Goal: Task Accomplishment & Management: Manage account settings

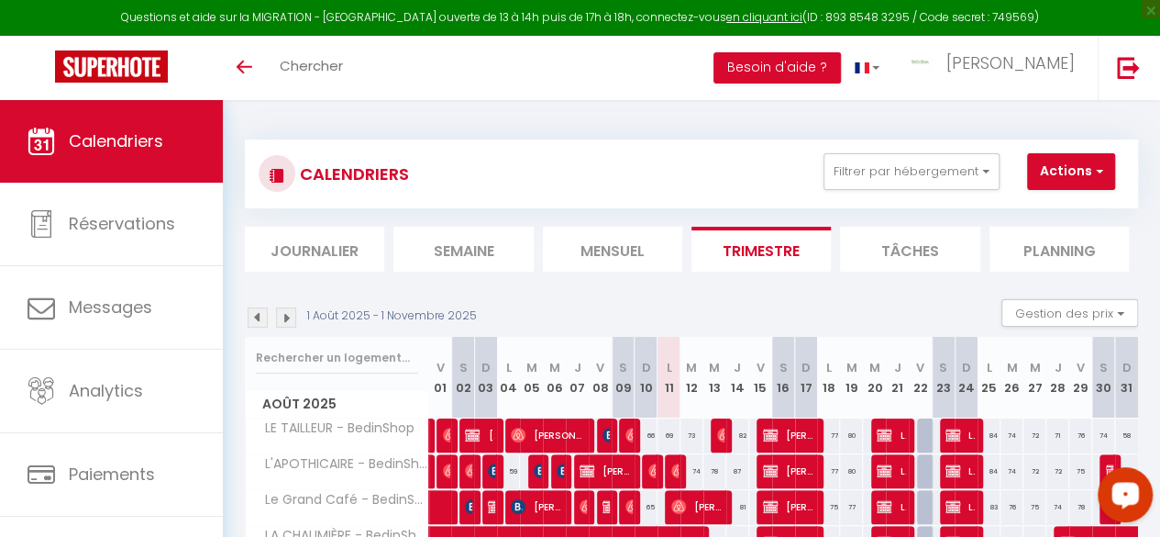
click at [1129, 497] on icon "Open LiveChat chat widget" at bounding box center [1125, 494] width 17 height 12
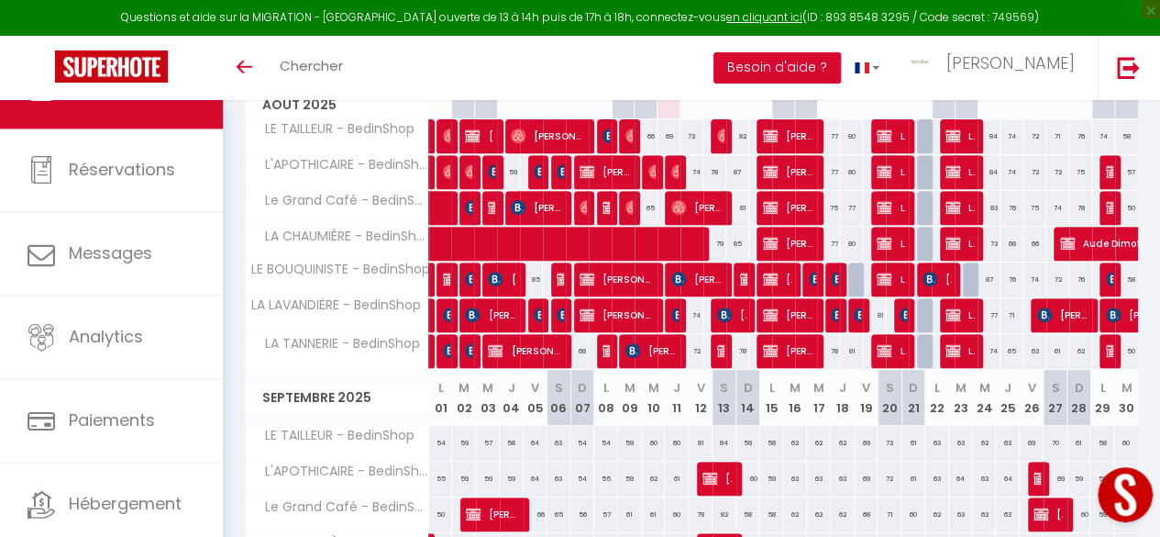
scroll to position [183, 0]
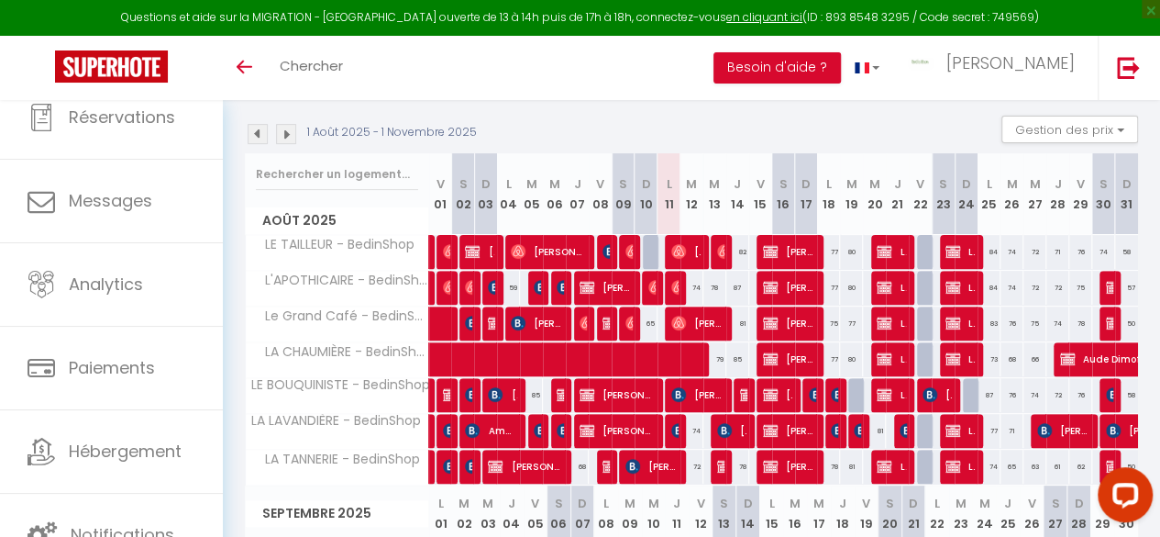
click at [1047, 171] on th "J 28" at bounding box center [1058, 194] width 23 height 82
click at [481, 256] on span "[PERSON_NAME]" at bounding box center [479, 251] width 29 height 35
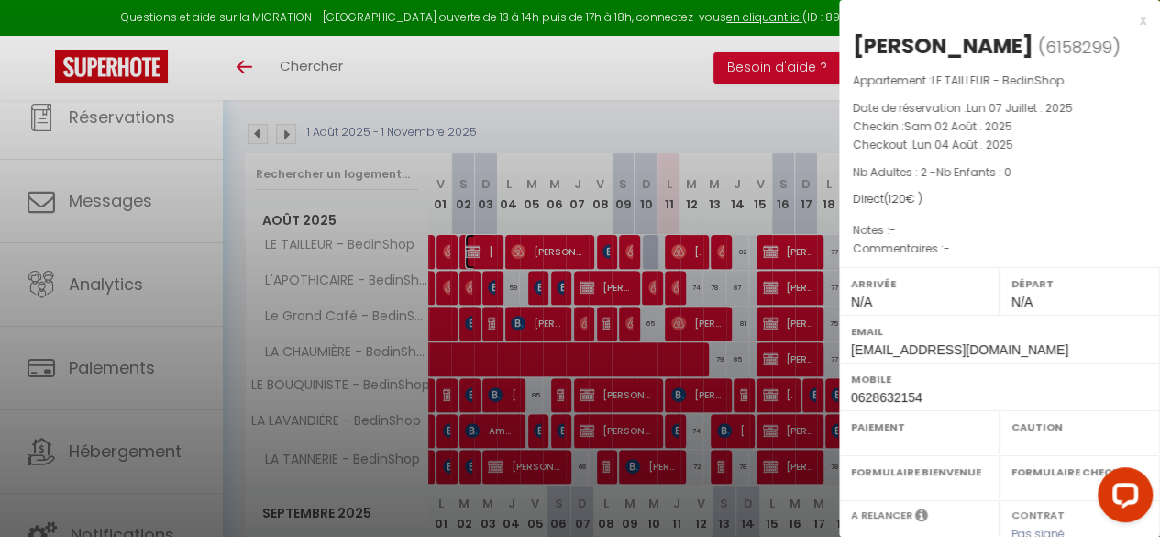
select select "OK"
select select "KO"
select select "0"
select select "1"
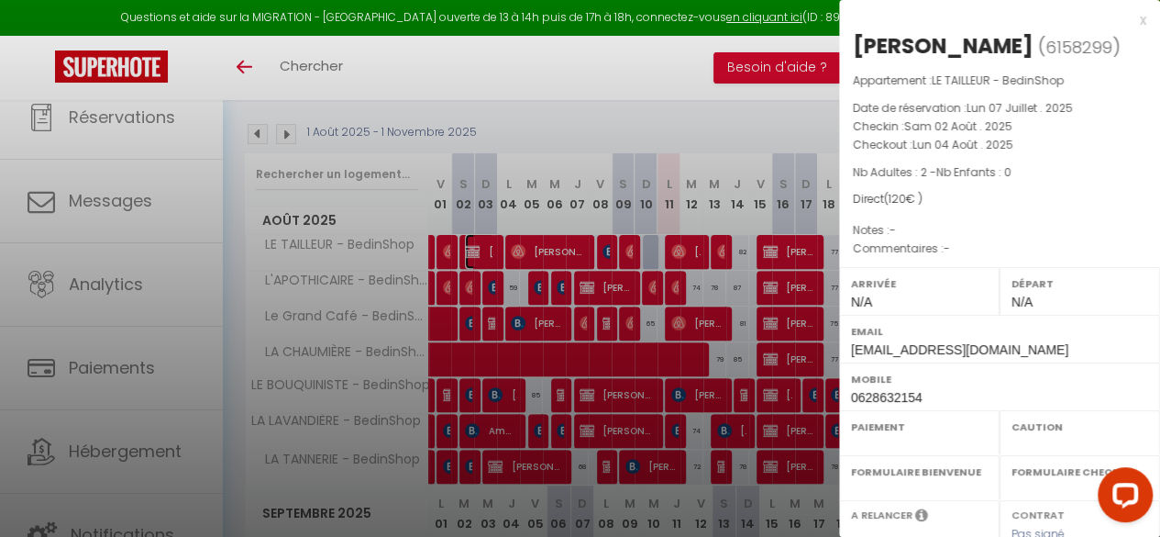
select select
click at [1133, 21] on div "x Jean-Yves Baxter ( 6158299 ) Appartement : LE TAILLEUR - BedinShop Date de ré…" at bounding box center [999, 427] width 321 height 855
click at [1125, 25] on div "x" at bounding box center [992, 20] width 307 height 22
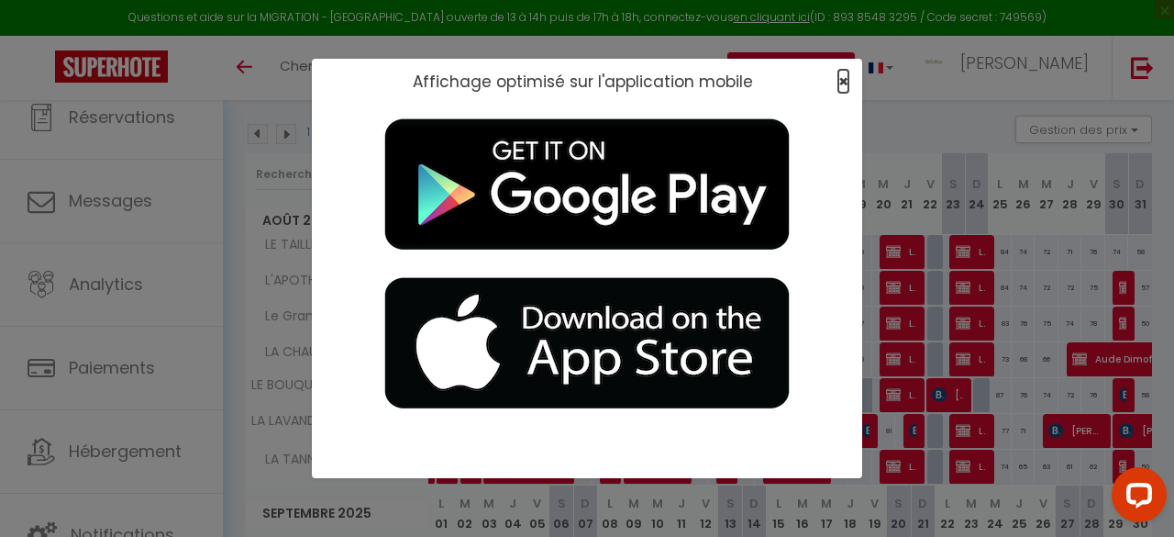
click at [839, 83] on span "×" at bounding box center [843, 81] width 10 height 23
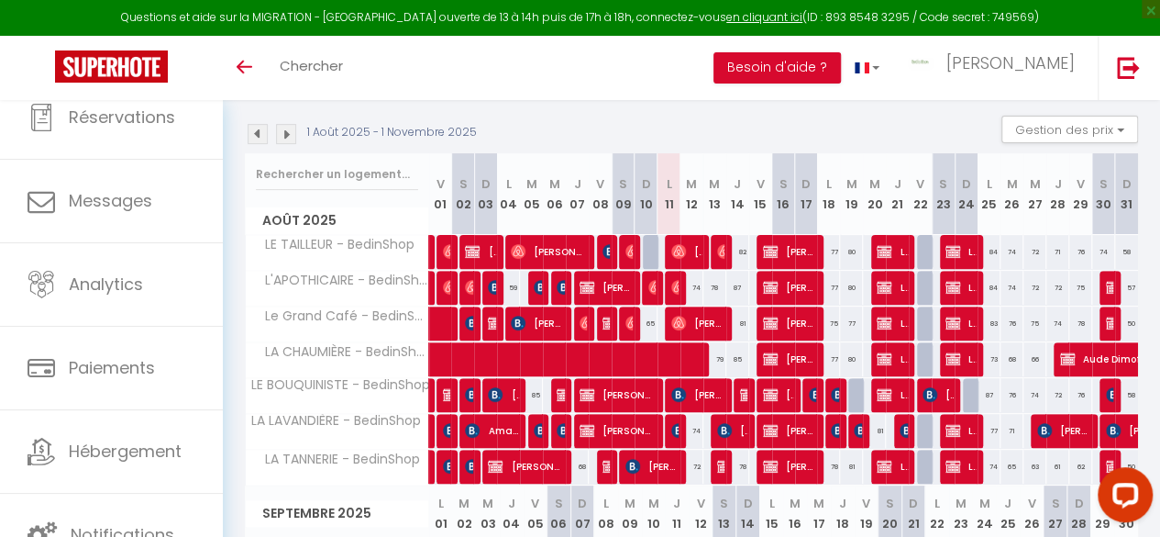
click at [562, 388] on div at bounding box center [559, 395] width 23 height 35
click at [561, 390] on img at bounding box center [564, 394] width 15 height 15
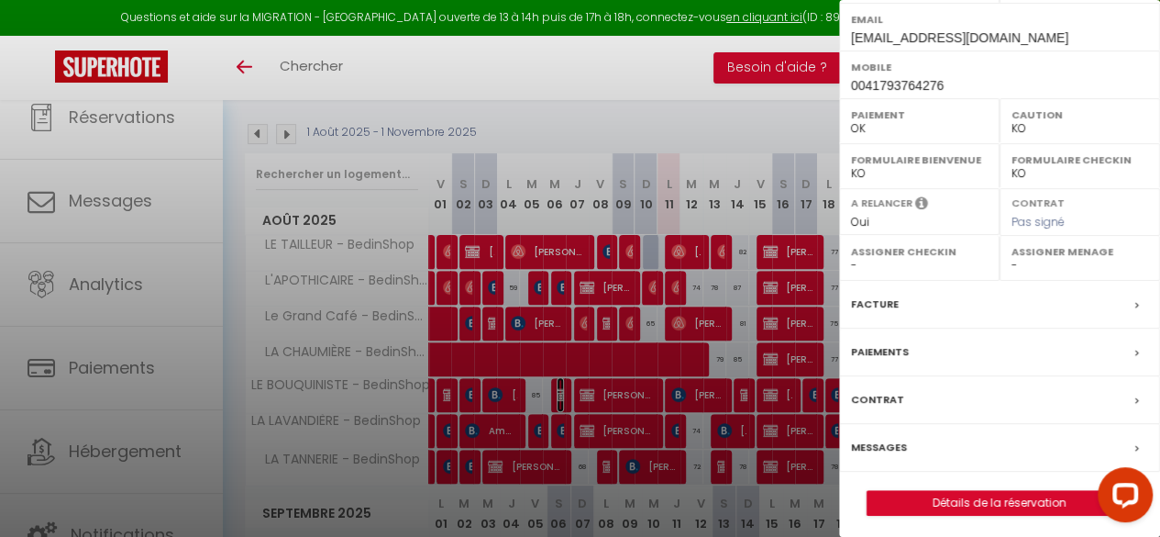
scroll to position [314, 0]
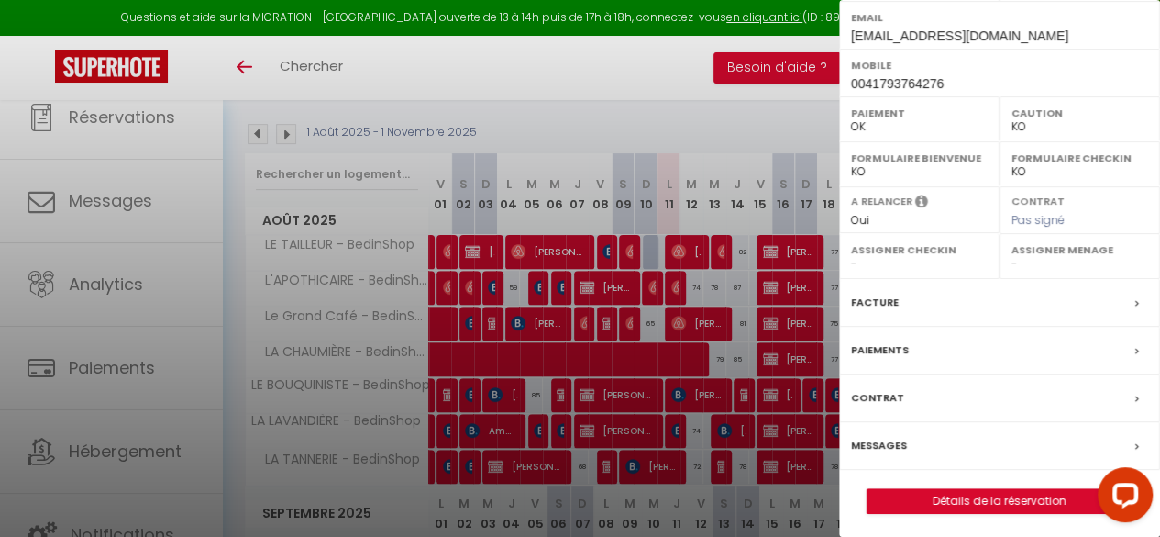
click at [873, 294] on label "Facture" at bounding box center [875, 302] width 48 height 19
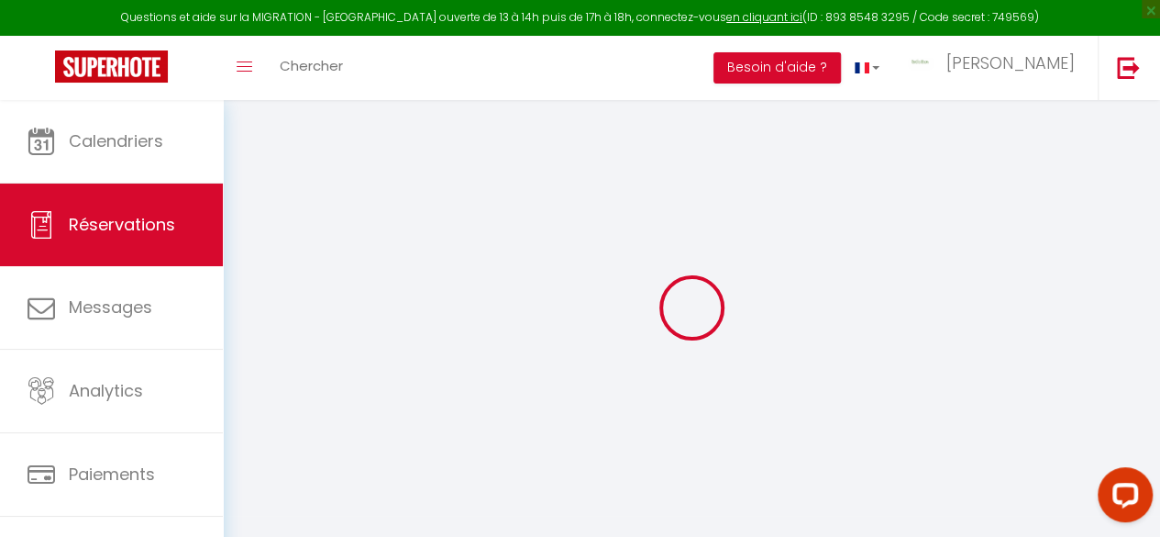
select select
checkbox input "false"
type textarea "Nous nous réjouissons de notre séjour dans votre logement !!"
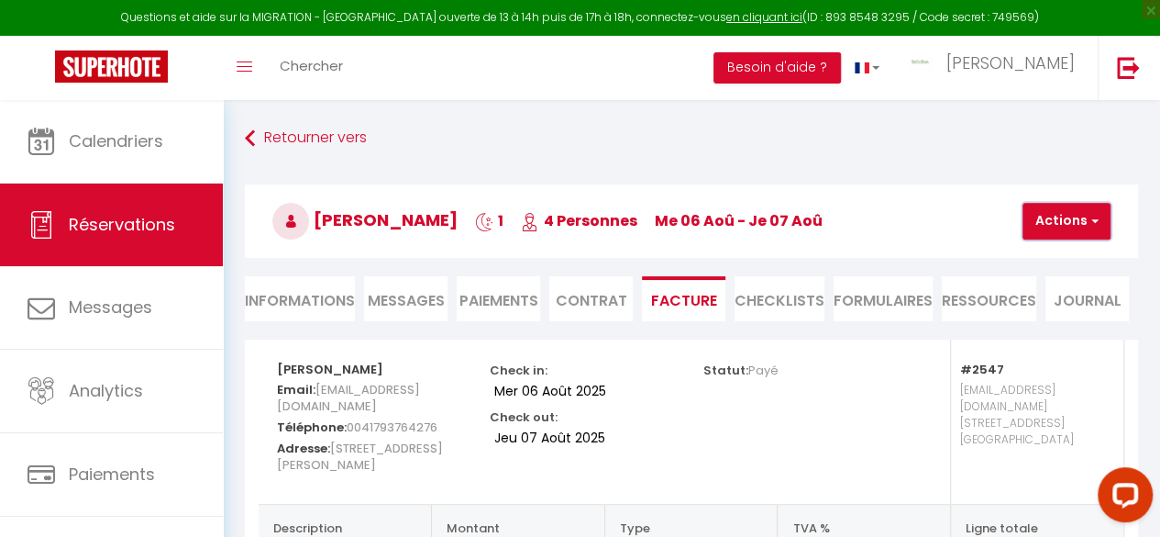
click at [1058, 220] on button "Actions" at bounding box center [1067, 221] width 88 height 37
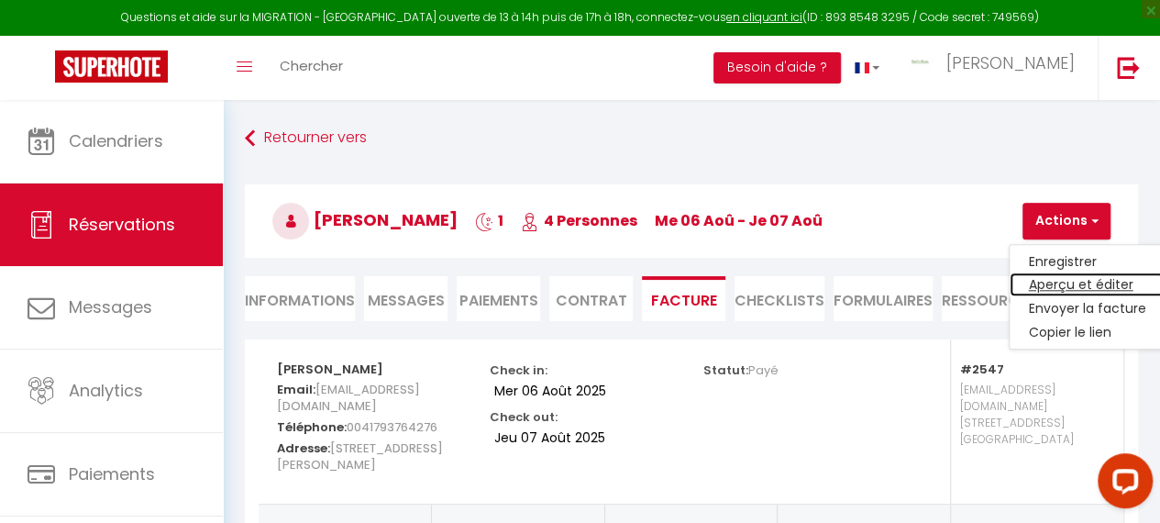
click at [1060, 277] on link "Aperçu et éditer" at bounding box center [1087, 285] width 154 height 24
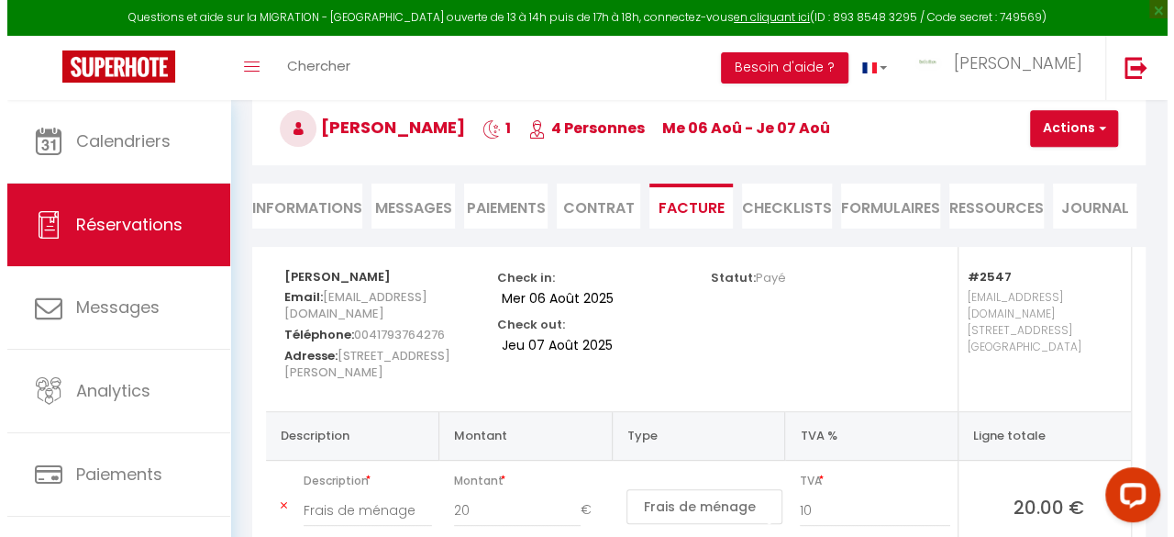
scroll to position [92, 0]
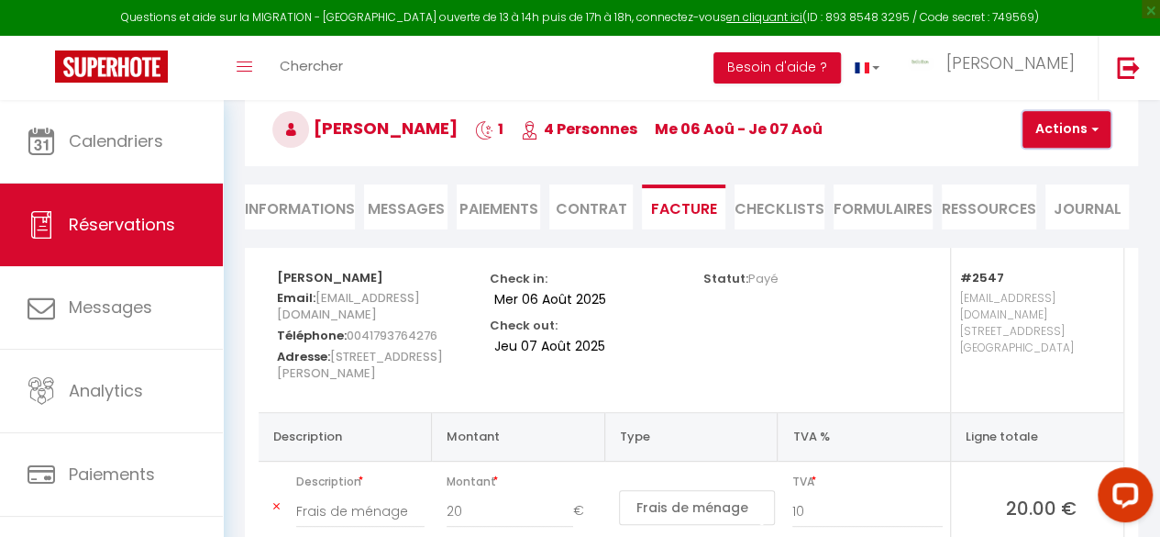
click at [1058, 122] on button "Actions" at bounding box center [1067, 129] width 88 height 37
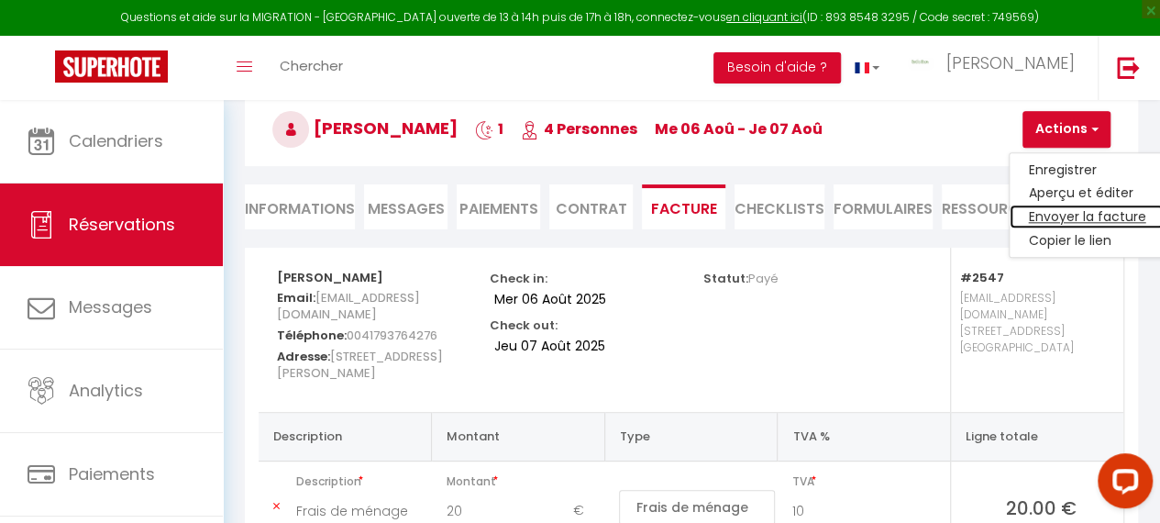
click at [1049, 210] on link "Envoyer la facture" at bounding box center [1087, 217] width 154 height 24
type input "flogeneve@hotmail.com"
type input "Your invoice 6363416 - LE BOUQUINISTE - BedinShop"
type textarea "Hi, Here is the link to download your invoice: https://superhote.com/applink/in…"
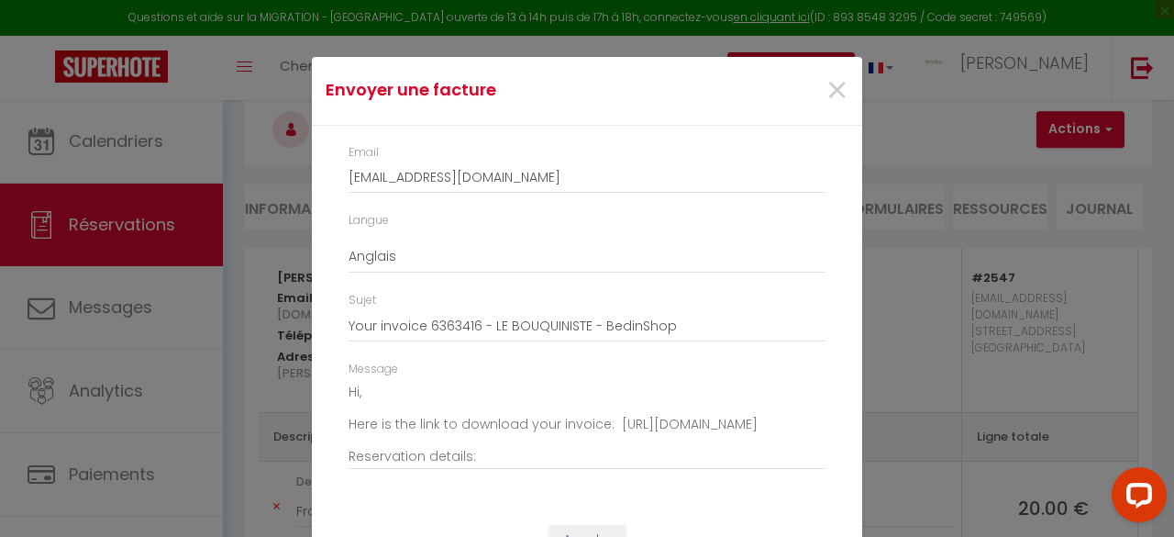
scroll to position [72, 0]
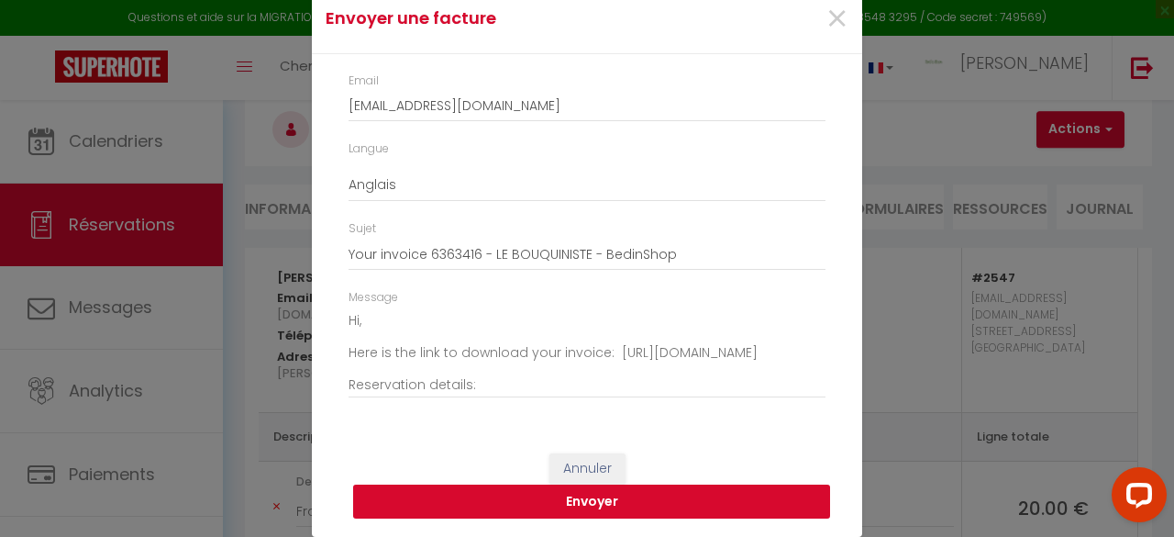
click at [566, 502] on button "Envoyer" at bounding box center [591, 501] width 477 height 35
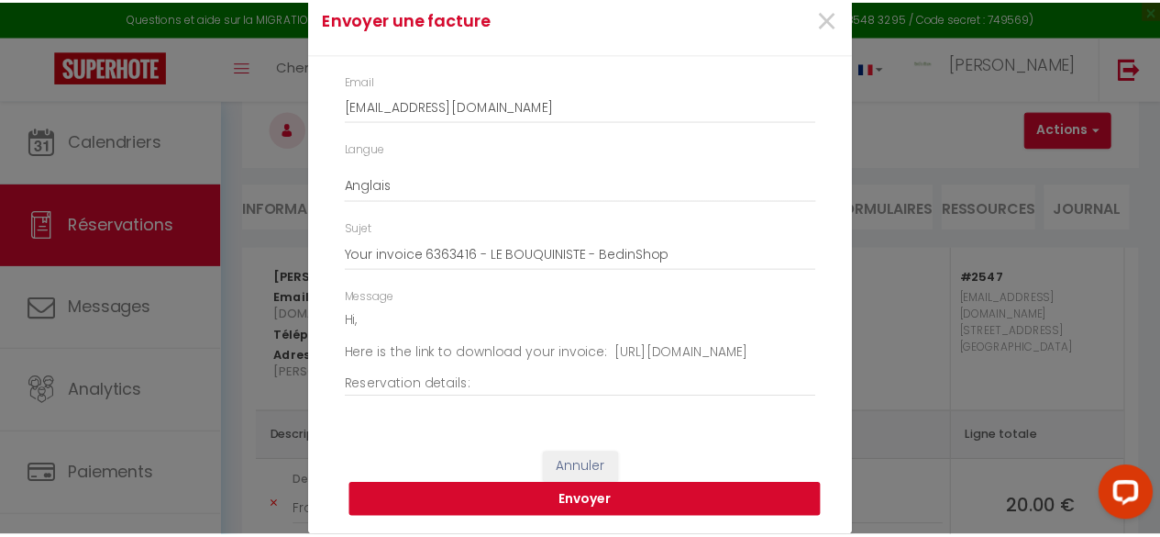
scroll to position [48, 0]
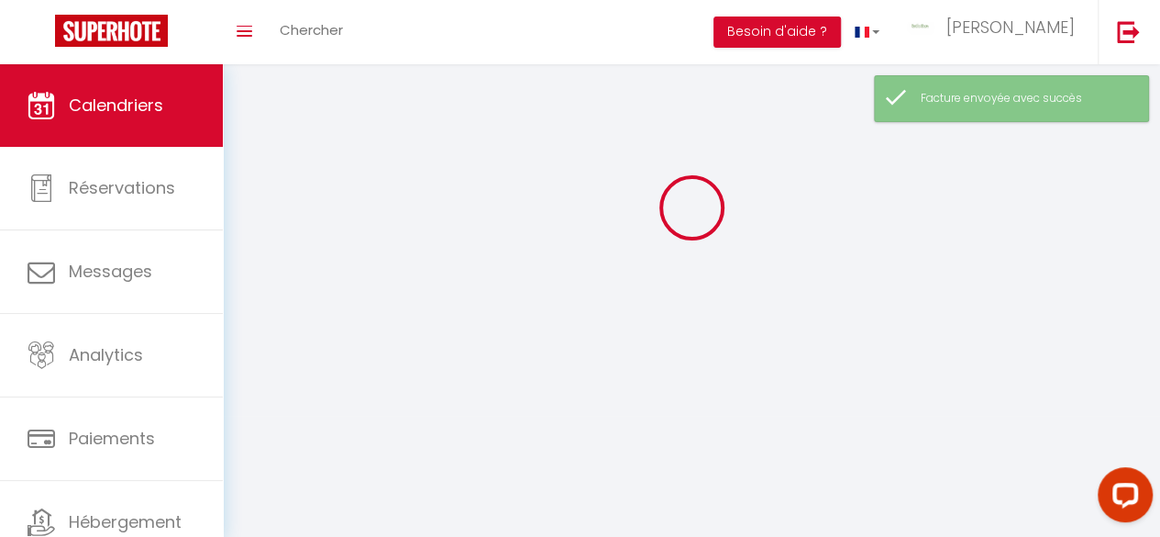
scroll to position [100, 0]
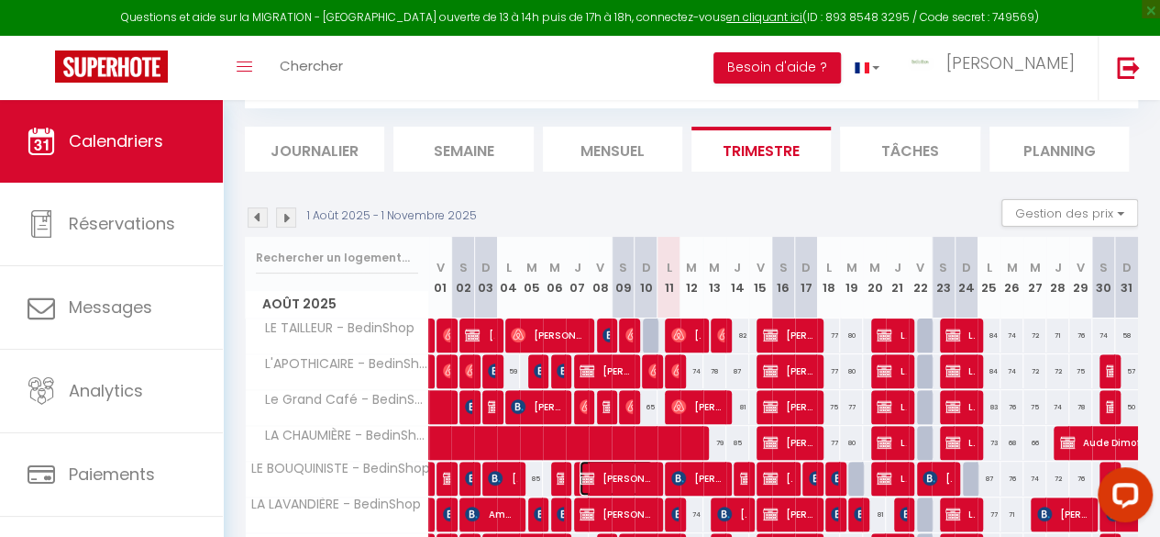
click at [624, 474] on span "Claire GreenGo 3HMD5)" at bounding box center [616, 477] width 73 height 35
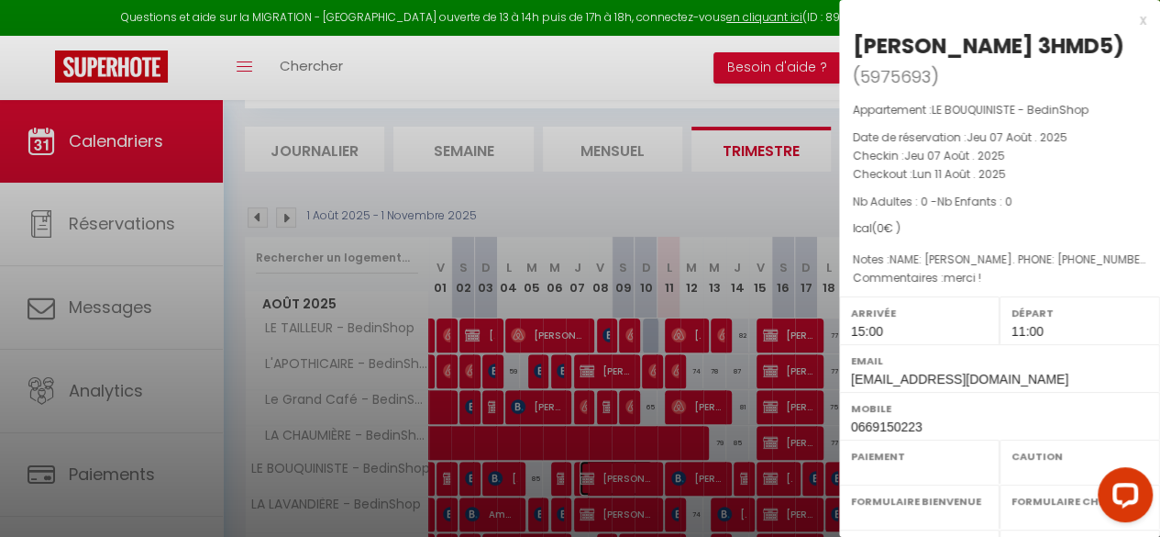
select select "OK"
select select "KO"
select select "1"
select select "0"
select select "1"
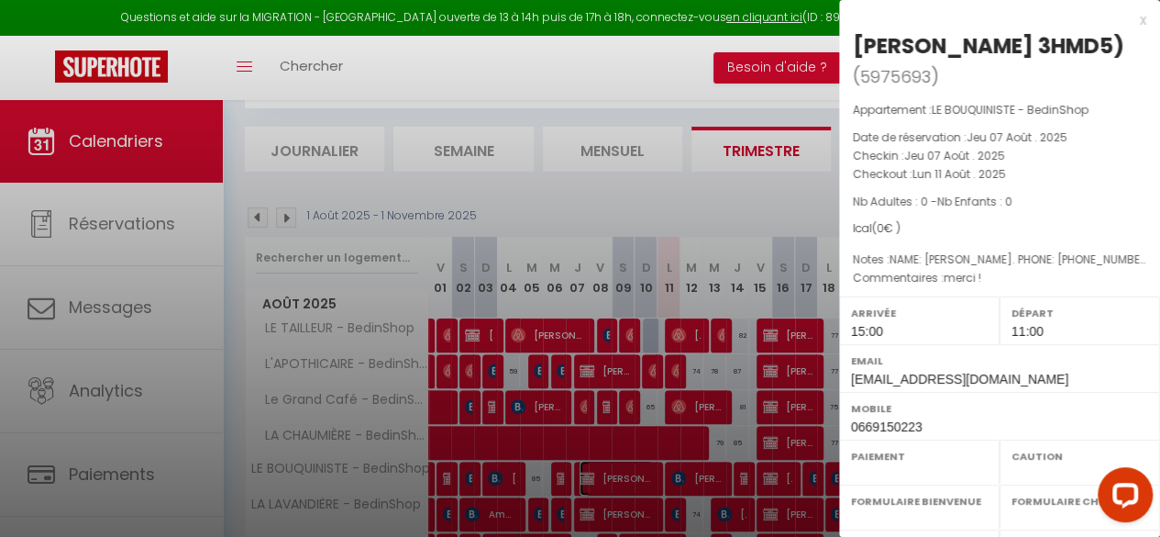
select select
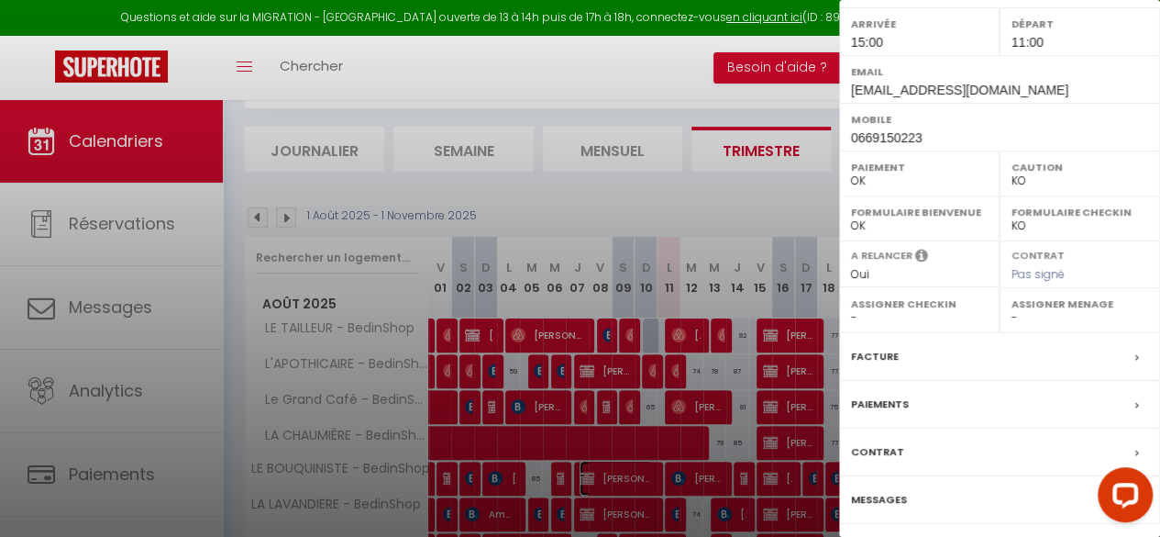
scroll to position [343, 0]
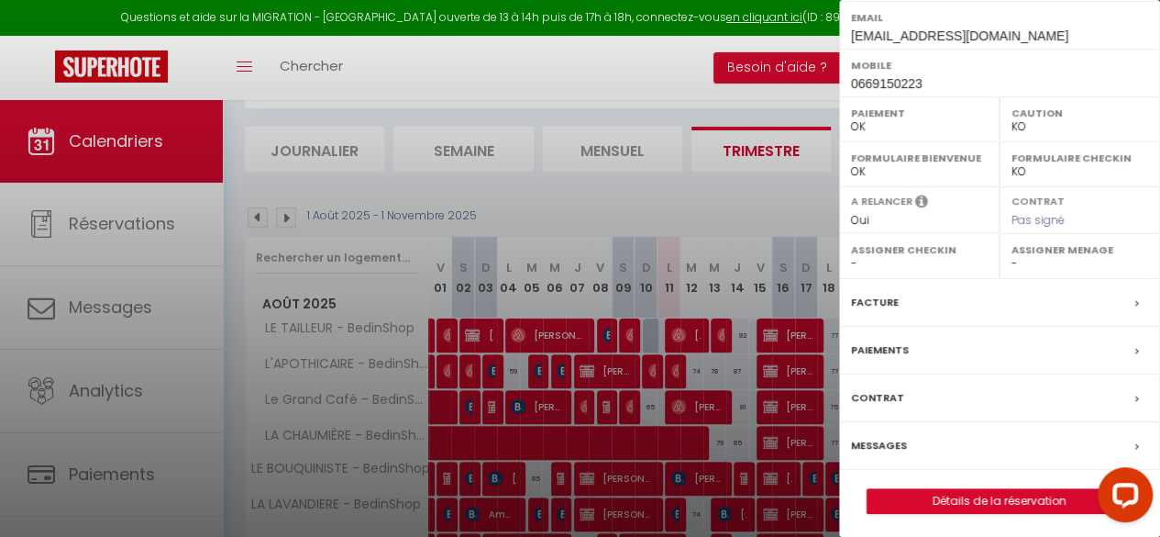
click at [868, 305] on label "Facture" at bounding box center [875, 302] width 48 height 19
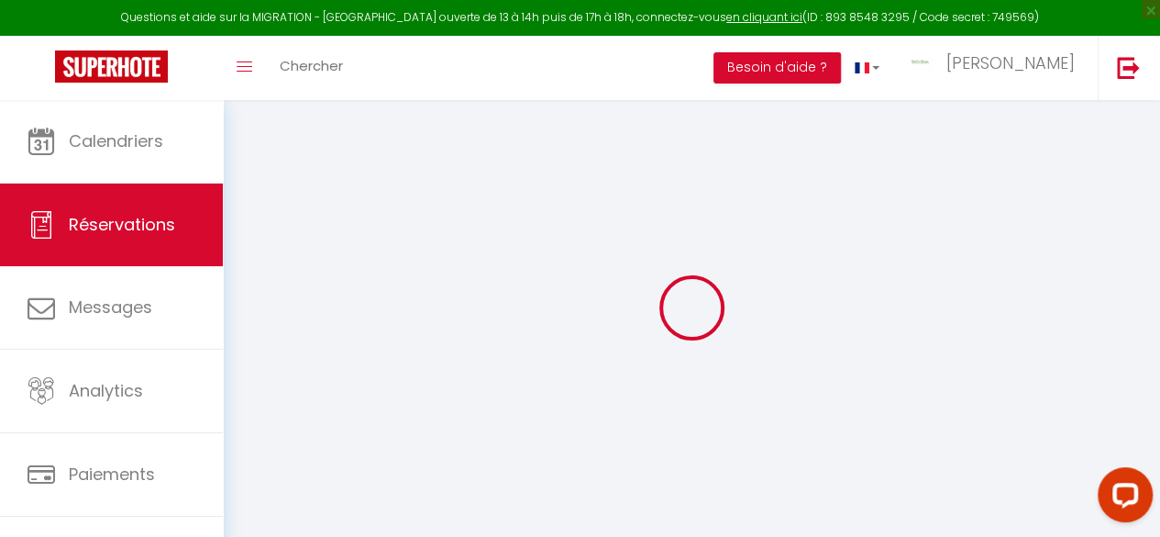
select select
checkbox input "false"
type textarea "merci !"
type textarea "NAME: Claire Lim. PHONE: +33669150223. NPAX: 5. TOTAL_AMOUNT: 507.84 €. URL: ht…"
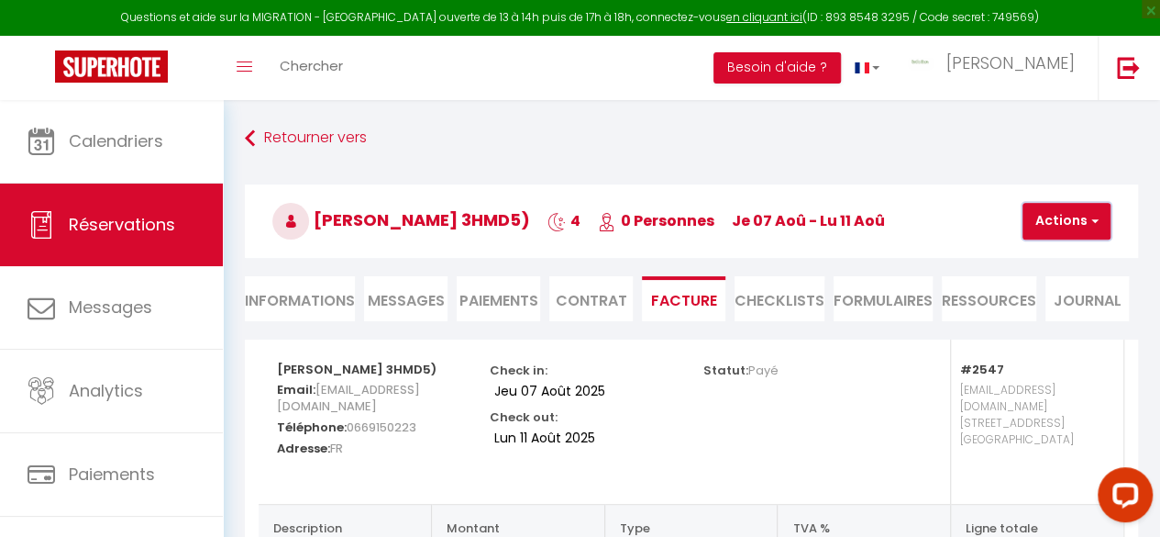
click at [1072, 227] on button "Actions" at bounding box center [1067, 221] width 88 height 37
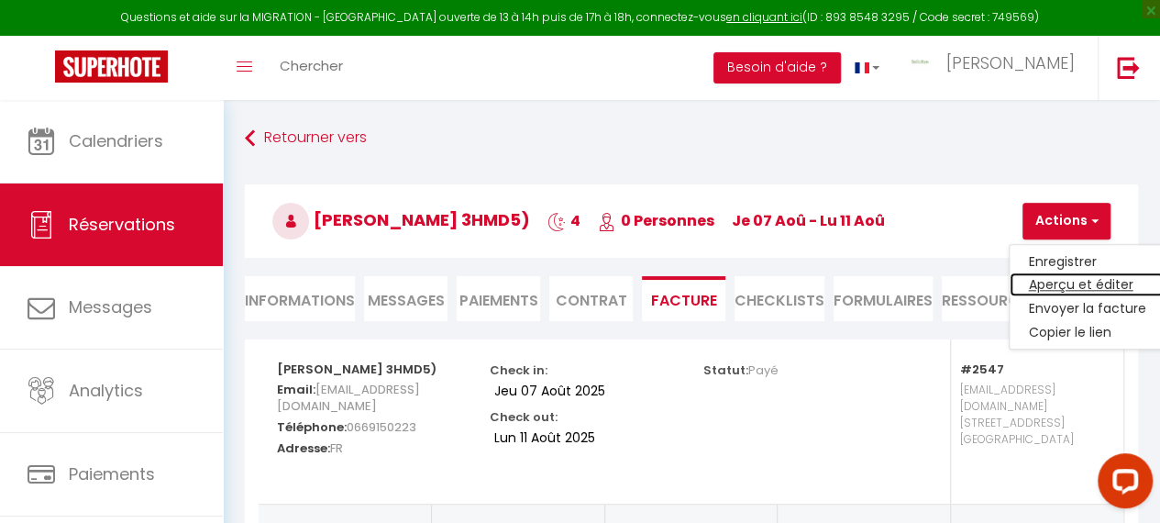
click at [1049, 284] on link "Aperçu et éditer" at bounding box center [1087, 285] width 154 height 24
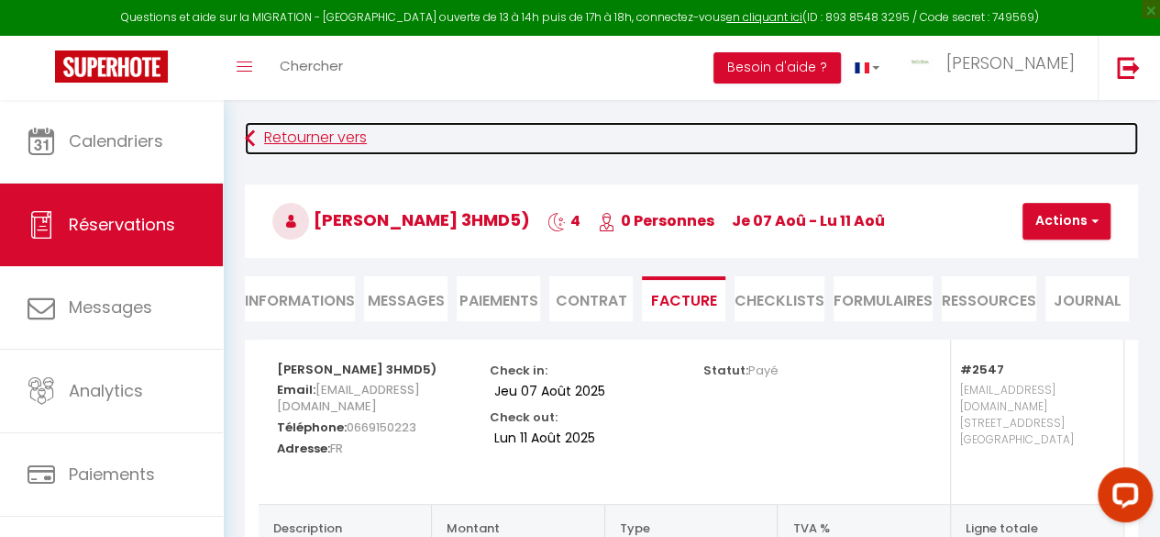
click at [310, 141] on link "Retourner vers" at bounding box center [691, 138] width 893 height 33
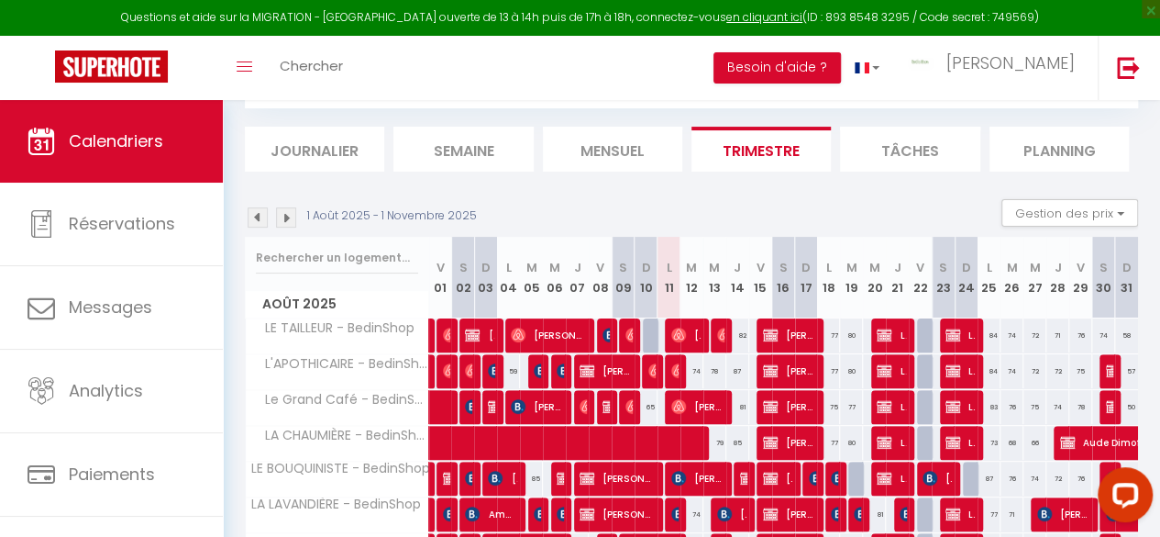
scroll to position [192, 0]
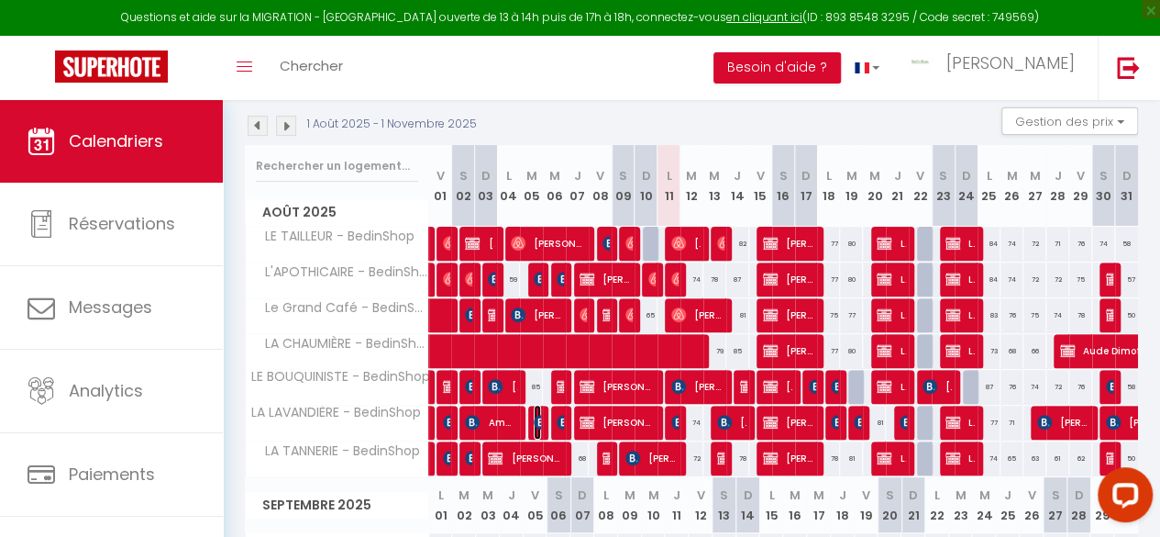
click at [536, 419] on img at bounding box center [541, 422] width 15 height 15
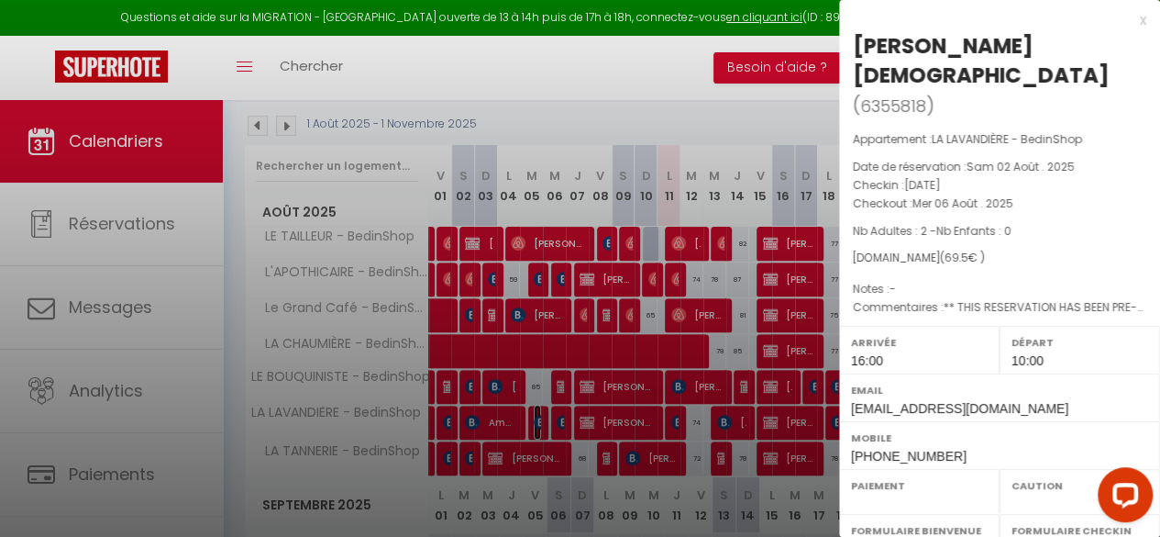
select select "OK"
select select "KO"
select select "1"
select select "0"
select select "1"
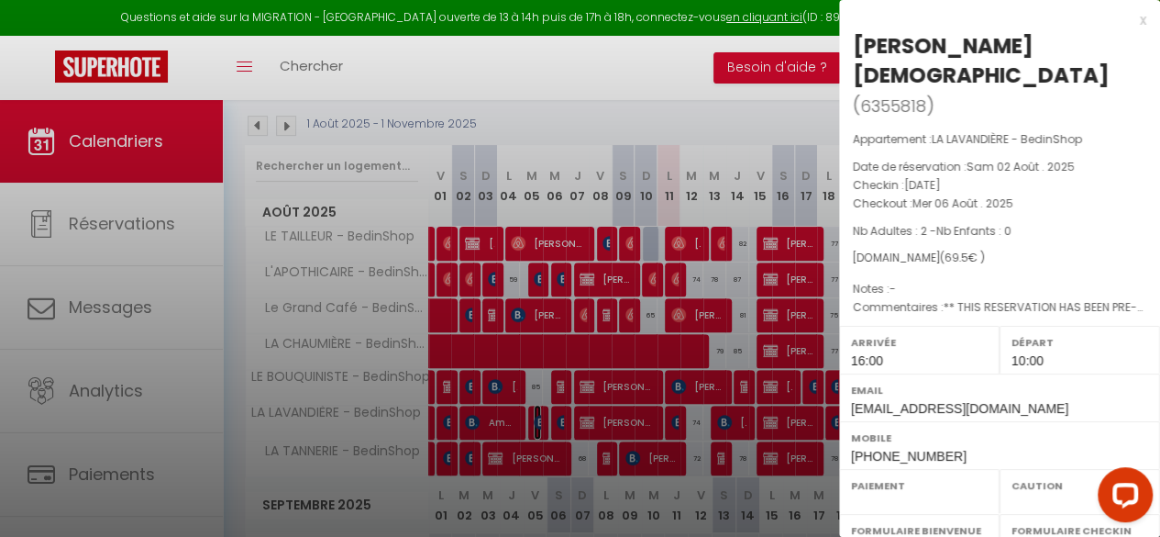
select select
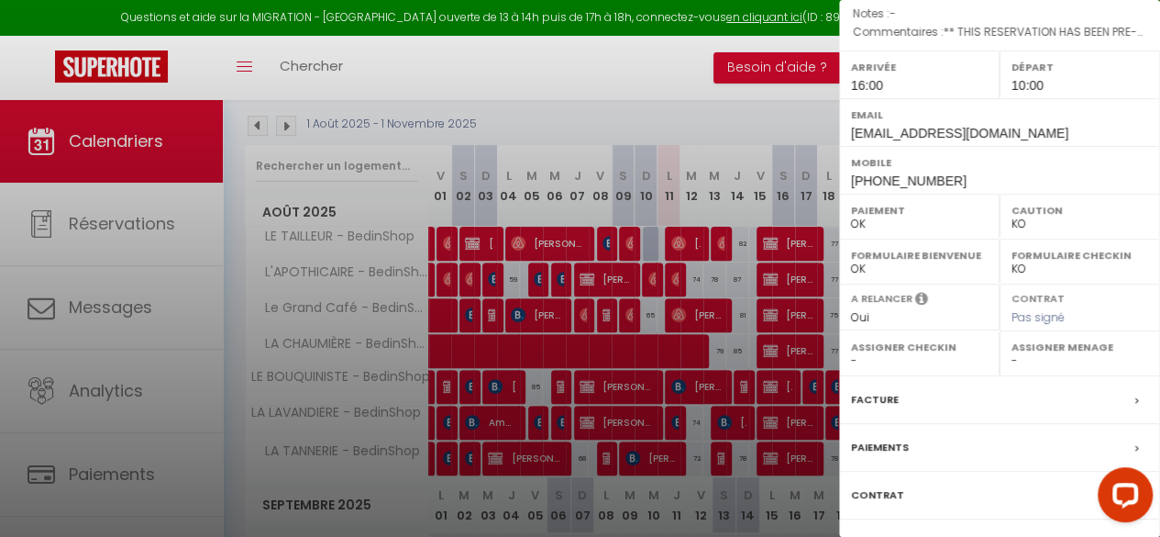
click at [877, 390] on label "Facture" at bounding box center [875, 399] width 48 height 19
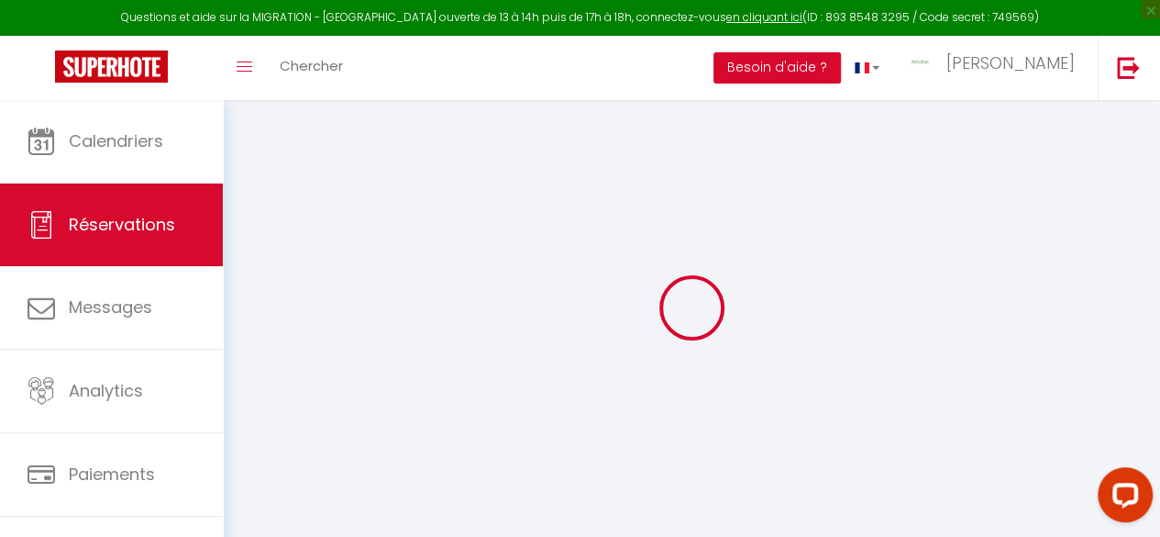
select select
checkbox input "false"
type textarea "** THIS RESERVATION HAS BEEN PRE-PAID ** BOOKING NOTE : Payment charge is EUR 0…"
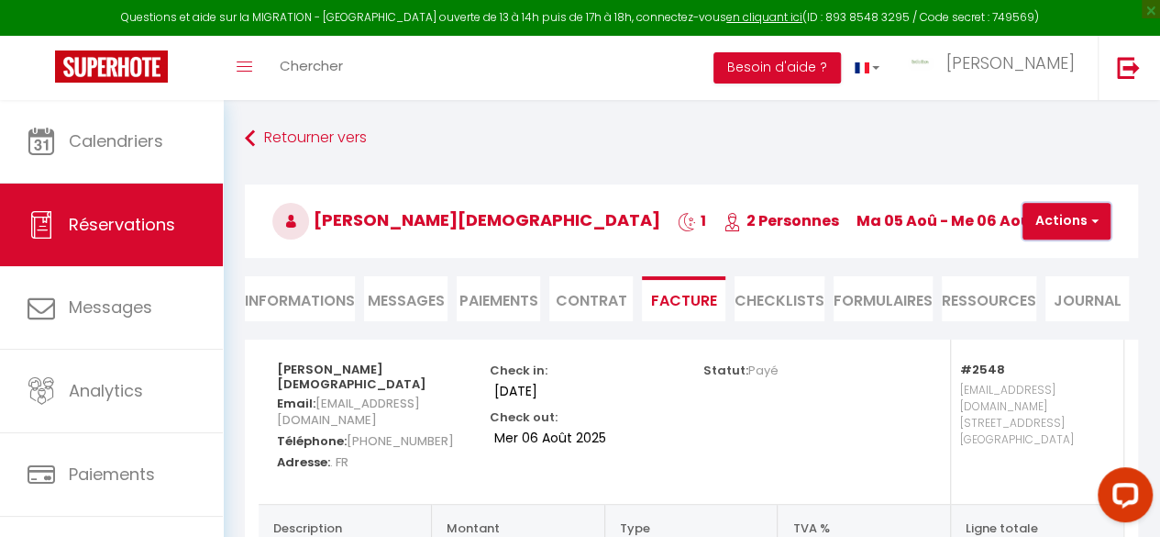
click at [1055, 220] on button "Actions" at bounding box center [1067, 221] width 88 height 37
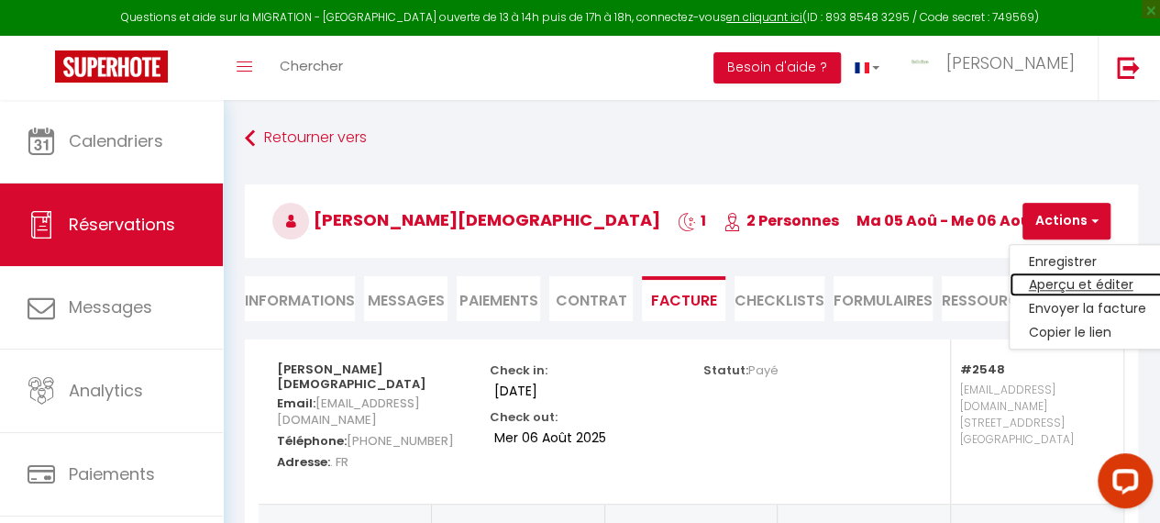
click at [1047, 278] on link "Aperçu et éditer" at bounding box center [1087, 285] width 154 height 24
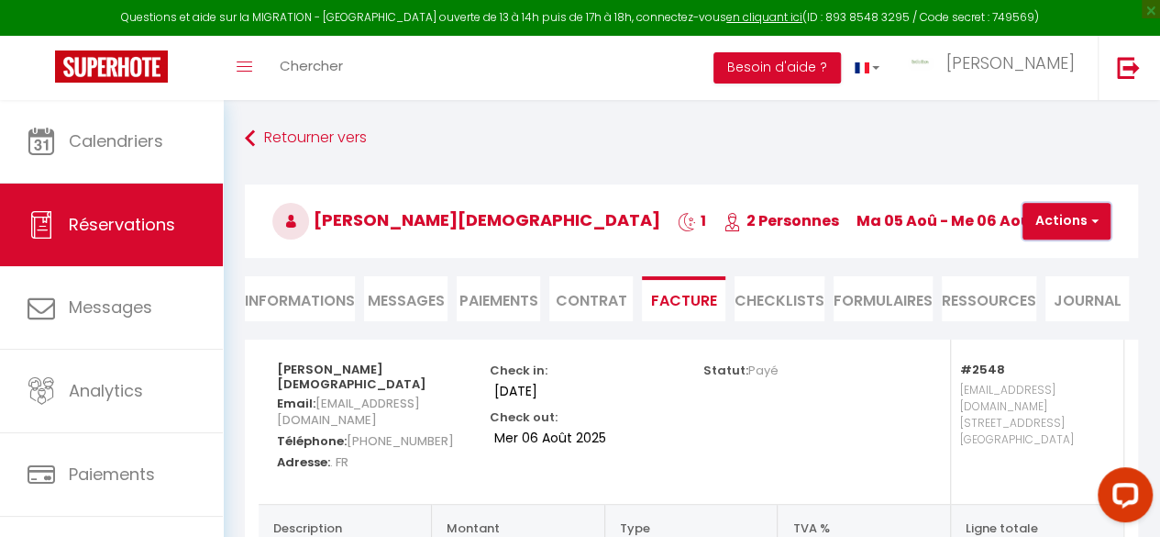
click at [1051, 219] on button "Actions" at bounding box center [1067, 221] width 88 height 37
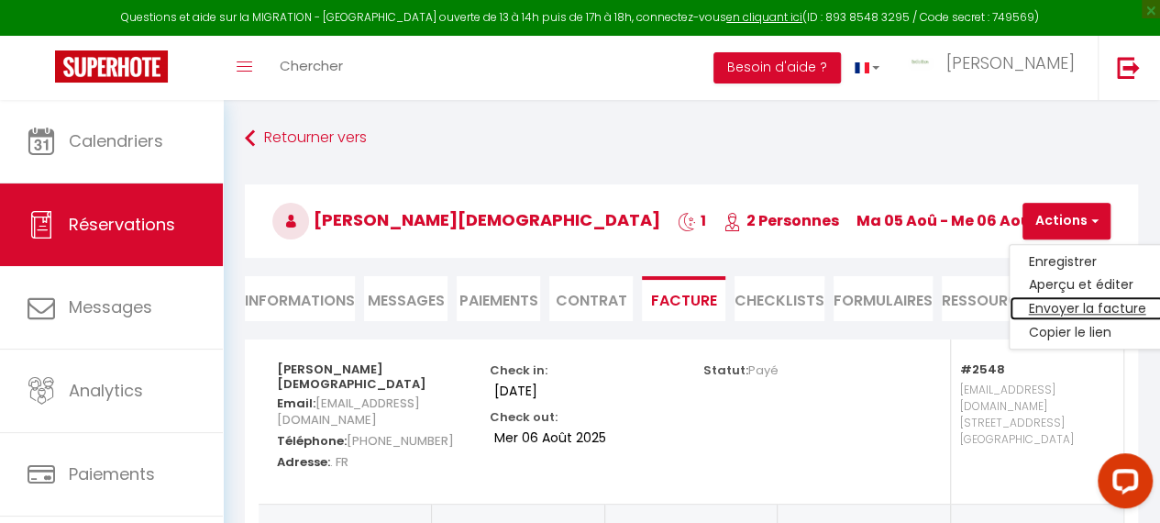
click at [1052, 307] on link "Envoyer la facture" at bounding box center [1087, 309] width 154 height 24
type input "bchris.667710@guest.booking.com"
select select "fr"
type input "Votre facture 6355818 - LA LAVANDIÈRE - BedinShop"
type textarea "Bonjour, Voici le lien pour télécharger votre facture : https://superhote.com/a…"
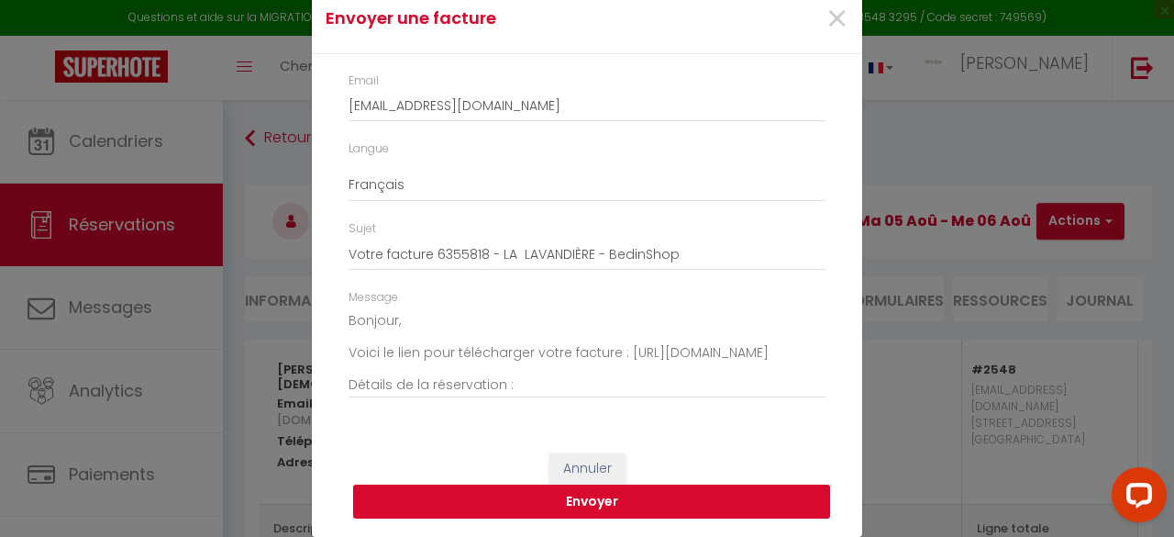
click at [591, 507] on button "Envoyer" at bounding box center [591, 501] width 477 height 35
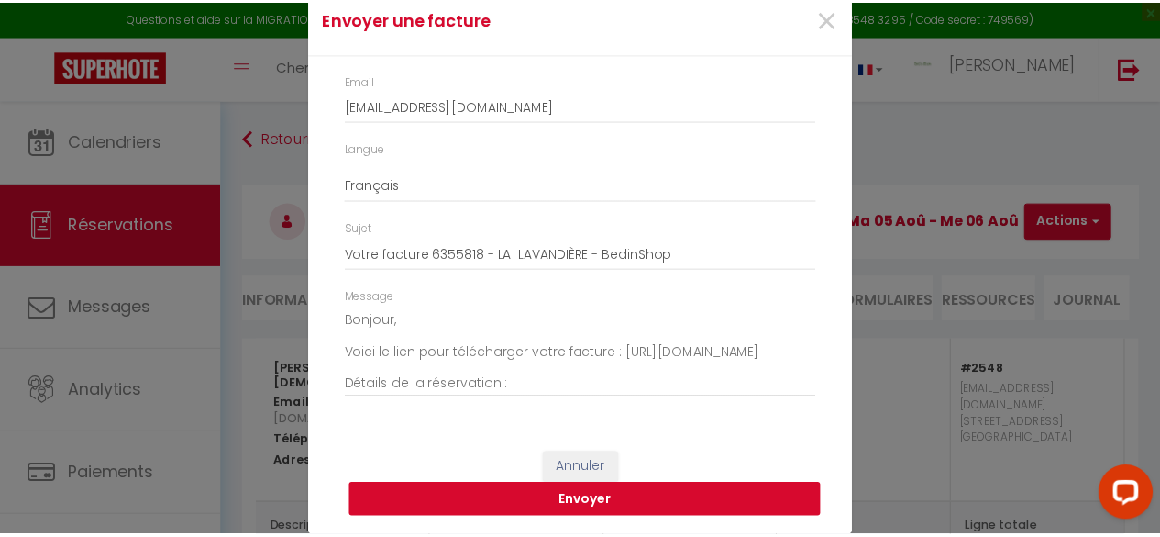
scroll to position [48, 0]
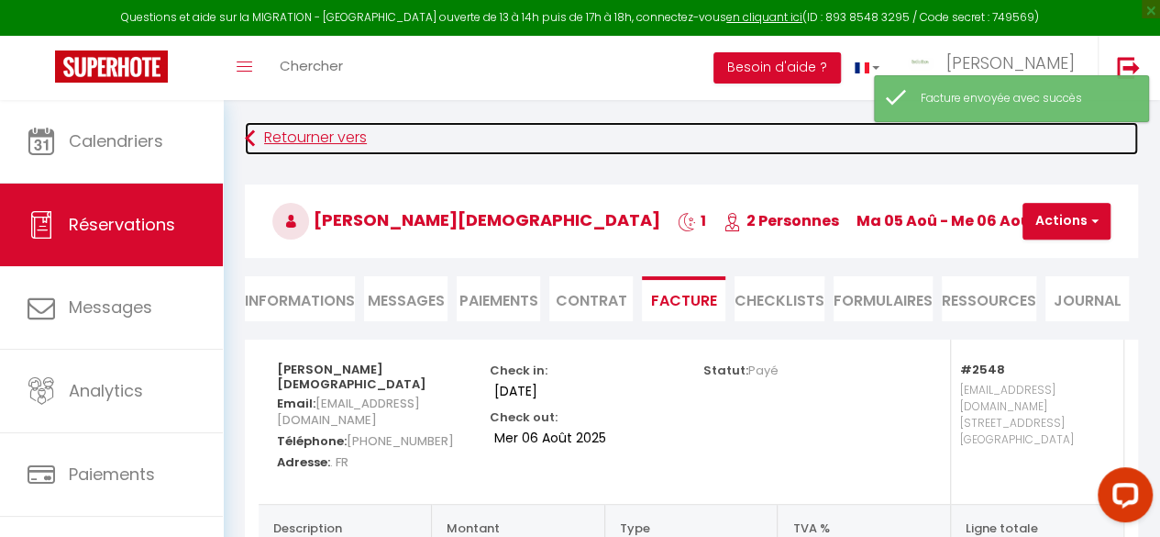
click at [294, 133] on link "Retourner vers" at bounding box center [691, 138] width 893 height 33
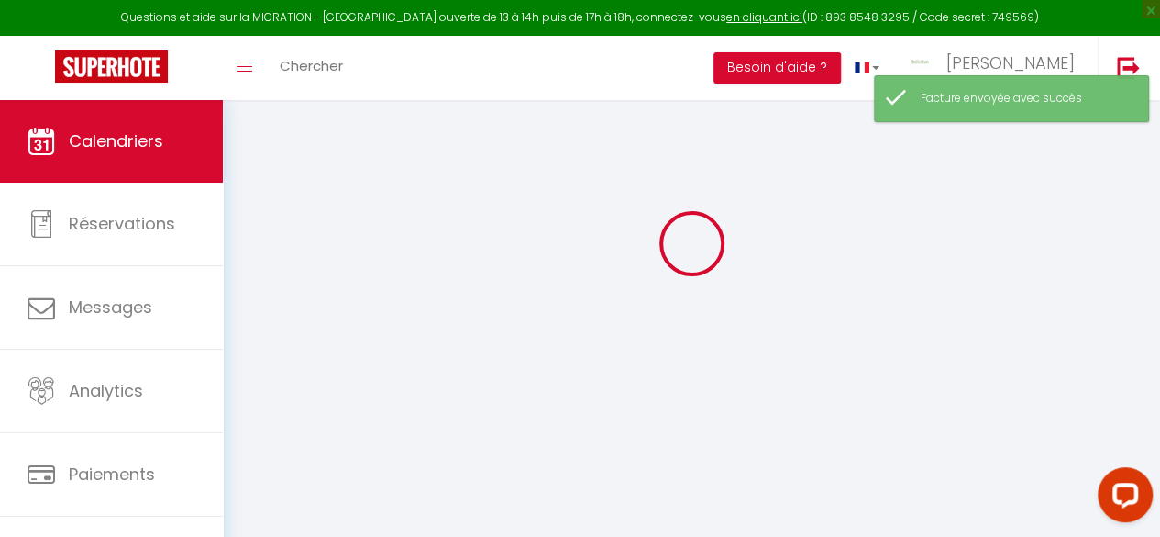
scroll to position [100, 0]
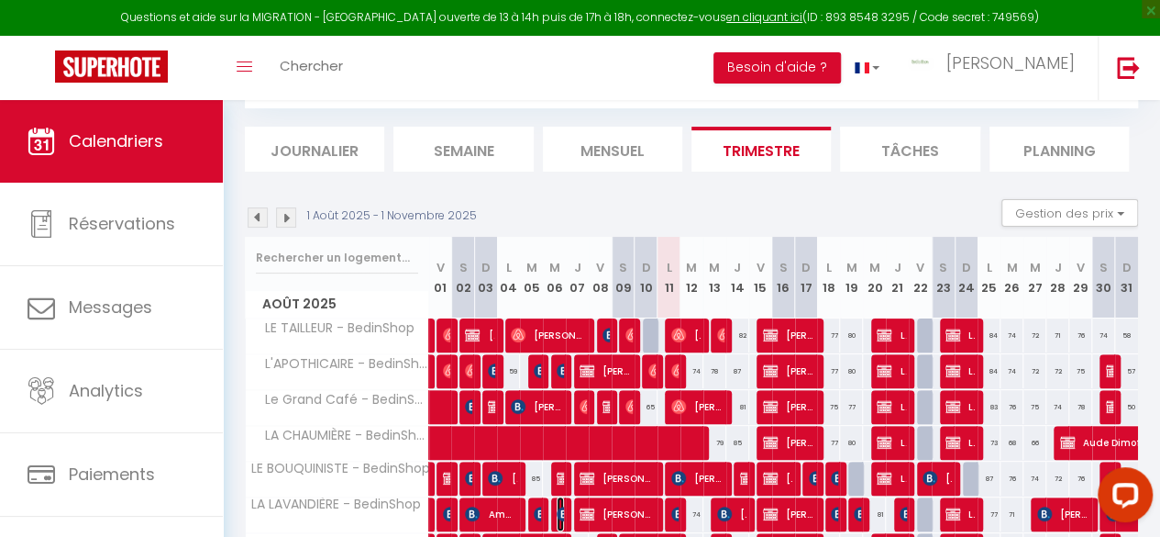
click at [558, 506] on img at bounding box center [564, 513] width 15 height 15
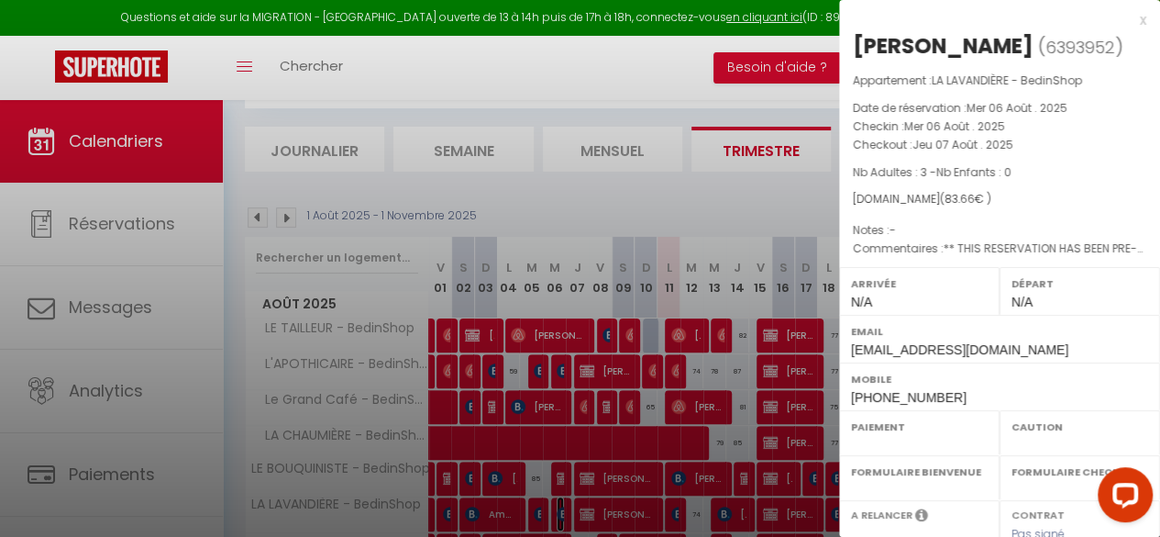
select select "OK"
select select "KO"
select select "0"
select select "1"
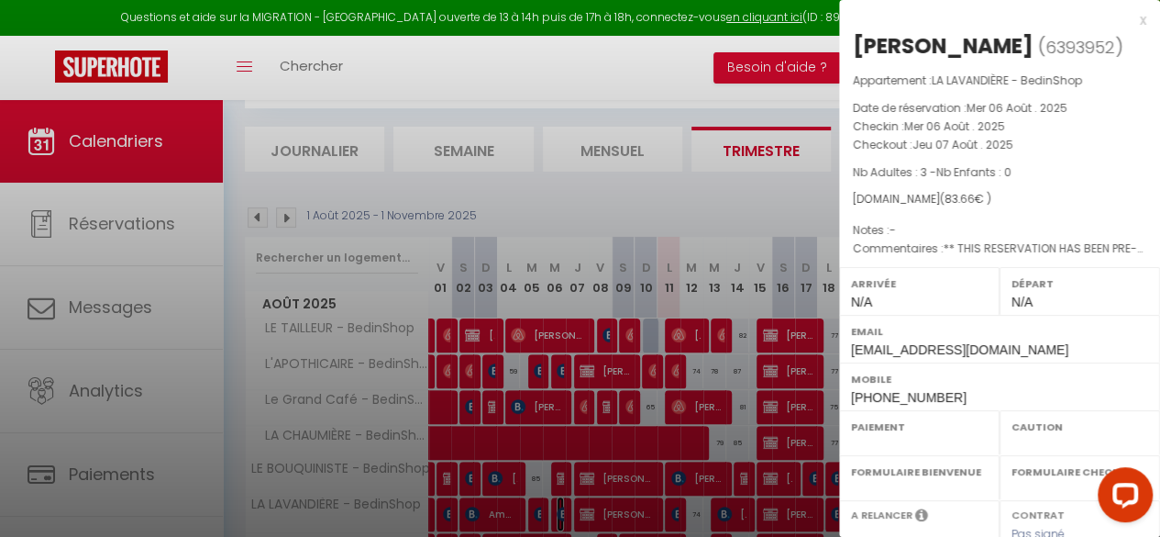
select select
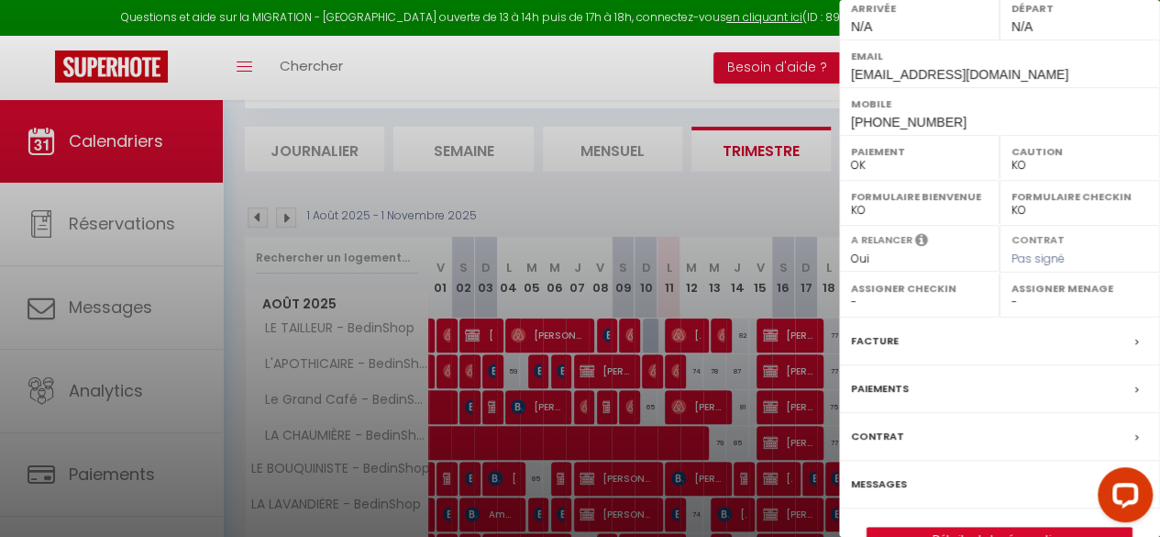
click at [886, 338] on label "Facture" at bounding box center [875, 340] width 48 height 19
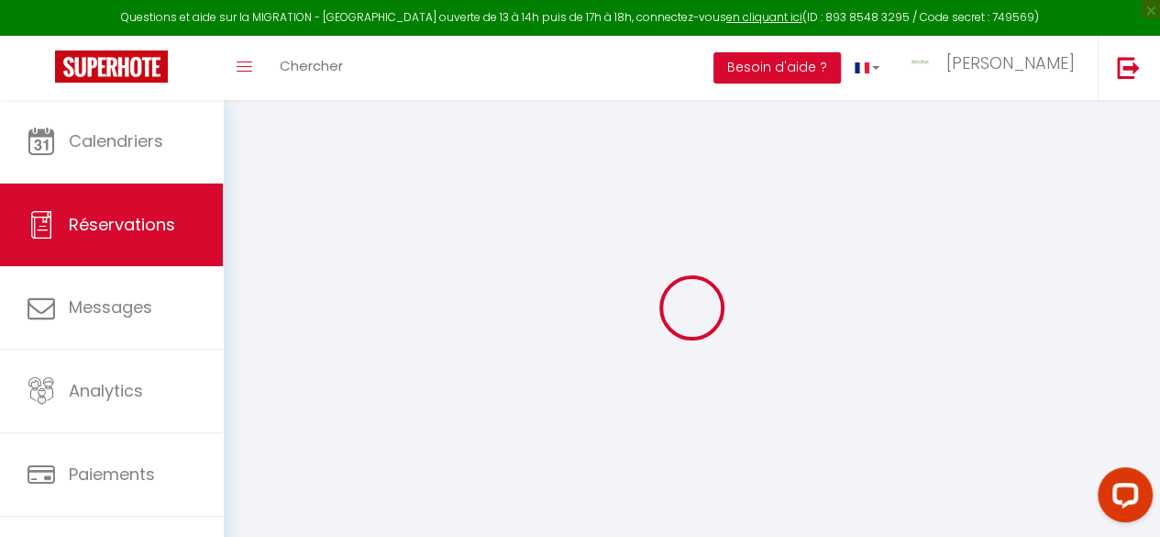
select select
checkbox input "false"
select select
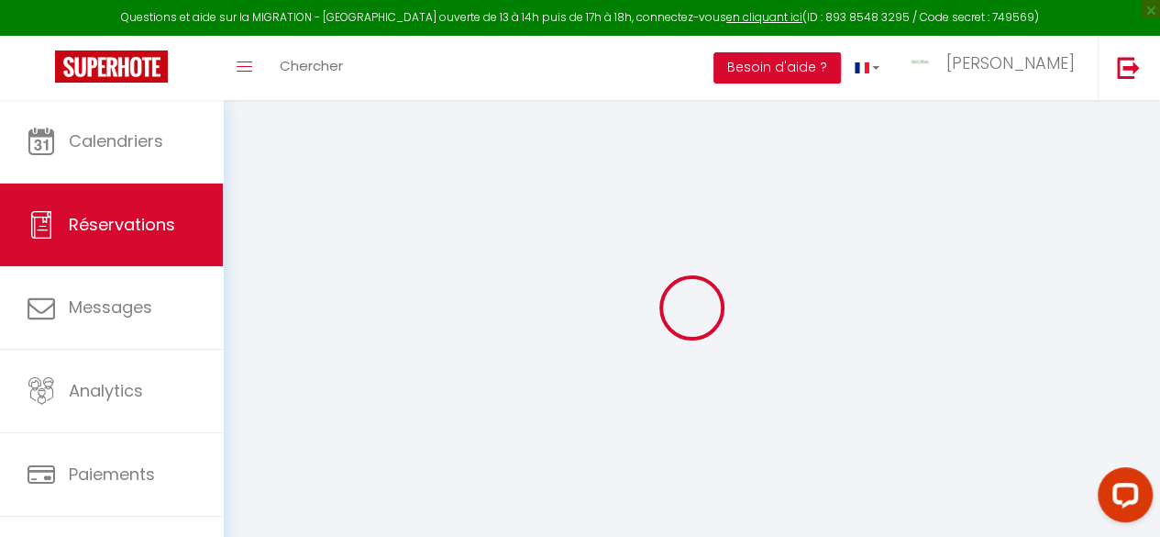
checkbox input "false"
type textarea "** THIS RESERVATION HAS BEEN PRE-PAID ** BOOKING NOTE : Payment charge is EUR 1…"
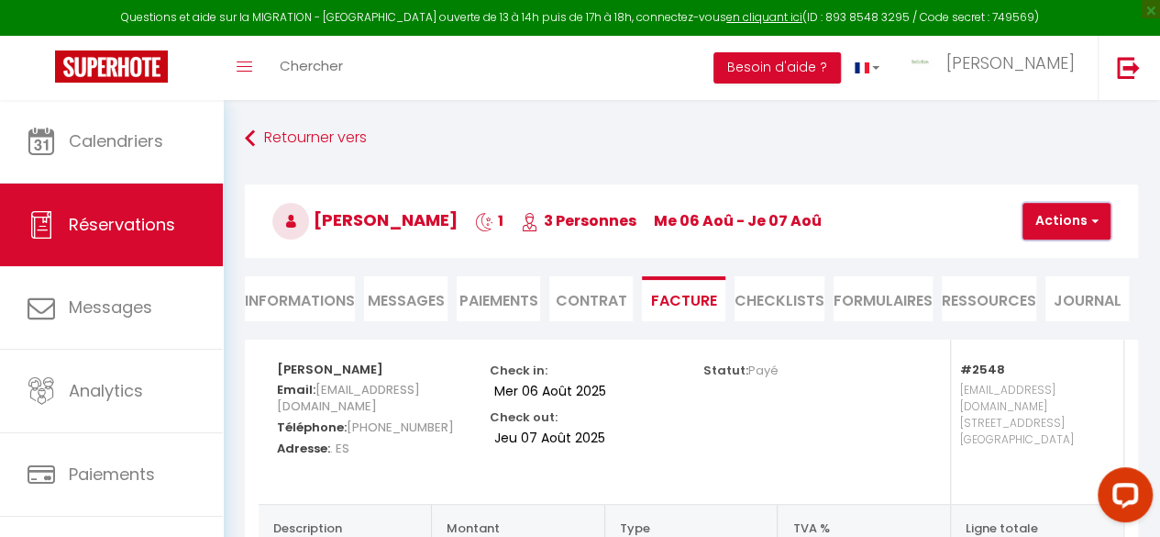
click at [1068, 216] on button "Actions" at bounding box center [1067, 221] width 88 height 37
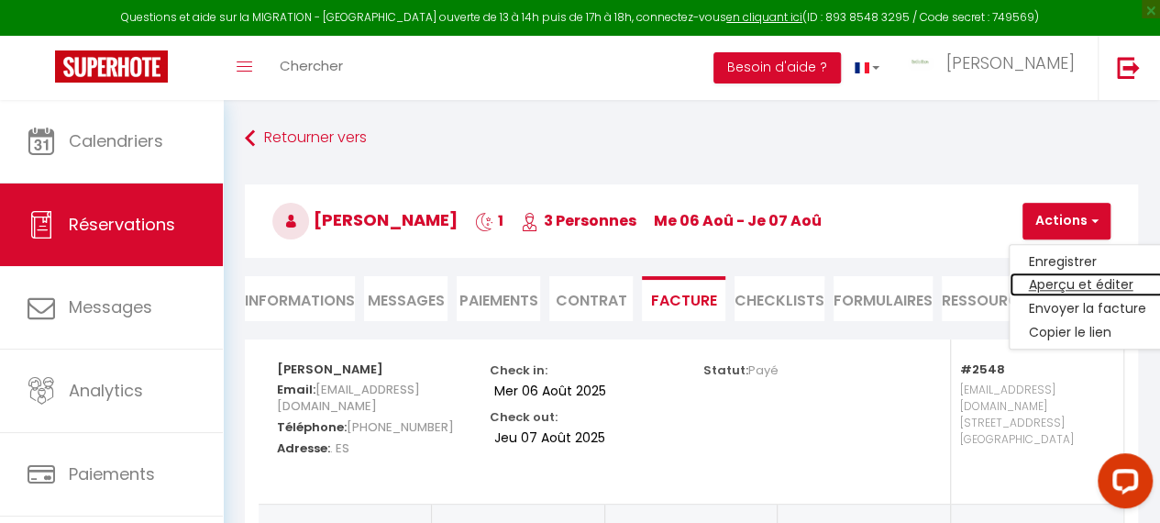
click at [1062, 284] on link "Aperçu et éditer" at bounding box center [1087, 285] width 154 height 24
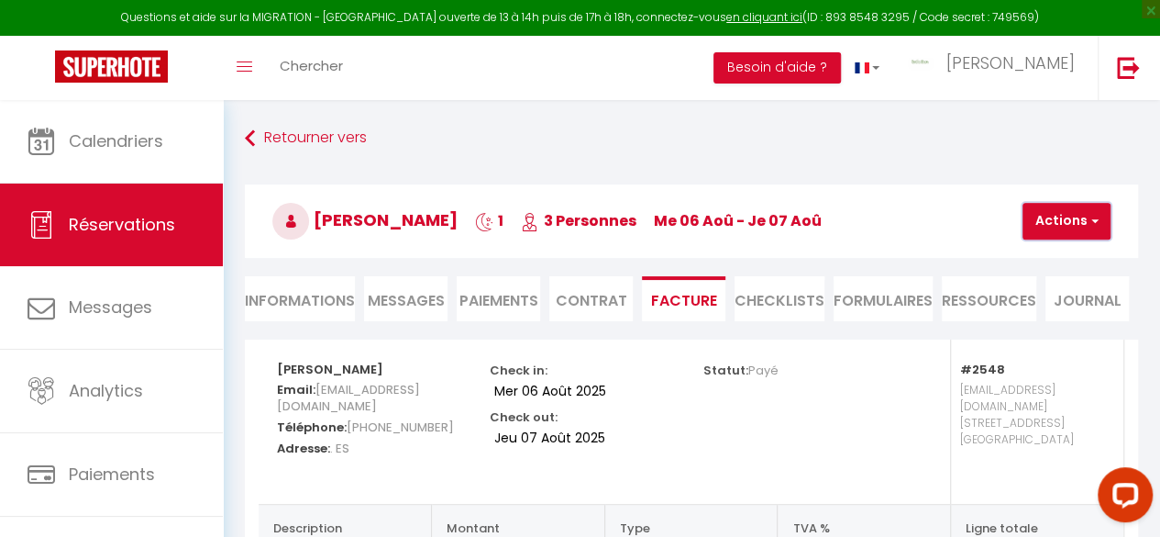
click at [1043, 219] on button "Actions" at bounding box center [1067, 221] width 88 height 37
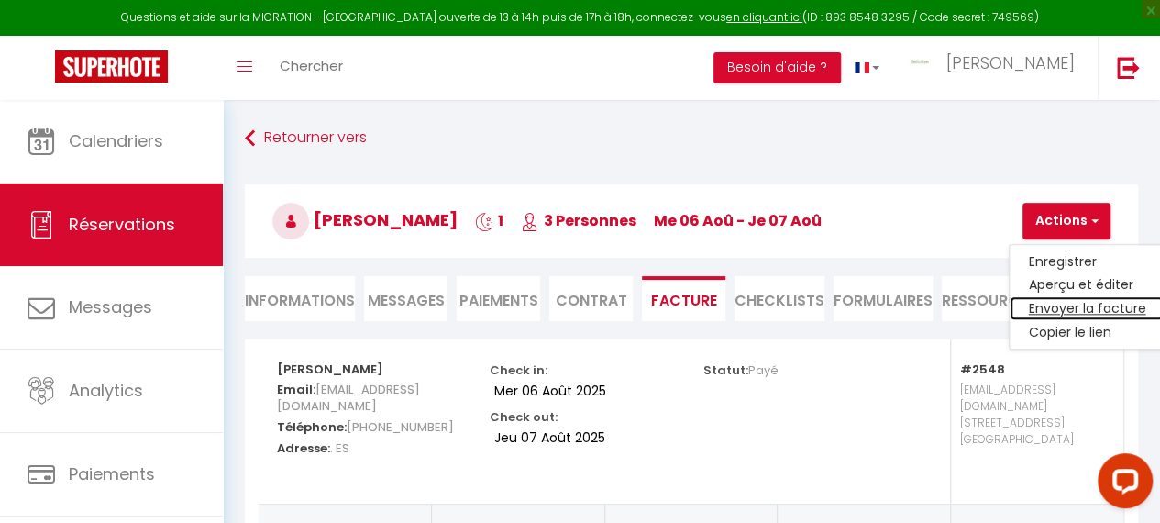
click at [1047, 306] on link "Envoyer la facture" at bounding box center [1087, 309] width 154 height 24
type input "dberna.715026@guest.booking.com"
select select "es"
type input "Su factura 6393952 - LA LAVANDIÈRE - BedinShop"
type textarea "Hola, Aquí está el enlace para descargar su factura para la siguiente reserva: …"
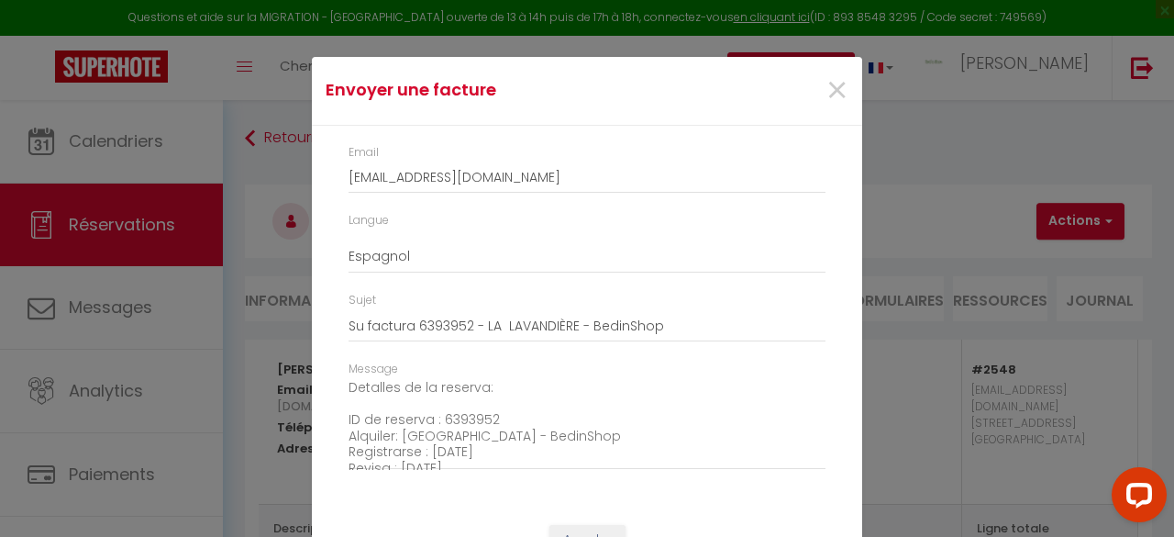
scroll to position [208, 0]
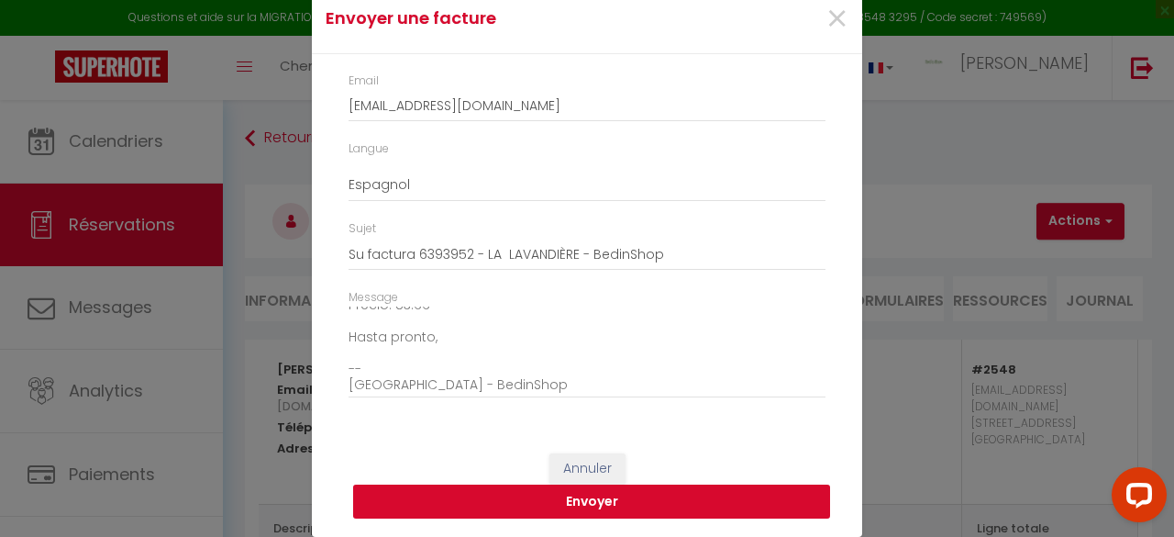
click at [515, 497] on button "Envoyer" at bounding box center [591, 501] width 477 height 35
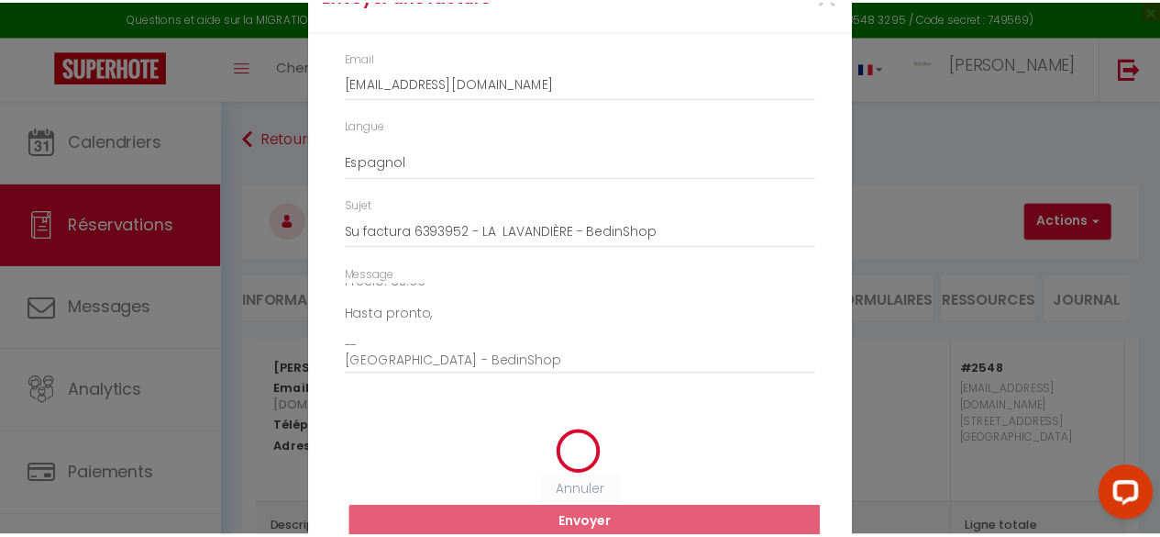
scroll to position [48, 0]
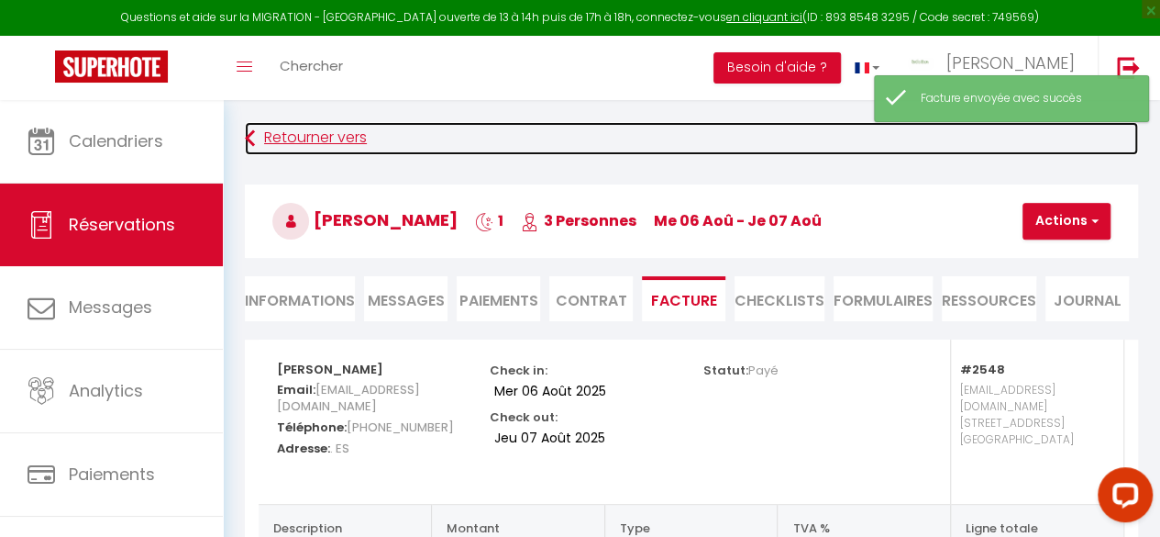
click at [294, 131] on link "Retourner vers" at bounding box center [691, 138] width 893 height 33
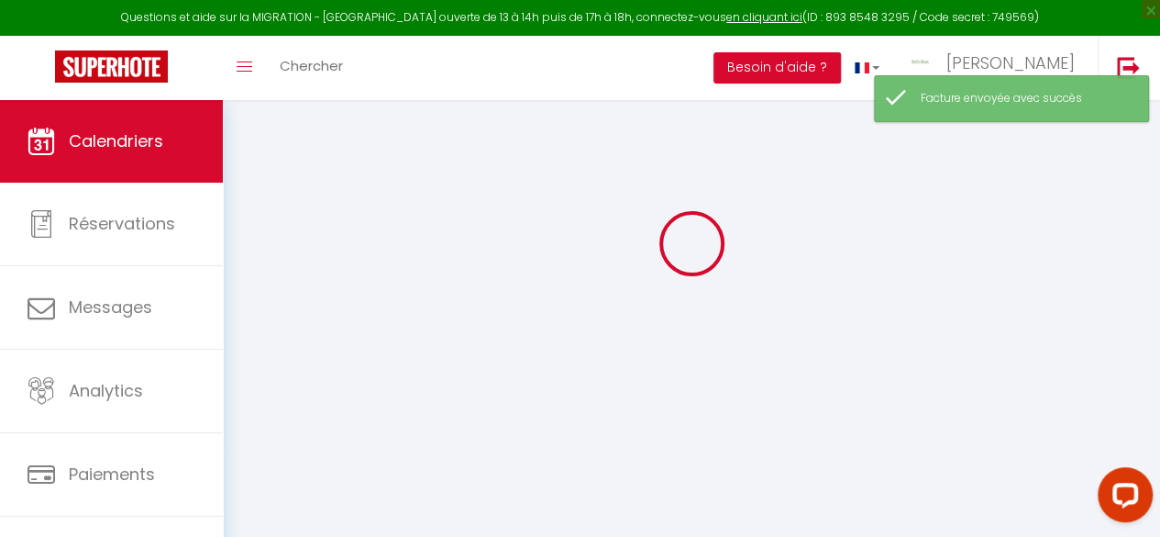
scroll to position [100, 0]
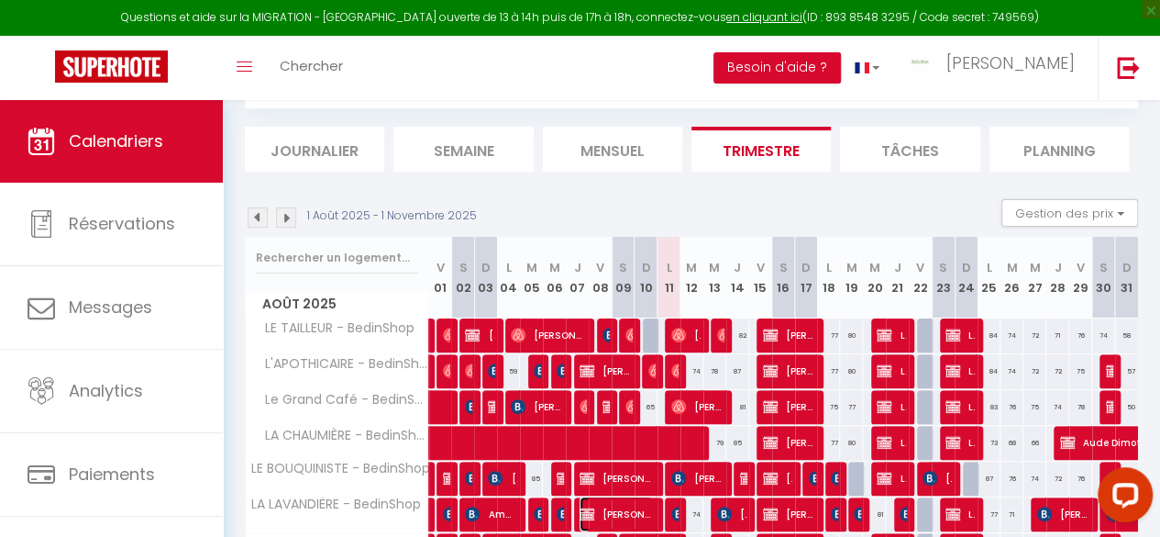
click at [611, 504] on span "Elise GreenGo IR4J4)" at bounding box center [616, 513] width 73 height 35
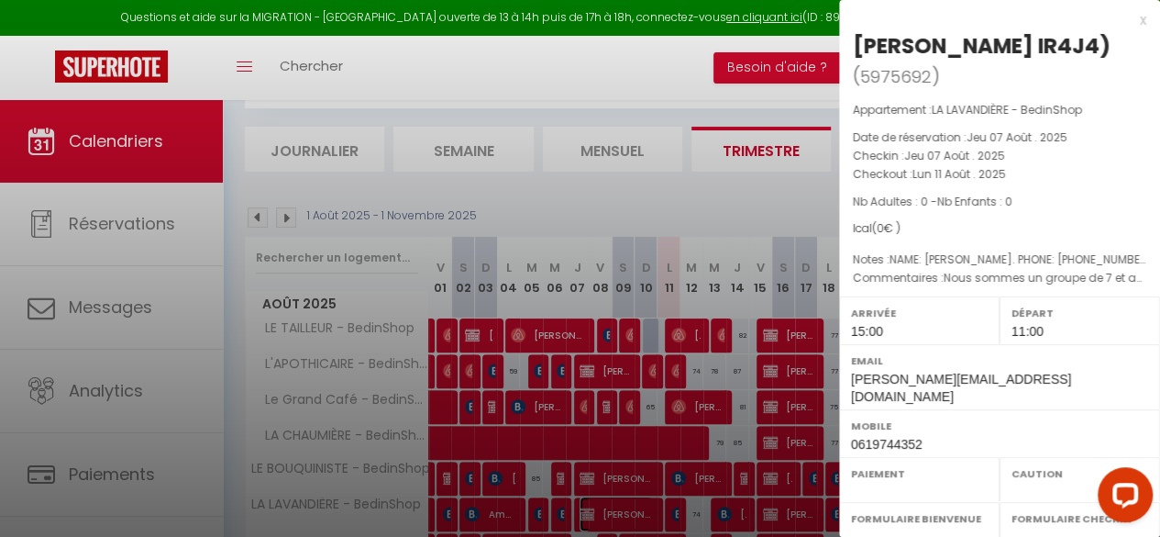
select select "OK"
select select "KO"
select select "1"
select select "0"
select select "1"
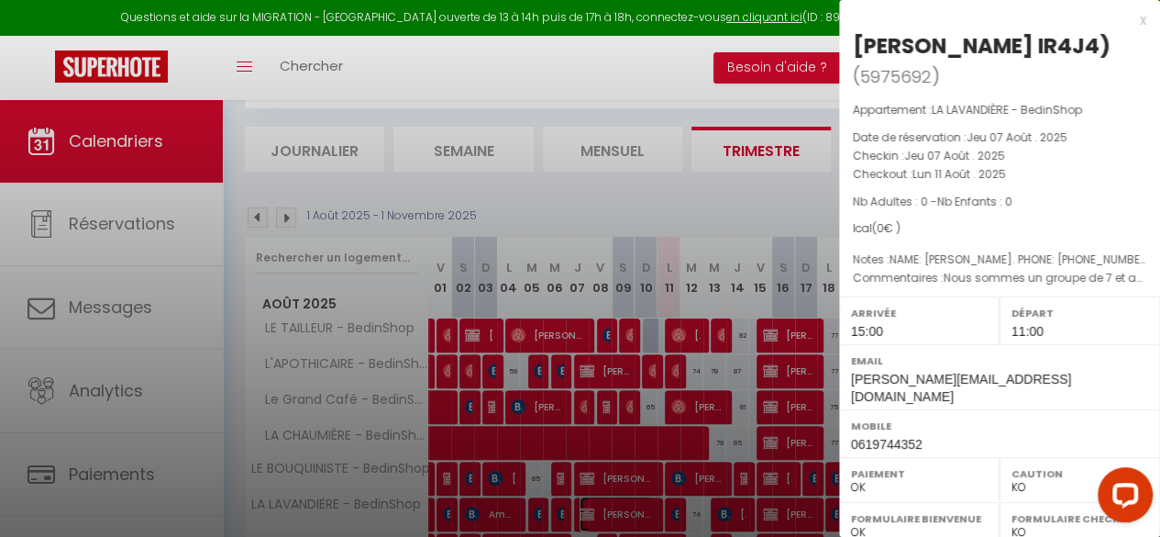
select select
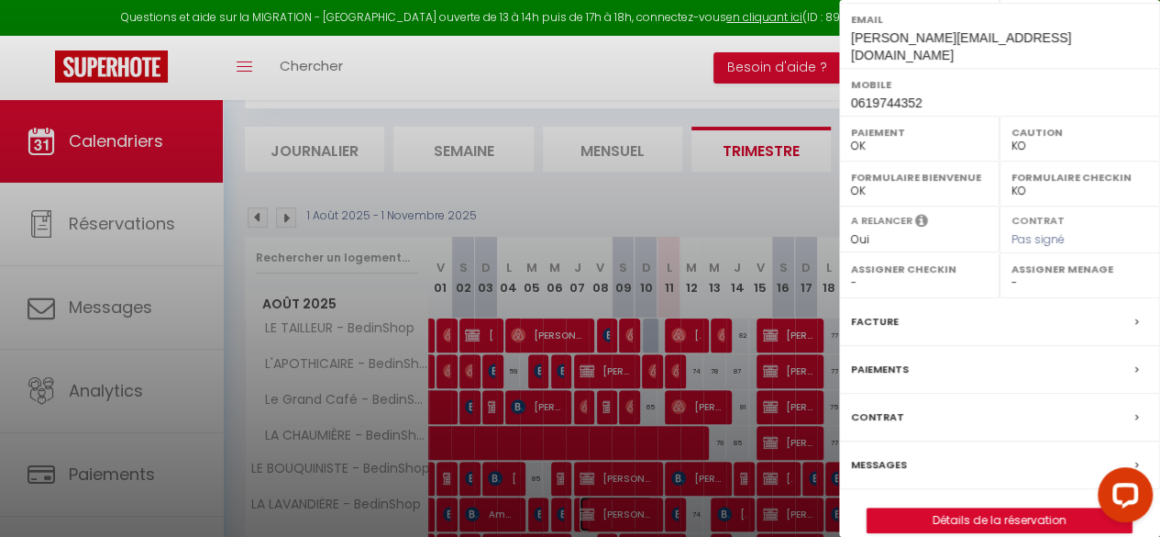
scroll to position [343, 0]
click at [871, 310] on label "Facture" at bounding box center [875, 319] width 48 height 19
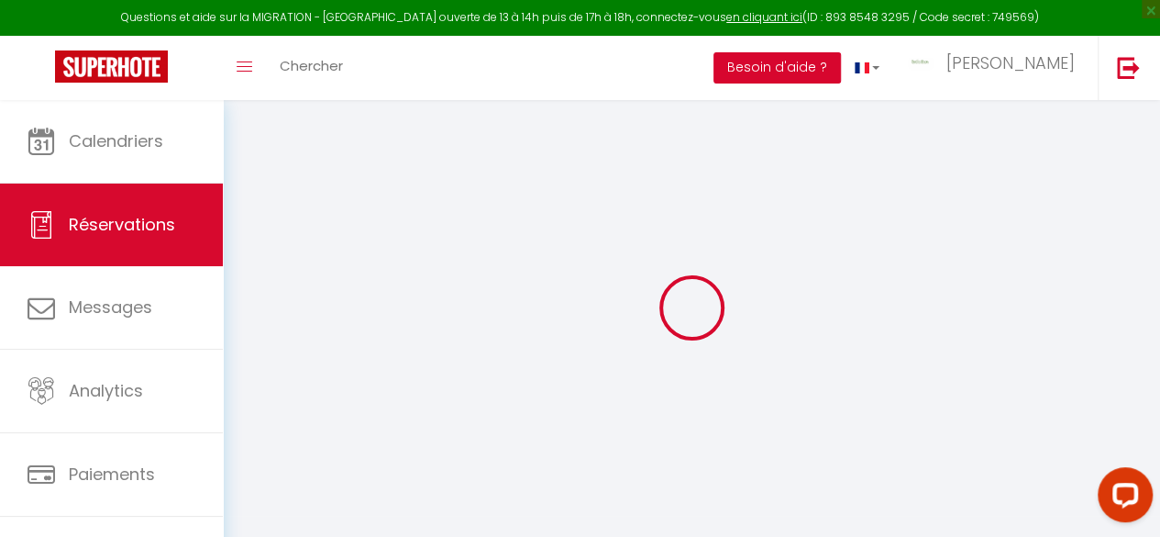
select select
checkbox input "false"
type textarea "Nous sommes un groupe de 7 et avons réservé vorre 2eme logement "Le bouquiniste…"
type textarea "NAME: ELISE MATHELIER. PHONE: +33619744352. NPAX: 2. TOTAL_AMO UNT: 332.67 €. U…"
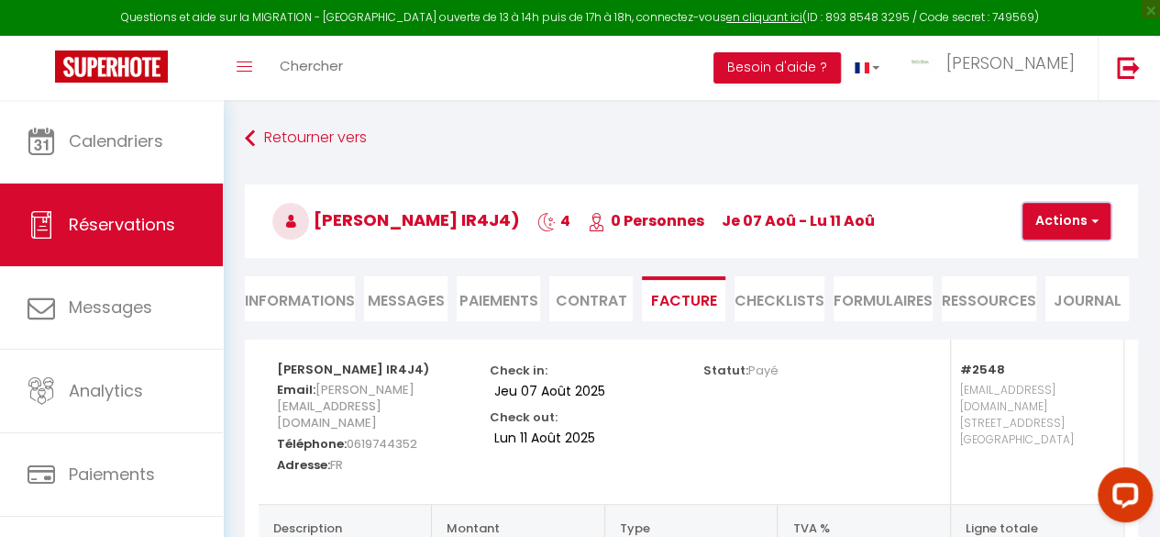
click at [1049, 222] on button "Actions" at bounding box center [1067, 221] width 88 height 37
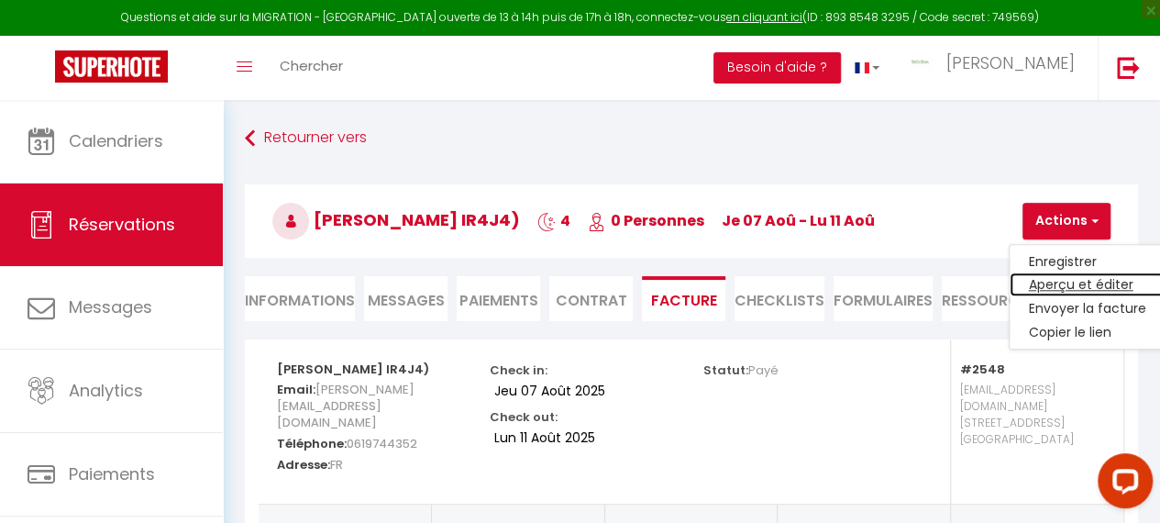
click at [1049, 287] on link "Aperçu et éditer" at bounding box center [1087, 285] width 154 height 24
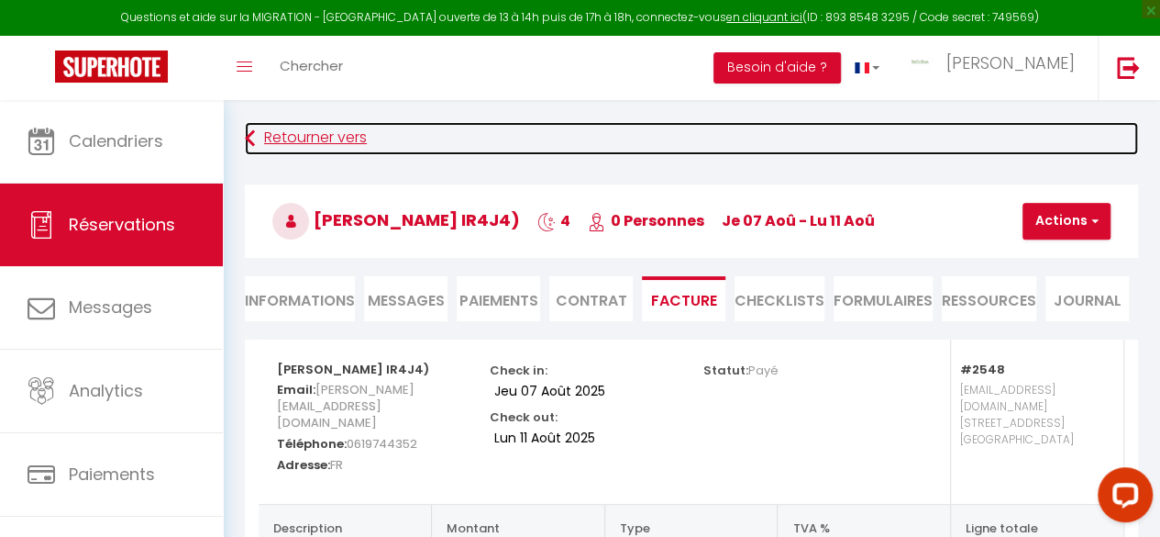
click at [270, 133] on link "Retourner vers" at bounding box center [691, 138] width 893 height 33
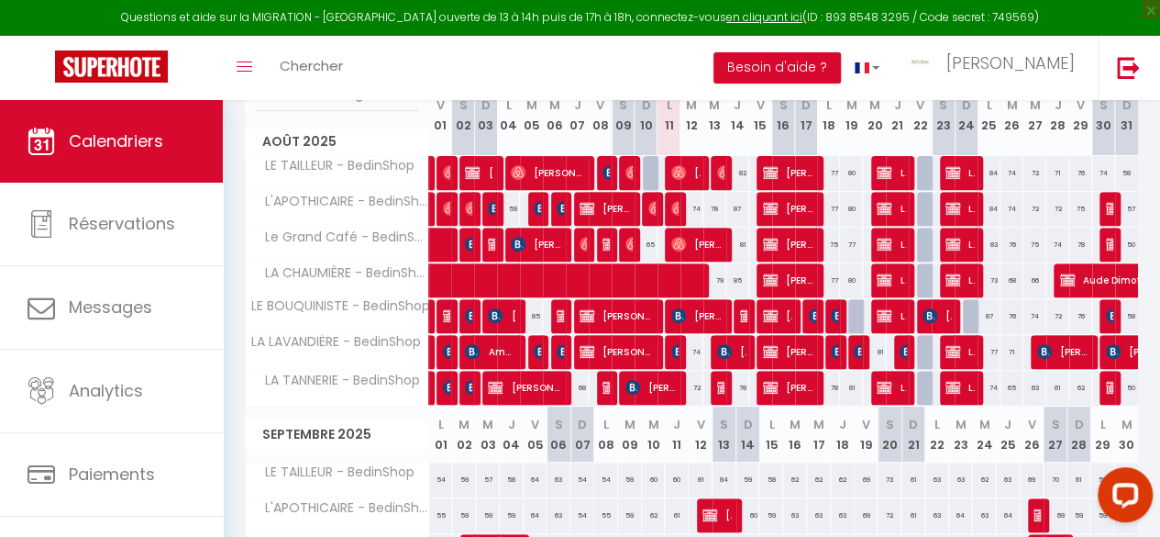
scroll to position [283, 0]
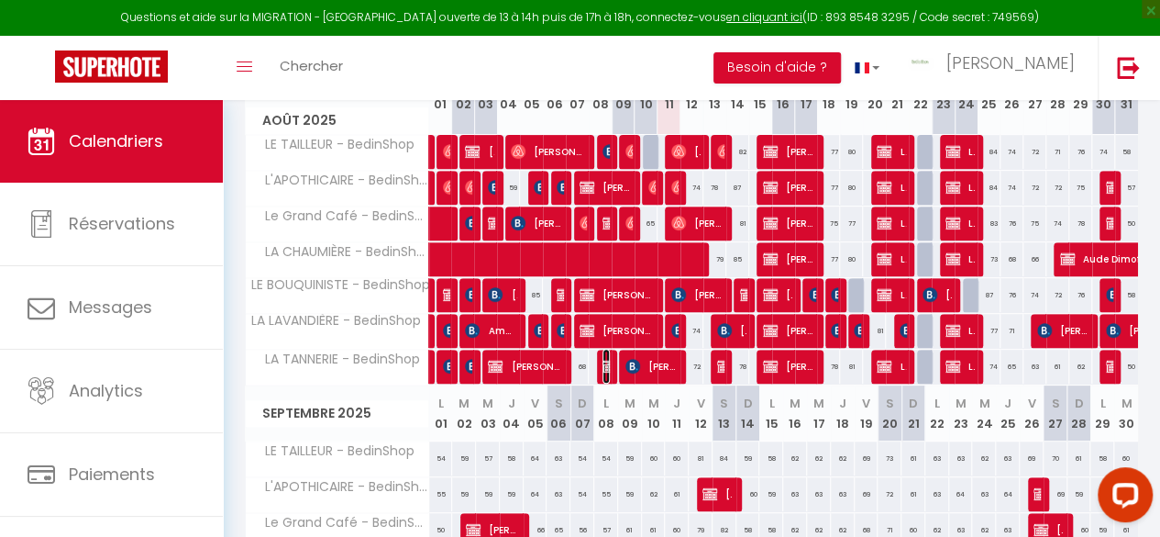
click at [603, 360] on img at bounding box center [610, 366] width 15 height 15
select select "OK"
select select "KO"
select select "1"
select select "0"
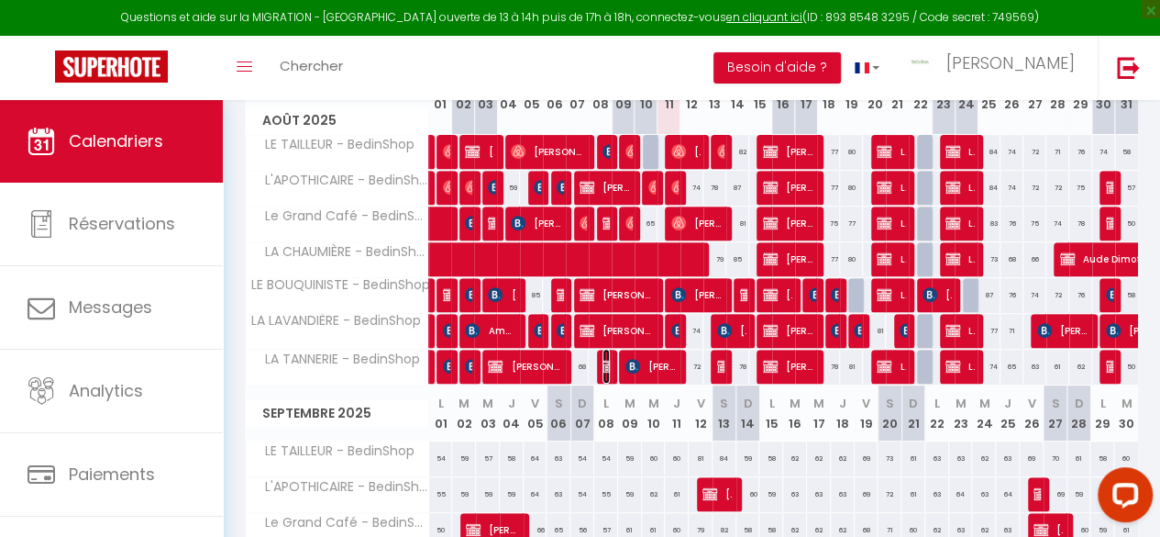
select select "1"
select select
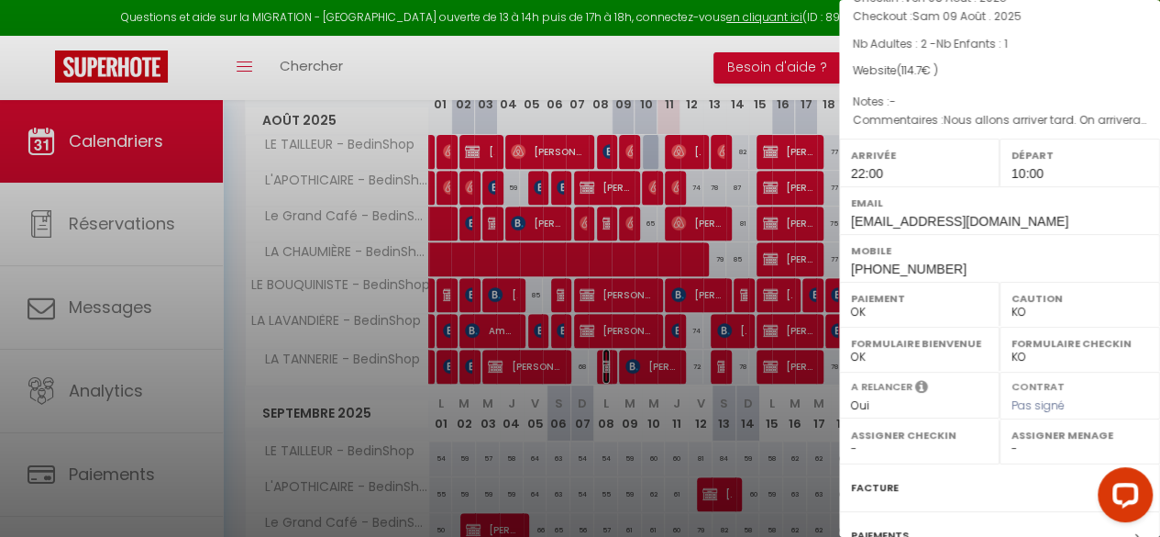
scroll to position [314, 0]
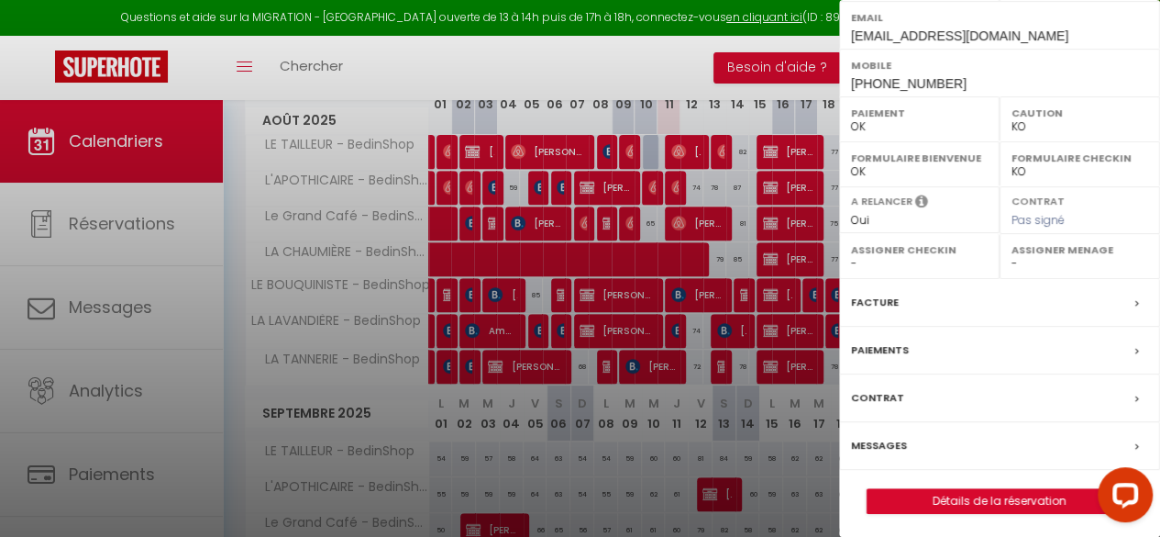
click at [880, 296] on label "Facture" at bounding box center [875, 302] width 48 height 19
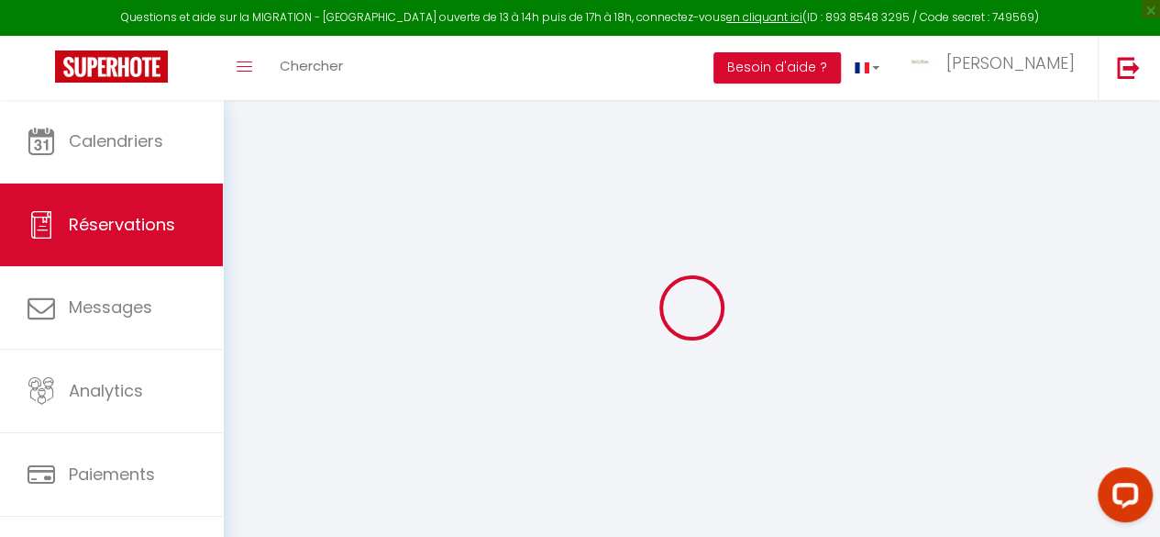
select select "cleaning"
select select "taxes"
select select
checkbox input "false"
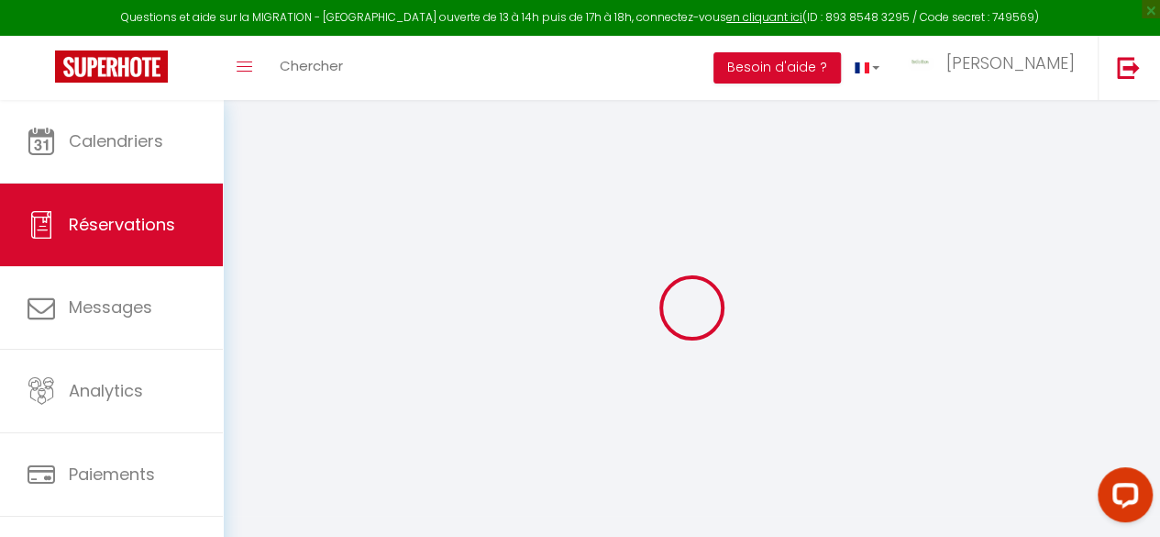
type textarea "Nous allons arriver tard. On arrivera plutôt vers 23h00, mais c’est difficile à…"
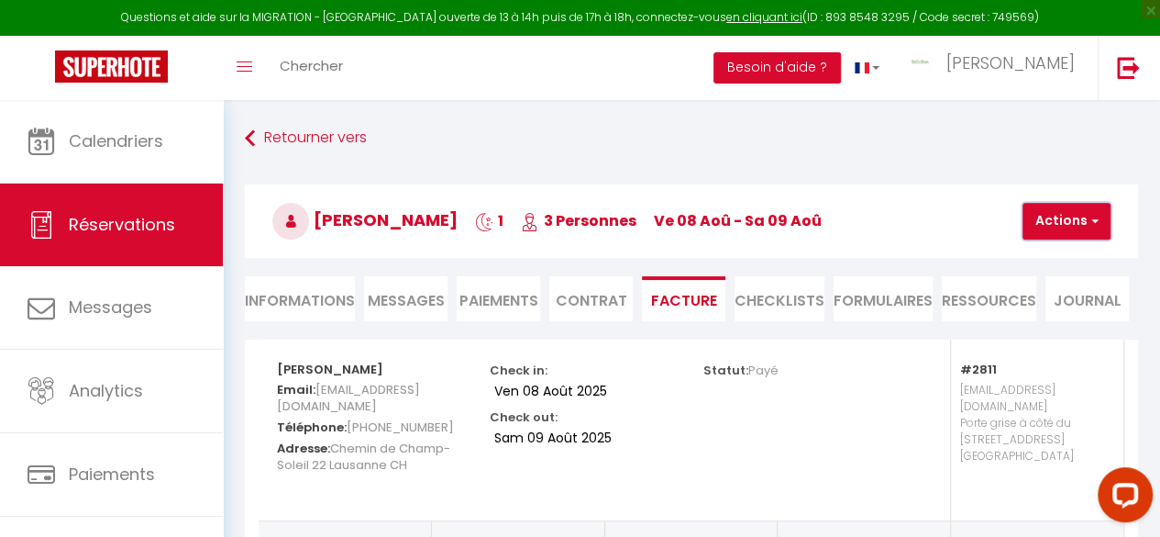
click at [1062, 220] on button "Actions" at bounding box center [1067, 221] width 88 height 37
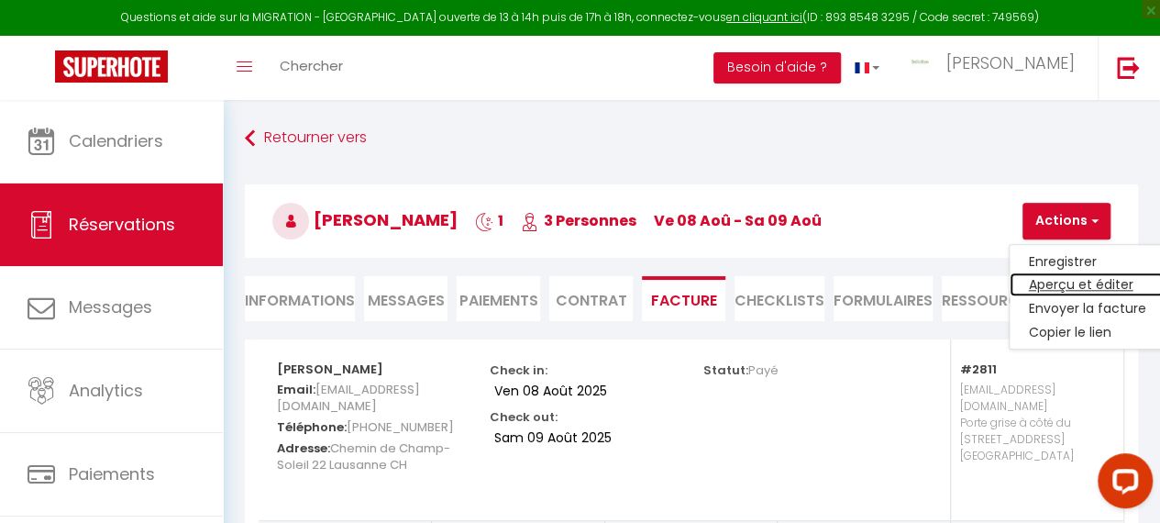
click at [1060, 285] on link "Aperçu et éditer" at bounding box center [1087, 285] width 154 height 24
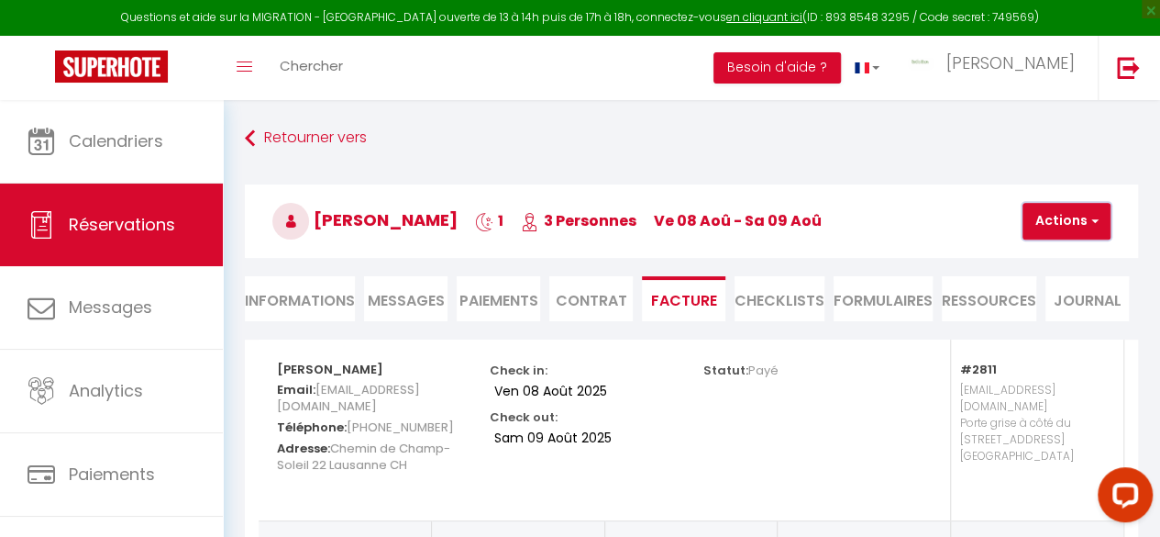
click at [1059, 227] on button "Actions" at bounding box center [1067, 221] width 88 height 37
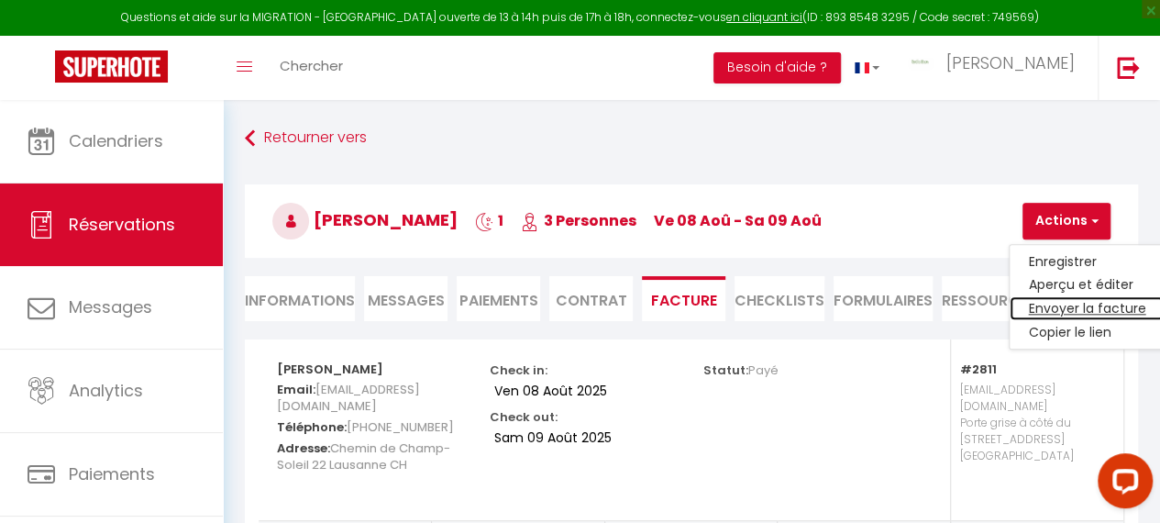
click at [1055, 303] on link "Envoyer la facture" at bounding box center [1087, 309] width 154 height 24
type input "uzyale@gmail.com"
type input "Your invoice 6399767 - LA TANNERIE - BedinShop"
type textarea "Hi, Here is the link to download your invoice: https://superhote.com/applink/in…"
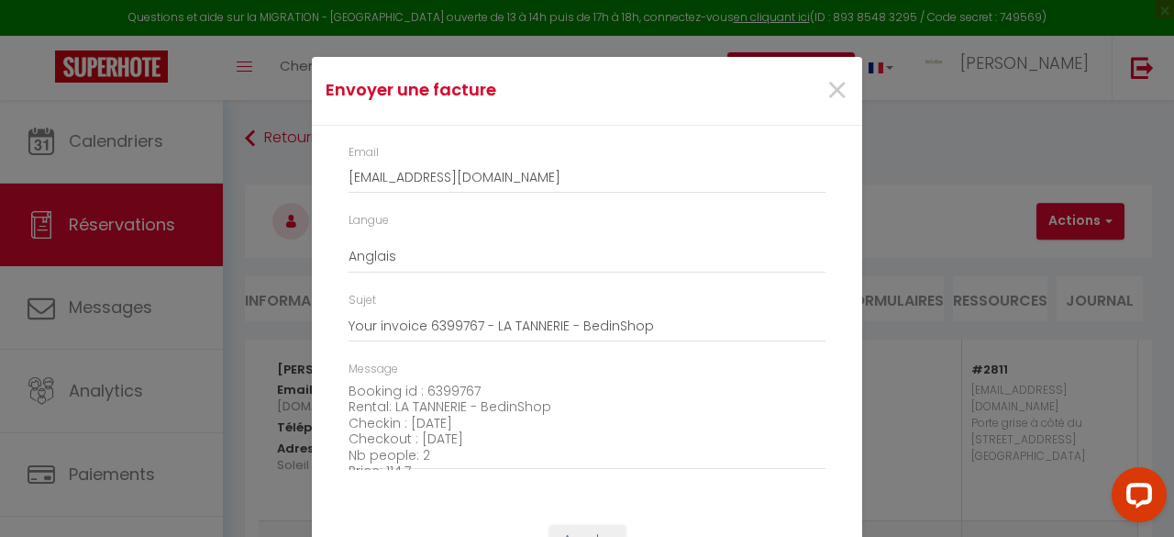
scroll to position [208, 0]
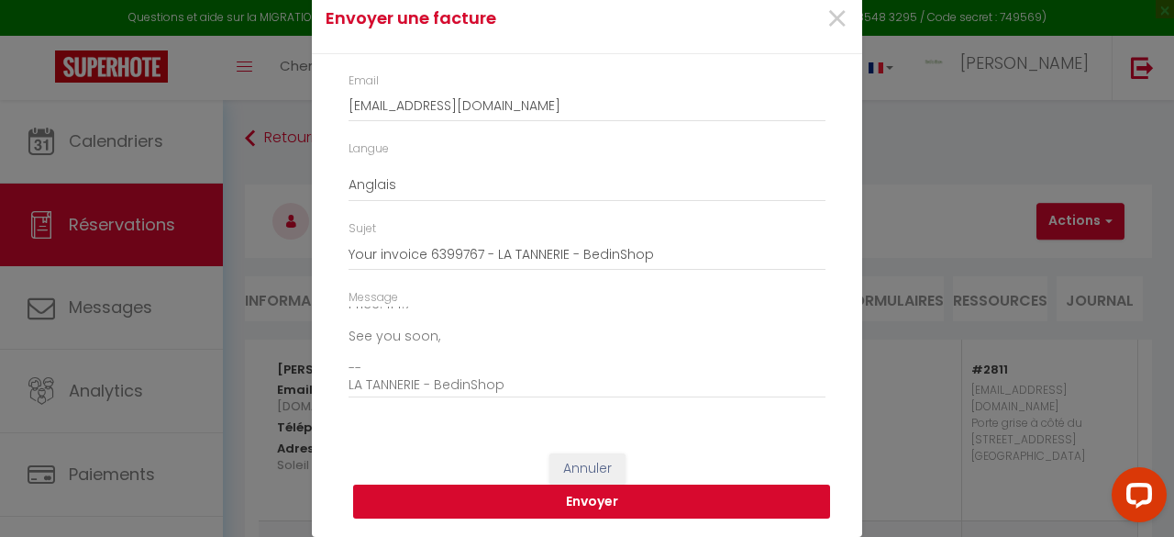
click at [673, 504] on button "Envoyer" at bounding box center [591, 501] width 477 height 35
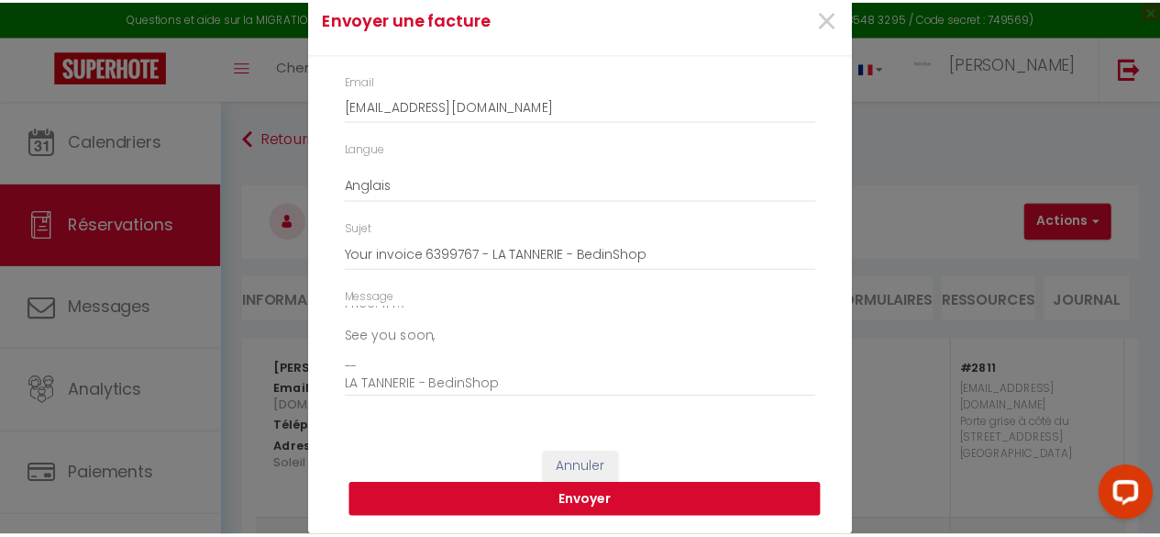
scroll to position [48, 0]
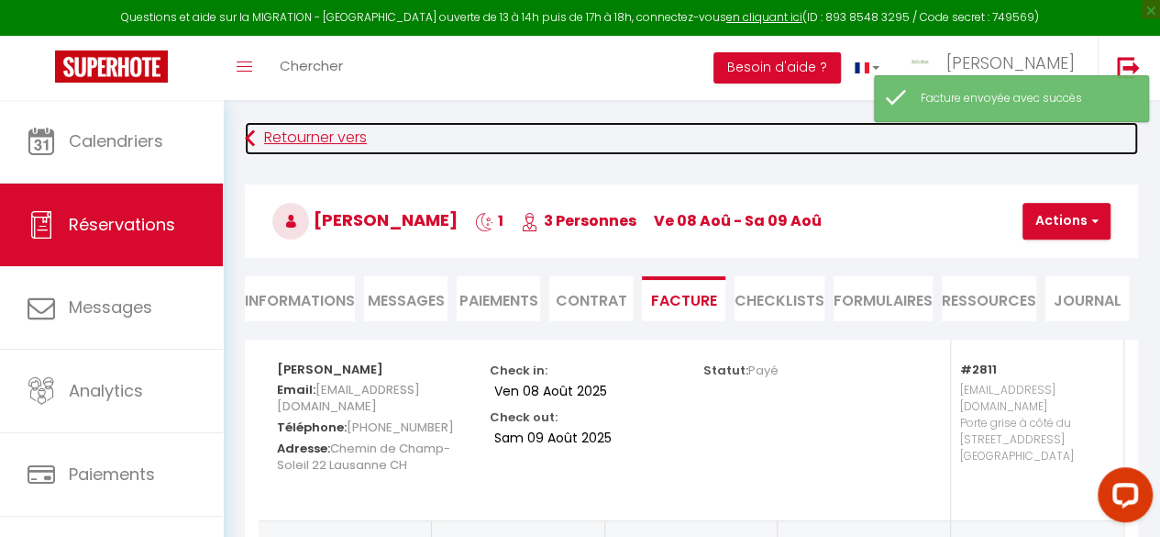
click at [305, 137] on link "Retourner vers" at bounding box center [691, 138] width 893 height 33
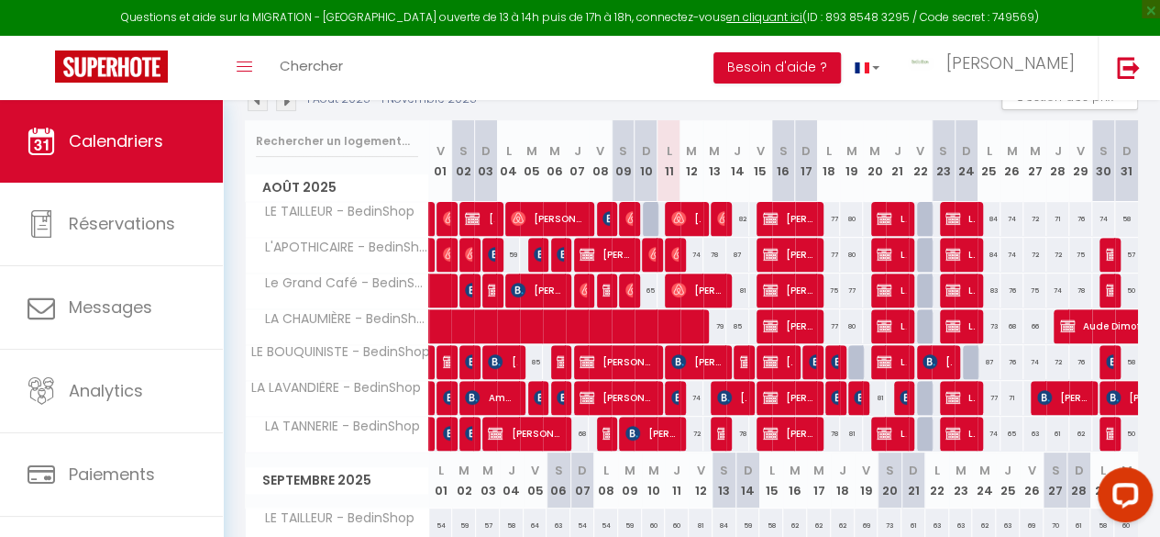
scroll to position [283, 0]
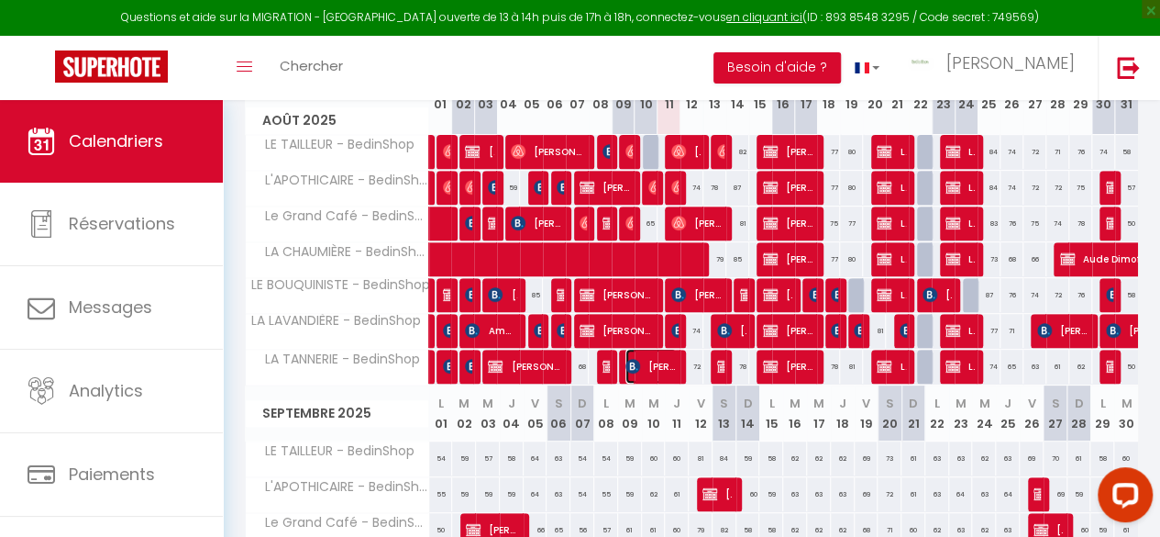
click at [647, 368] on span "Fang LIN GUILLOT" at bounding box center [651, 366] width 51 height 35
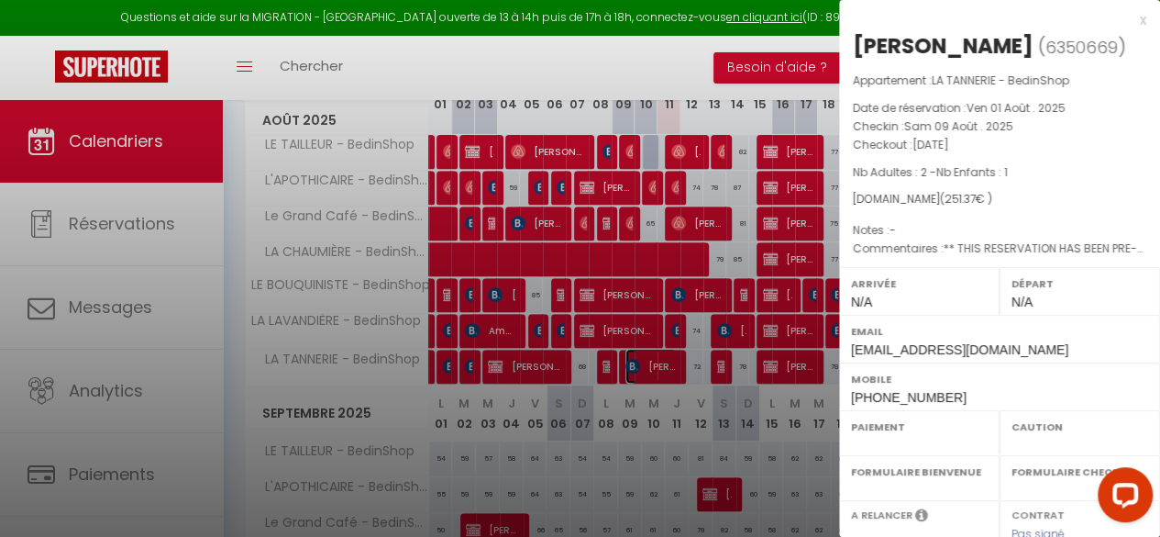
select select "OK"
select select "KO"
select select "0"
select select "1"
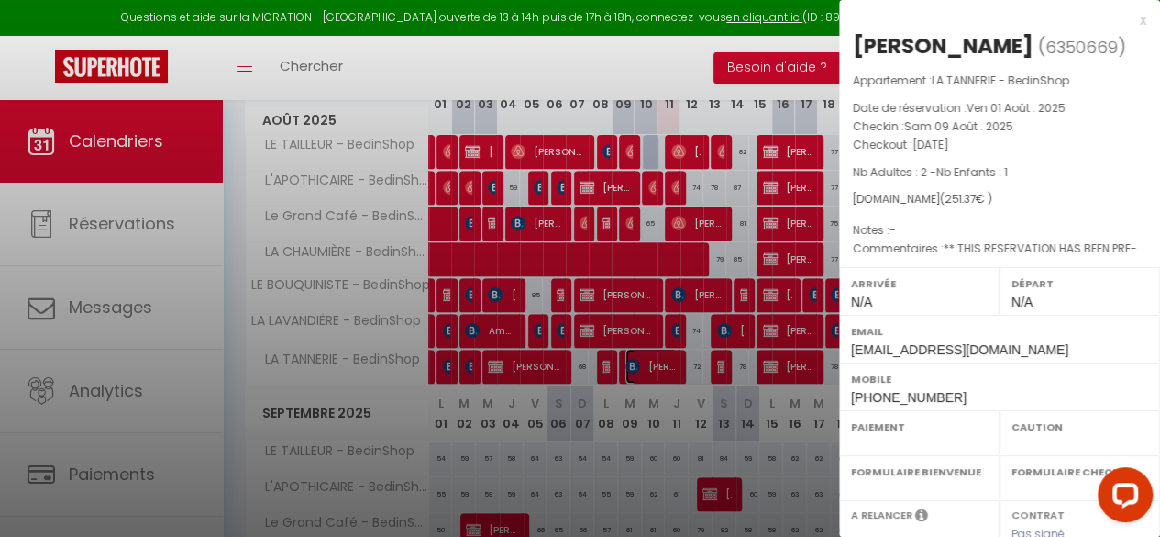
select select
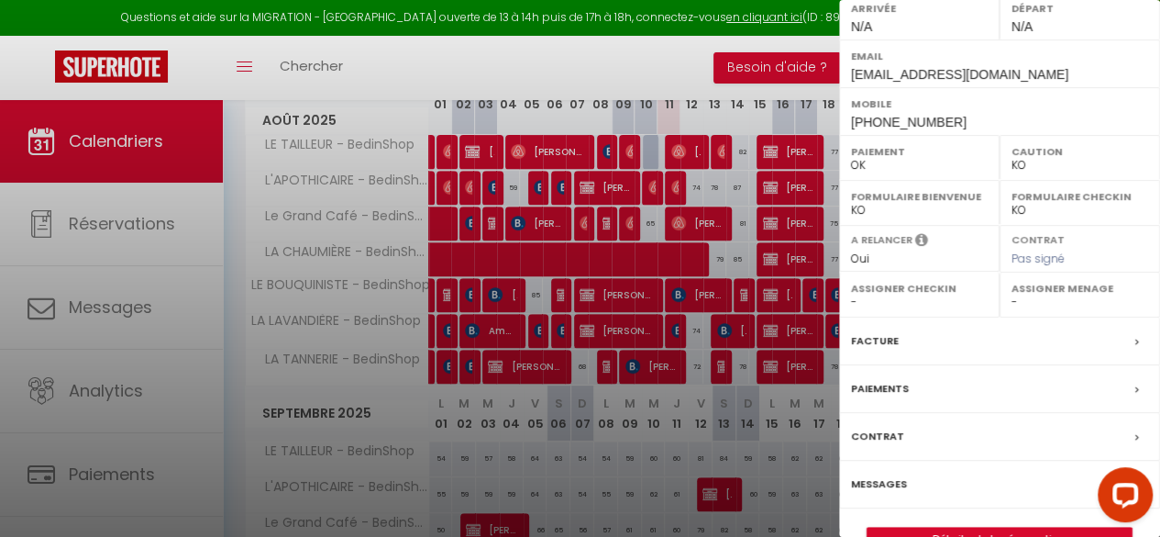
click at [881, 333] on label "Facture" at bounding box center [875, 340] width 48 height 19
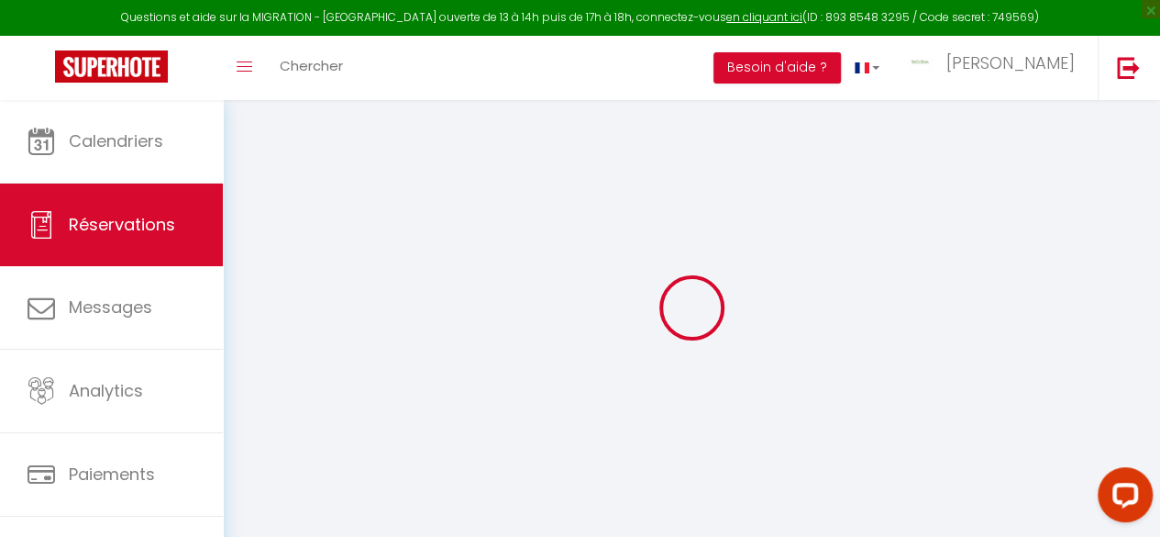
select select "cleaning"
select select "taxes"
select select
checkbox input "false"
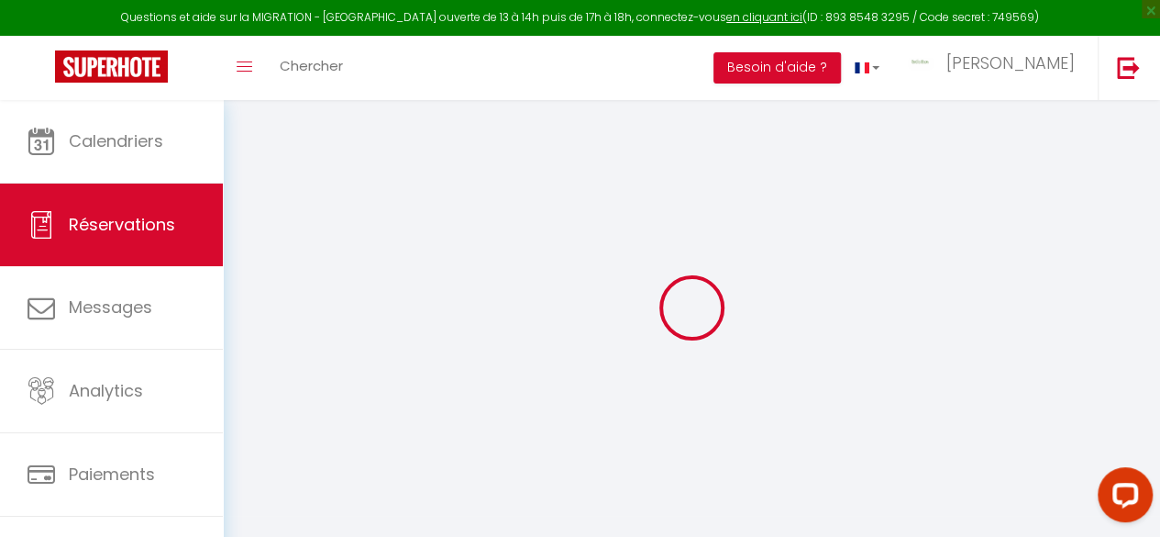
select select
checkbox input "false"
type textarea "** THIS RESERVATION HAS BEEN PRE-PAID ** BOOKING NOTE : Payment charge is EUR 3…"
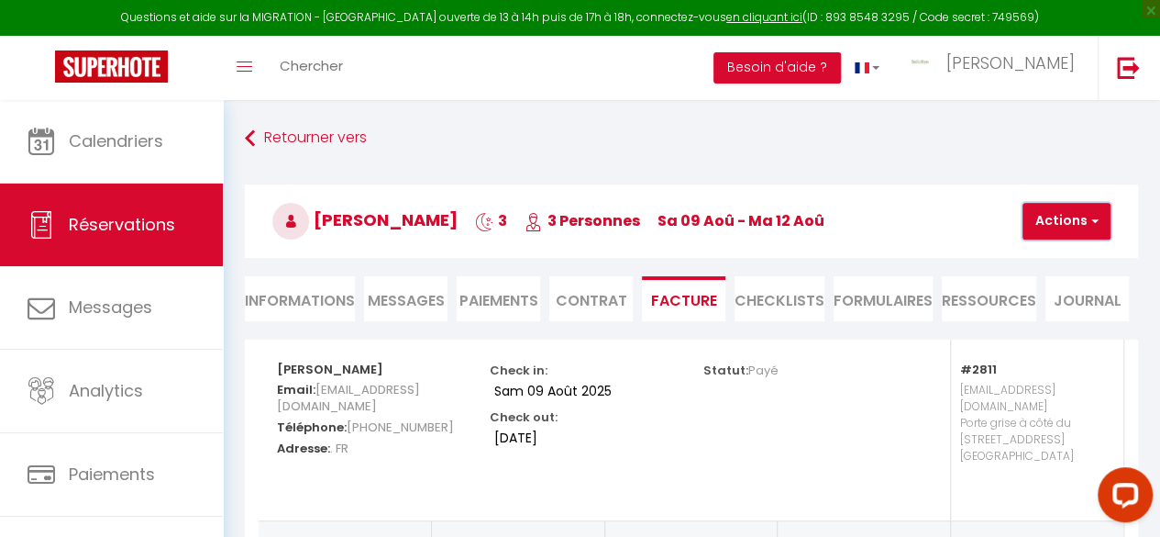
click at [1077, 214] on button "Actions" at bounding box center [1067, 221] width 88 height 37
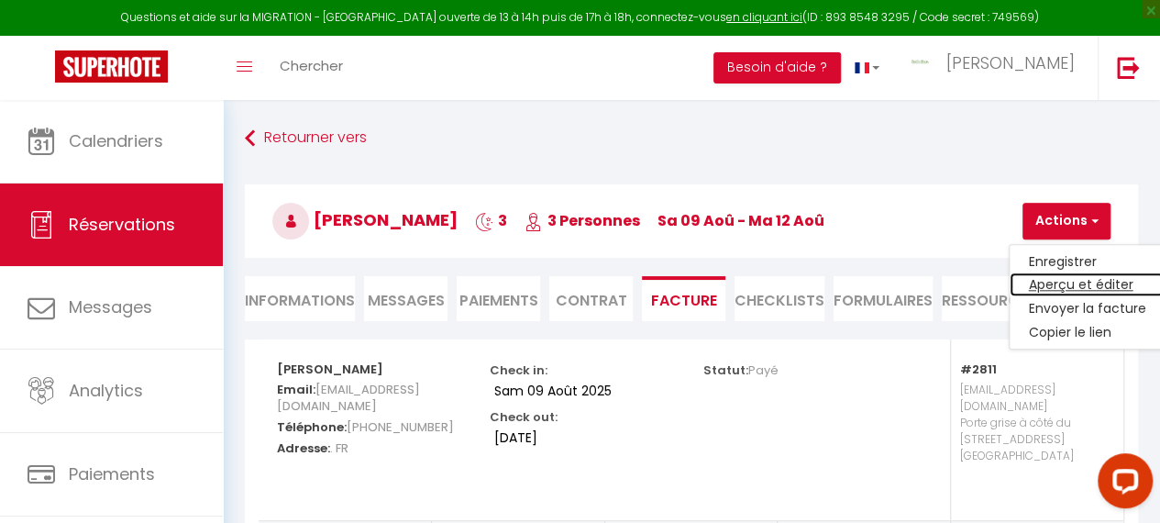
click at [1065, 288] on link "Aperçu et éditer" at bounding box center [1087, 285] width 154 height 24
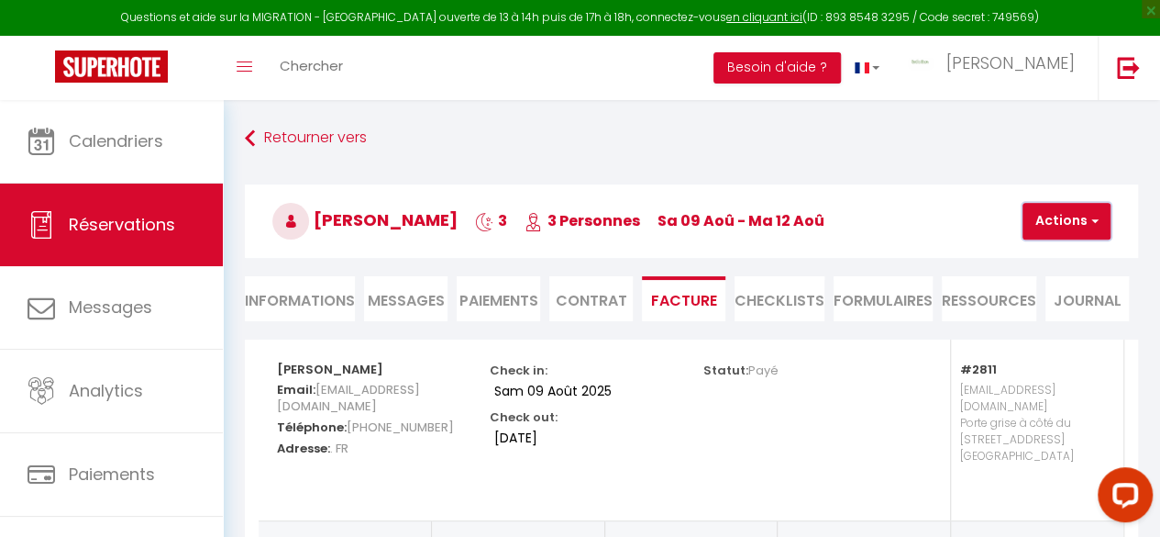
click at [1062, 221] on button "Actions" at bounding box center [1067, 221] width 88 height 37
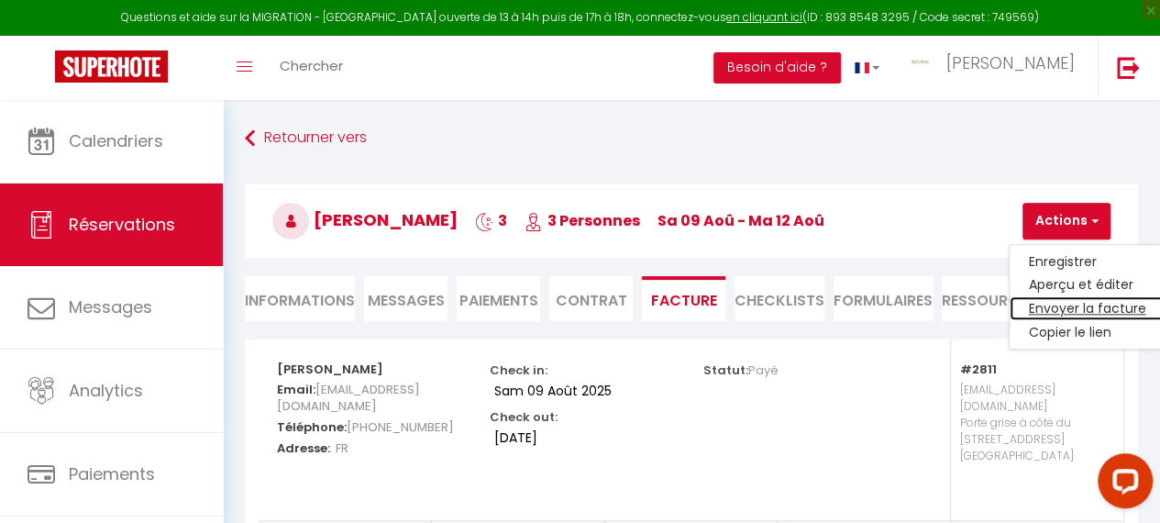
click at [1062, 309] on link "Envoyer la facture" at bounding box center [1087, 309] width 154 height 24
type input "fguill.417377@guest.booking.com"
select select "fr"
type input "Votre facture 6350669 - LA TANNERIE - BedinShop"
type textarea "Bonjour, Voici le lien pour télécharger votre facture : https://superhote.com/a…"
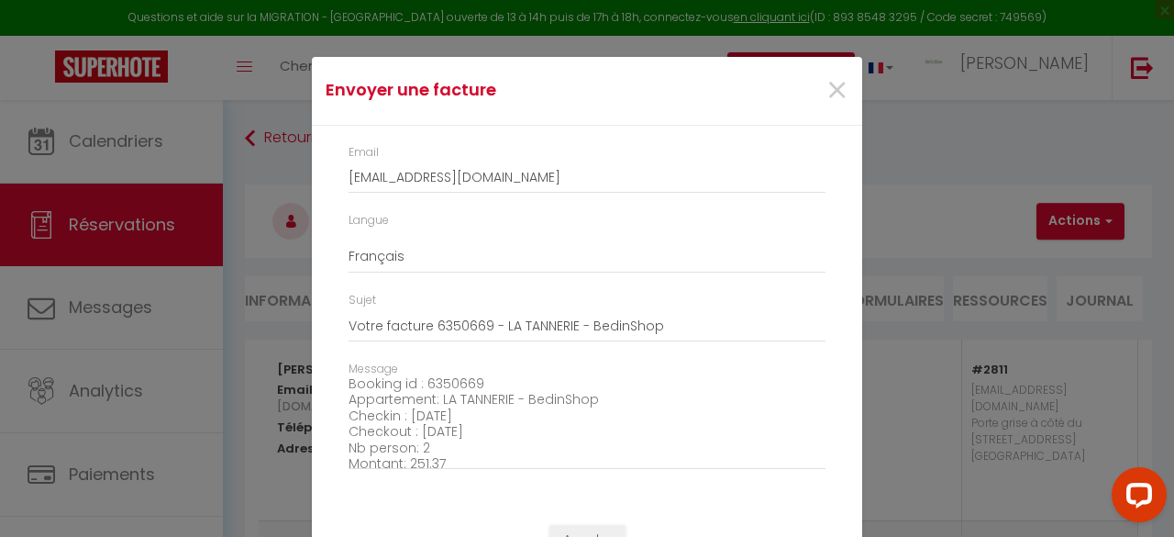
scroll to position [208, 0]
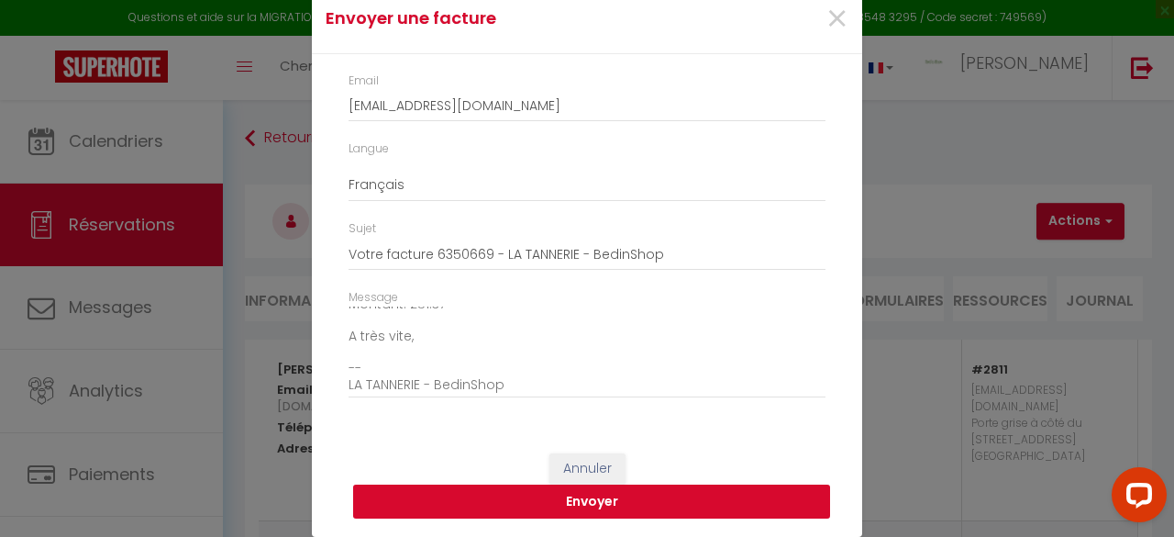
click at [617, 493] on button "Envoyer" at bounding box center [591, 501] width 477 height 35
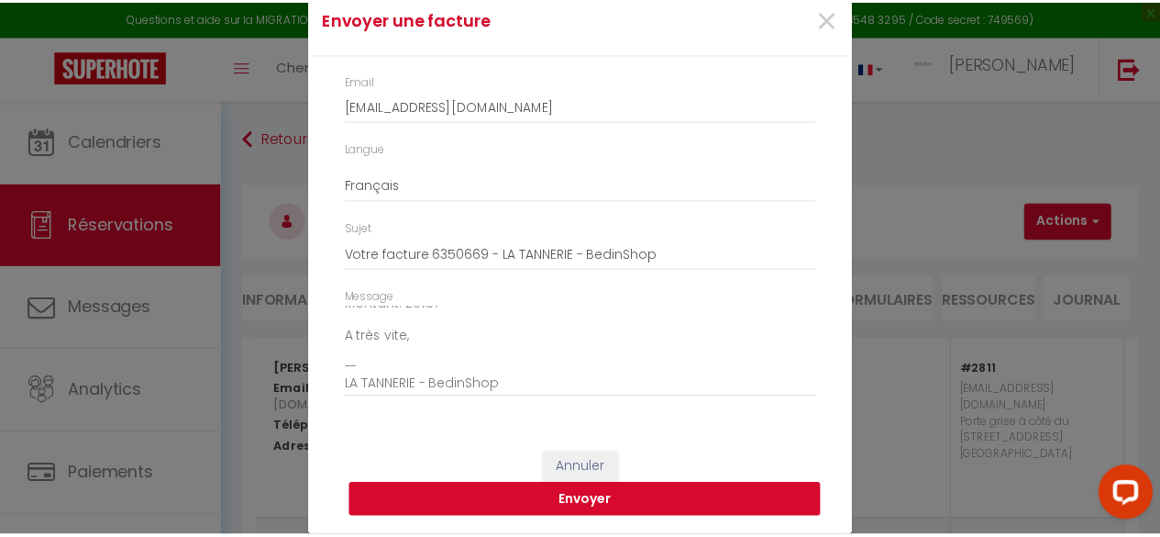
scroll to position [48, 0]
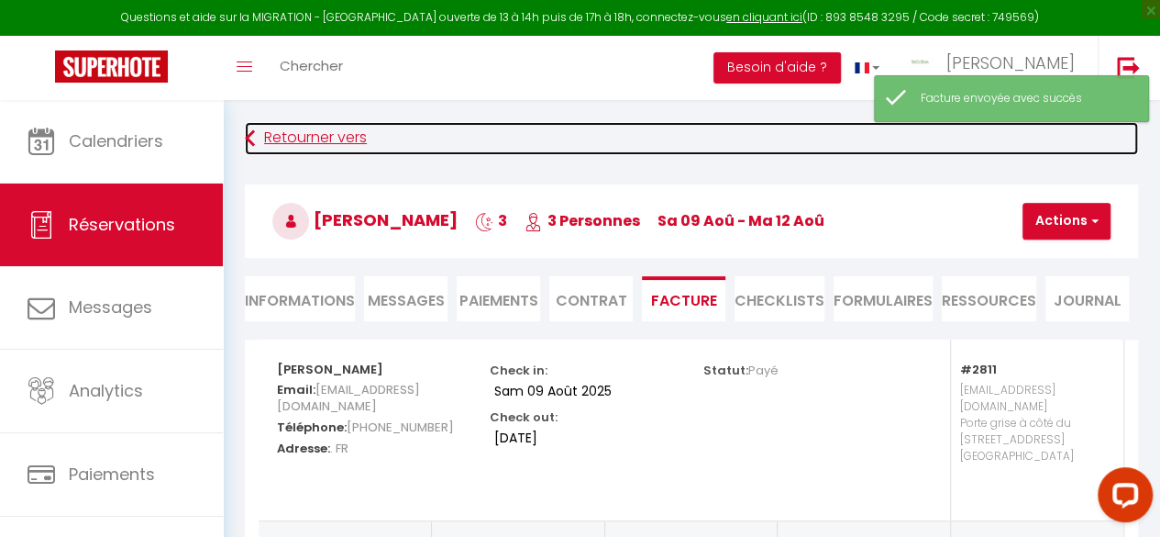
click at [292, 142] on link "Retourner vers" at bounding box center [691, 138] width 893 height 33
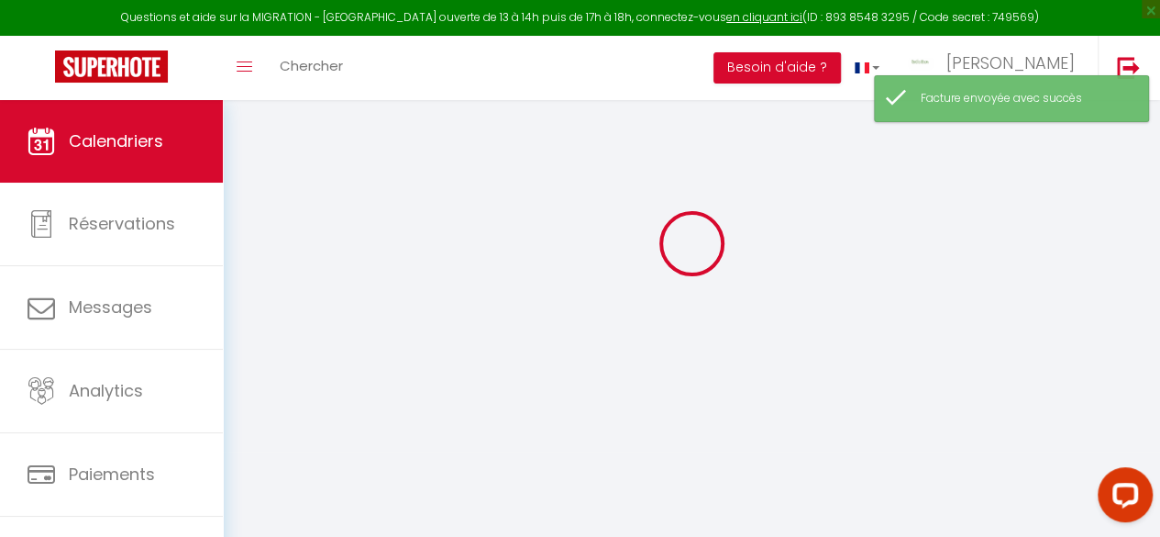
scroll to position [100, 0]
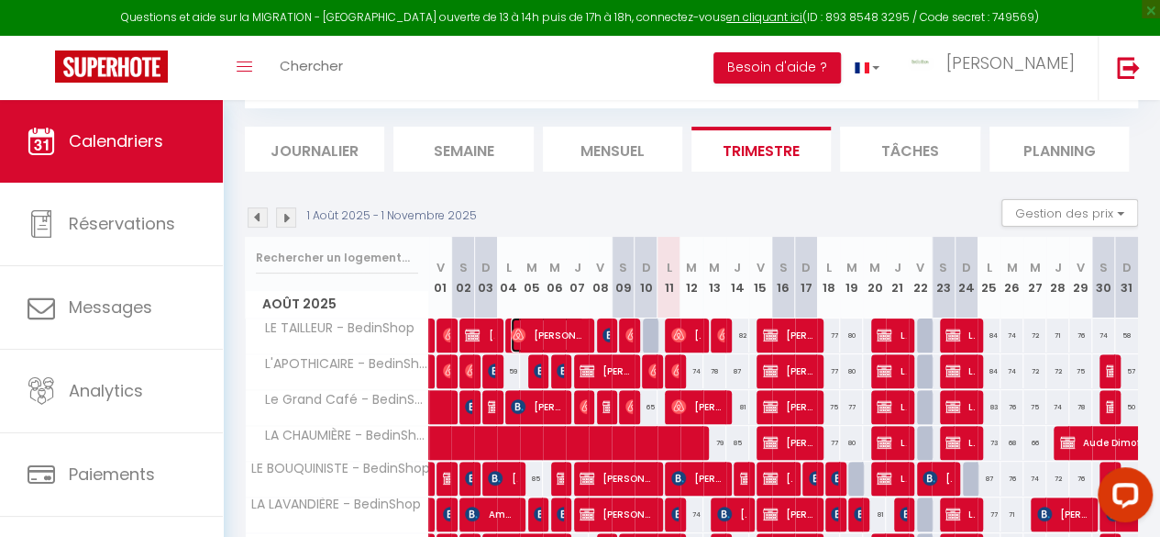
click at [554, 329] on span "Azzedine Hamadi" at bounding box center [547, 334] width 73 height 35
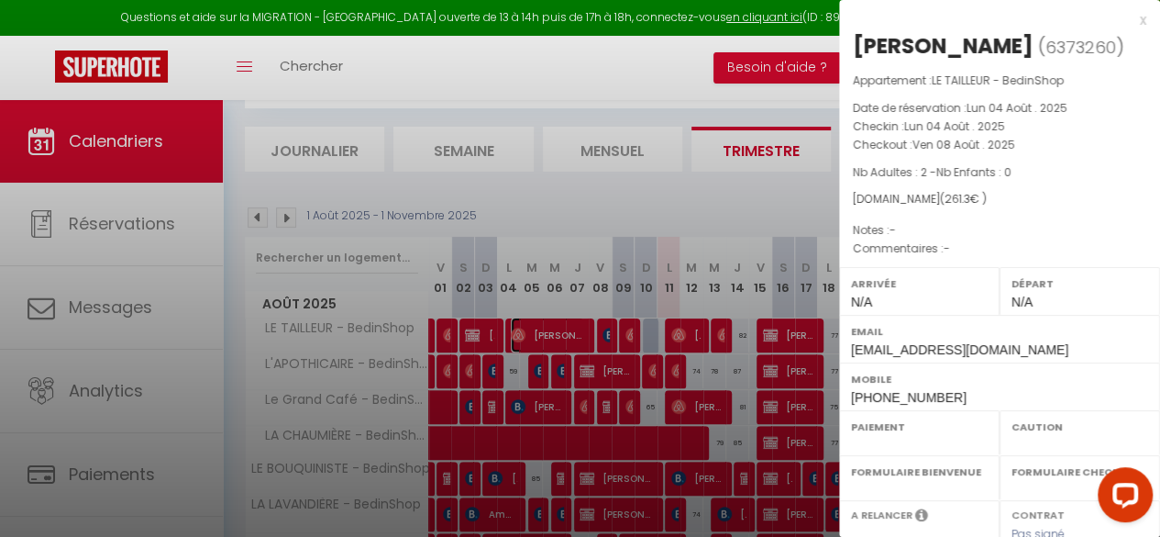
select select "OK"
select select "0"
select select "1"
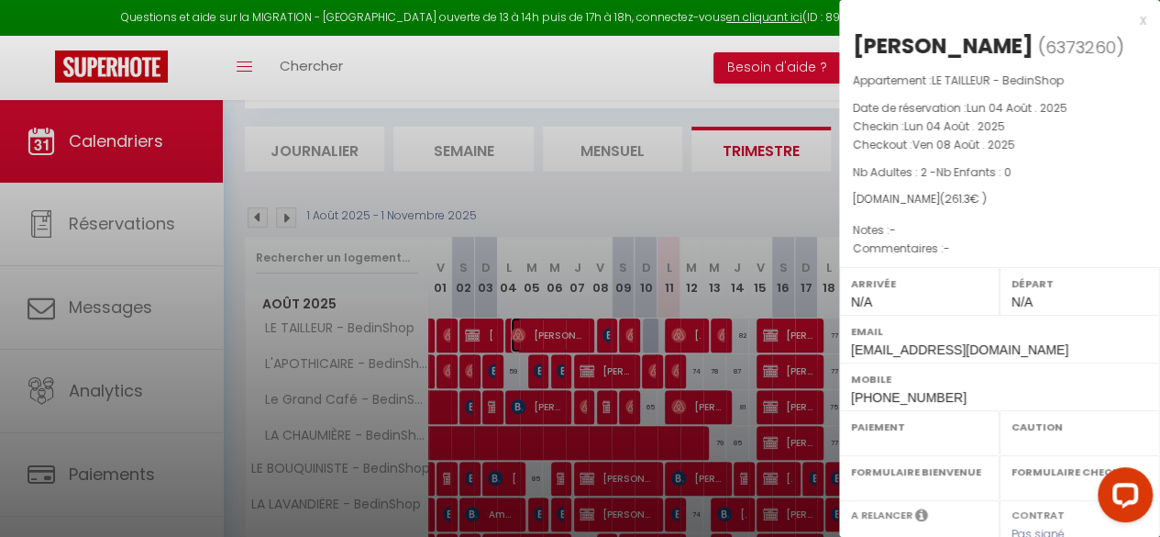
select select
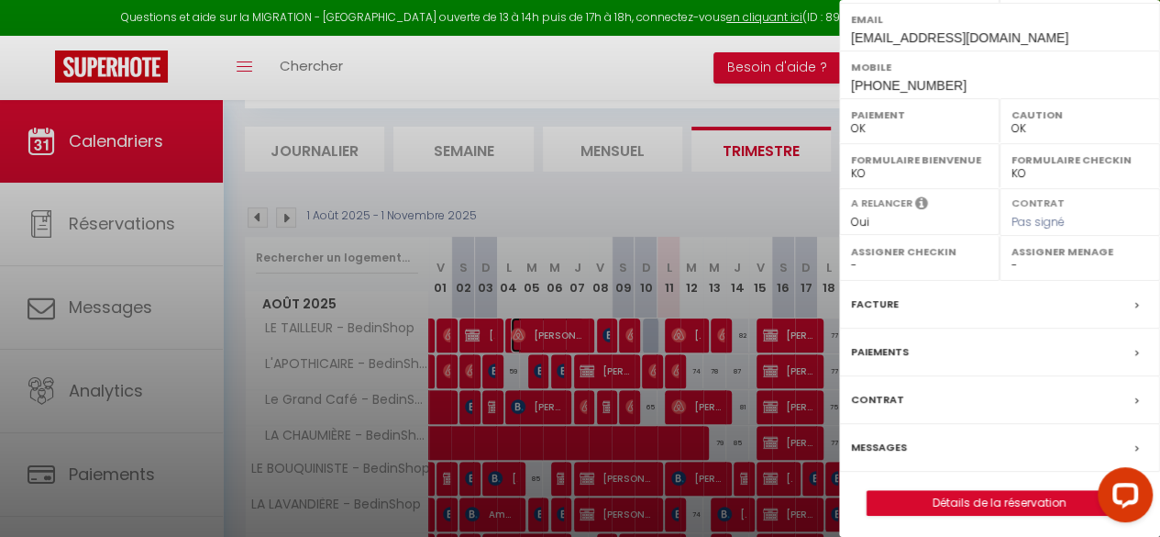
scroll to position [314, 0]
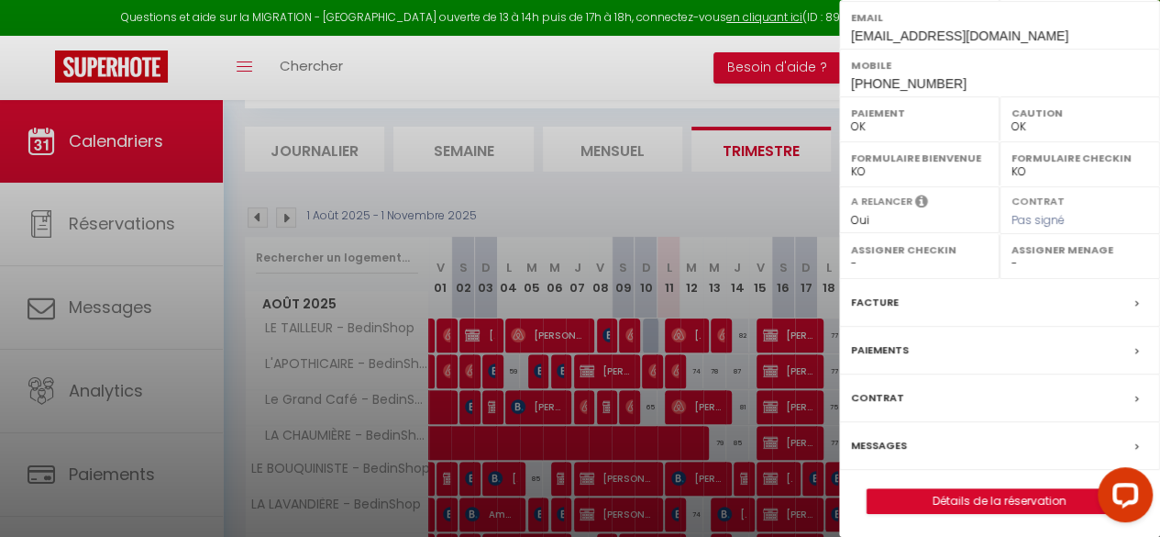
click at [888, 302] on label "Facture" at bounding box center [875, 302] width 48 height 19
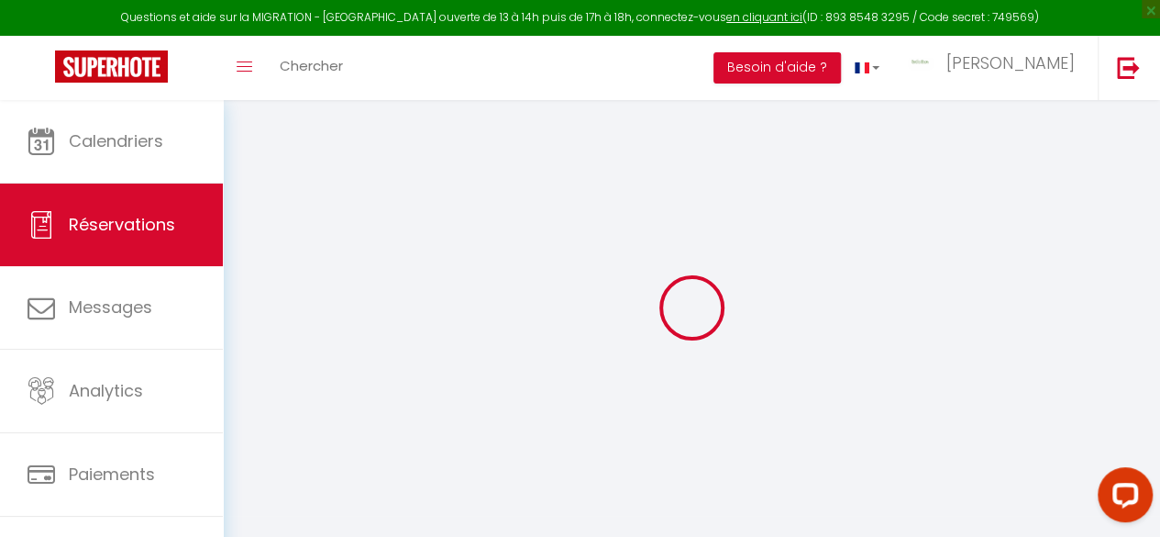
select select "cleaning"
select select "taxes"
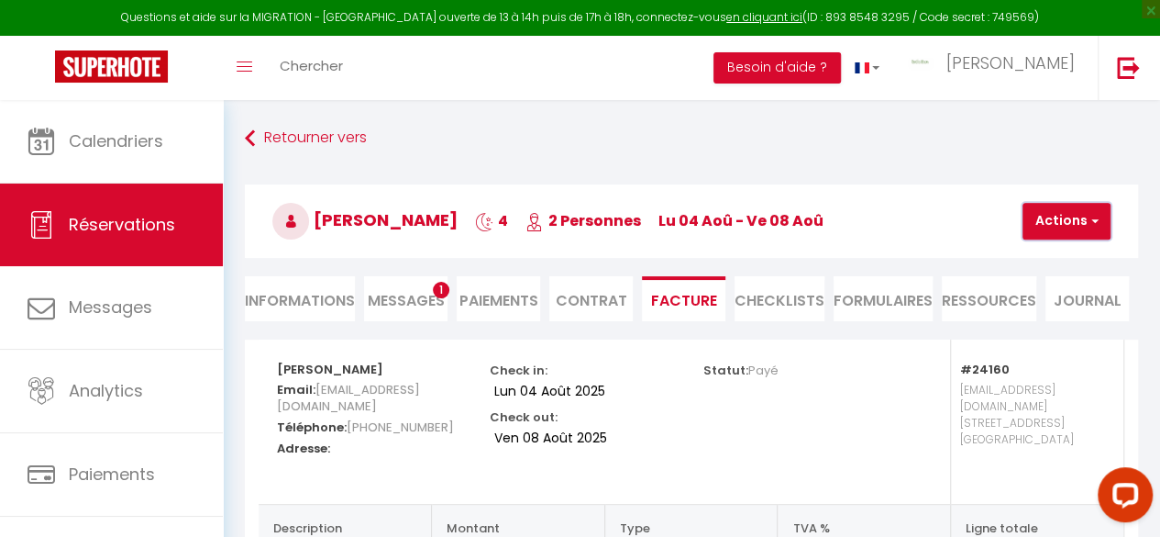
click at [1064, 216] on button "Actions" at bounding box center [1067, 221] width 88 height 37
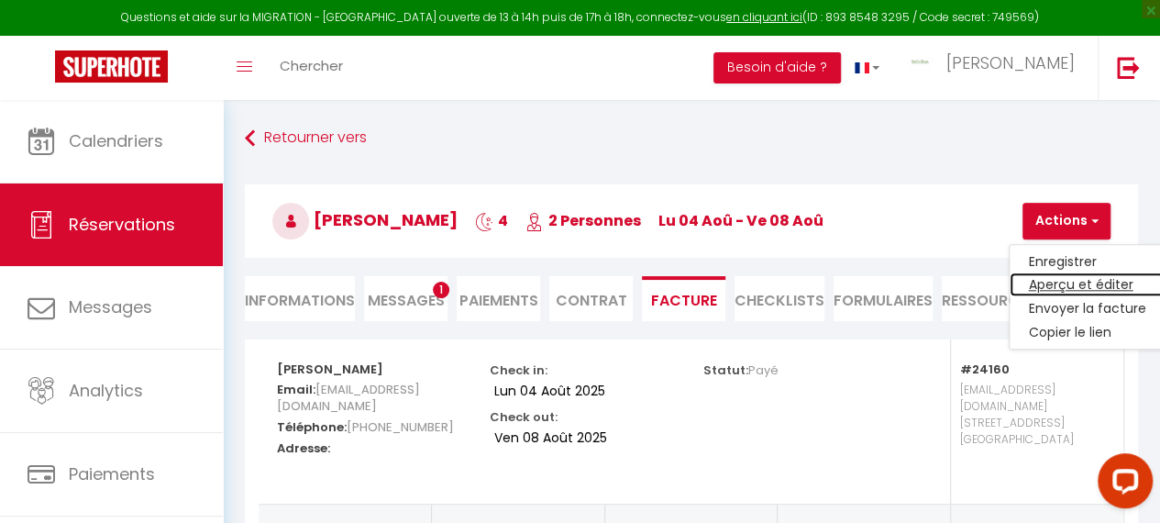
click at [1069, 280] on link "Aperçu et éditer" at bounding box center [1087, 285] width 154 height 24
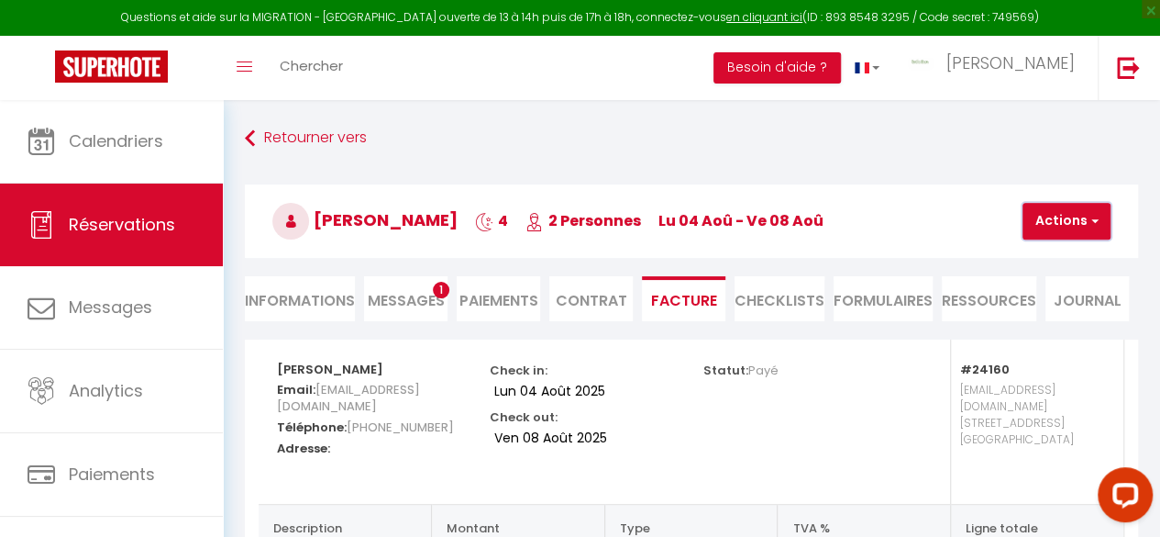
click at [1054, 223] on button "Actions" at bounding box center [1067, 221] width 88 height 37
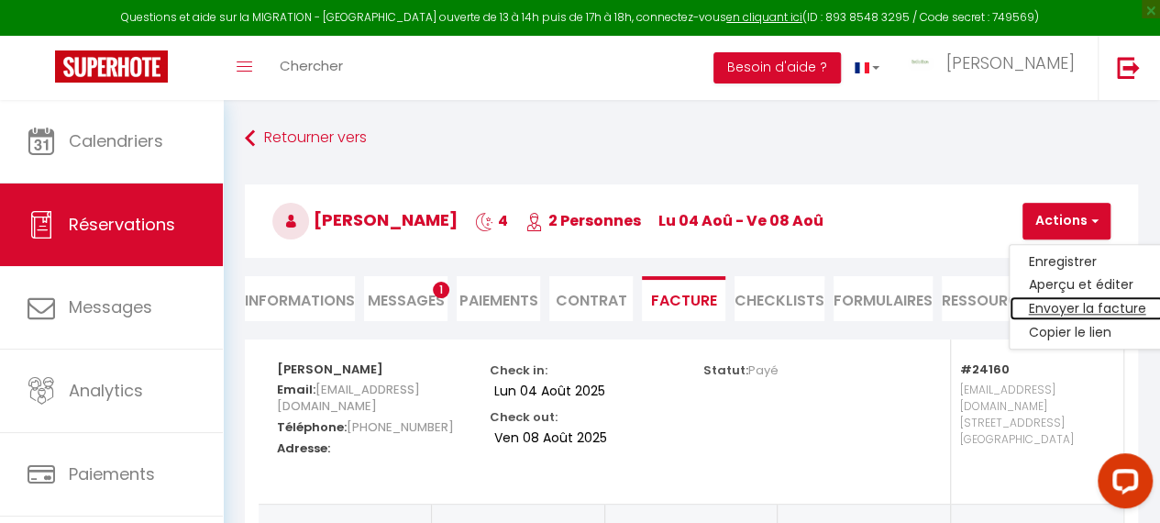
click at [1053, 306] on link "Envoyer la facture" at bounding box center [1087, 309] width 154 height 24
type input "dny3j0qbwvsit86ose9vh3ll8rs8@reply.superhote.com"
type input "Your invoice 6373260 - LE TAILLEUR - BedinShop"
type textarea "Hi, Here is the link to download your invoice: https://superhote.com/applink/in…"
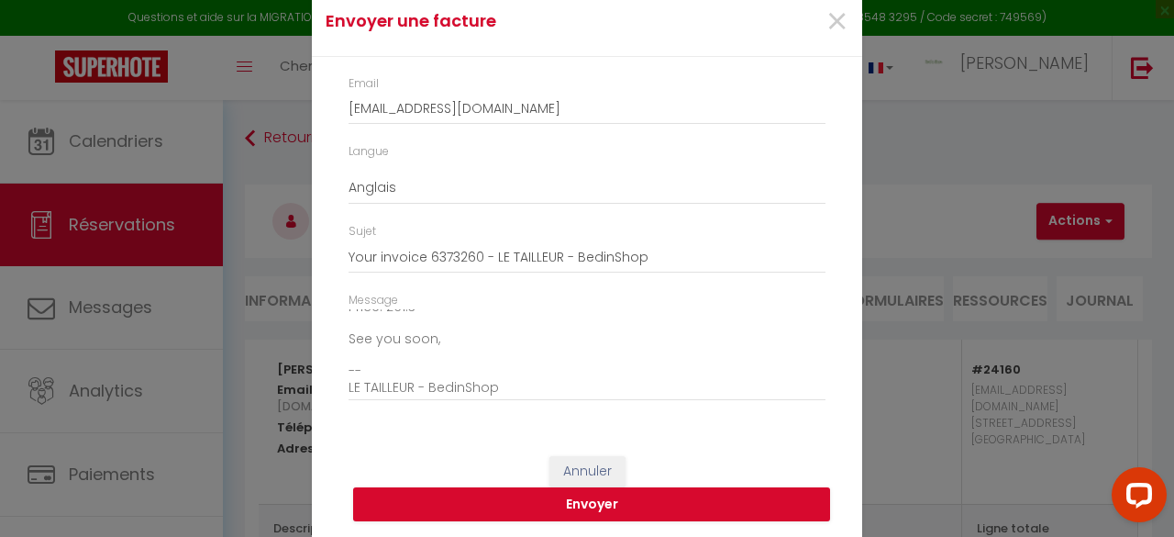
scroll to position [72, 0]
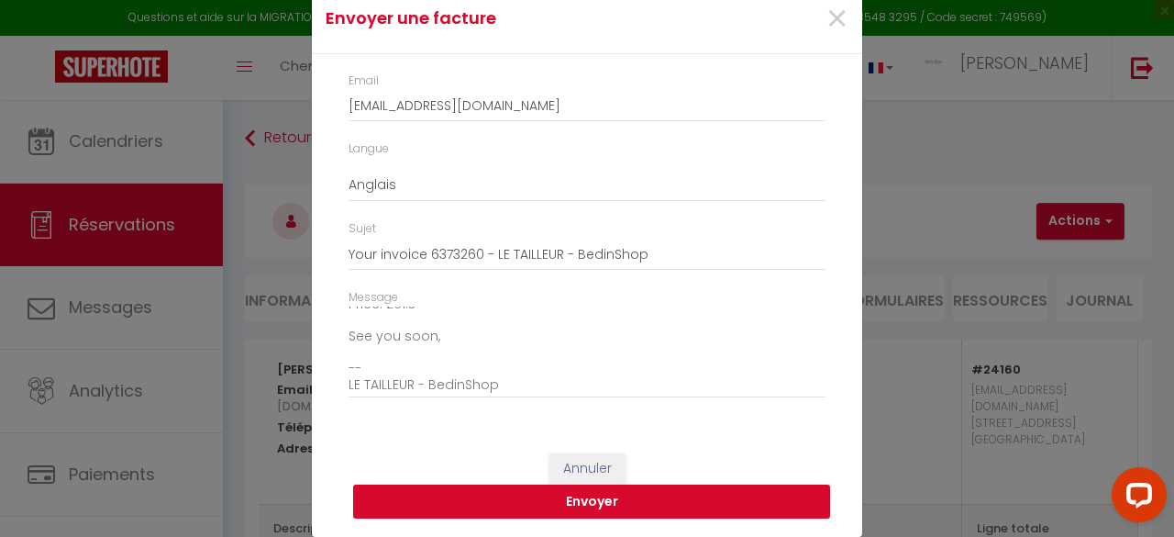
click at [543, 496] on button "Envoyer" at bounding box center [591, 501] width 477 height 35
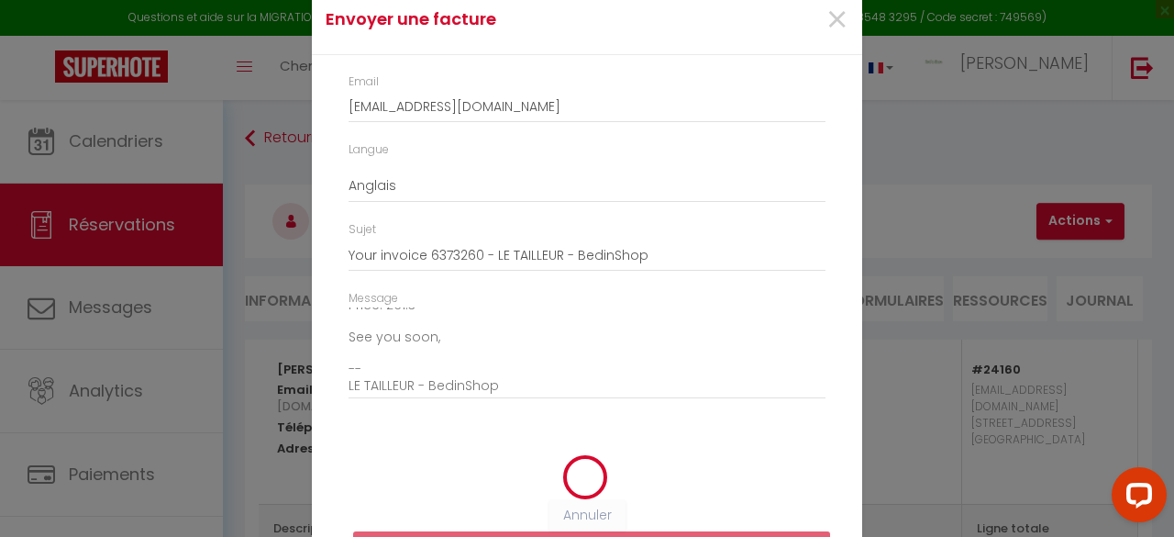
scroll to position [94, 0]
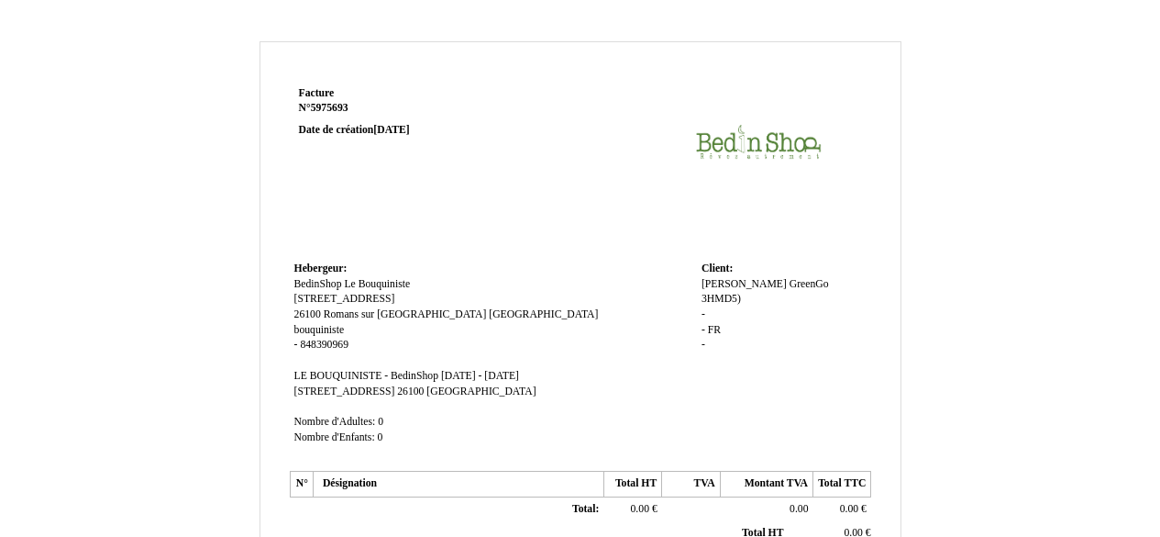
scroll to position [569, 0]
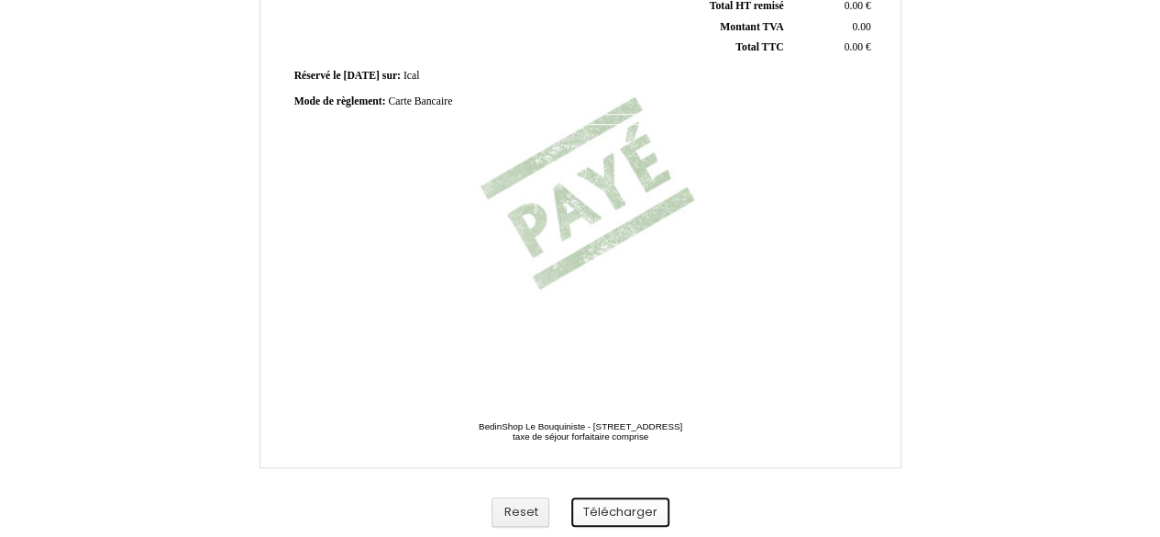
click at [631, 509] on button "Télécharger" at bounding box center [620, 512] width 98 height 30
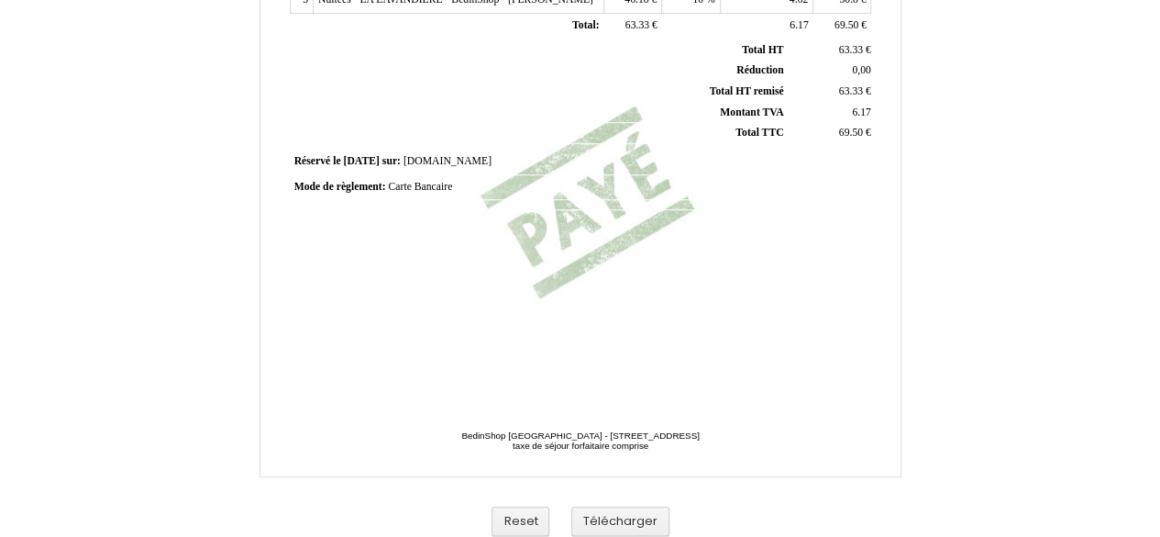
scroll to position [569, 0]
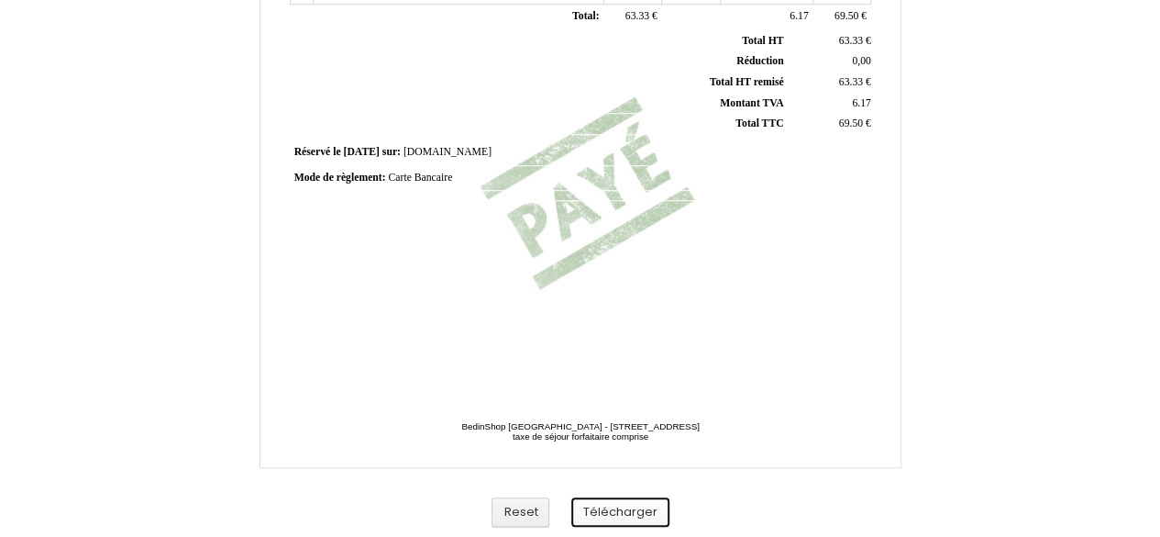
click at [626, 508] on button "Télécharger" at bounding box center [620, 512] width 98 height 30
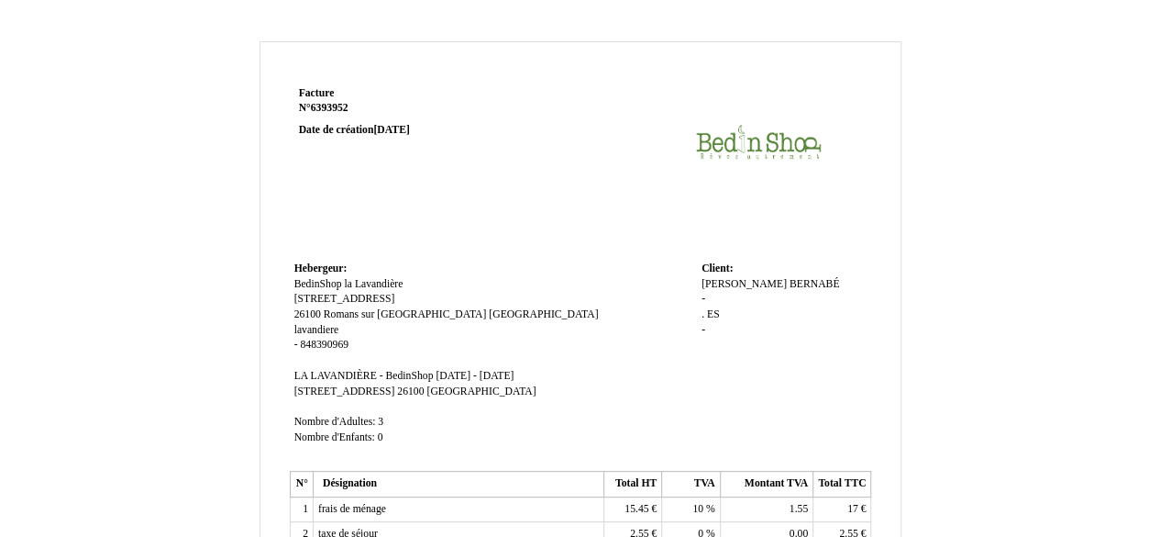
scroll to position [569, 0]
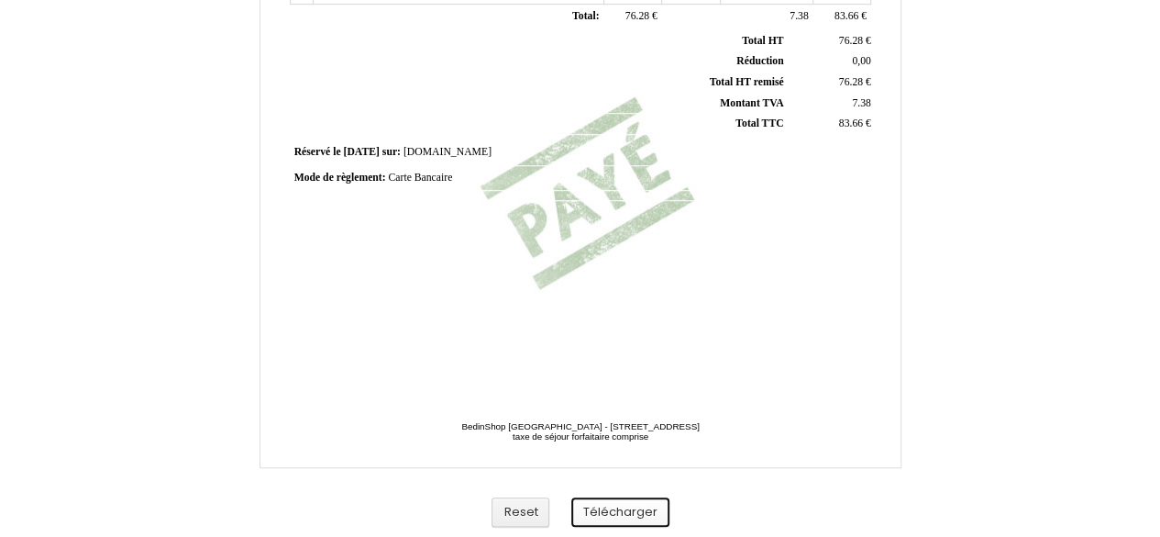
click at [615, 513] on button "Télécharger" at bounding box center [620, 512] width 98 height 30
click at [613, 509] on button "Télécharger" at bounding box center [620, 512] width 98 height 30
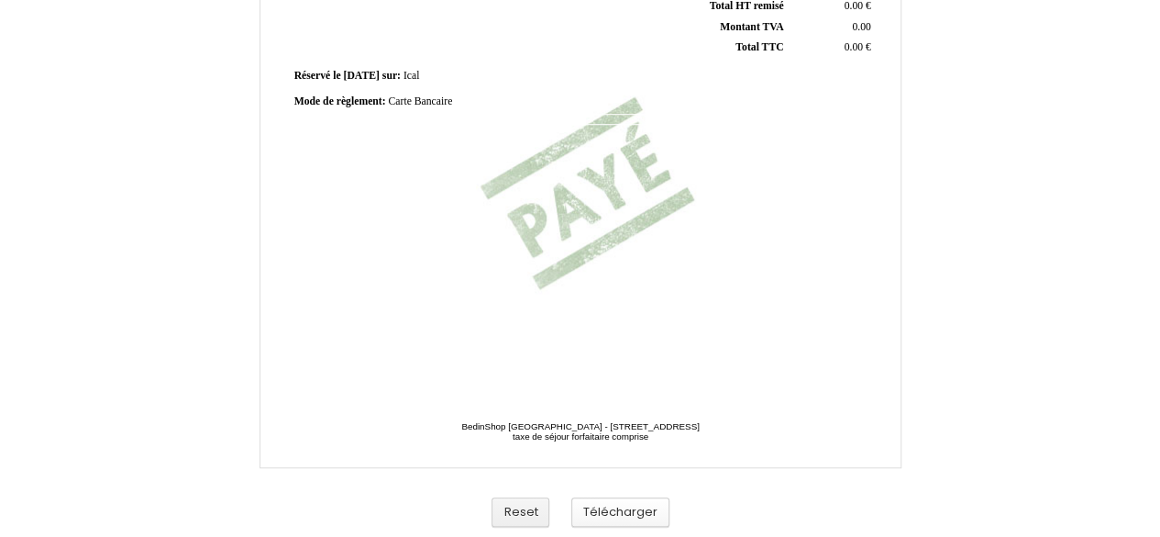
scroll to position [569, 0]
click at [608, 509] on button "Télécharger" at bounding box center [620, 512] width 98 height 30
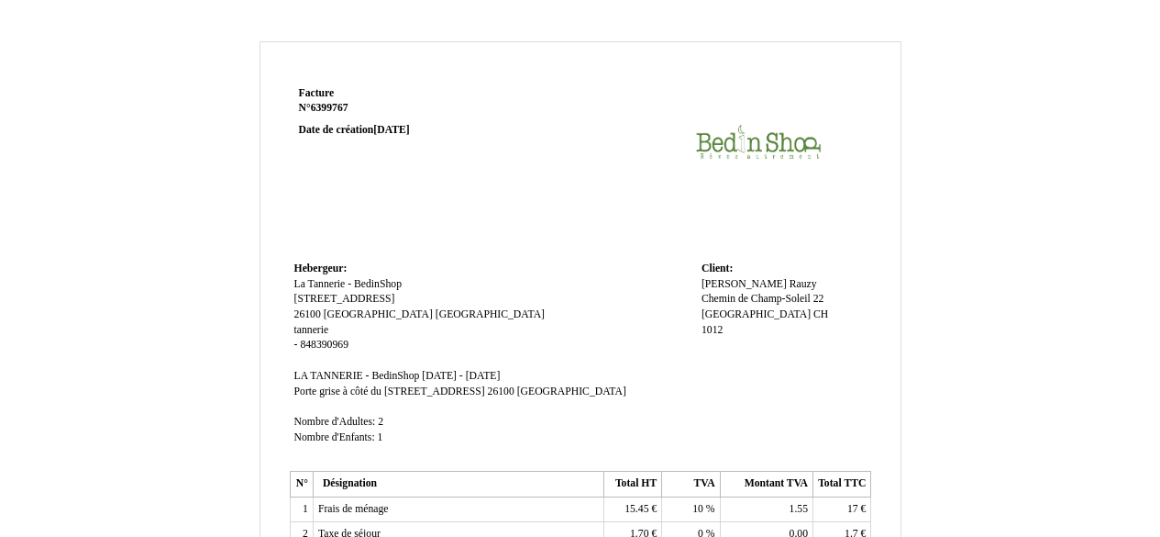
scroll to position [569, 0]
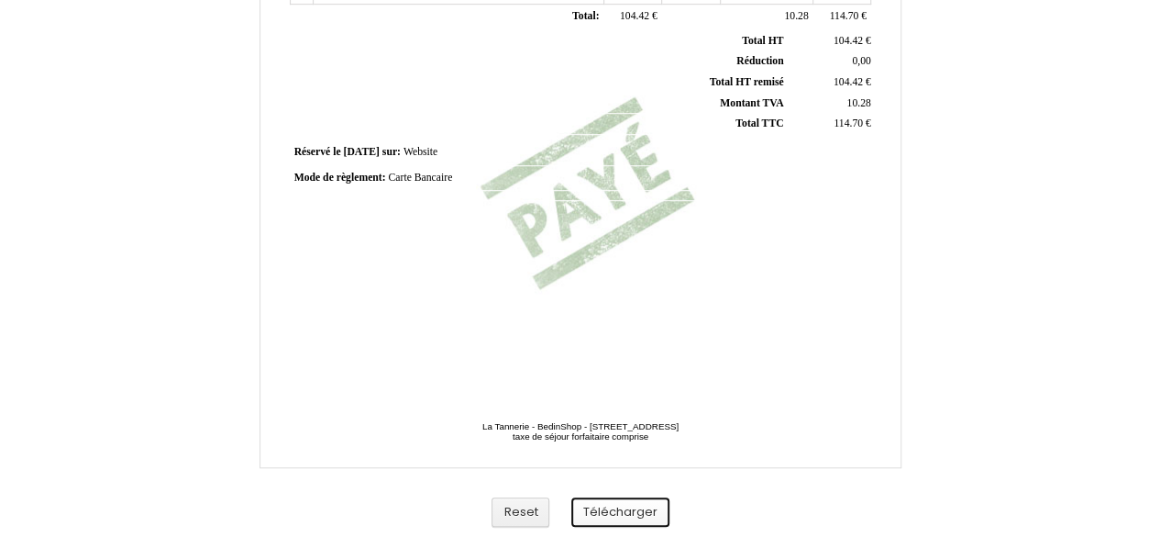
click at [626, 508] on button "Télécharger" at bounding box center [620, 512] width 98 height 30
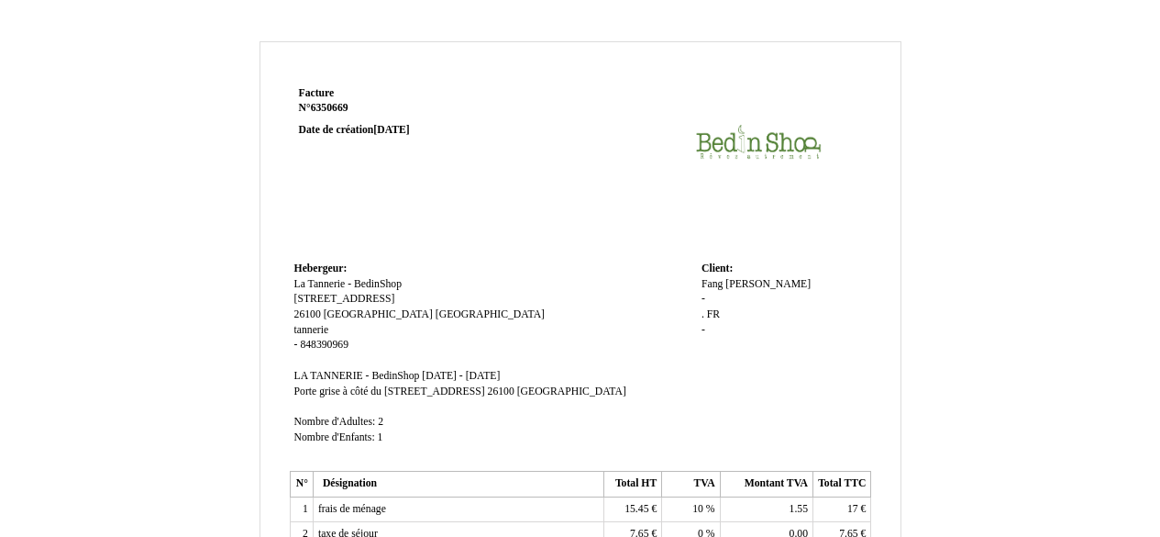
scroll to position [569, 0]
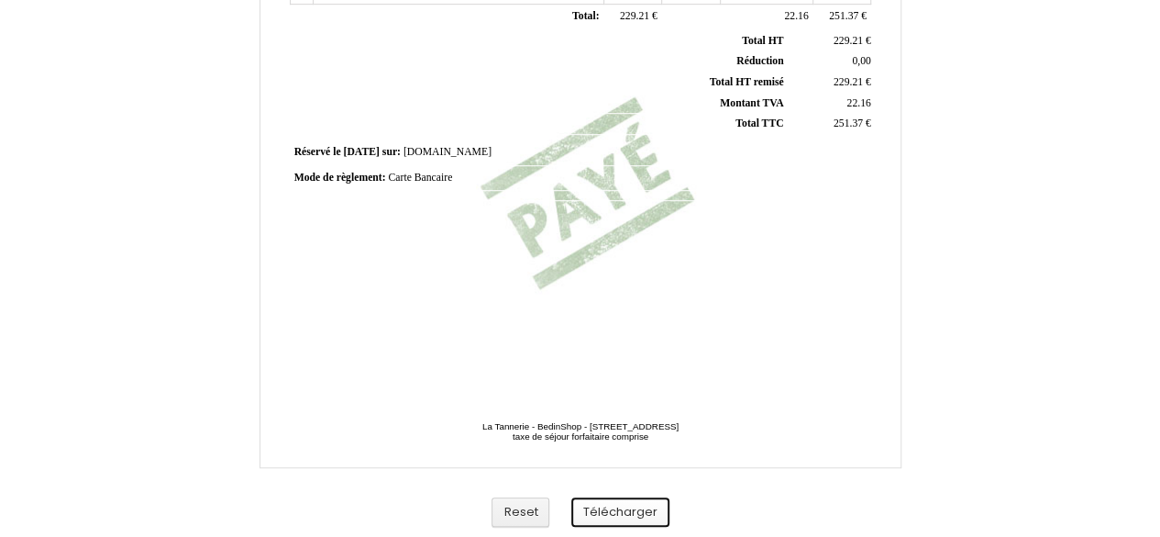
click at [631, 505] on button "Télécharger" at bounding box center [620, 512] width 98 height 30
click at [623, 506] on button "Télécharger" at bounding box center [620, 512] width 98 height 30
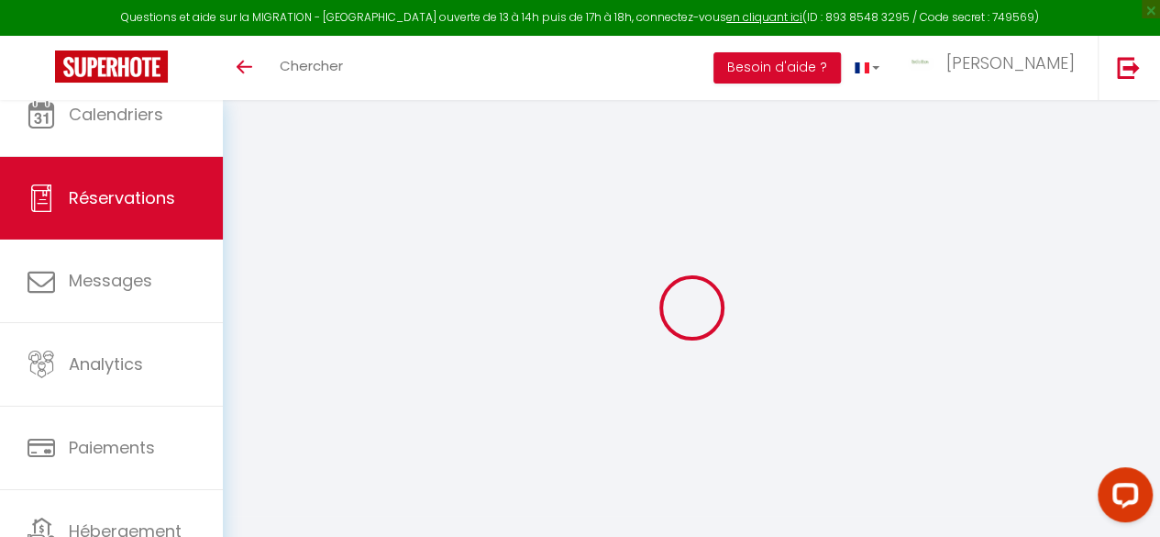
select select "cleaning"
select select "taxes"
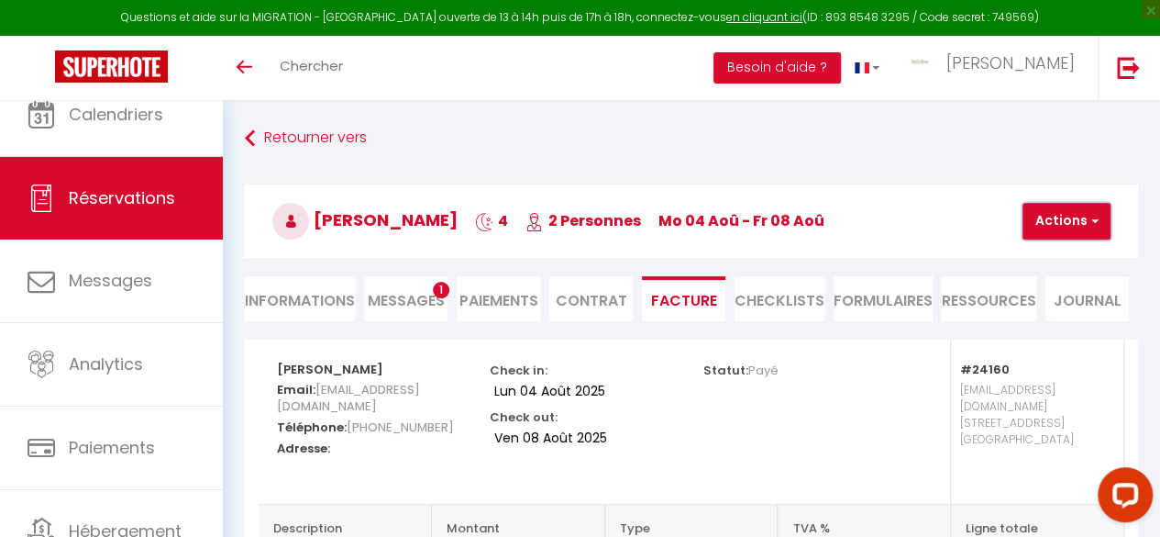
click at [1065, 235] on button "Actions" at bounding box center [1067, 221] width 88 height 37
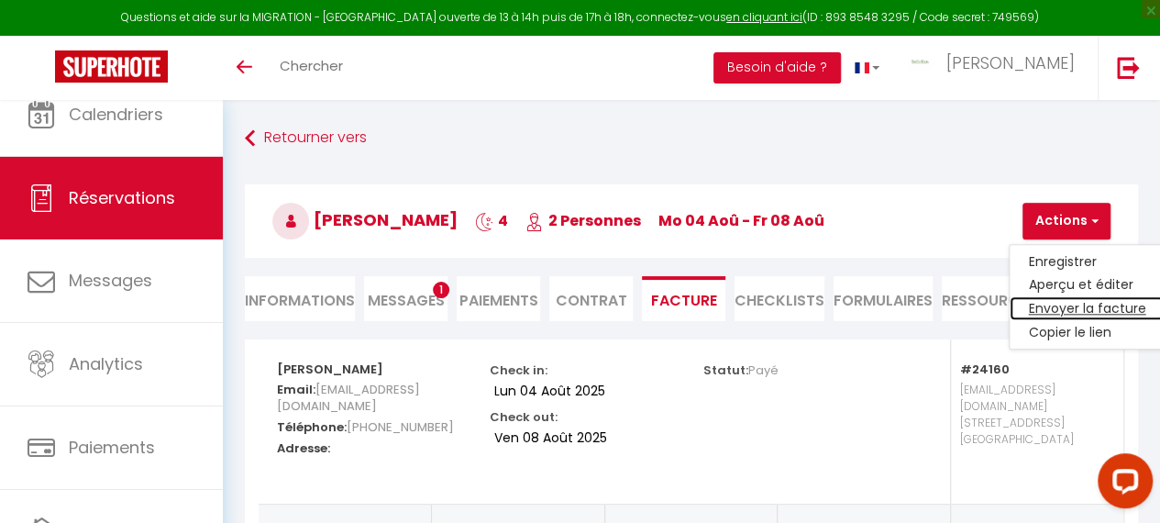
click at [1077, 310] on link "Envoyer la facture" at bounding box center [1087, 309] width 154 height 24
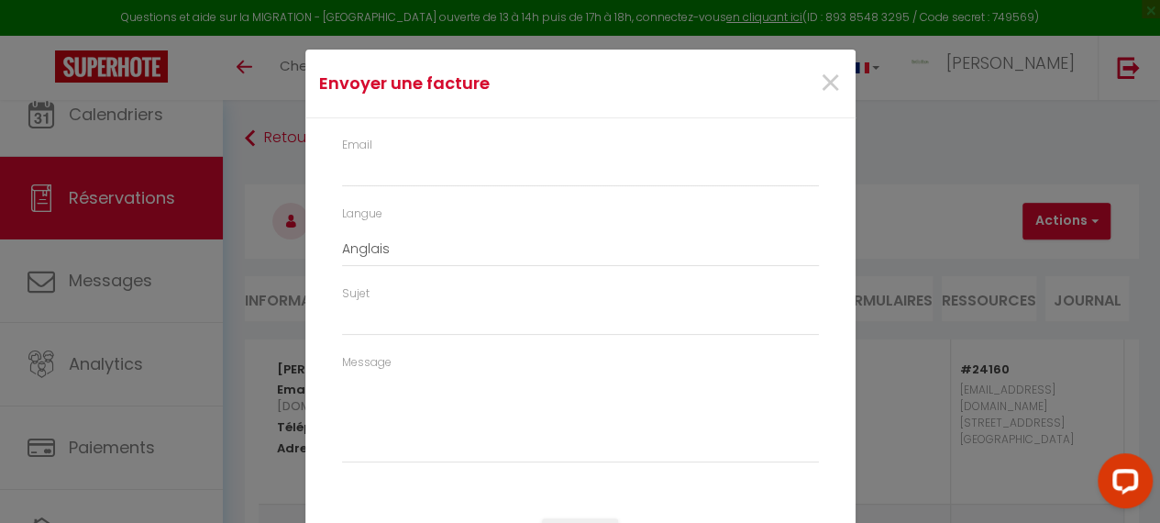
type input "[EMAIL_ADDRESS][DOMAIN_NAME]"
type input "Your invoice 6373260 - LE TAILLEUR - BedinShop"
type textarea "Hi, Here is the link to download your invoice: [URL][DOMAIN_NAME] Reservation d…"
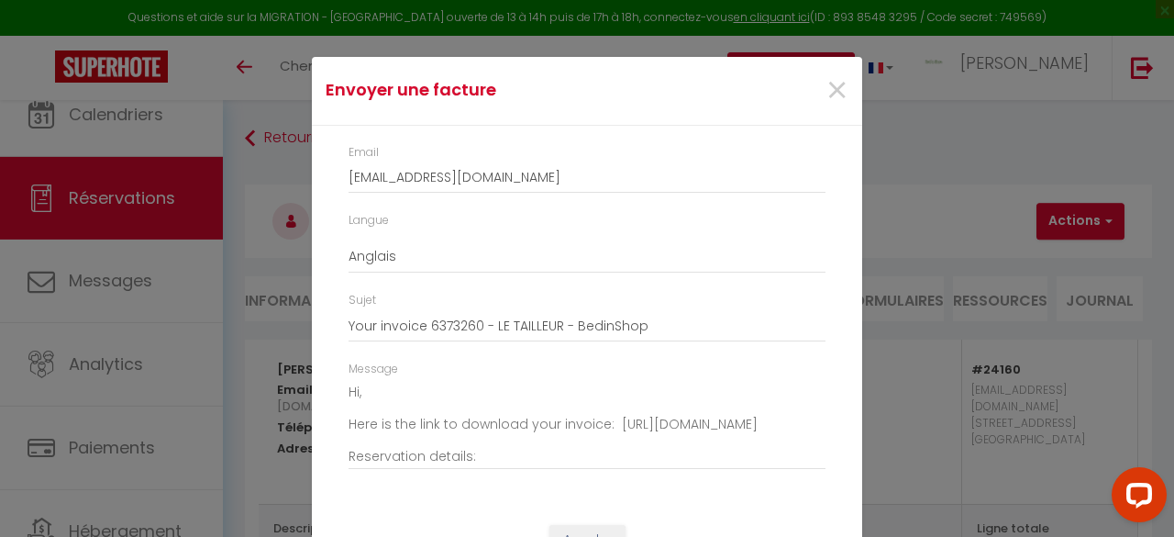
scroll to position [208, 0]
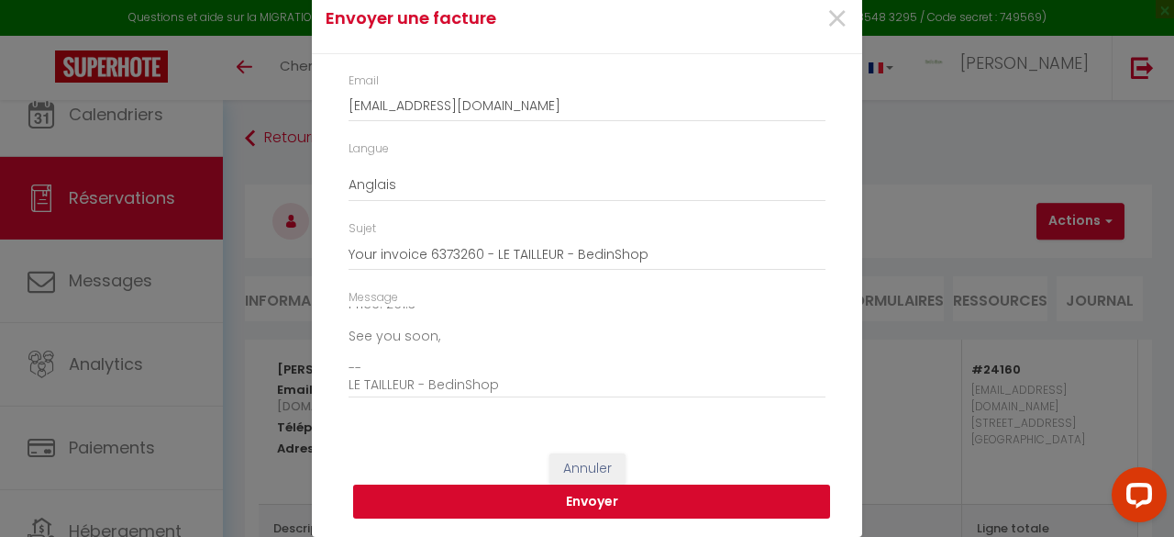
click at [515, 504] on button "Envoyer" at bounding box center [591, 501] width 477 height 35
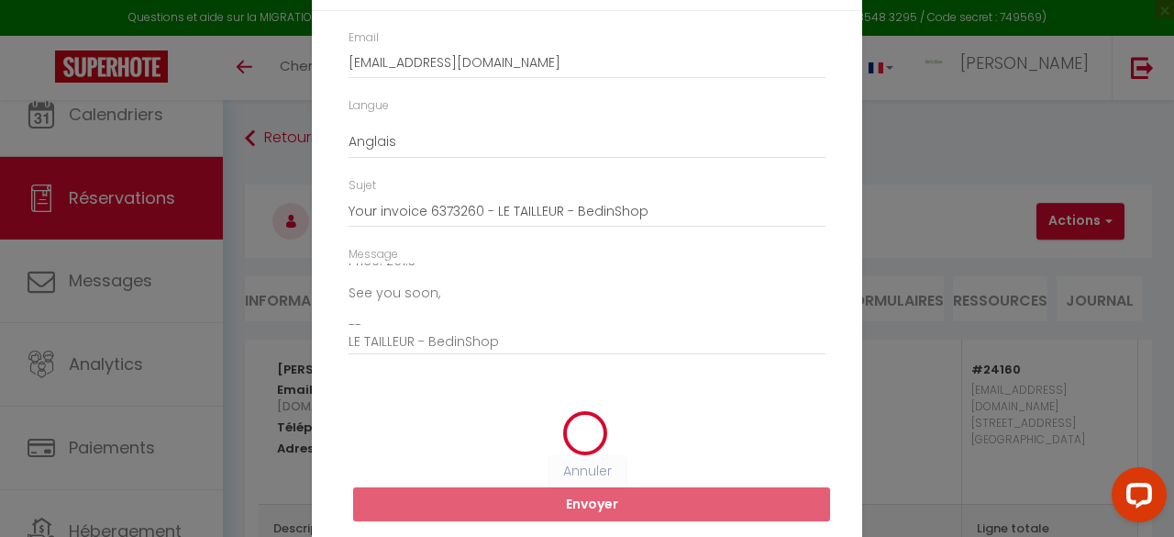
scroll to position [94, 0]
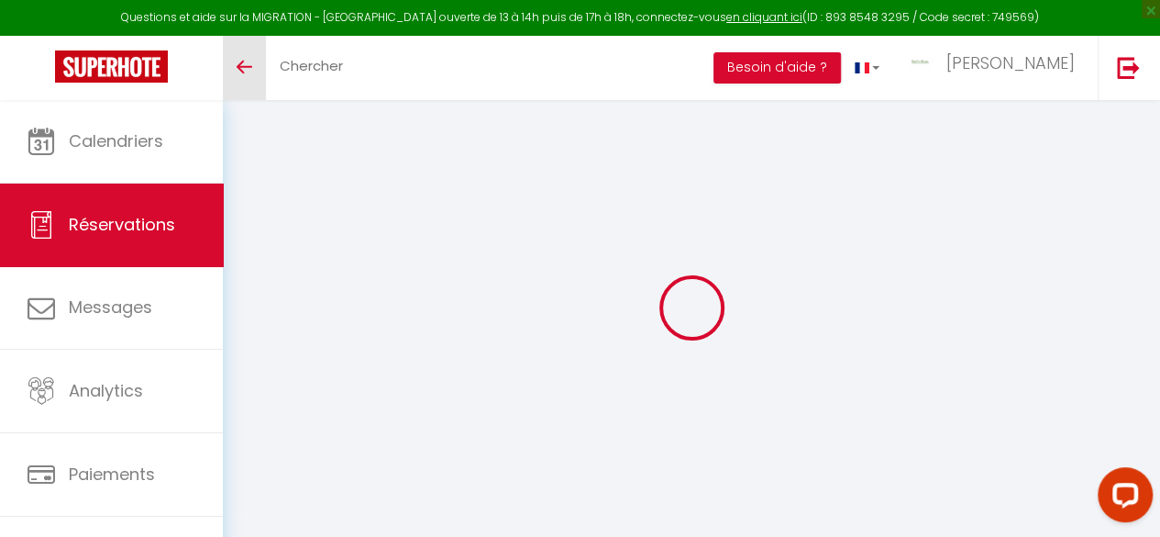
click at [258, 66] on link "Toggle menubar" at bounding box center [244, 68] width 43 height 64
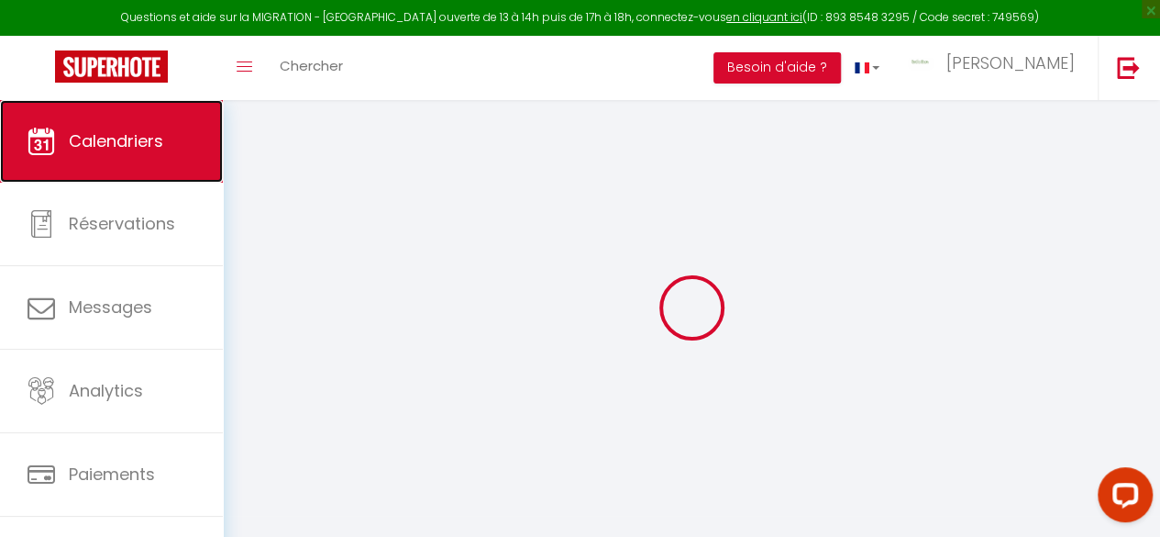
click at [138, 138] on span "Calendriers" at bounding box center [116, 140] width 94 height 23
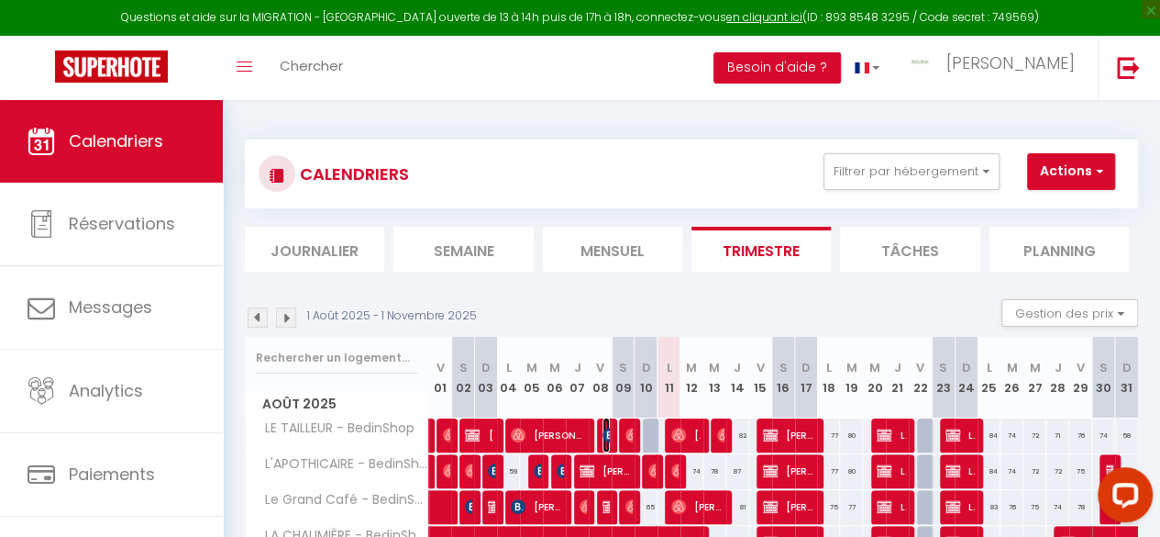
click at [603, 434] on img at bounding box center [610, 434] width 15 height 15
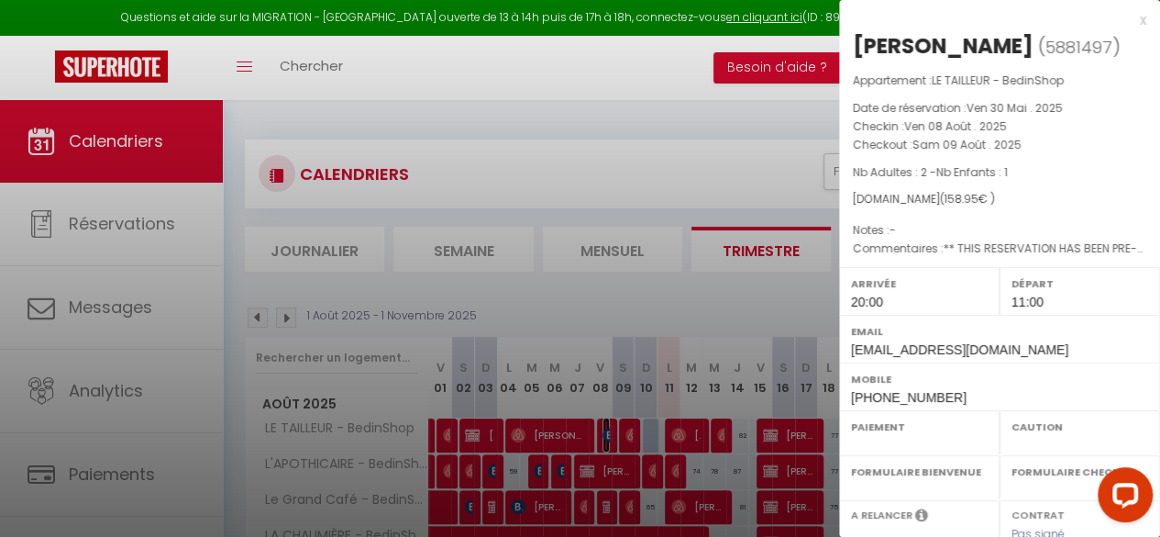
select select "OK"
select select "KO"
select select "1"
select select "0"
select select "1"
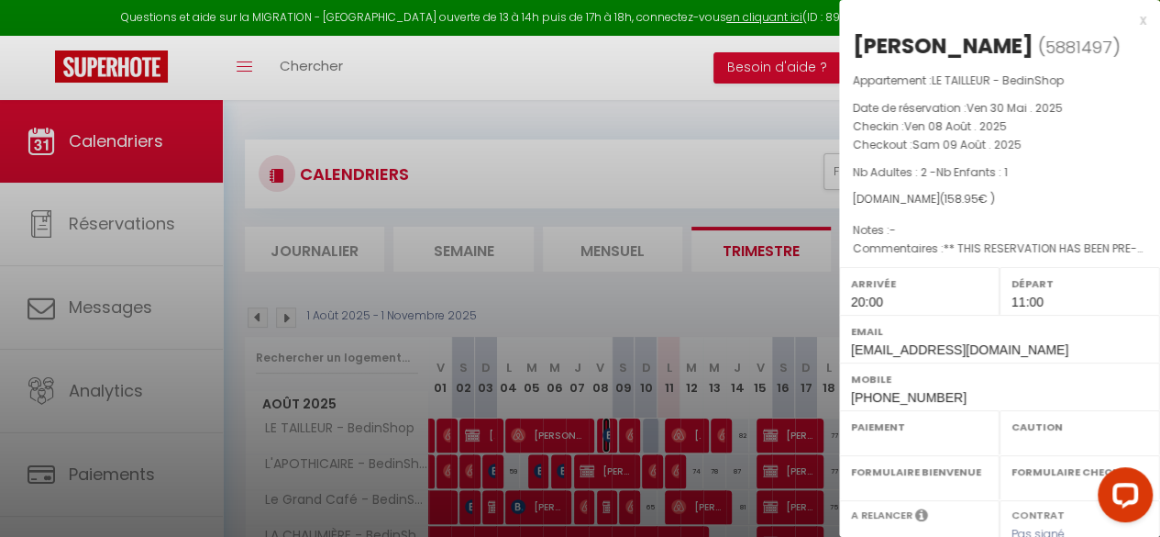
select select
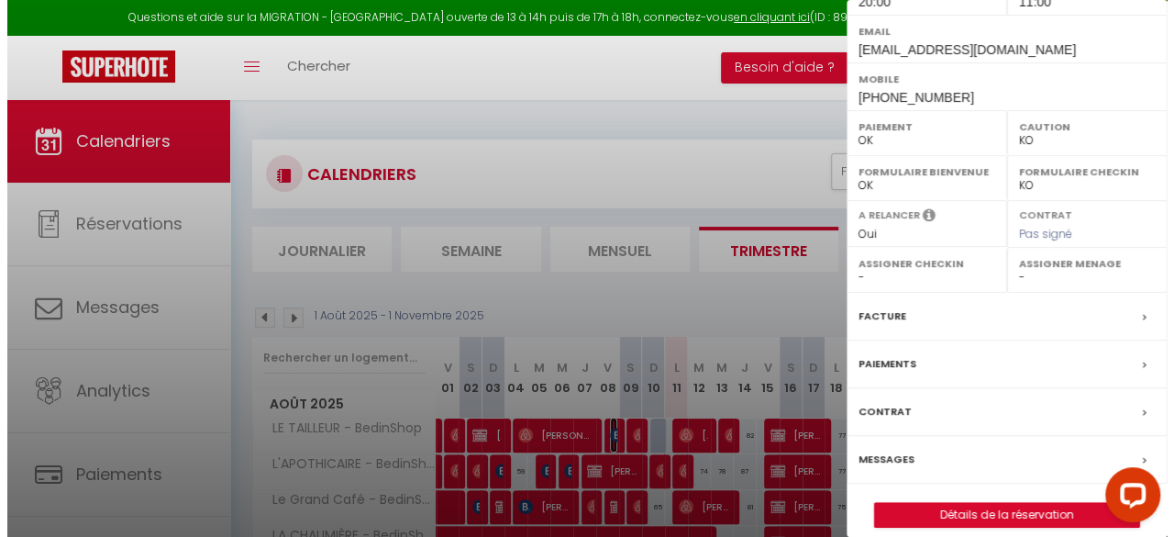
scroll to position [314, 0]
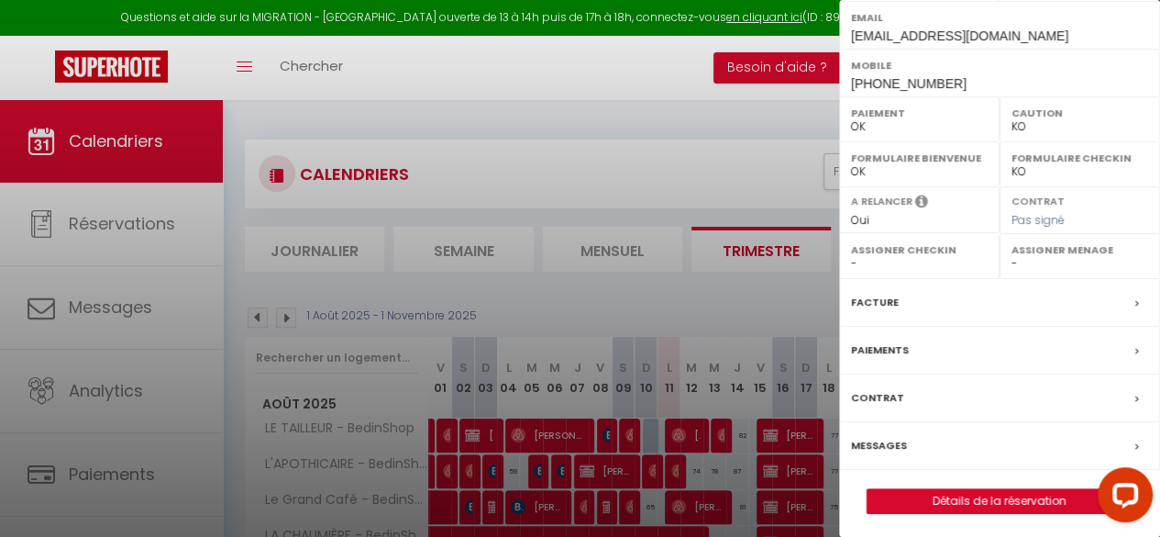
click at [886, 298] on label "Facture" at bounding box center [875, 302] width 48 height 19
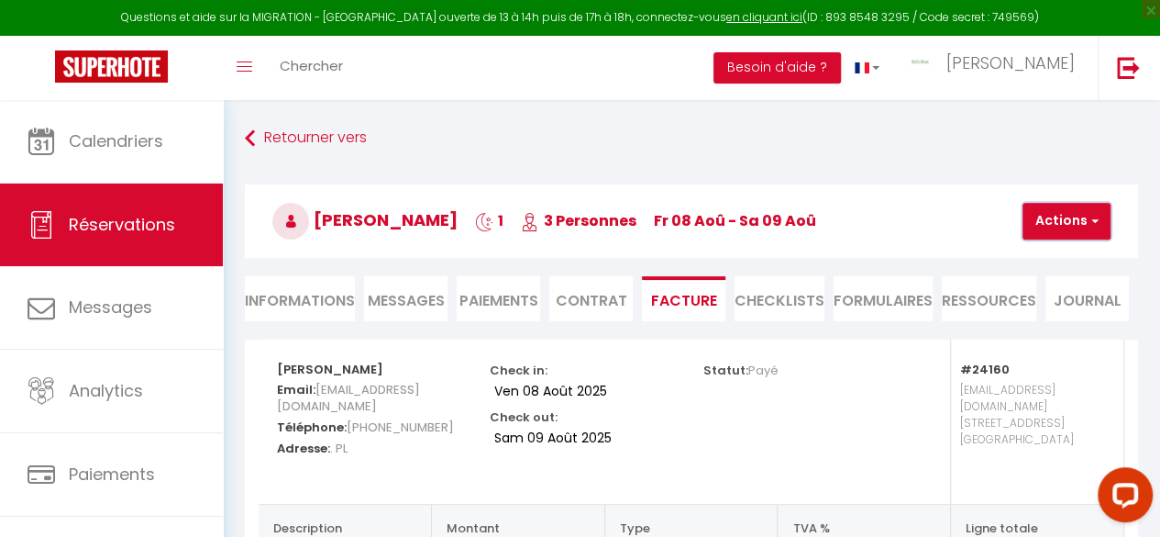
click at [1069, 223] on button "Actions" at bounding box center [1067, 221] width 88 height 37
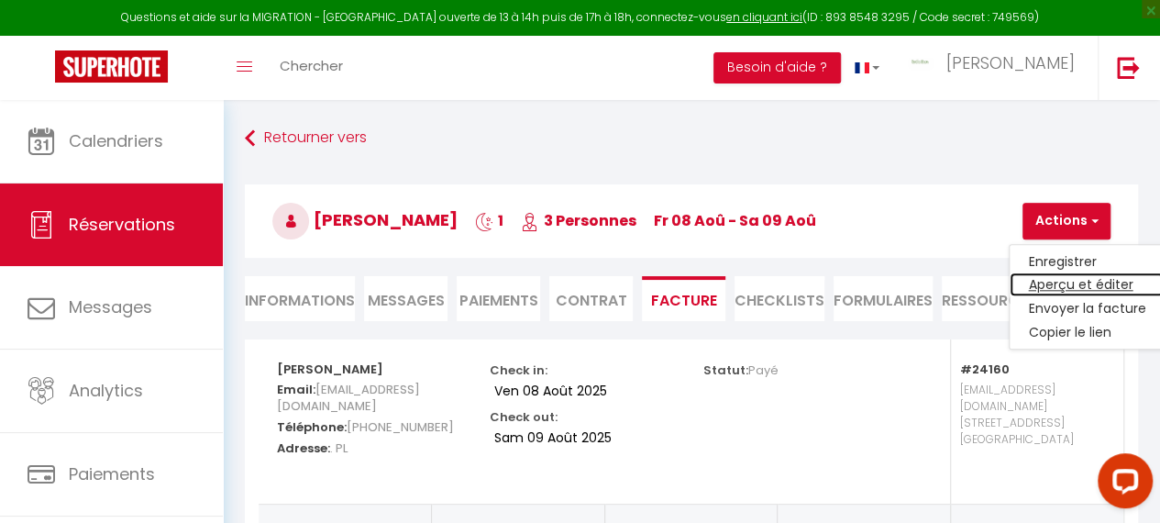
click at [1040, 284] on link "Aperçu et éditer" at bounding box center [1087, 285] width 154 height 24
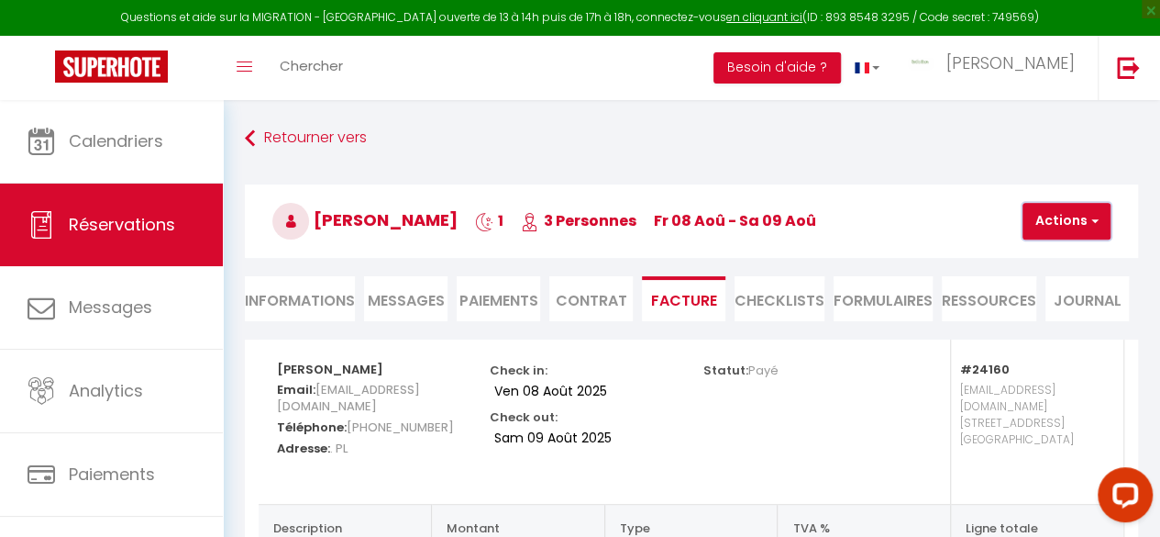
click at [1065, 222] on button "Actions" at bounding box center [1067, 221] width 88 height 37
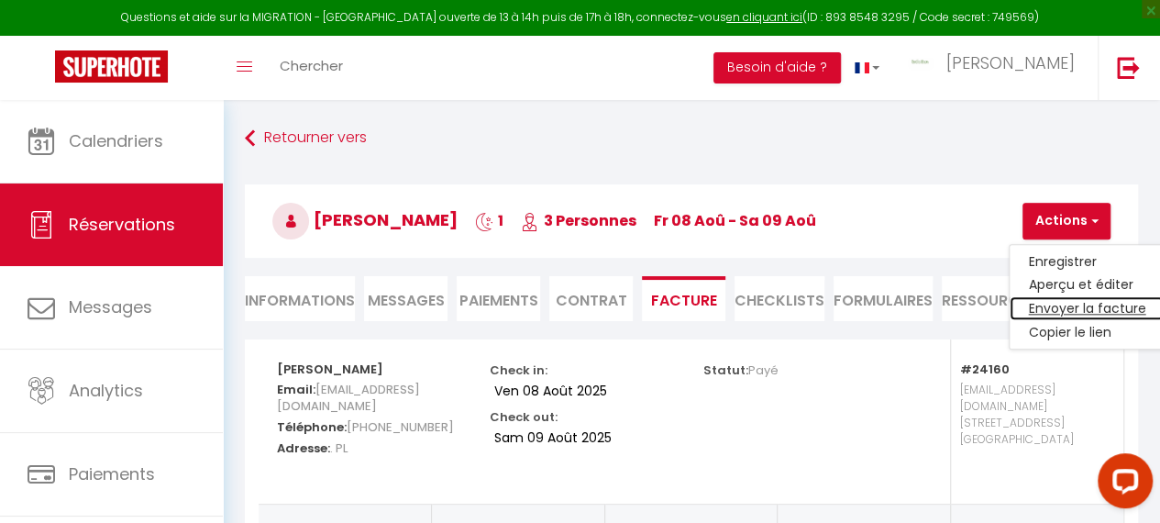
click at [1050, 304] on link "Envoyer la facture" at bounding box center [1087, 309] width 154 height 24
type input "eziark.959879@guest.booking.com"
type input "Your invoice 5881497 - LE TAILLEUR - BedinShop"
type textarea "Hi, Here is the link to download your invoice: https://superhote.com/applink/in…"
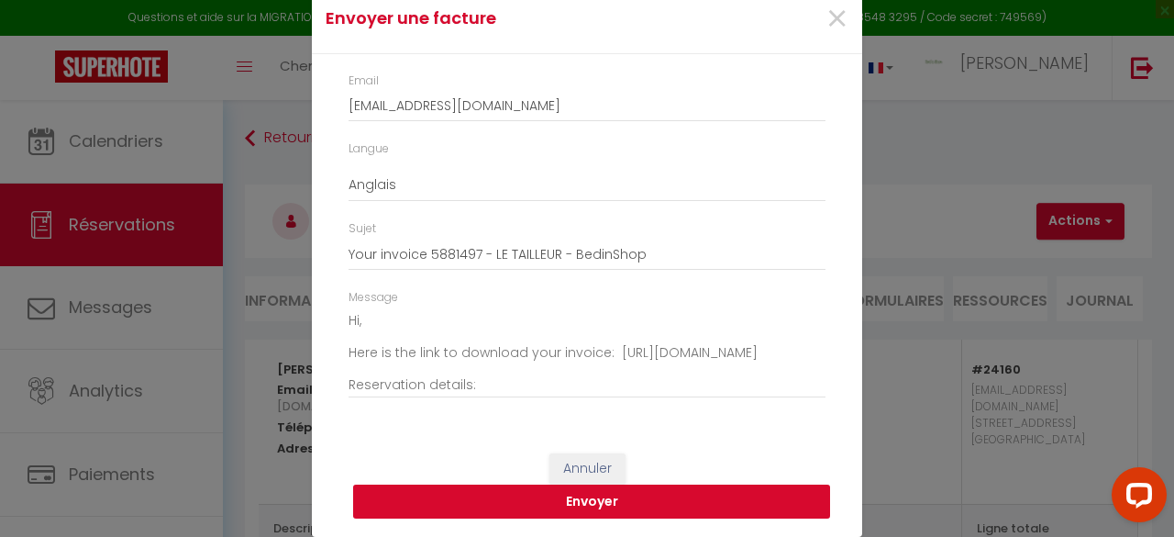
click at [565, 497] on button "Envoyer" at bounding box center [591, 501] width 477 height 35
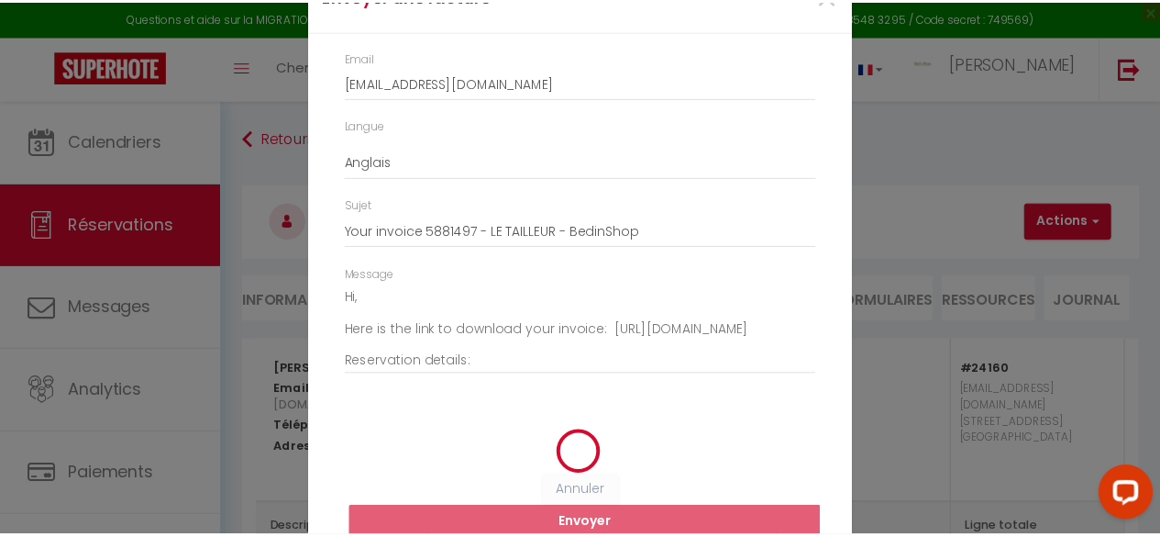
scroll to position [48, 0]
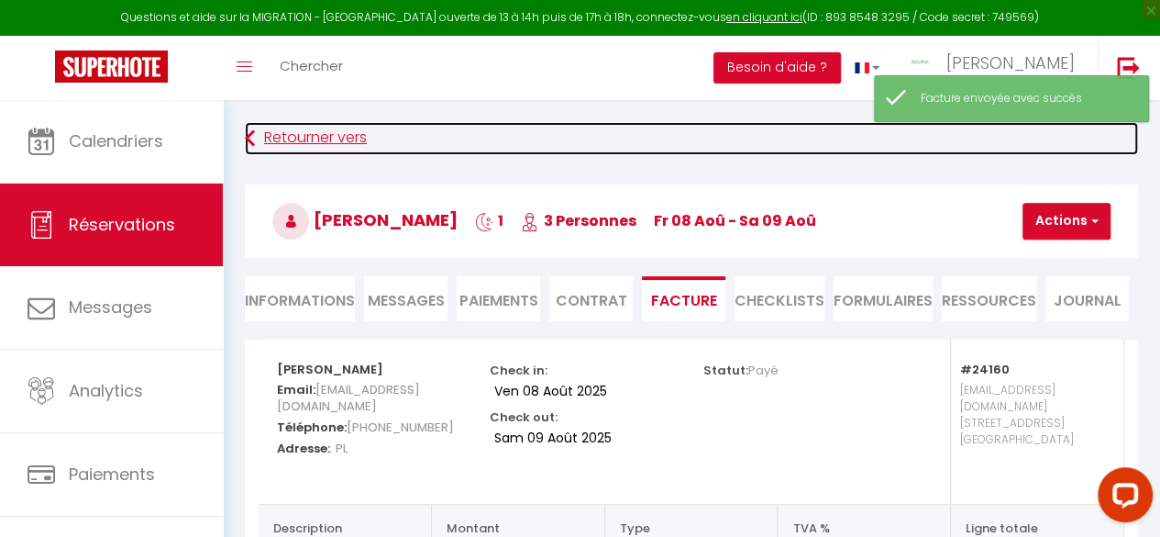
click at [298, 133] on link "Retourner vers" at bounding box center [691, 138] width 893 height 33
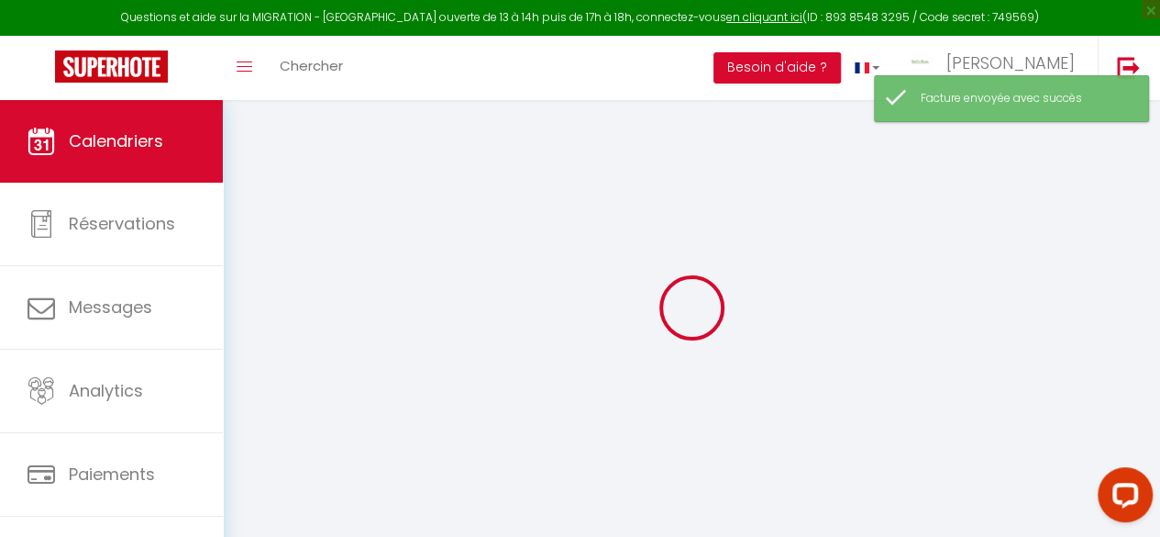
select select
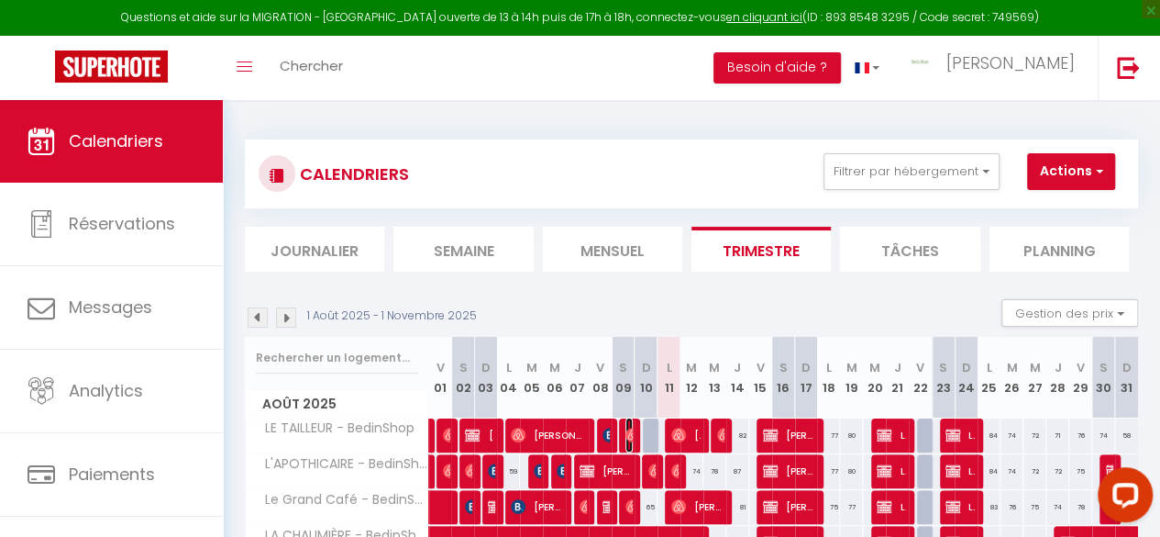
click at [626, 437] on img at bounding box center [633, 434] width 15 height 15
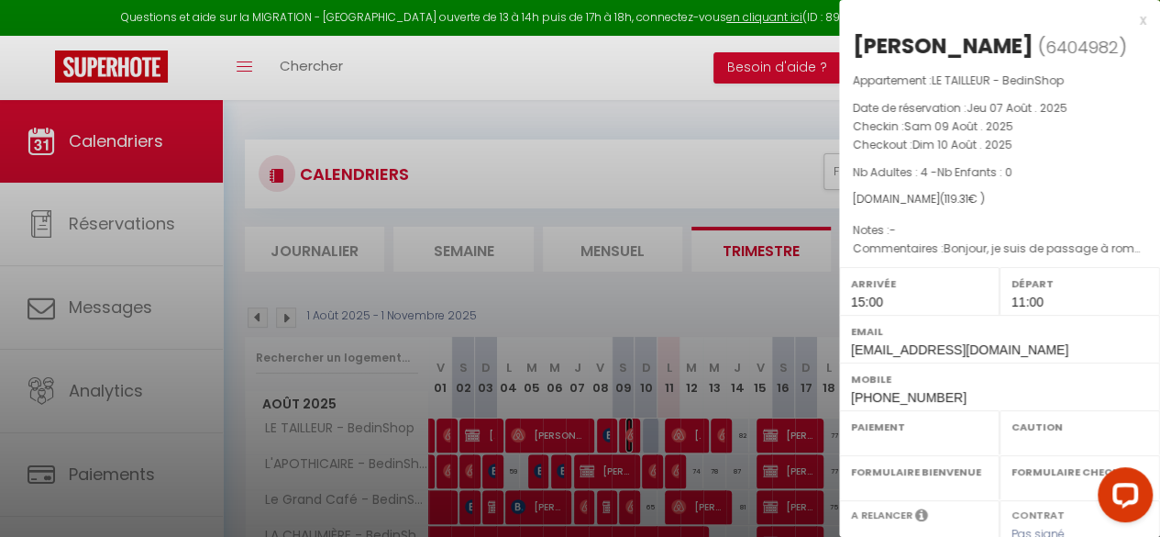
select select "OK"
select select "1"
select select "0"
select select "1"
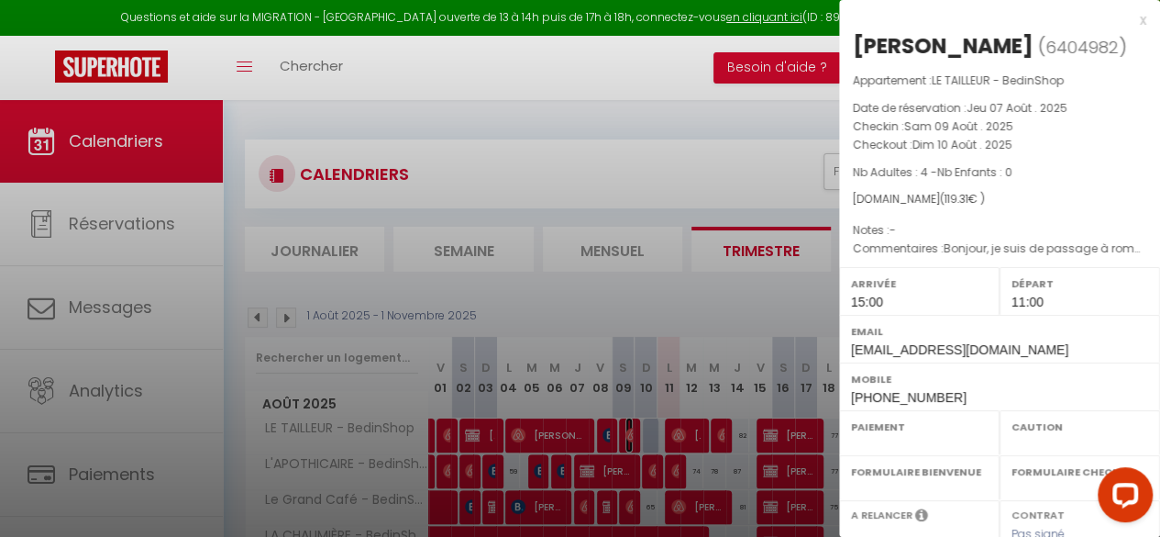
select select
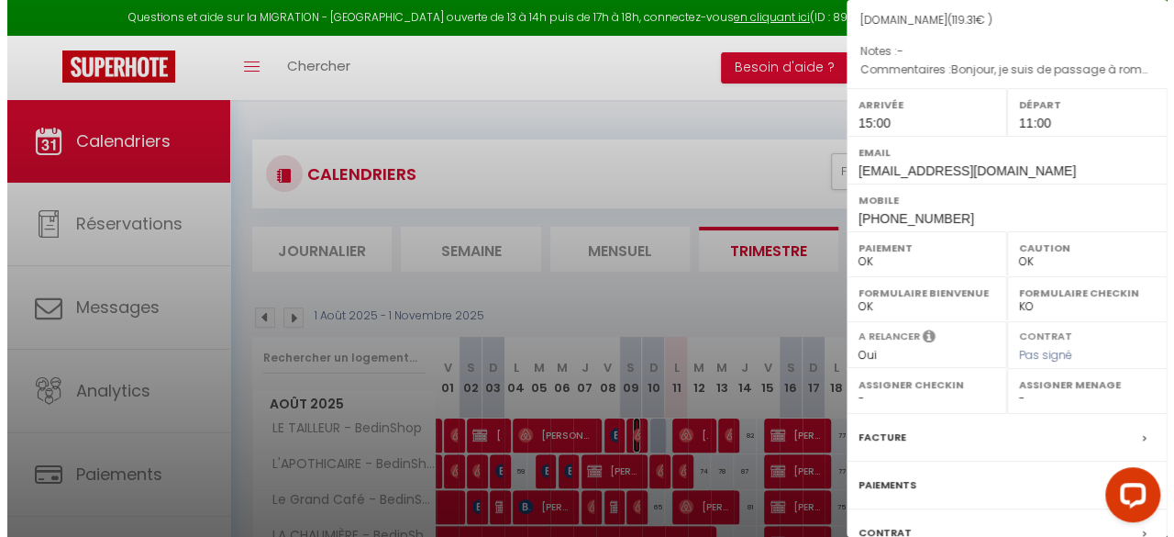
scroll to position [183, 0]
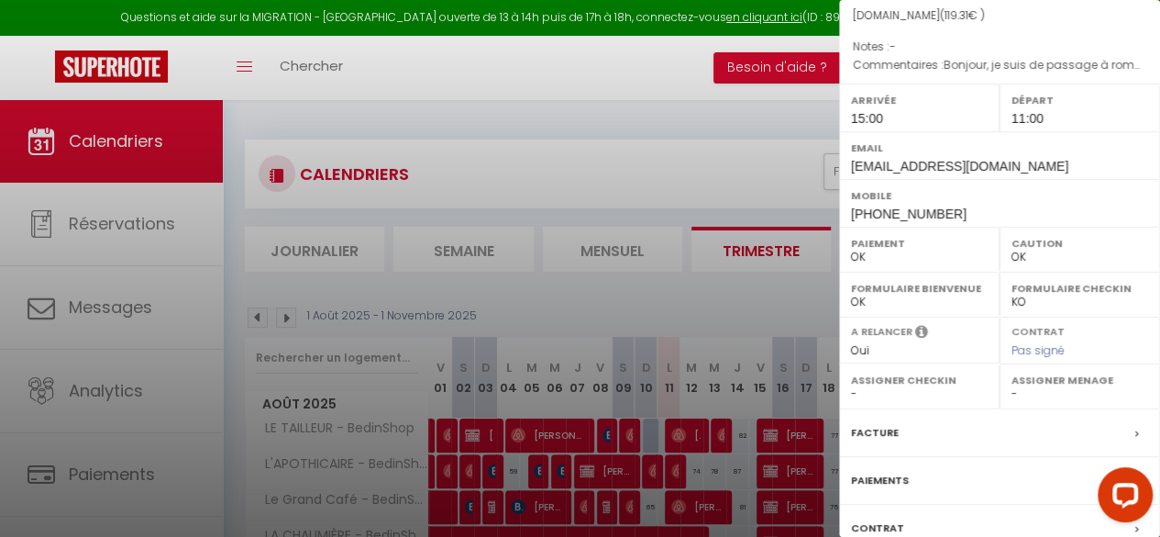
click at [886, 432] on label "Facture" at bounding box center [875, 432] width 48 height 19
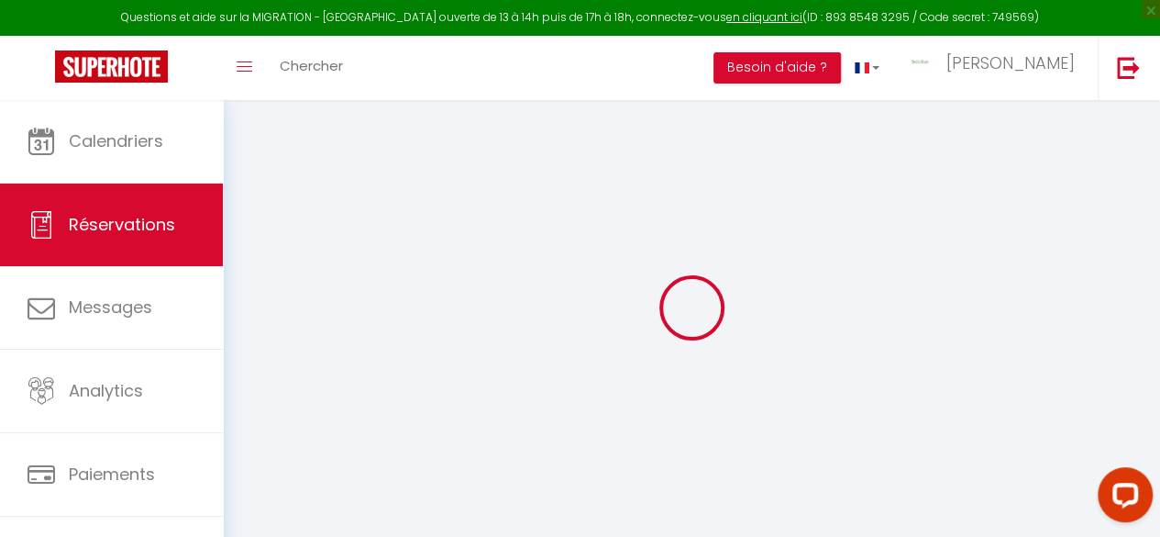
select select "cleaning"
select select "taxes"
select select
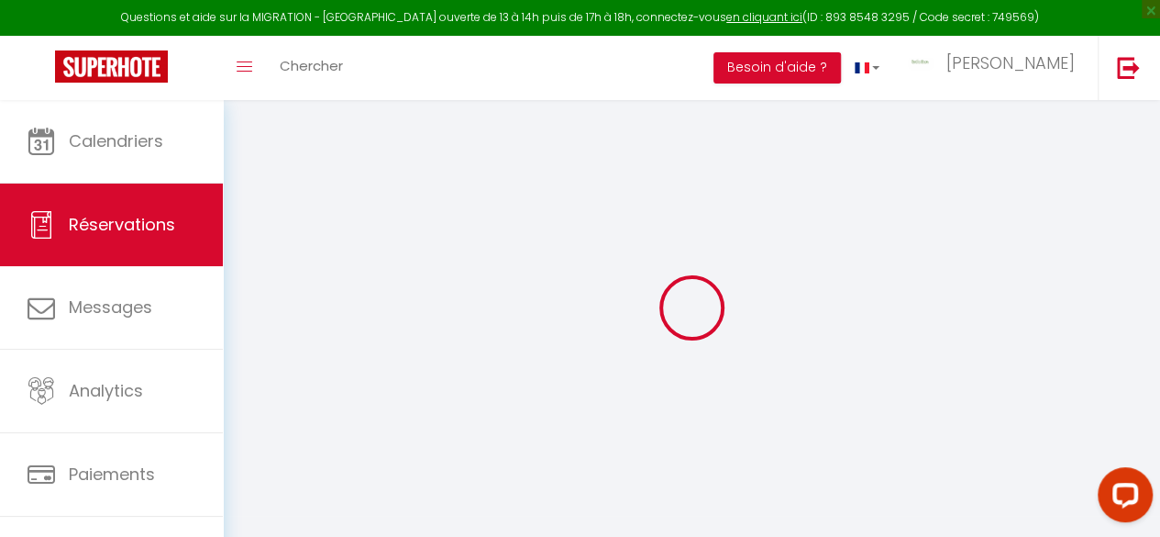
checkbox input "false"
type textarea "Bonjour, je suis de passage à romans sur Isère avec mon mari et un couple d’ami…"
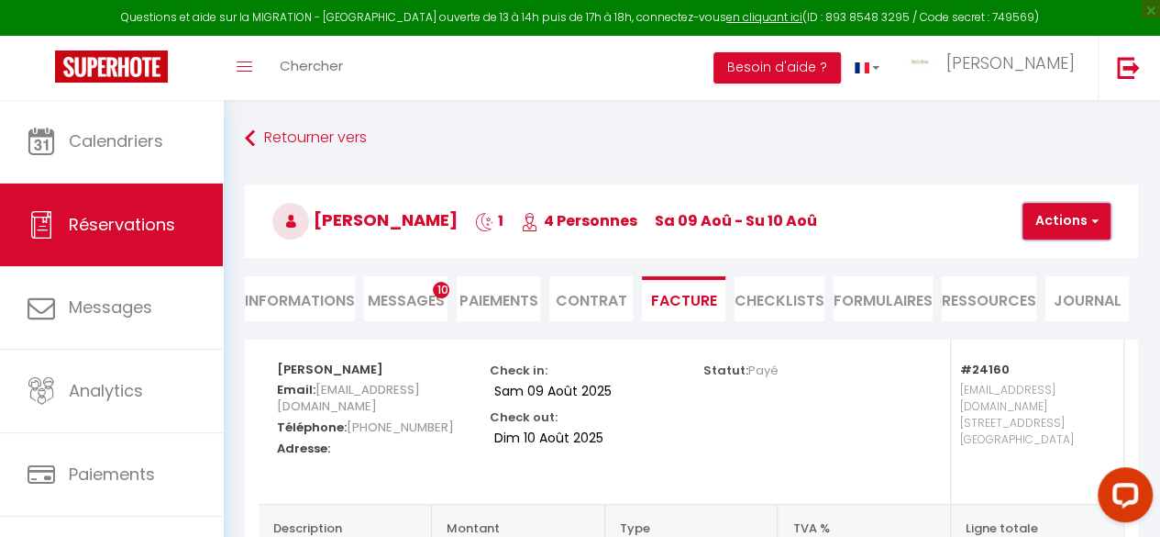
click at [1054, 224] on button "Actions" at bounding box center [1067, 221] width 88 height 37
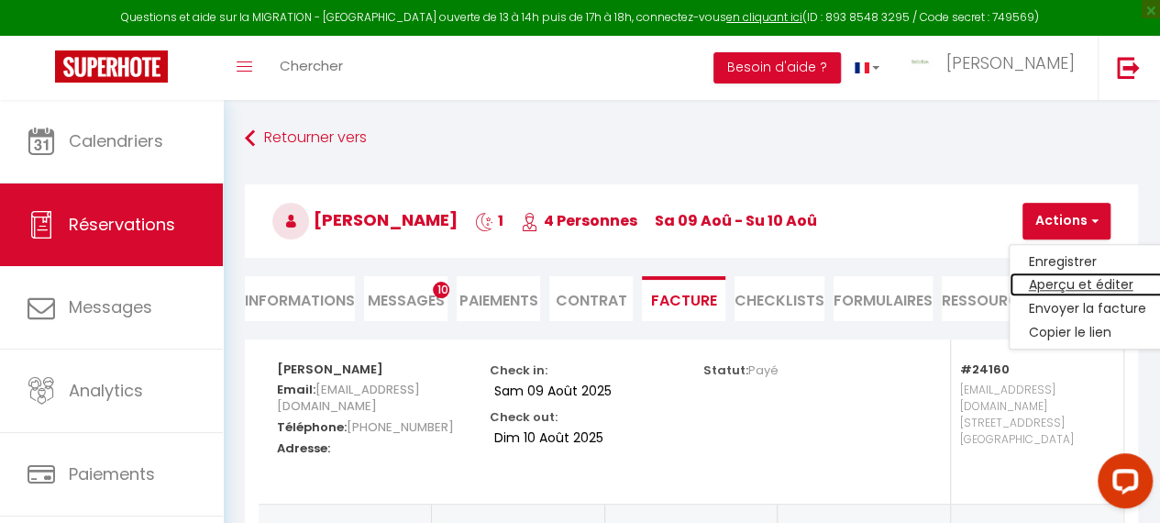
click at [1047, 282] on link "Aperçu et éditer" at bounding box center [1087, 285] width 154 height 24
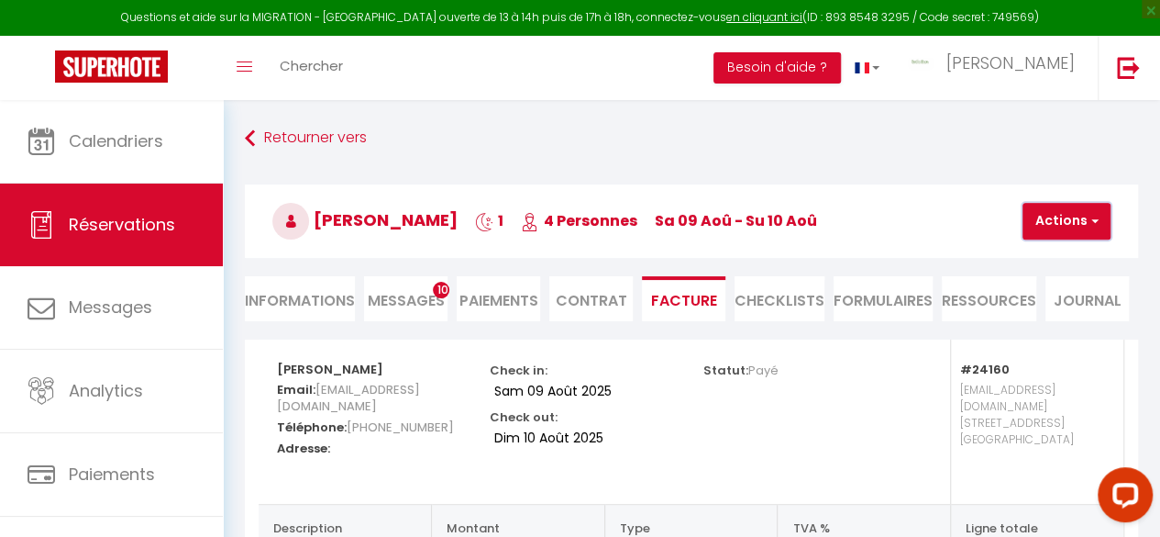
click at [1056, 219] on button "Actions" at bounding box center [1067, 221] width 88 height 37
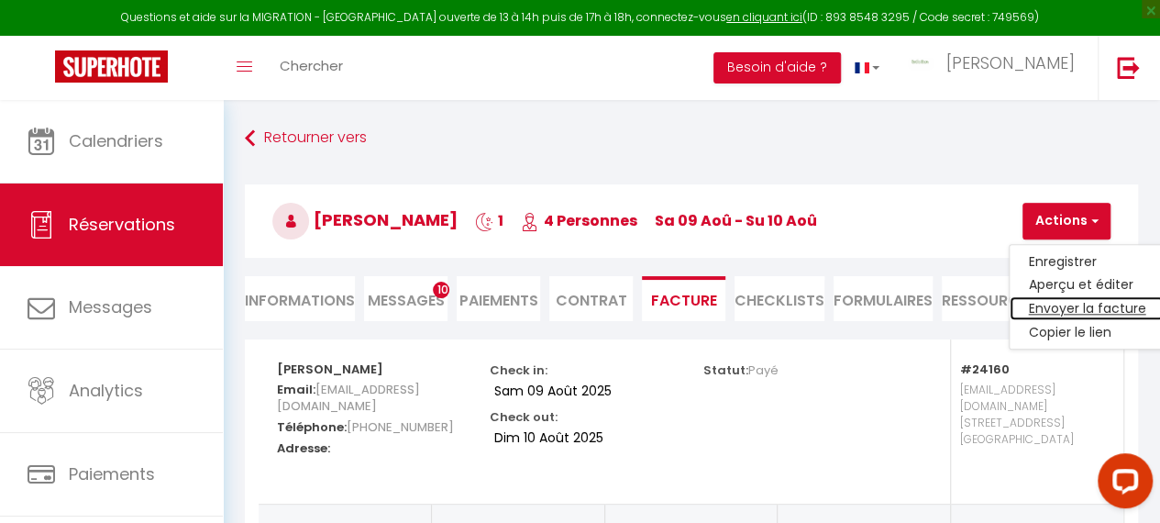
click at [1061, 304] on link "Envoyer la facture" at bounding box center [1087, 309] width 154 height 24
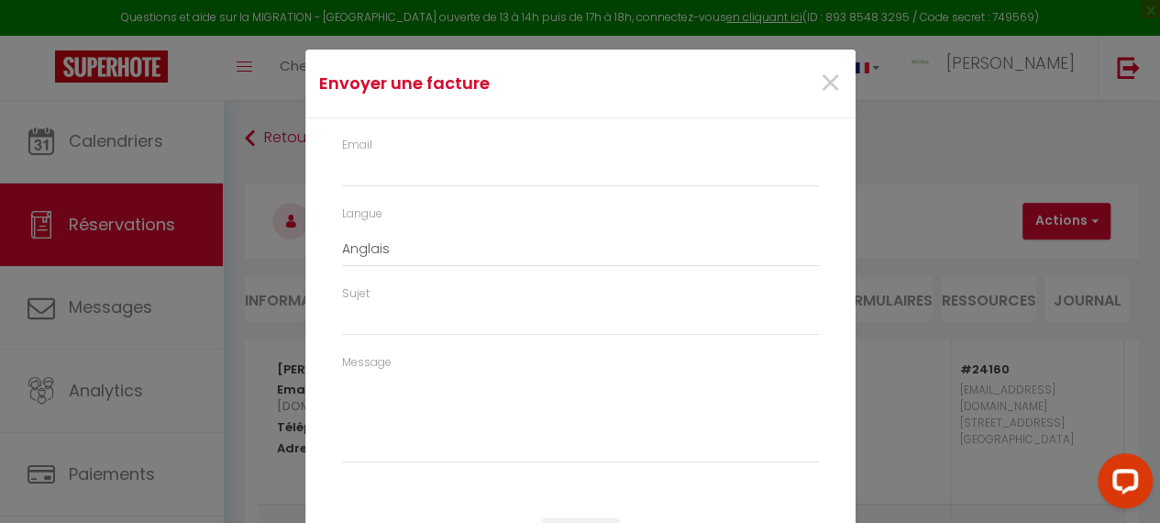
type input "vtxps2nadjh6jp7oh1no7p067qps@reply.superhote.com"
type input "Your invoice 6404982 - LE TAILLEUR - BedinShop"
type textarea "Hi, Here is the link to download your invoice: https://superhote.com/applink/in…"
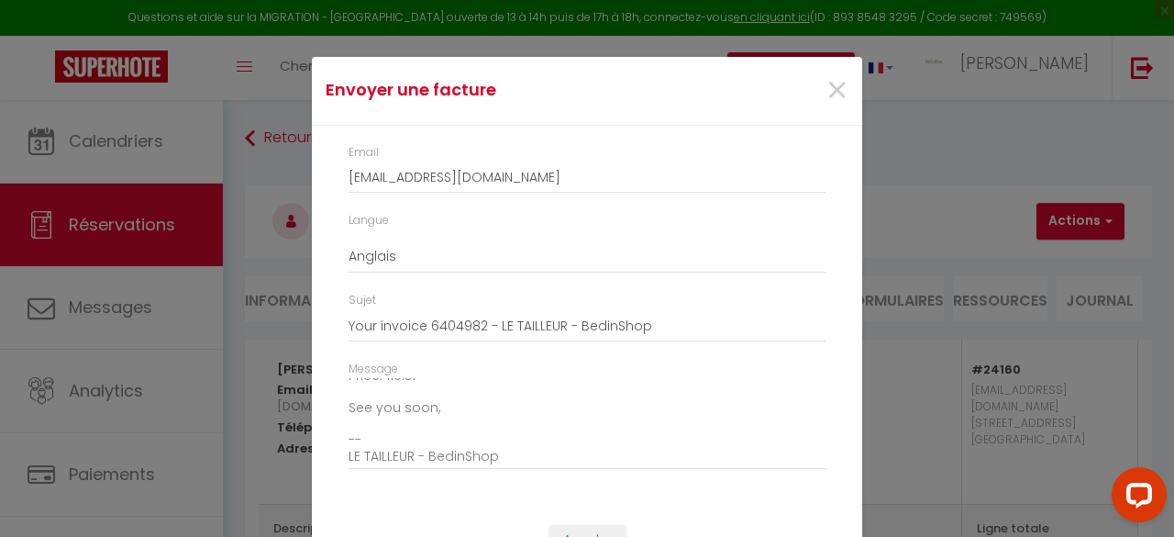
scroll to position [72, 0]
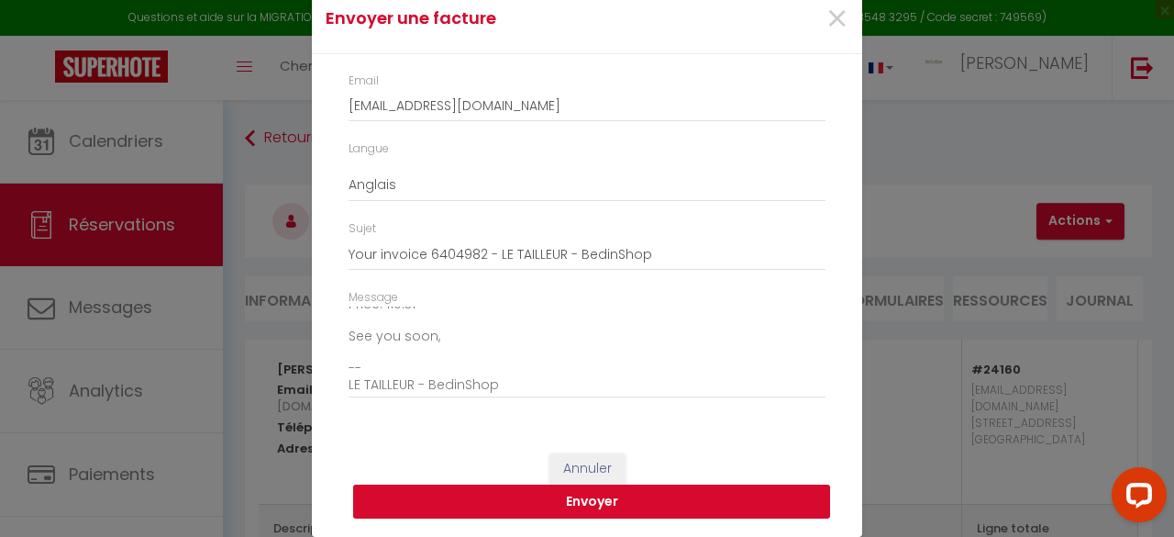
click at [552, 506] on button "Envoyer" at bounding box center [591, 501] width 477 height 35
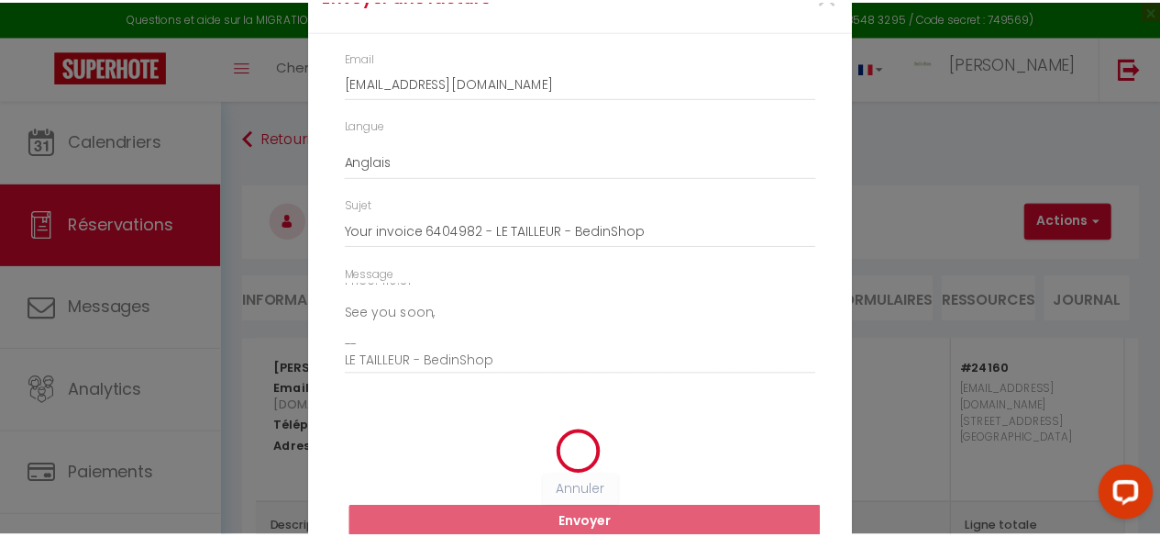
scroll to position [0, 0]
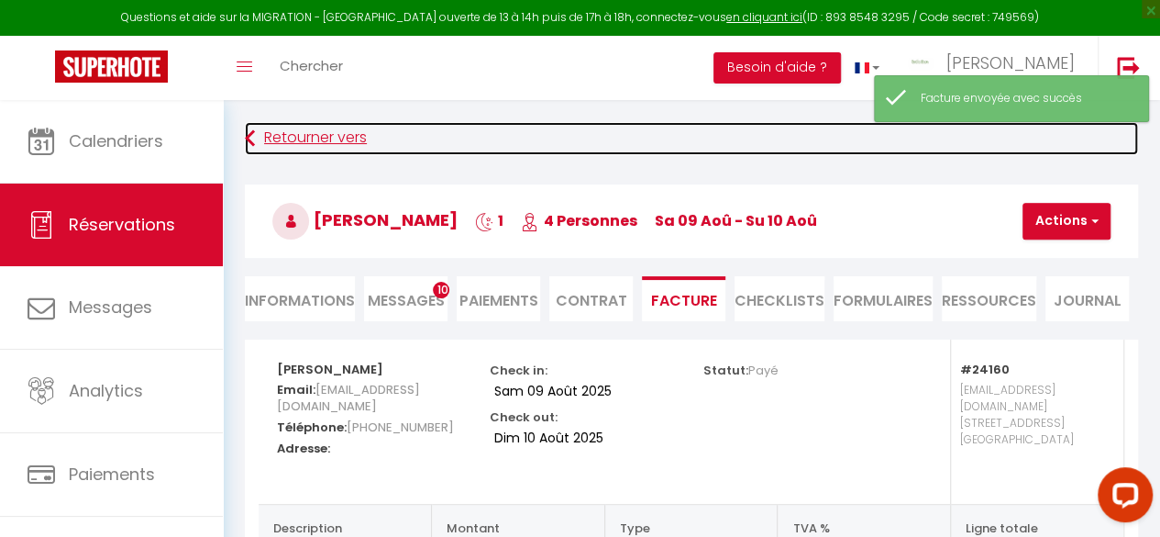
click at [308, 142] on link "Retourner vers" at bounding box center [691, 138] width 893 height 33
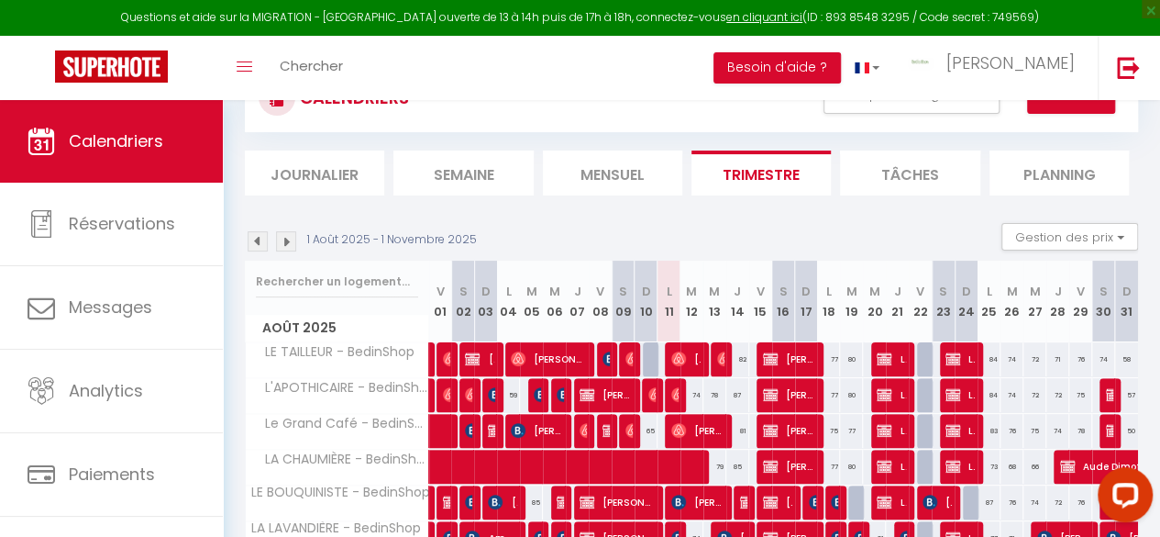
scroll to position [183, 0]
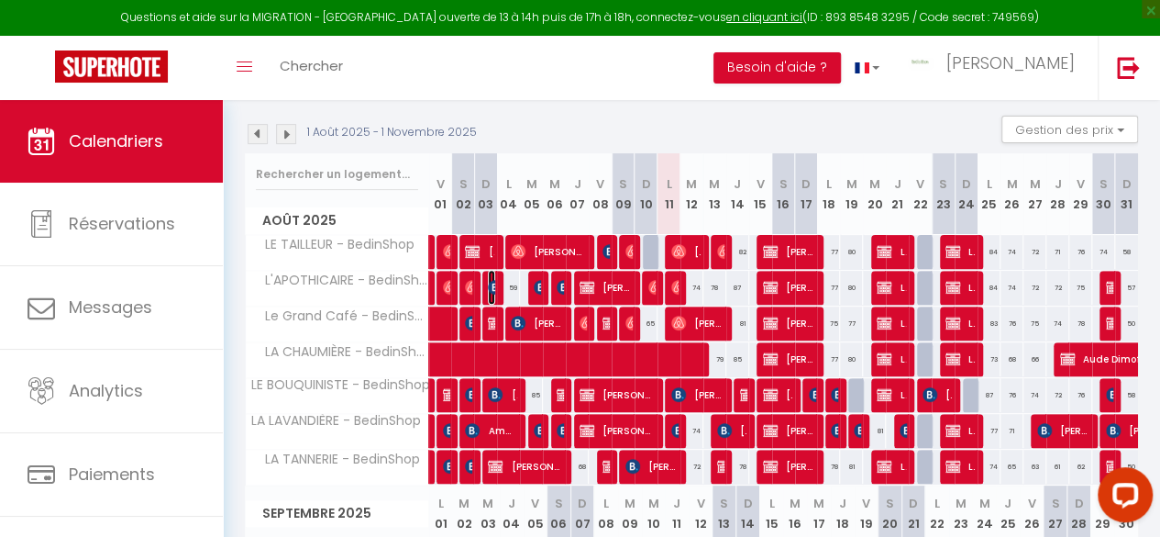
click at [493, 284] on img at bounding box center [495, 287] width 15 height 15
select select "OK"
select select "KO"
select select "1"
select select "0"
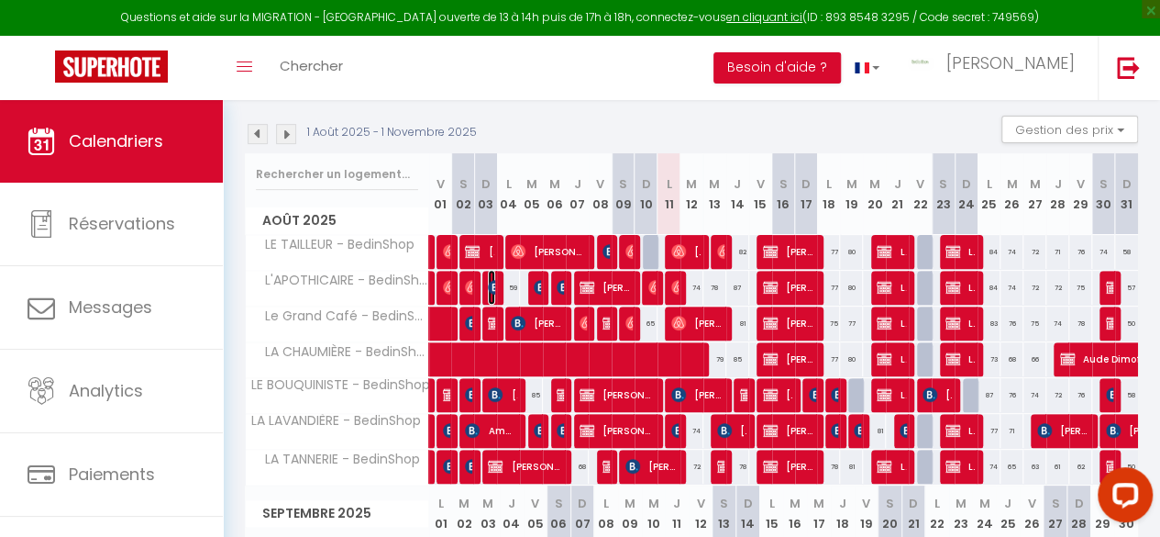
select select "1"
select select
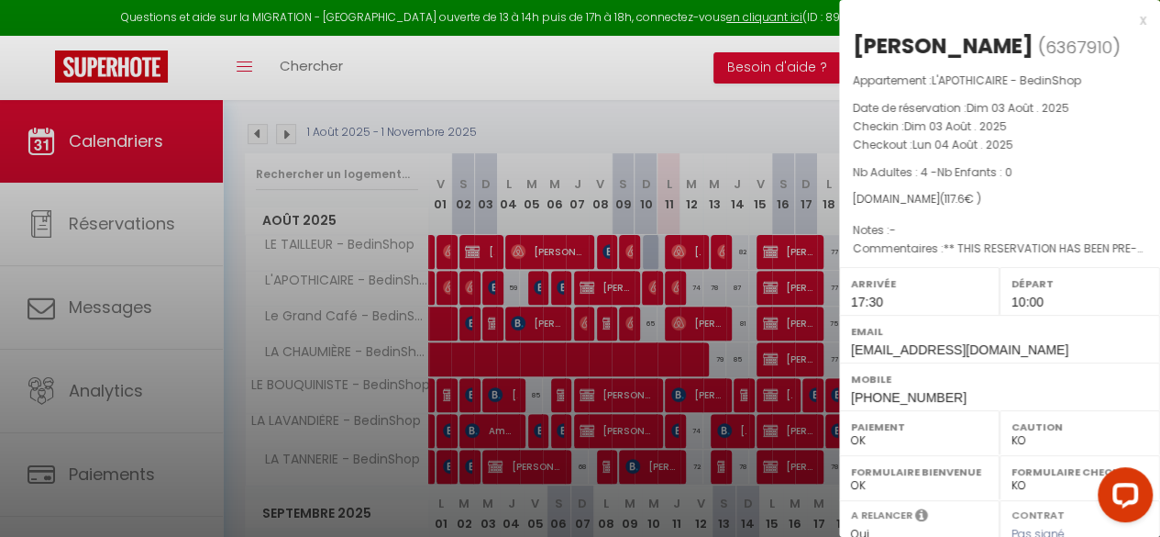
click at [1132, 24] on div "x" at bounding box center [992, 20] width 307 height 22
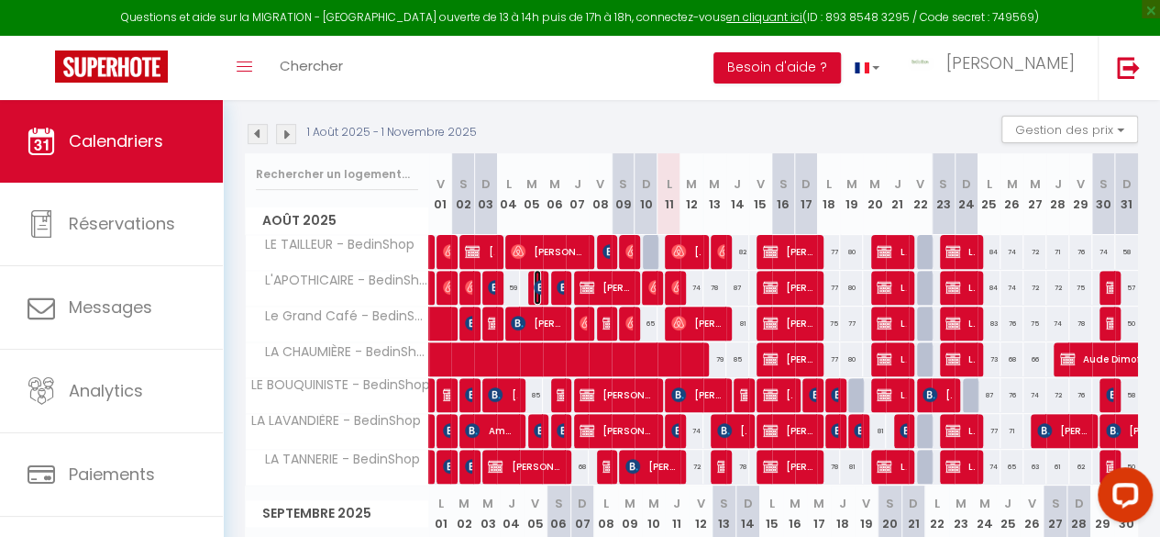
click at [534, 287] on img at bounding box center [541, 287] width 15 height 15
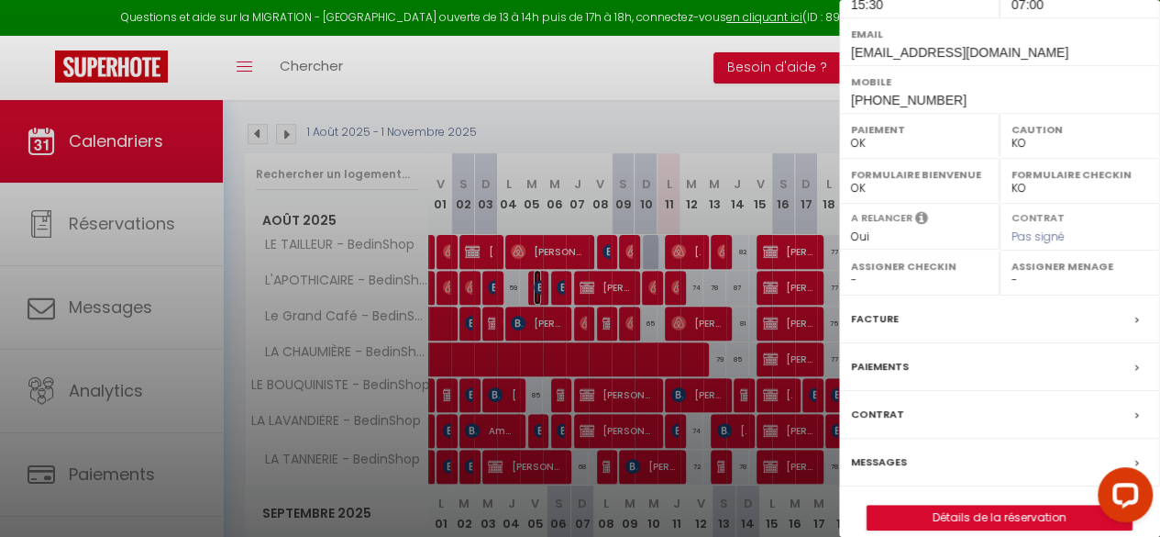
scroll to position [314, 0]
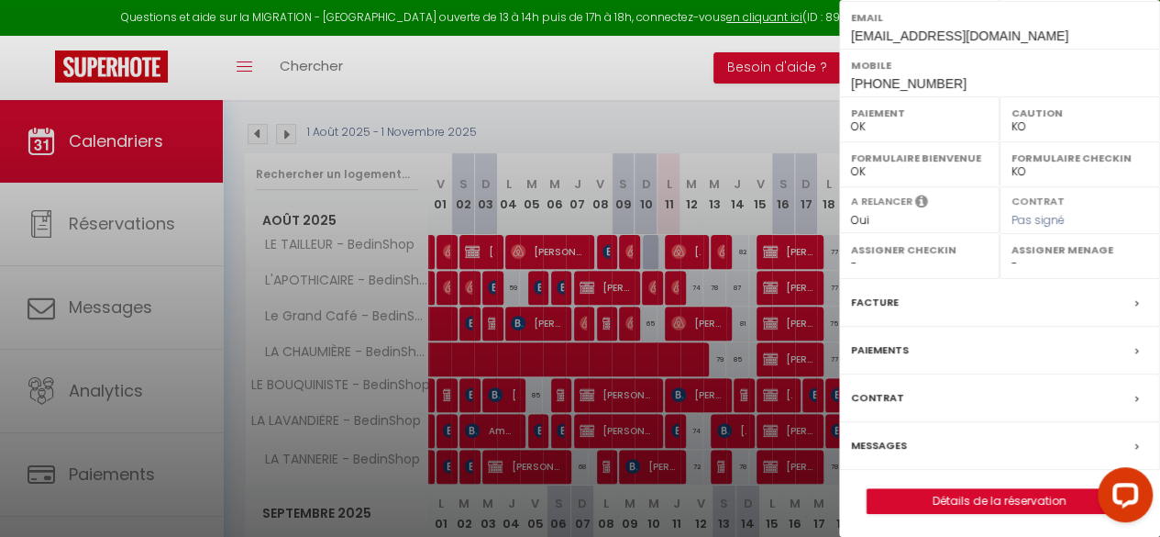
click at [879, 299] on label "Facture" at bounding box center [875, 302] width 48 height 19
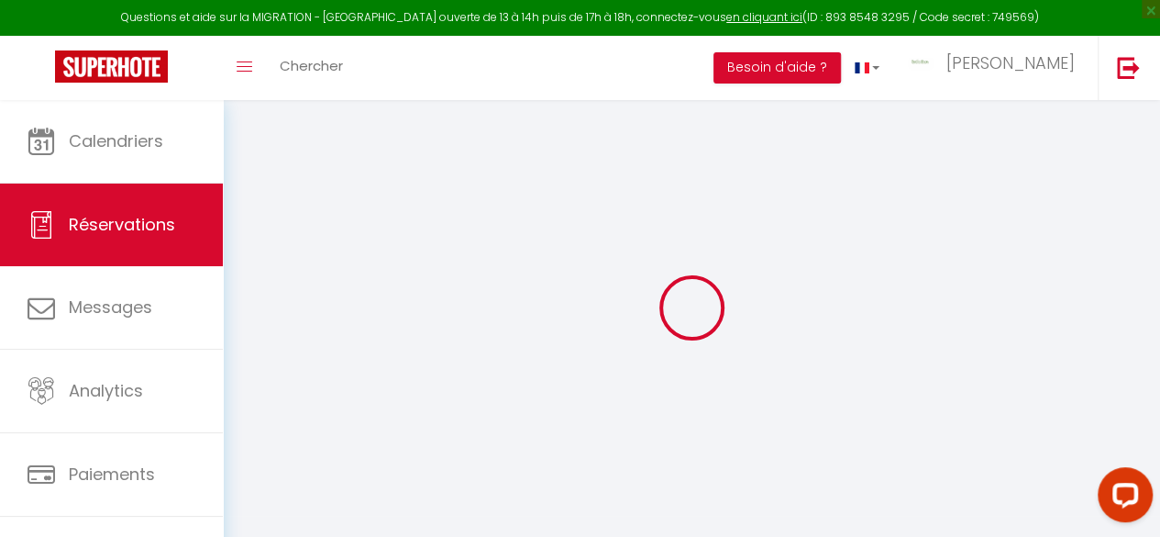
select select
checkbox input "false"
type textarea "** THIS RESERVATION HAS BEEN PRE-PAID ** BOOKING NOTE : Payment charge is EUR 0…"
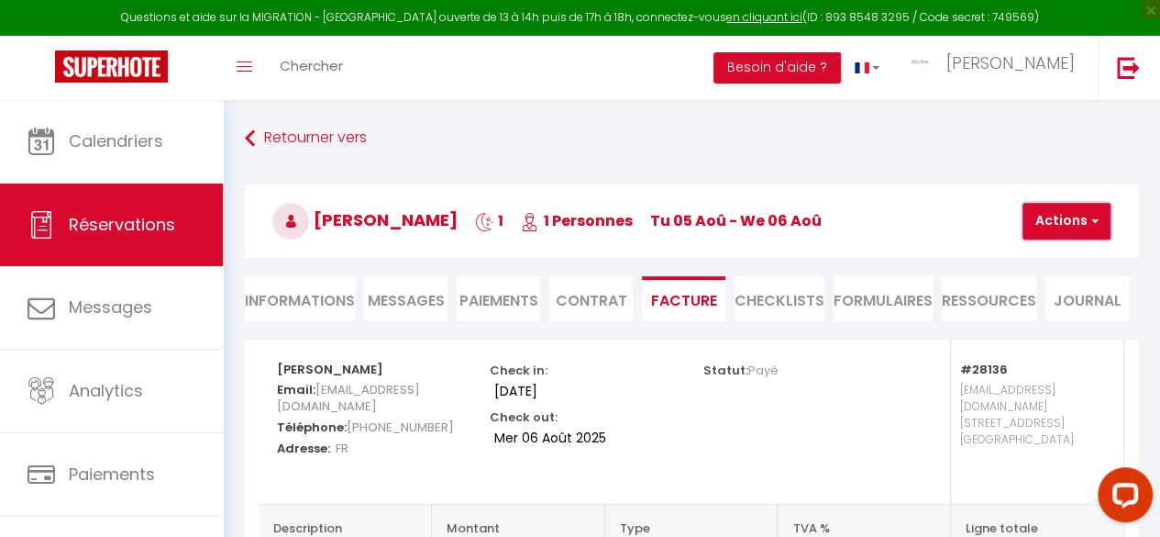
click at [1057, 214] on button "Actions" at bounding box center [1067, 221] width 88 height 37
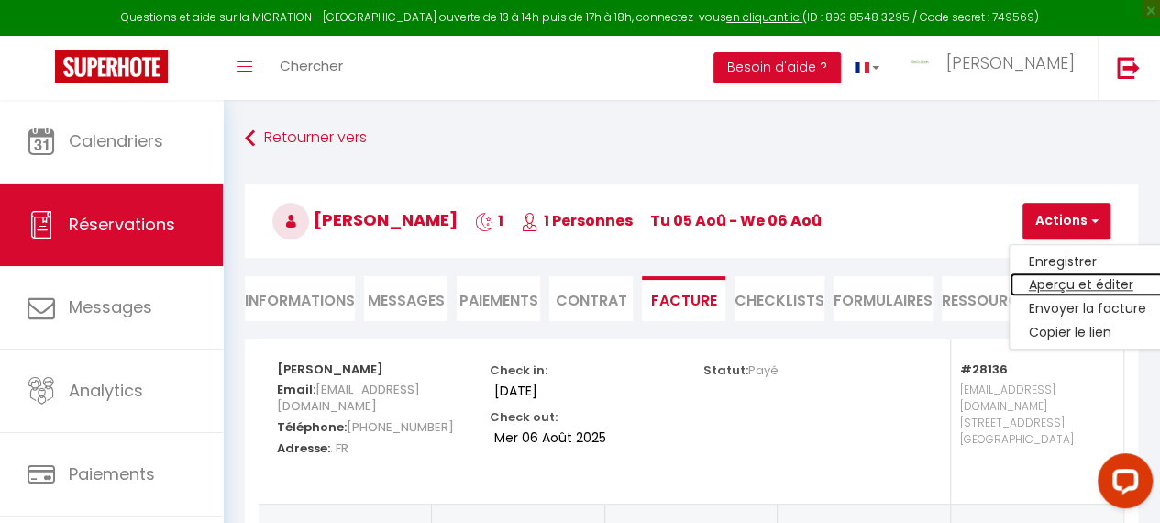
click at [1059, 283] on link "Aperçu et éditer" at bounding box center [1087, 285] width 154 height 24
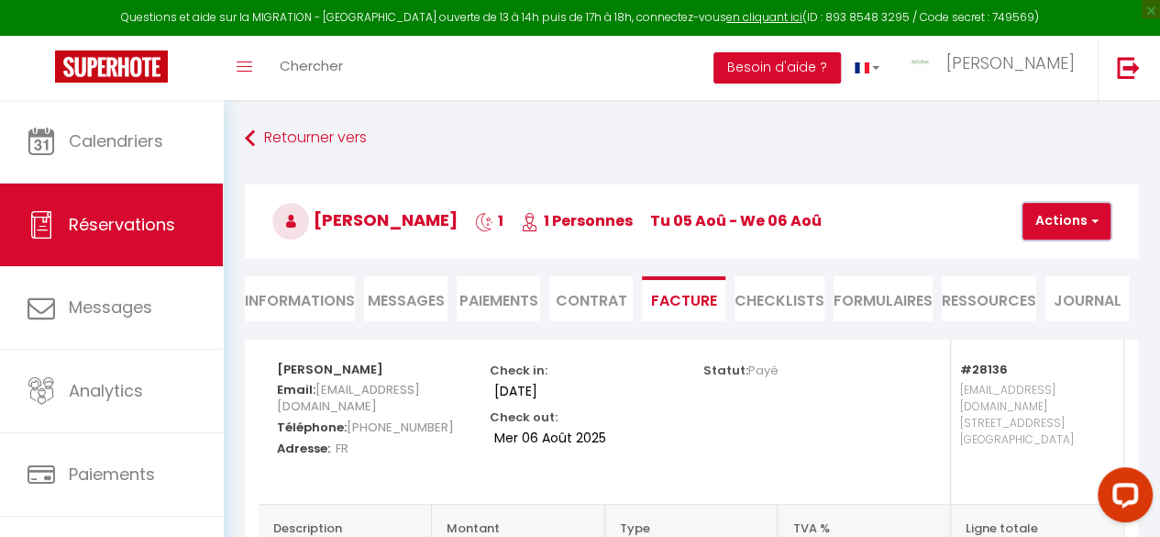
click at [1045, 228] on button "Actions" at bounding box center [1067, 221] width 88 height 37
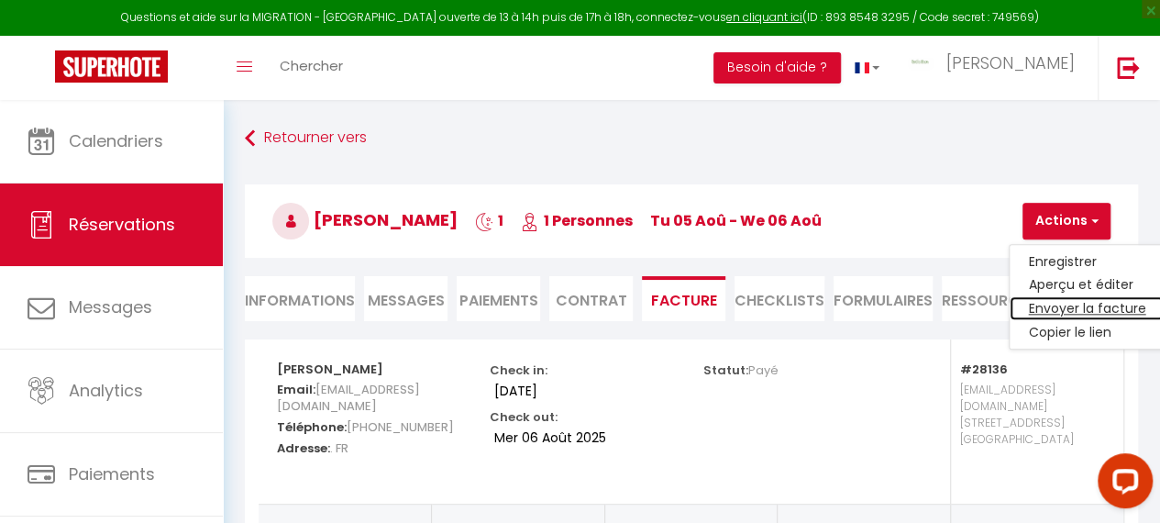
click at [1052, 304] on link "Envoyer la facture" at bounding box center [1087, 309] width 154 height 24
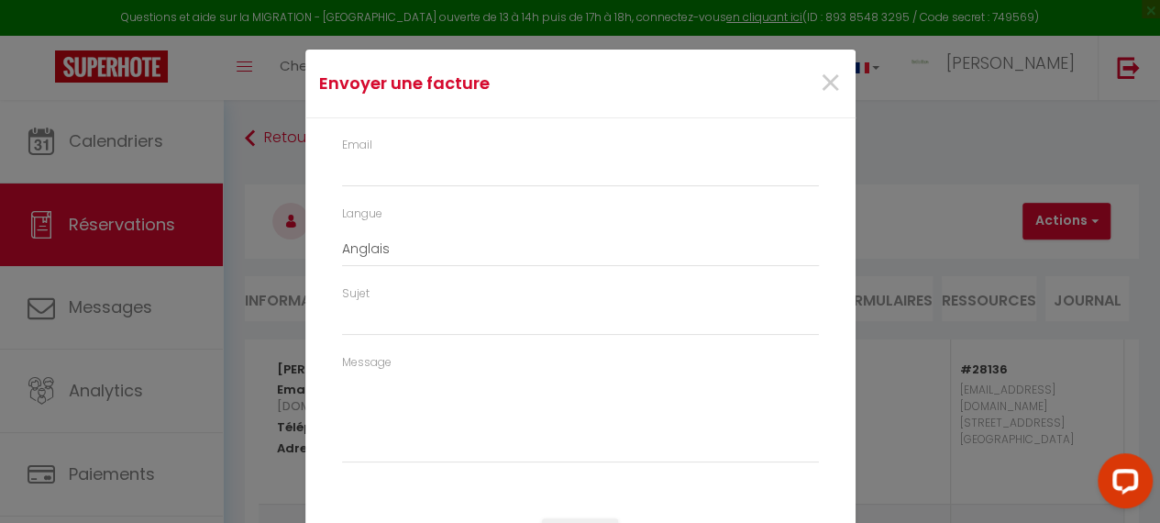
type input "jbentz.519782@guest.booking.com"
select select "fr"
type input "Votre facture 6378605 - L'APOTHICAIRE - BedinShop"
type textarea "Bonjour, Voici le lien pour télécharger votre facture : https://superhote.com/a…"
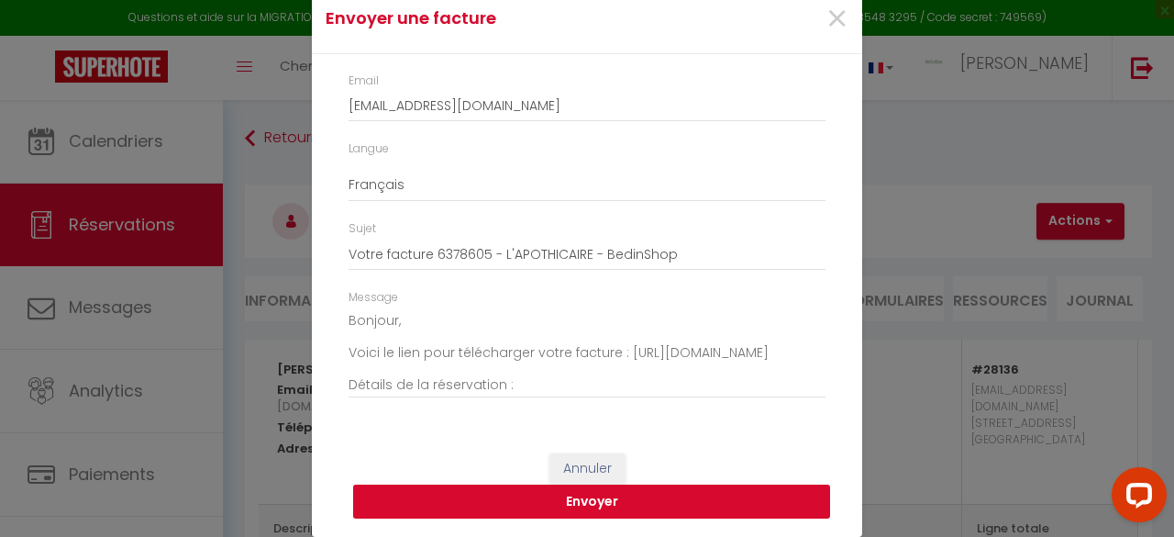
click at [594, 500] on button "Envoyer" at bounding box center [591, 501] width 477 height 35
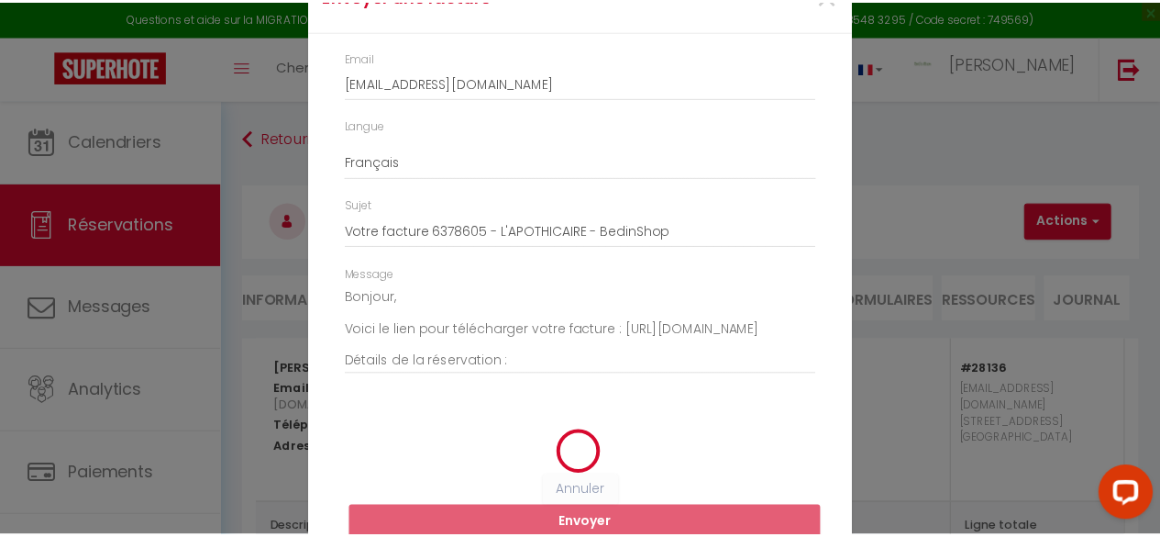
scroll to position [48, 0]
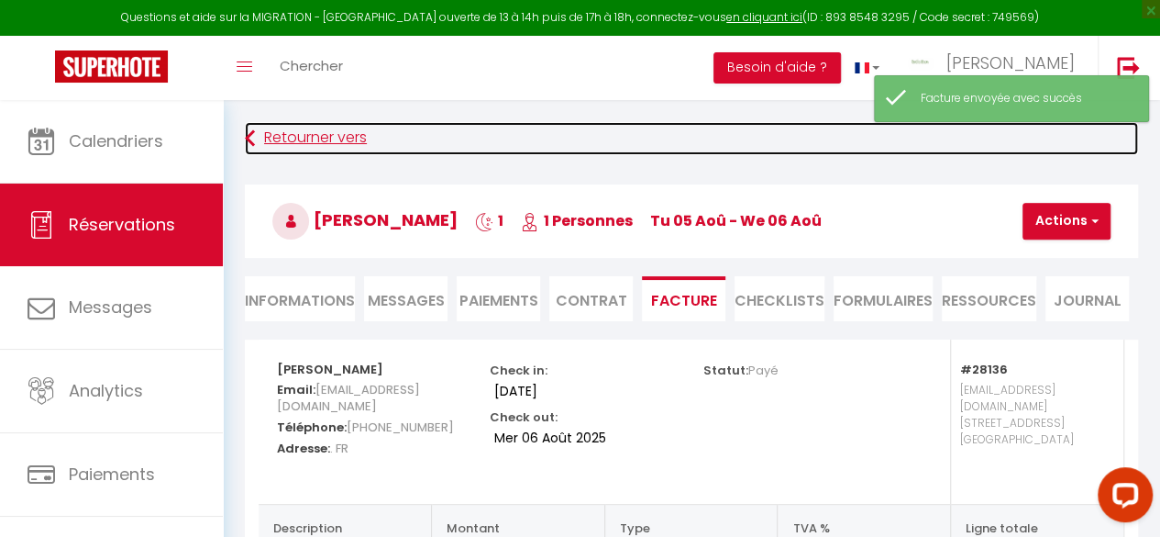
click at [303, 133] on link "Retourner vers" at bounding box center [691, 138] width 893 height 33
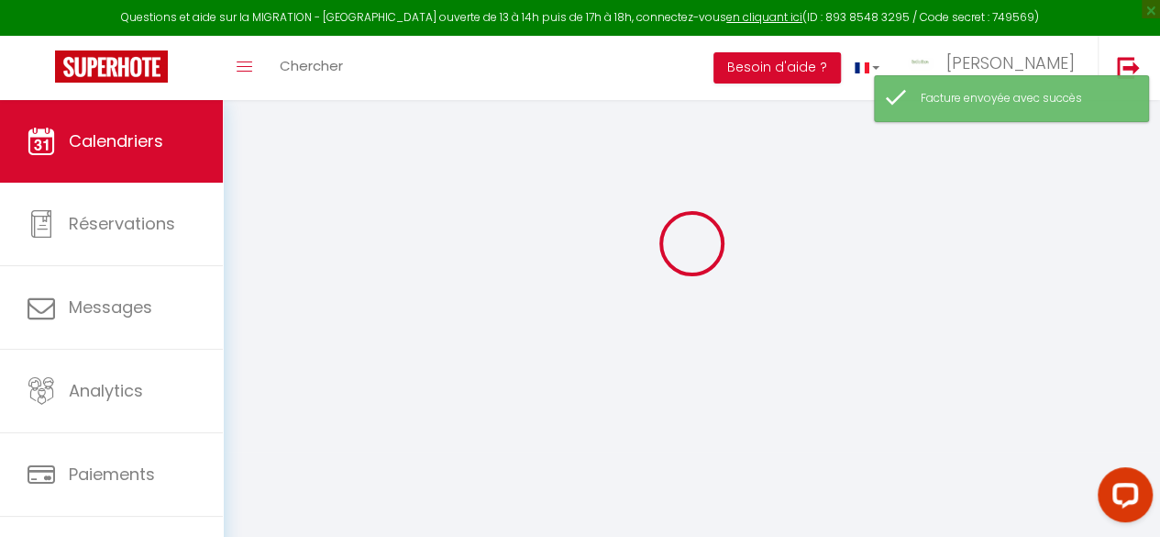
scroll to position [100, 0]
select select
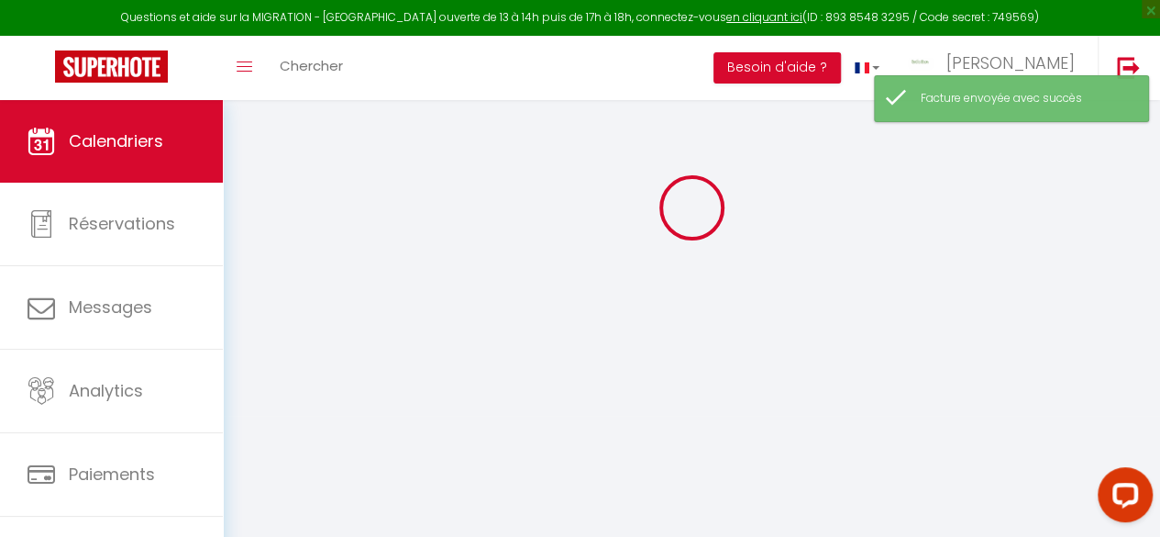
select select
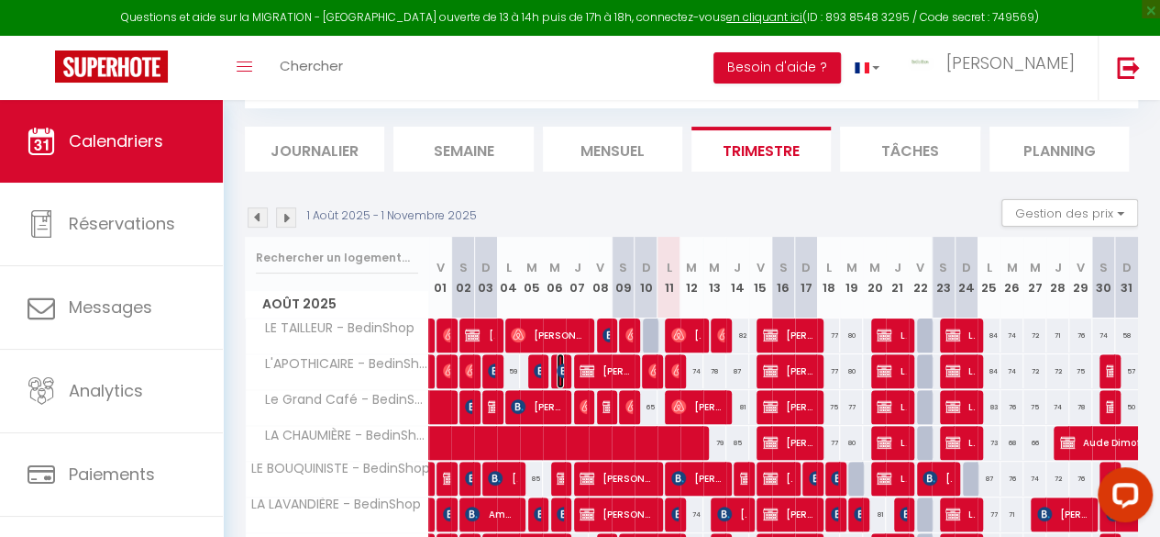
click at [560, 364] on img at bounding box center [564, 370] width 15 height 15
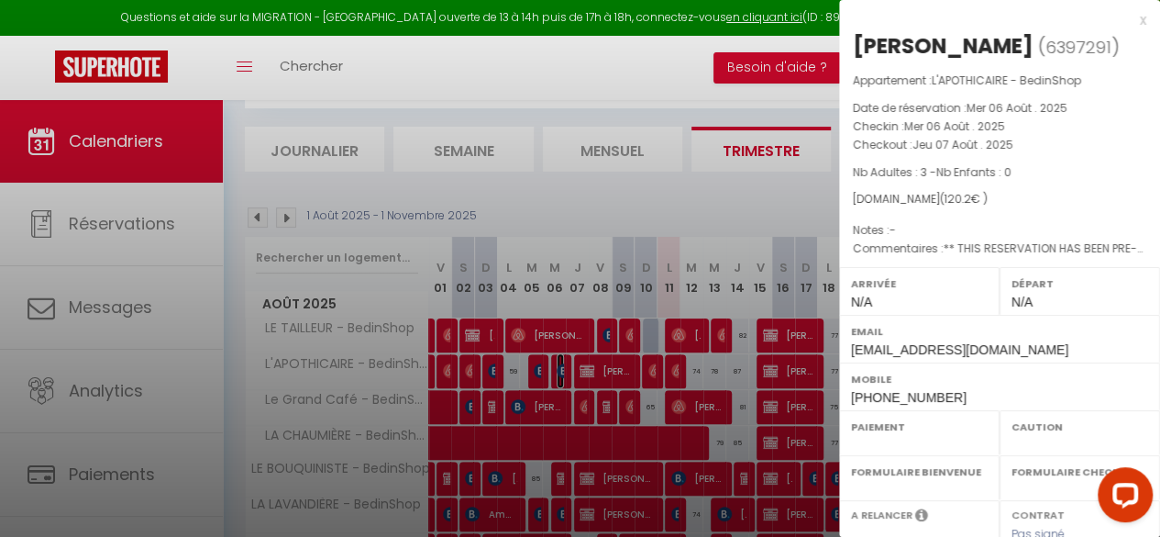
select select "OK"
select select "KO"
select select "0"
select select "1"
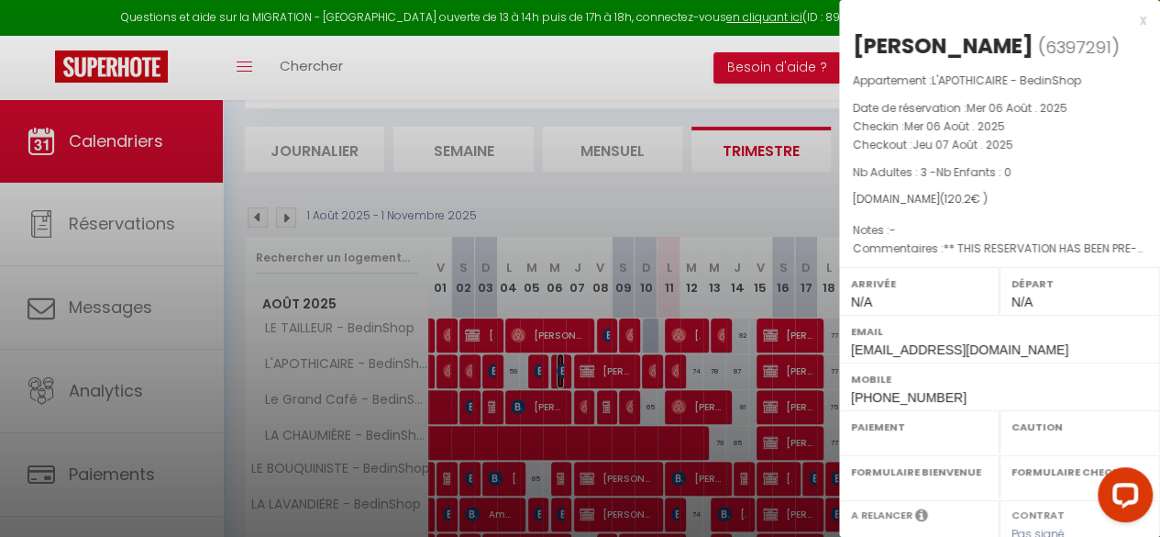
select select
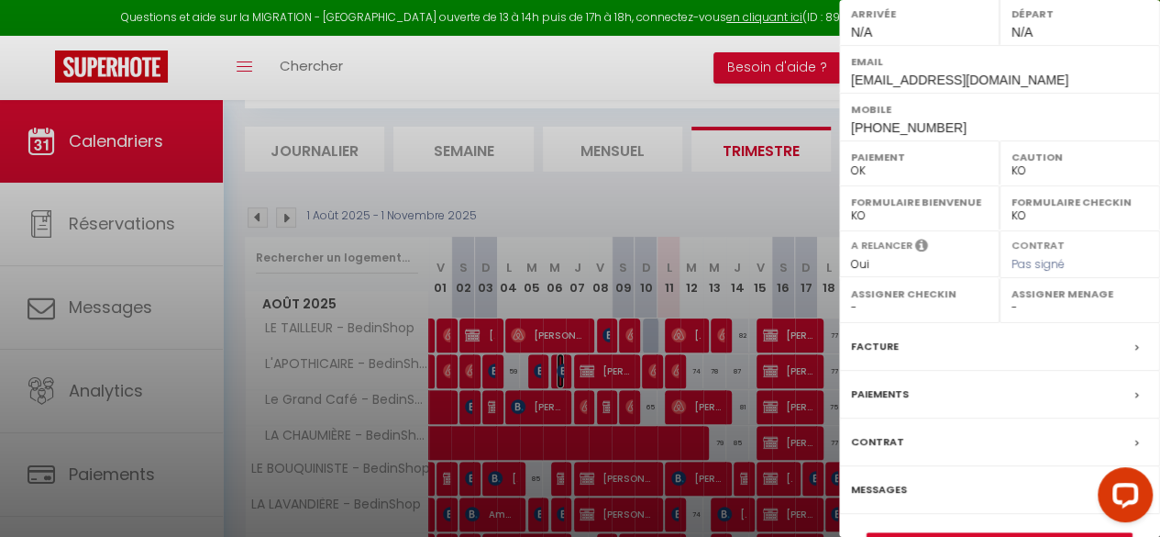
scroll to position [314, 0]
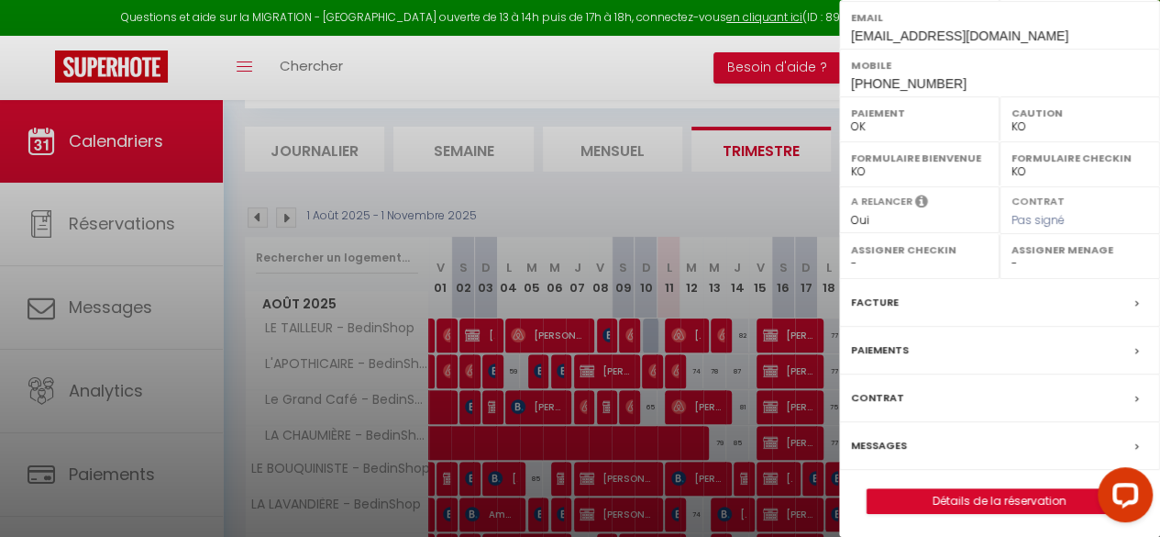
click at [888, 295] on label "Facture" at bounding box center [875, 302] width 48 height 19
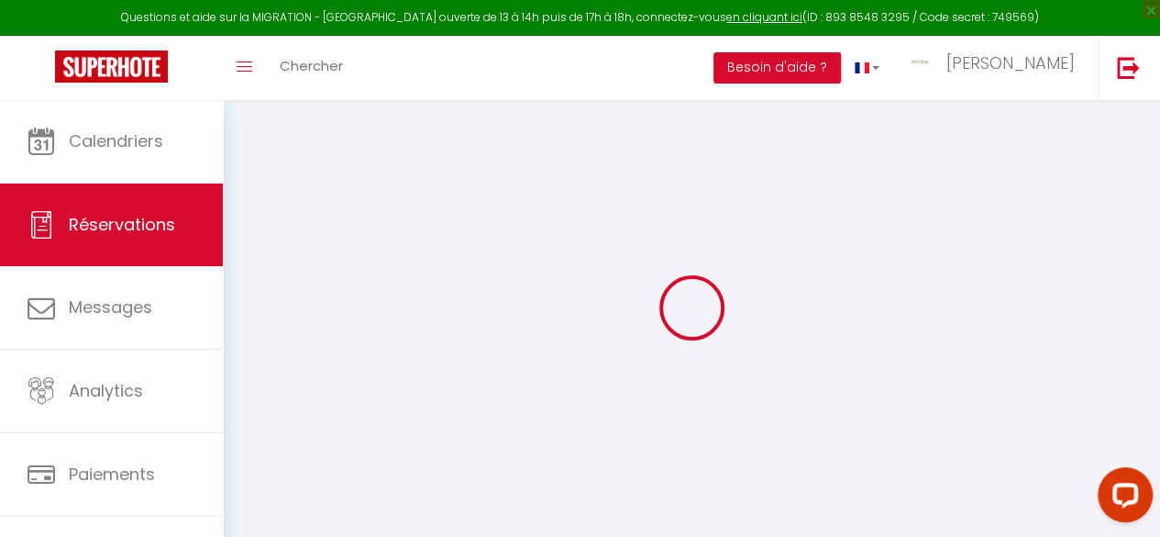
select select "cleaning"
select select "taxes"
select select
checkbox input "false"
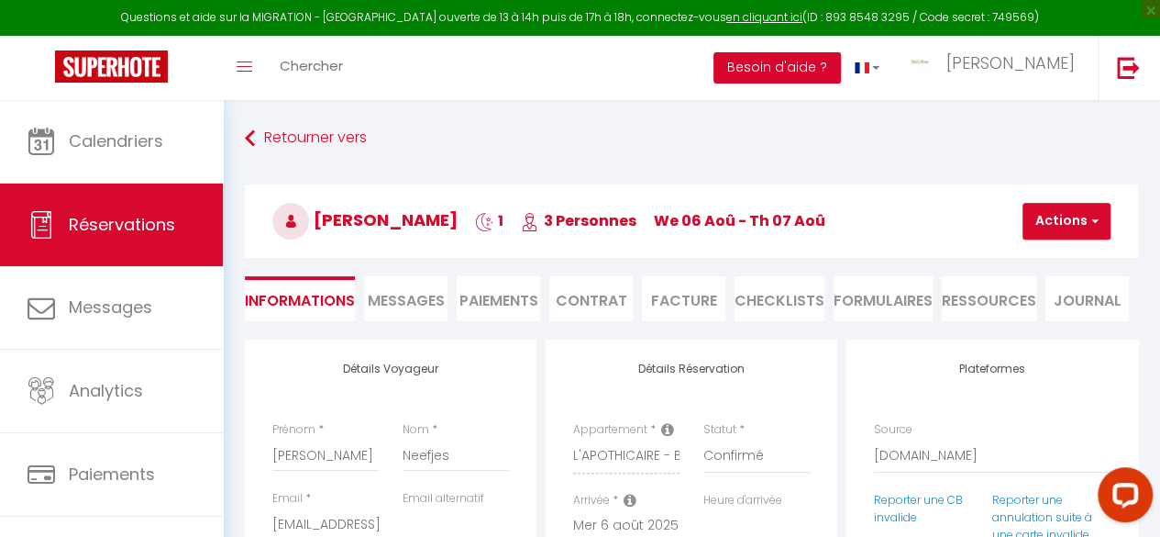
select select
checkbox input "false"
type textarea "** THIS RESERVATION HAS BEEN PRE-PAID ** BOOKING NOTE : Payment charge is EUR 1…"
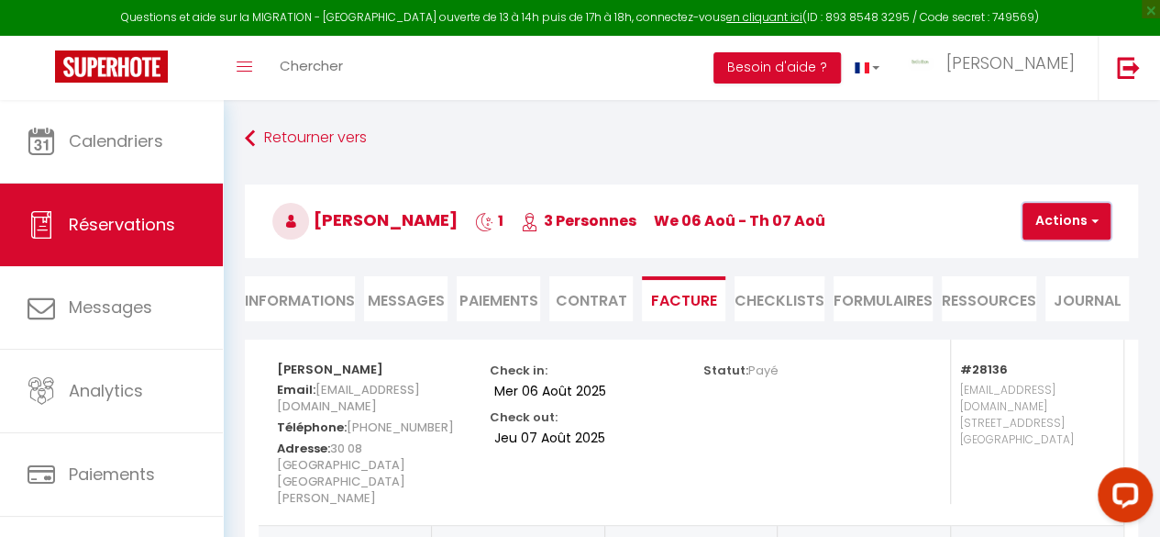
click at [1054, 219] on button "Actions" at bounding box center [1067, 221] width 88 height 37
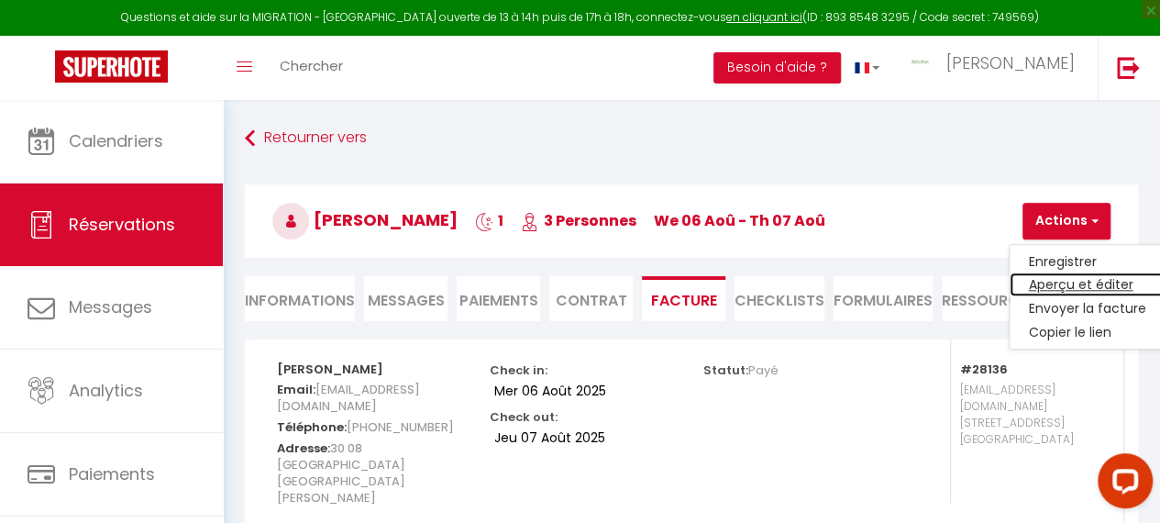
click at [1055, 284] on link "Aperçu et éditer" at bounding box center [1087, 285] width 154 height 24
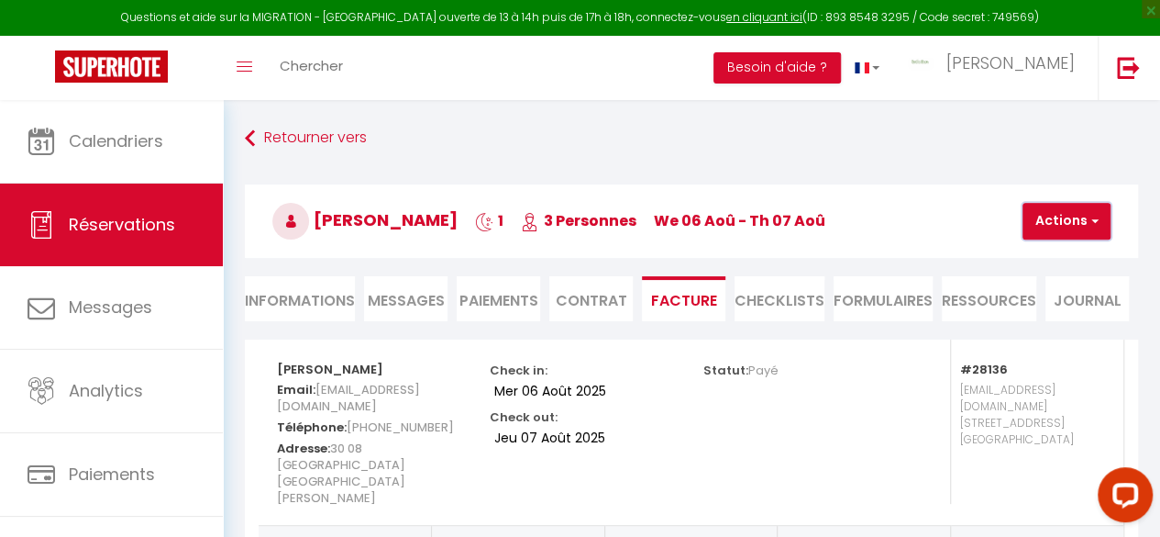
click at [1058, 223] on button "Actions" at bounding box center [1067, 221] width 88 height 37
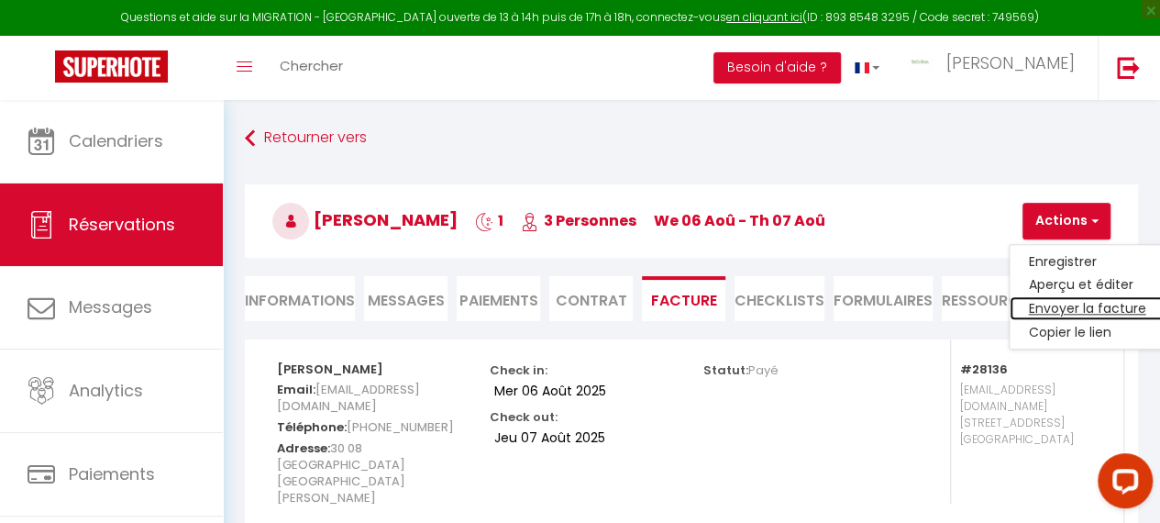
click at [1058, 305] on link "Envoyer la facture" at bounding box center [1087, 309] width 154 height 24
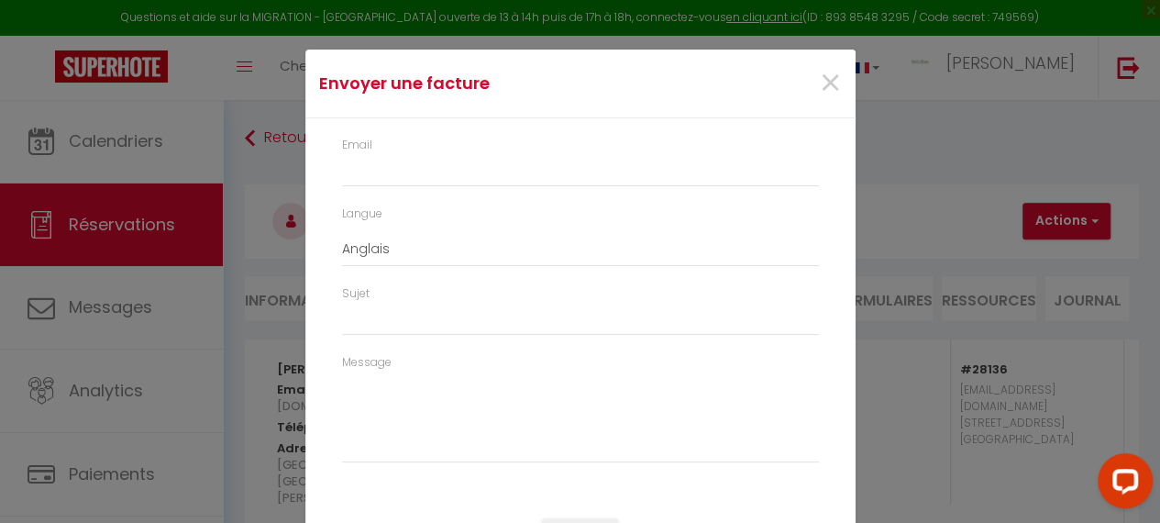
type input "aneefj.966632@guest.booking.com"
type input "Your invoice 6397291 - L'APOTHICAIRE - BedinShop"
type textarea "Hi, Here is the link to download your invoice: https://superhote.com/applink/in…"
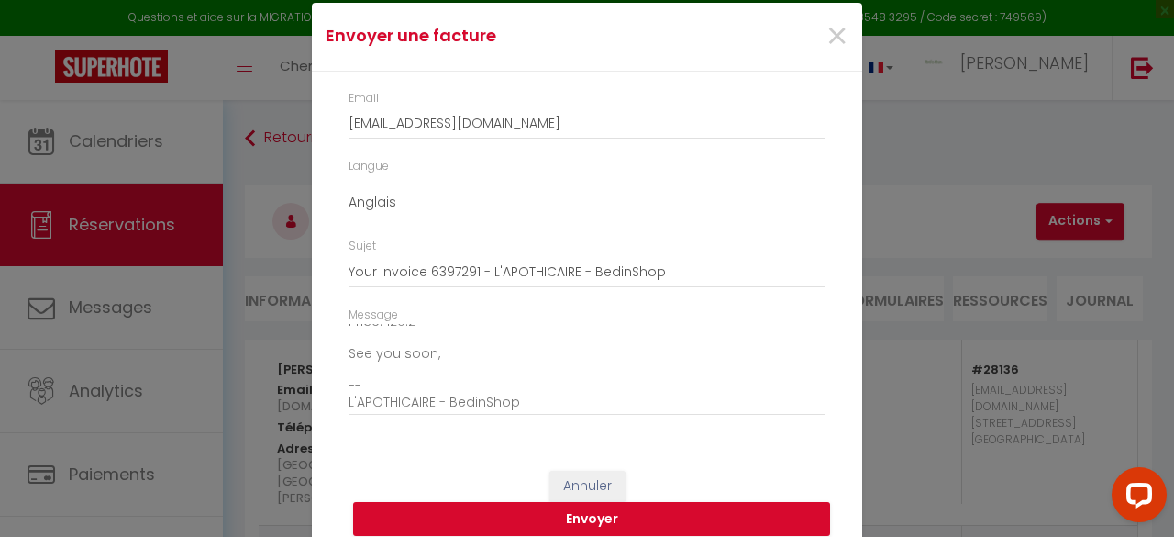
scroll to position [72, 0]
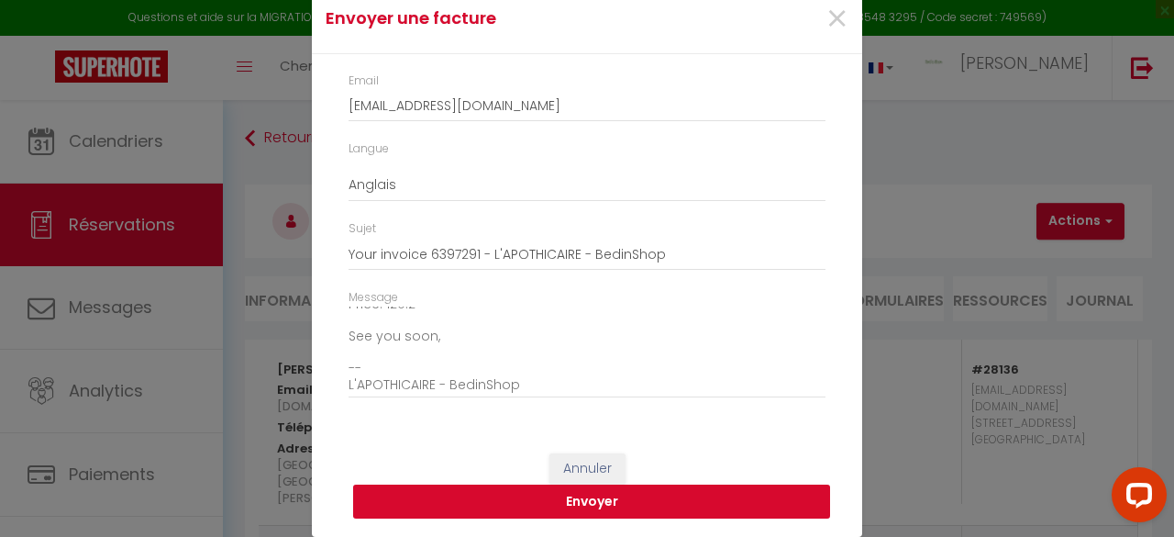
click at [561, 496] on button "Envoyer" at bounding box center [591, 501] width 477 height 35
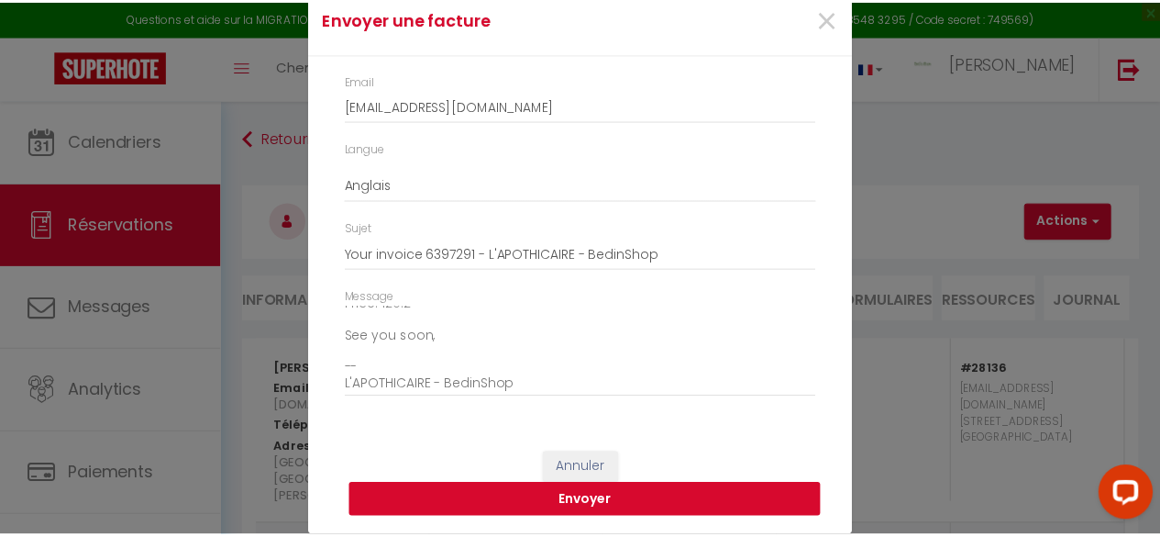
scroll to position [48, 0]
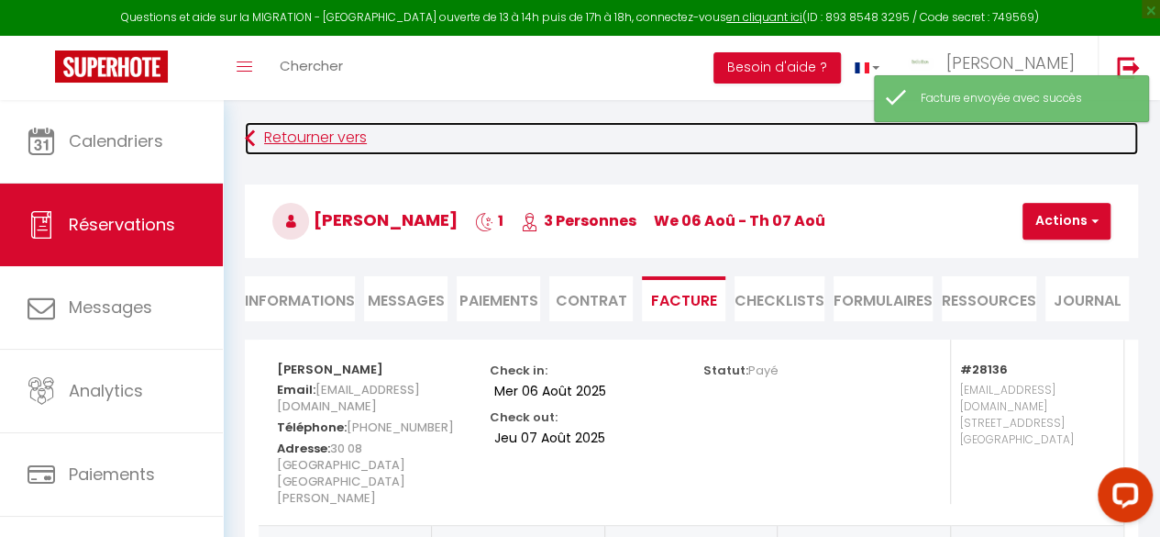
click at [279, 135] on link "Retourner vers" at bounding box center [691, 138] width 893 height 33
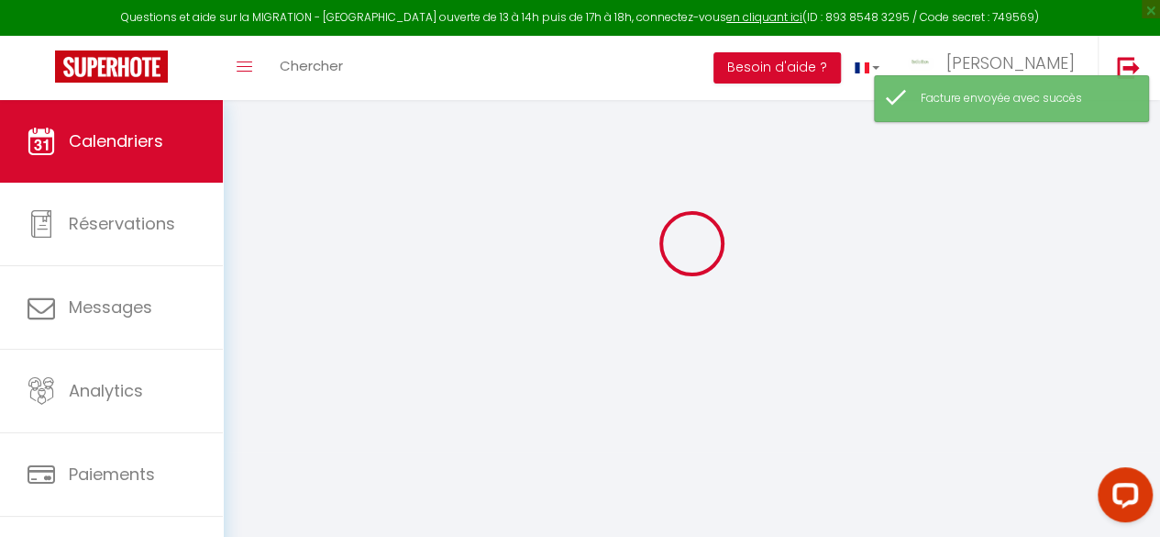
scroll to position [100, 0]
select select
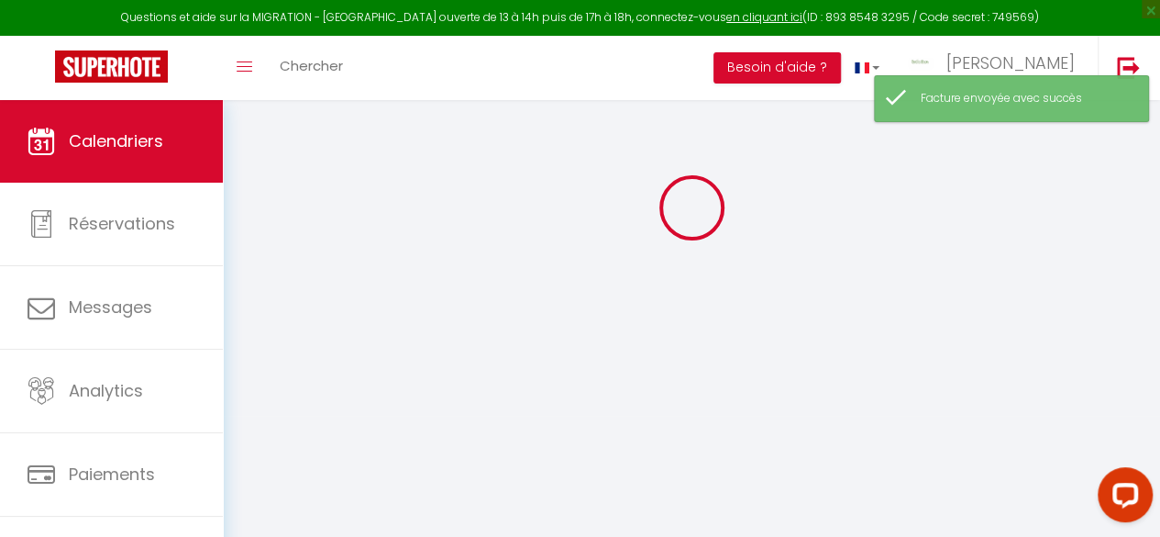
select select
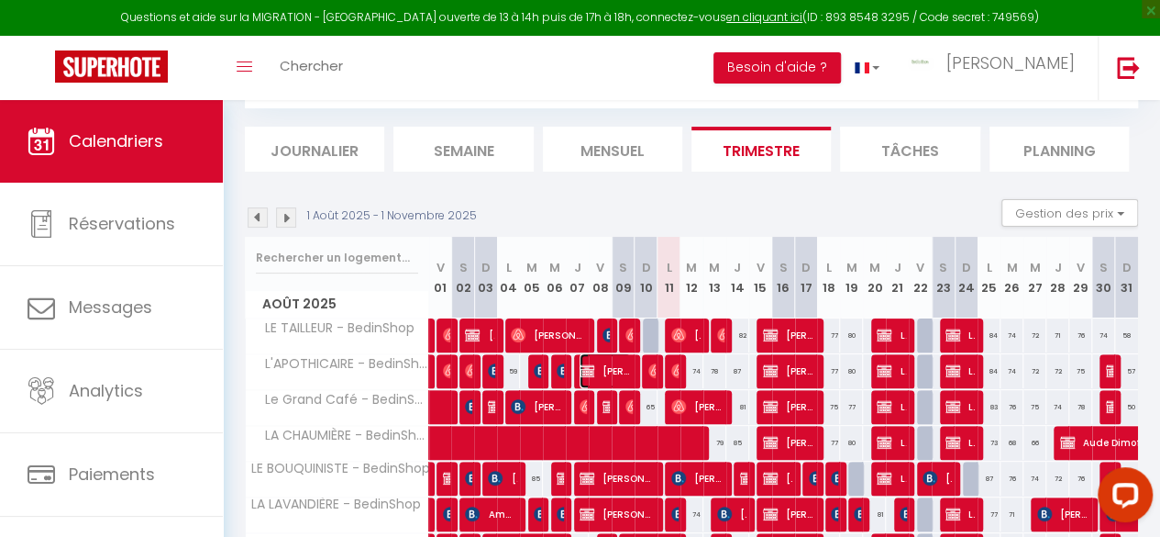
click at [609, 365] on span "daniel MICHEL" at bounding box center [605, 370] width 51 height 35
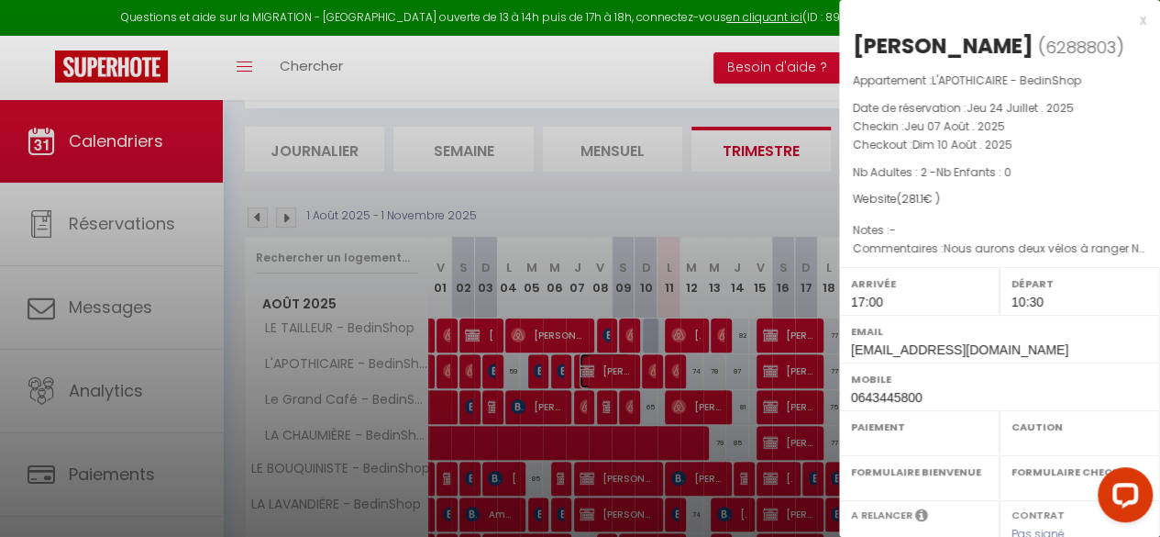
select select "OK"
select select "1"
select select "0"
select select "1"
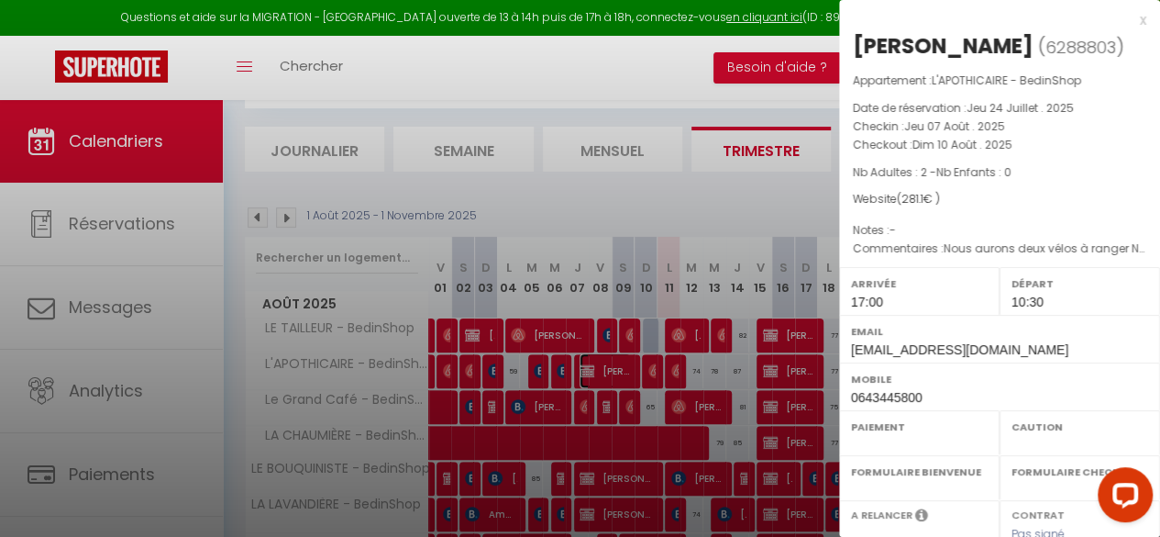
select select
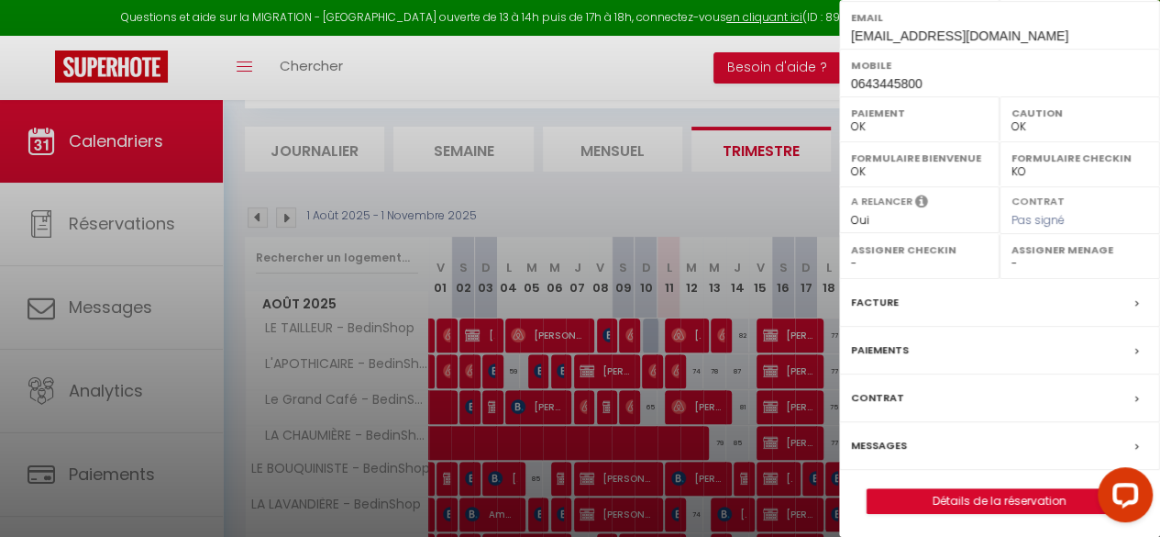
click at [873, 298] on label "Facture" at bounding box center [875, 302] width 48 height 19
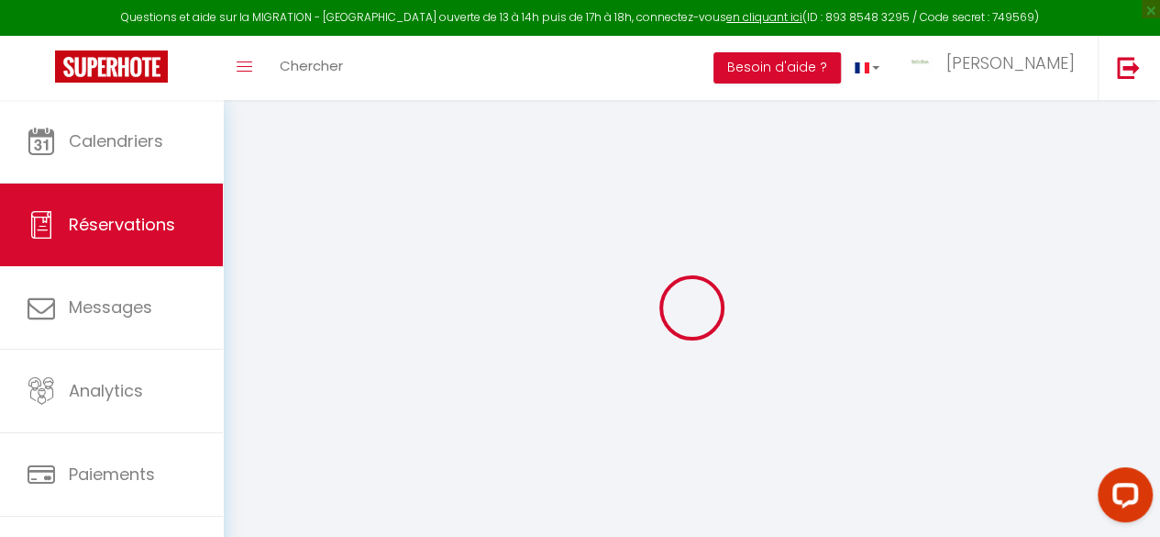
select select
checkbox input "false"
type textarea "Nous aurons deux vélos à ranger Nous aurons deux vélos électriques"
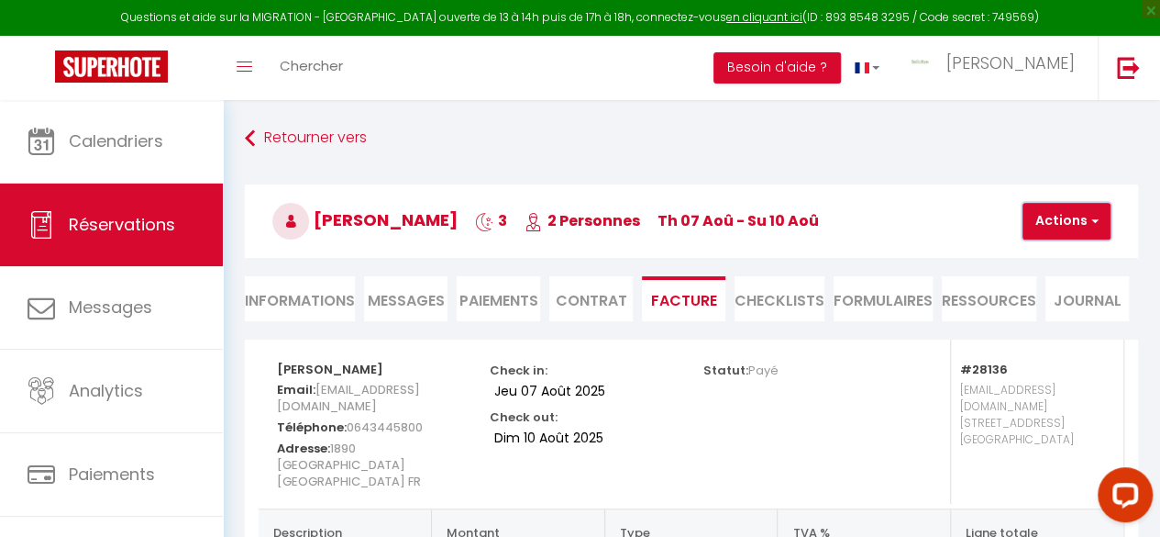
click at [1053, 223] on button "Actions" at bounding box center [1067, 221] width 88 height 37
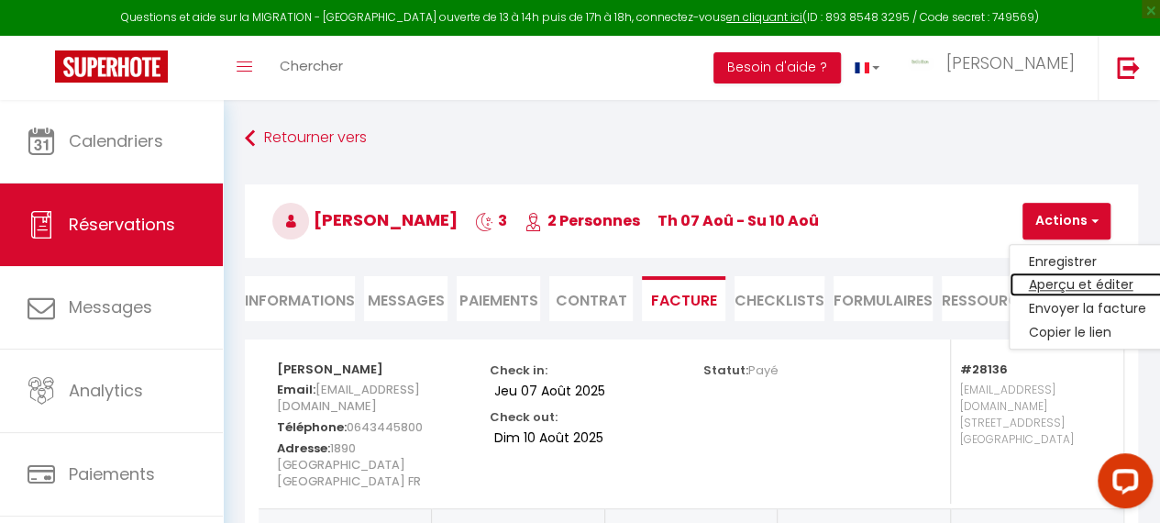
click at [1062, 282] on link "Aperçu et éditer" at bounding box center [1087, 285] width 154 height 24
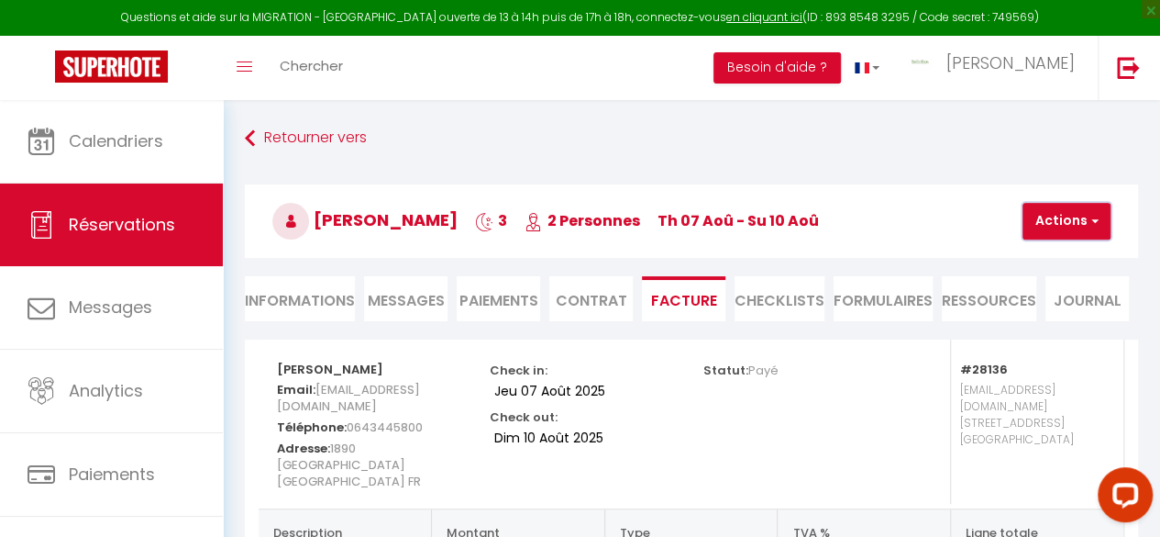
click at [1062, 217] on button "Actions" at bounding box center [1067, 221] width 88 height 37
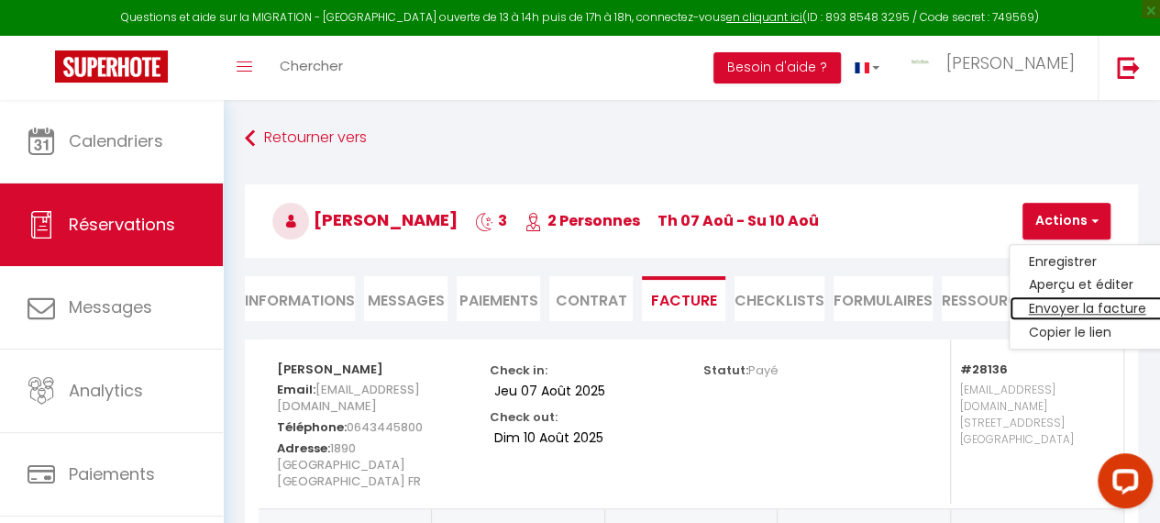
click at [1063, 305] on link "Envoyer la facture" at bounding box center [1087, 309] width 154 height 24
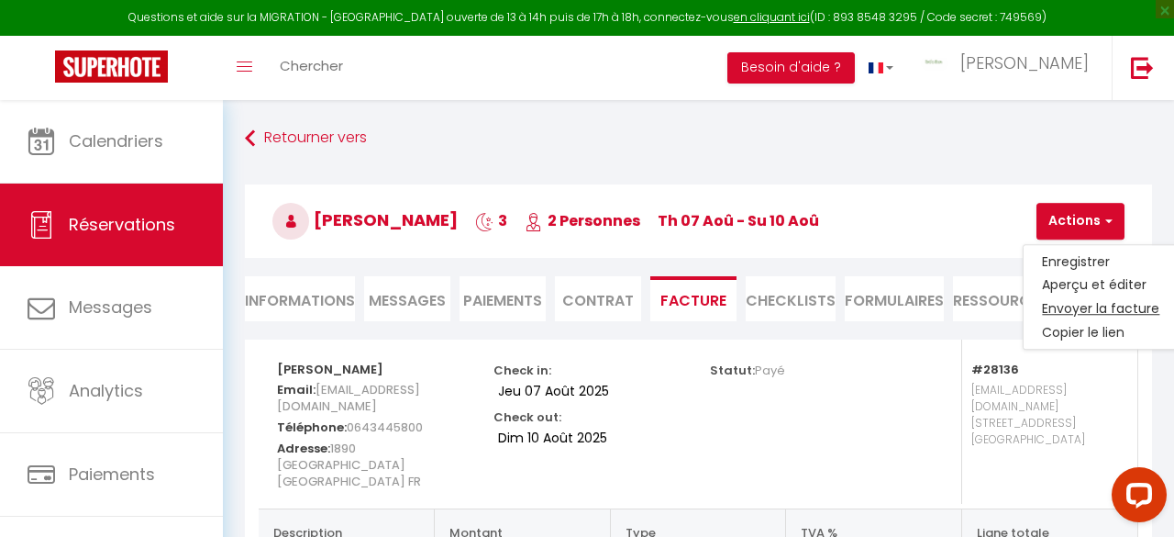
type input "danielmichel50@orange.fr"
select select "fr"
type input "Votre facture 6288803 - L'APOTHICAIRE - BedinShop"
type textarea "Bonjour, Voici le lien pour télécharger votre facture : https://superhote.com/a…"
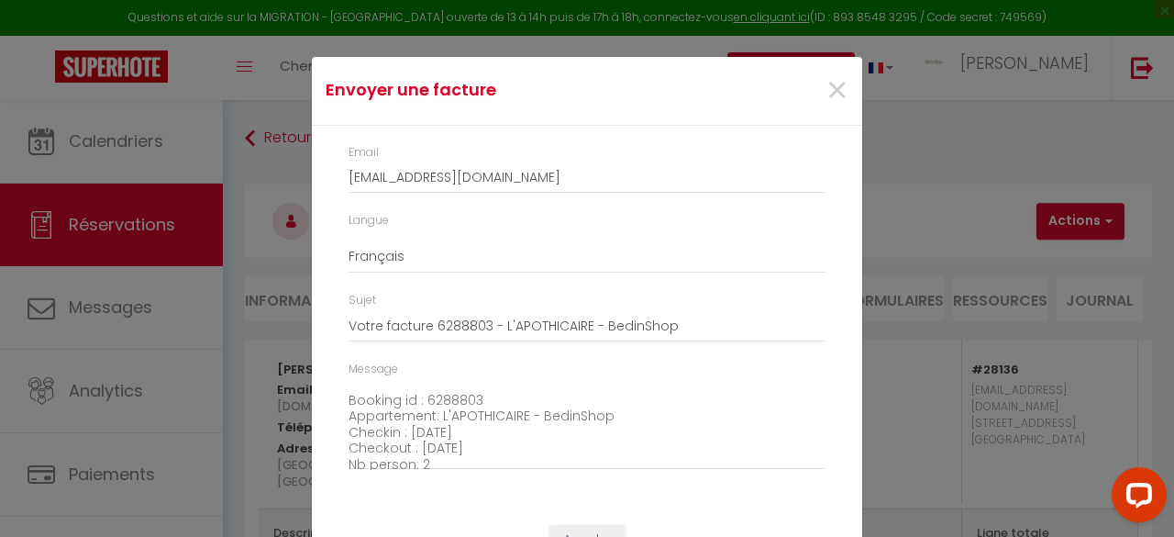
scroll to position [208, 0]
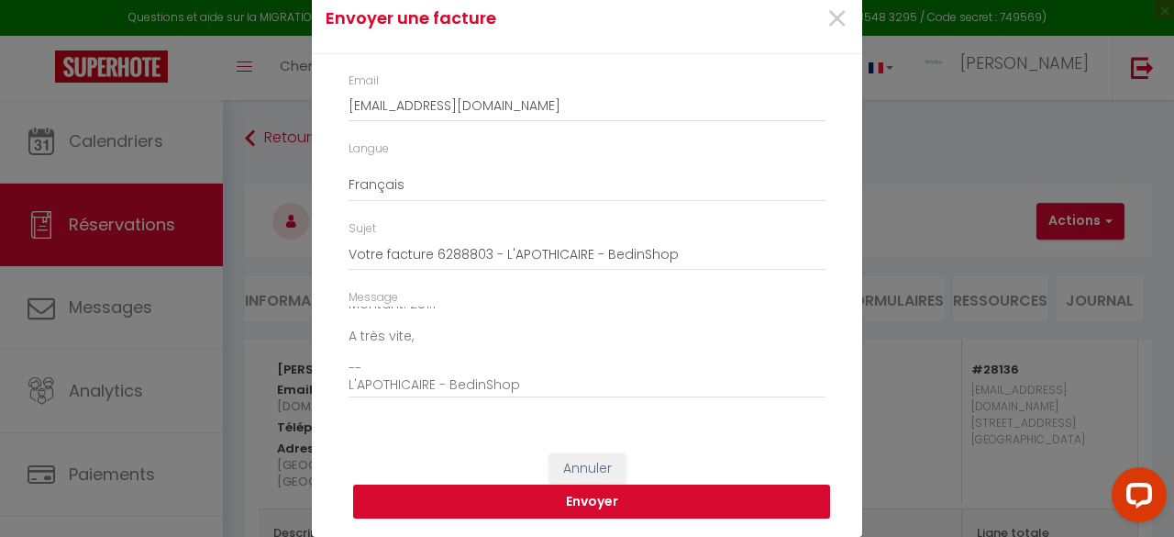
click at [582, 494] on button "Envoyer" at bounding box center [591, 501] width 477 height 35
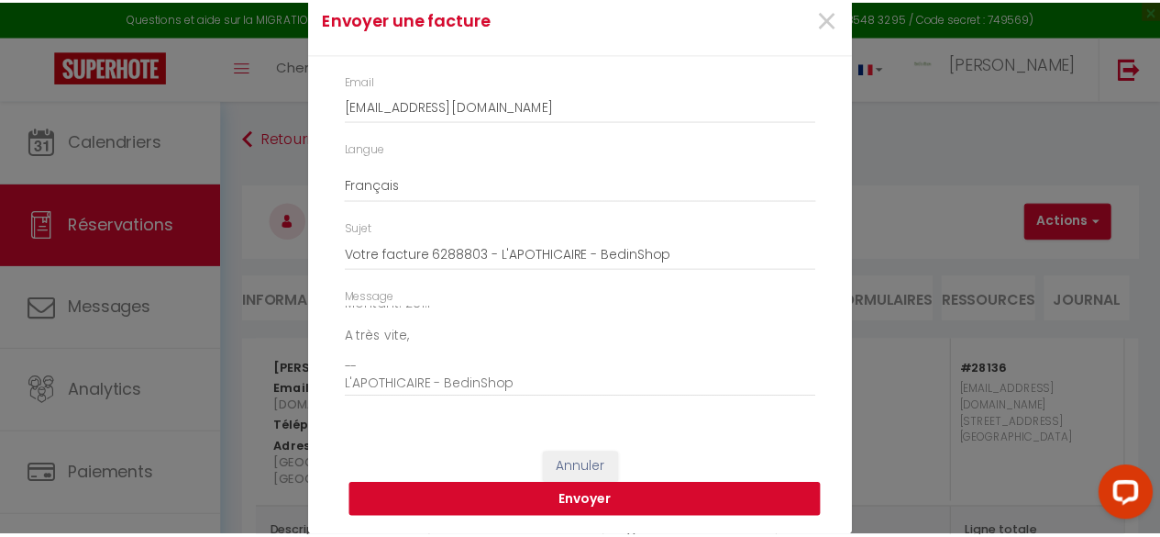
scroll to position [48, 0]
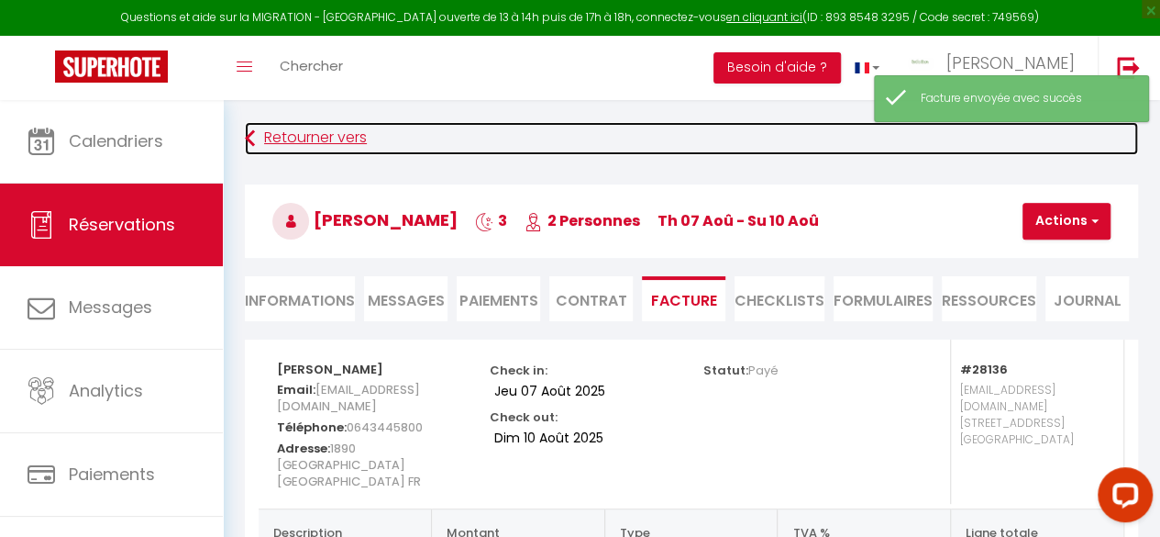
click at [305, 138] on link "Retourner vers" at bounding box center [691, 138] width 893 height 33
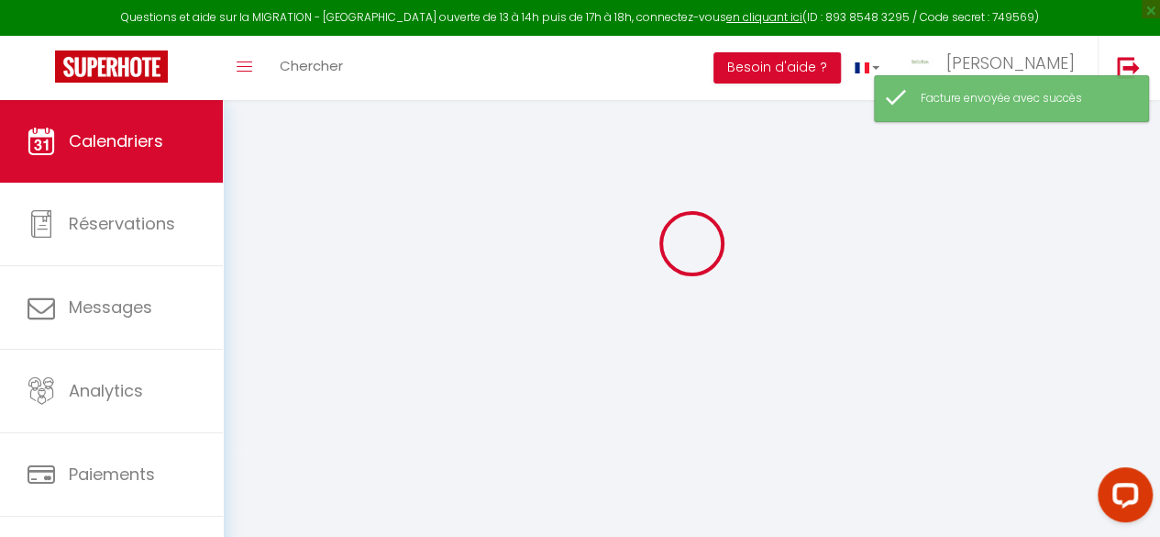
scroll to position [100, 0]
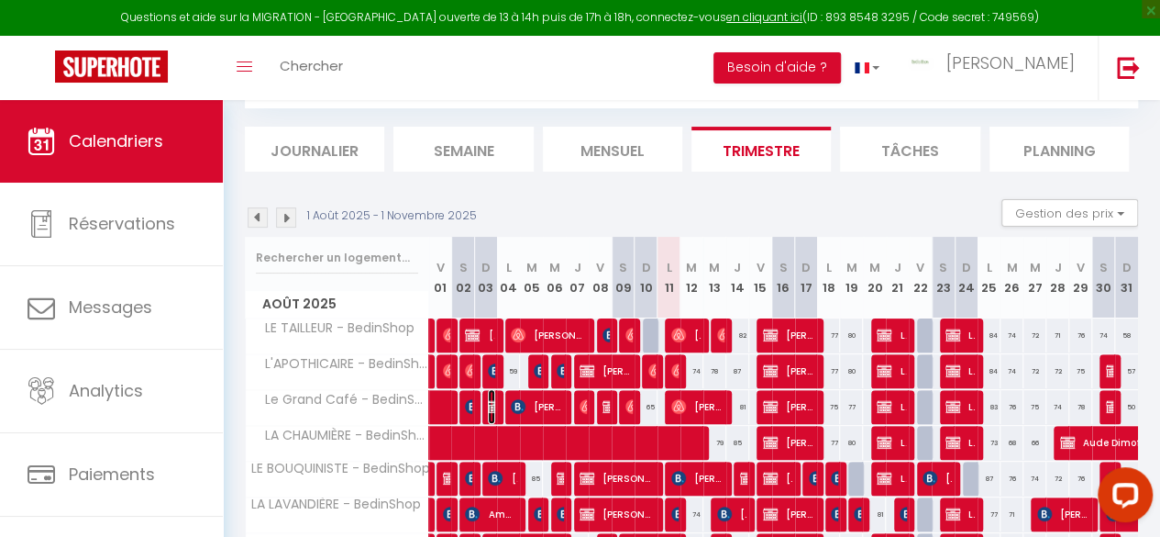
click at [488, 406] on img at bounding box center [495, 406] width 15 height 15
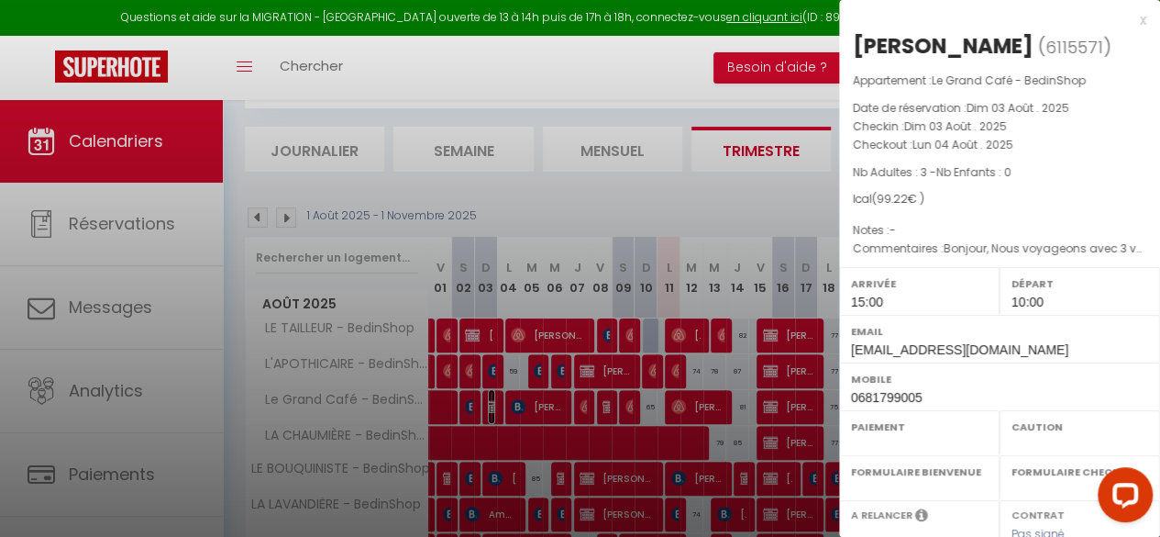
select select "OK"
select select "KO"
select select "1"
select select "0"
select select "1"
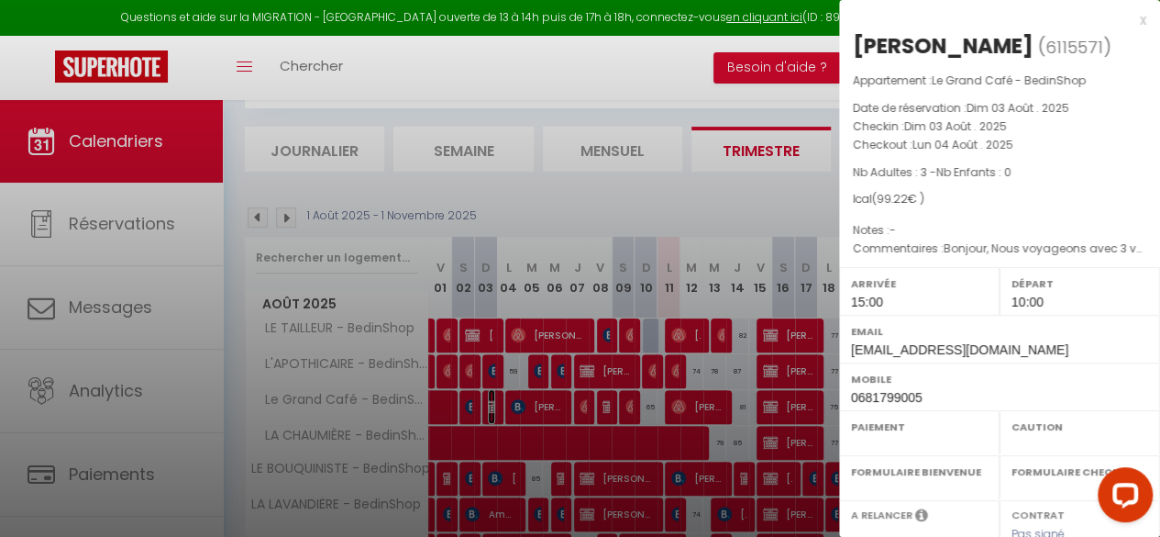
select select
click at [1129, 26] on div "x" at bounding box center [992, 20] width 307 height 22
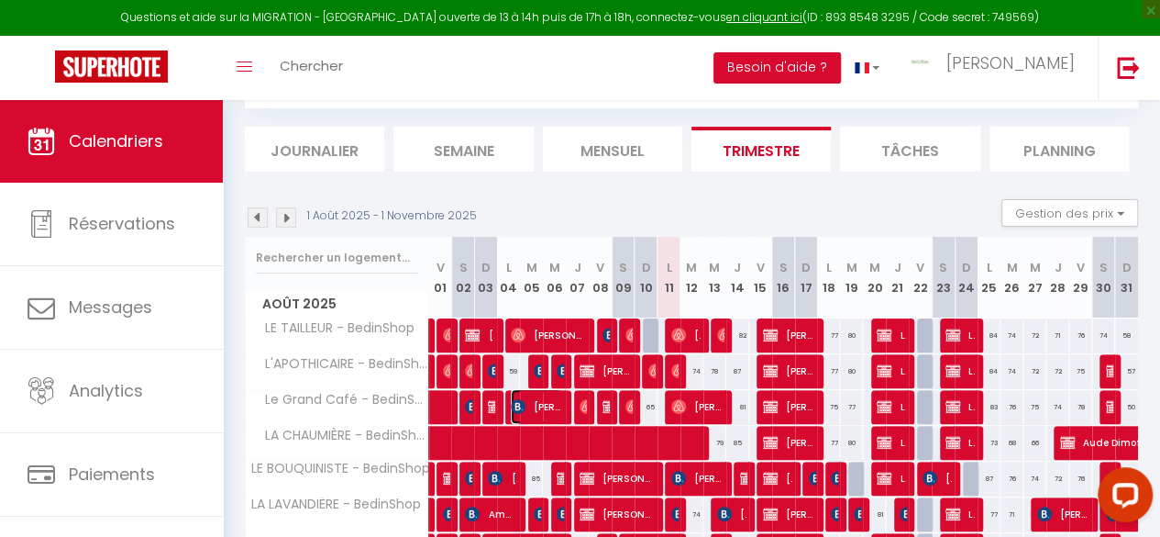
click at [543, 400] on span "leidy Alexandra ascencio cardona" at bounding box center [536, 406] width 51 height 35
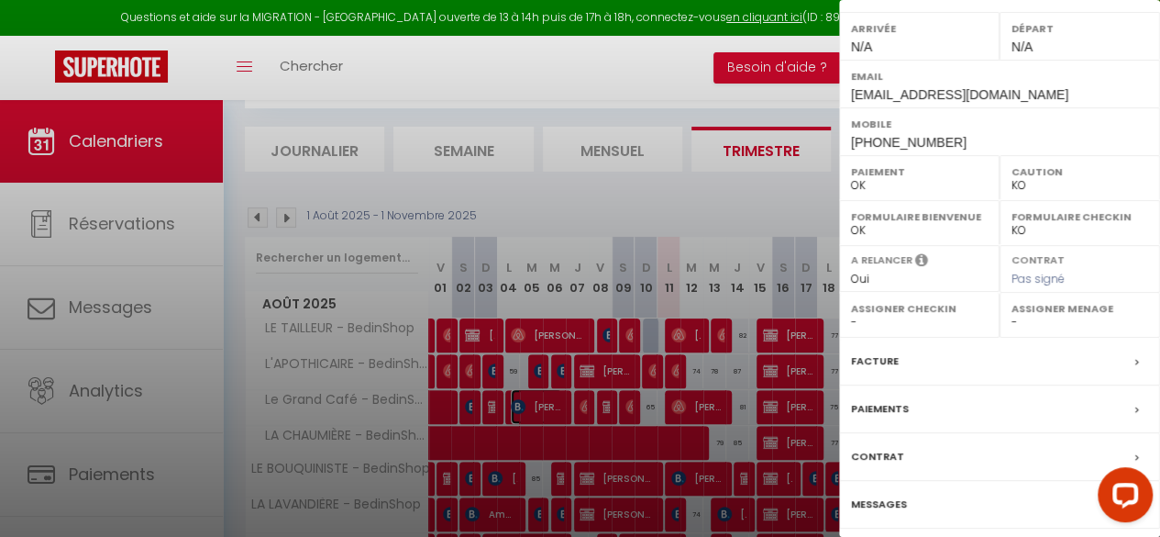
scroll to position [372, 0]
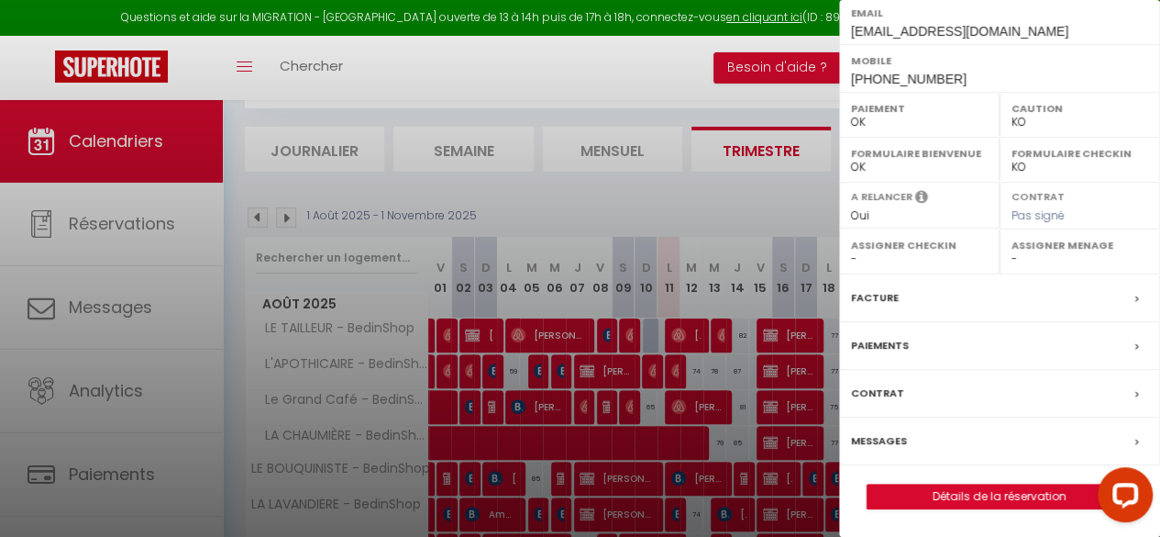
click at [889, 299] on label "Facture" at bounding box center [875, 297] width 48 height 19
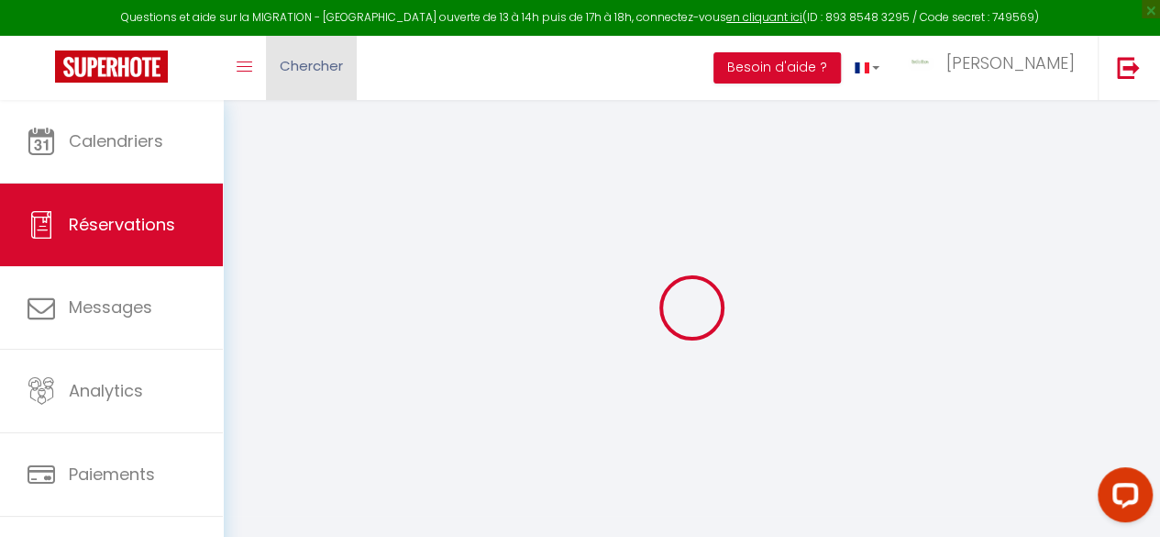
select select
checkbox input "false"
type textarea "** THIS RESERVATION HAS BEEN PRE-PAID ** BOOKING NOTE : Payment charge is EUR 2…"
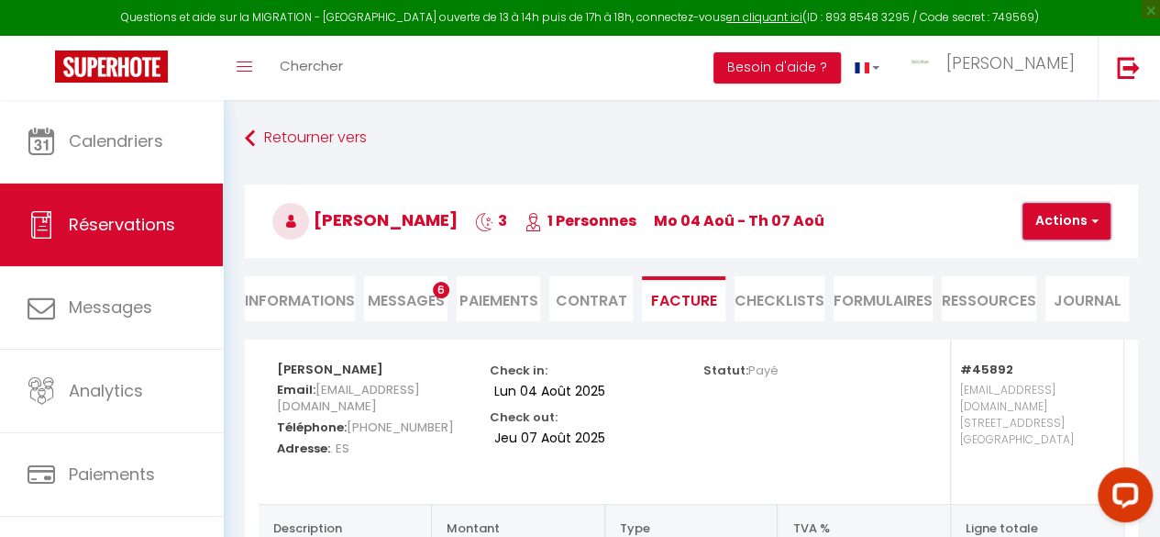
click at [1038, 225] on button "Actions" at bounding box center [1067, 221] width 88 height 37
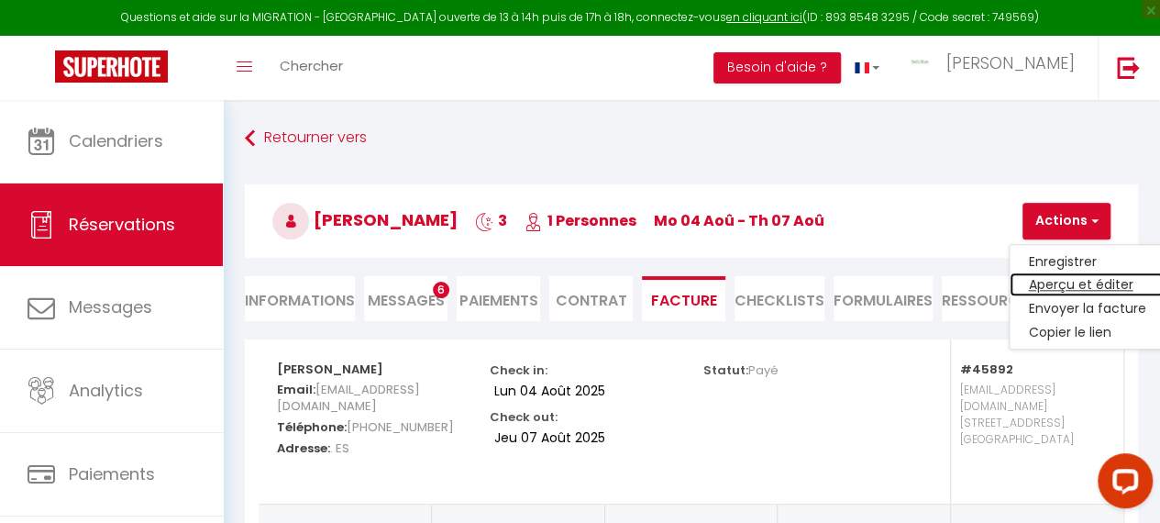
click at [1053, 284] on link "Aperçu et éditer" at bounding box center [1087, 285] width 154 height 24
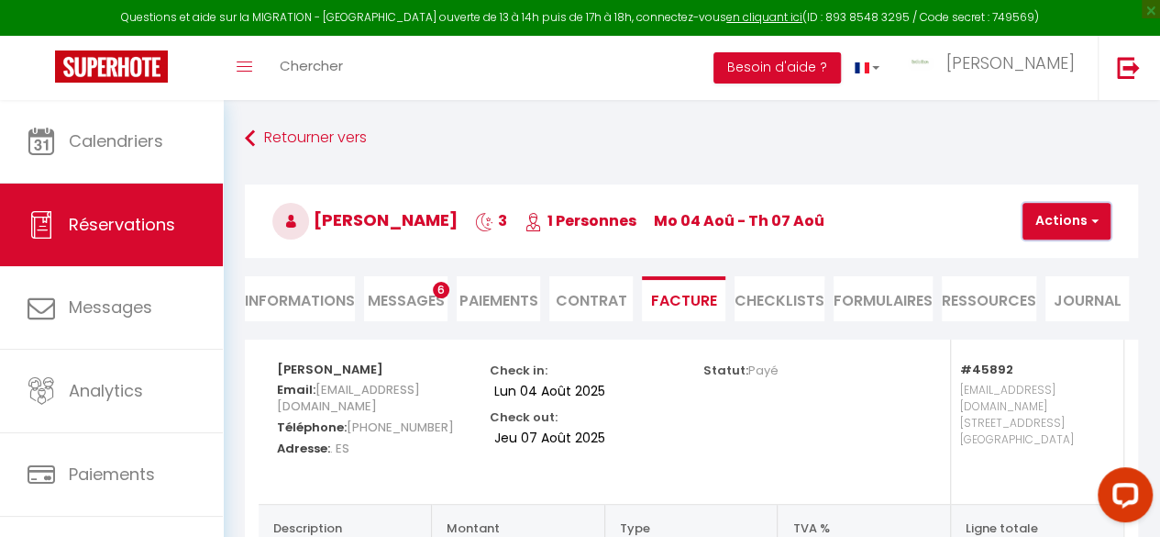
click at [1055, 217] on button "Actions" at bounding box center [1067, 221] width 88 height 37
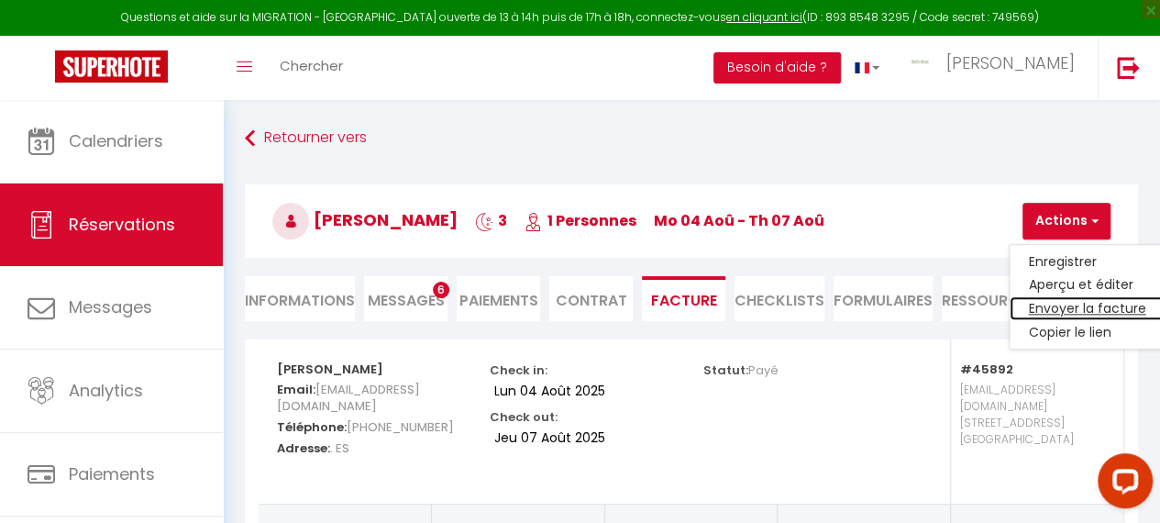
click at [1042, 302] on link "Envoyer la facture" at bounding box center [1087, 309] width 154 height 24
type input "lcardo.161441@guest.booking.com"
select select "es"
type input "Su factura 6365272 - Le Grand Café - BedinShop"
type textarea "Hola, Aquí está el enlace para descargar su factura para la siguiente reserva: …"
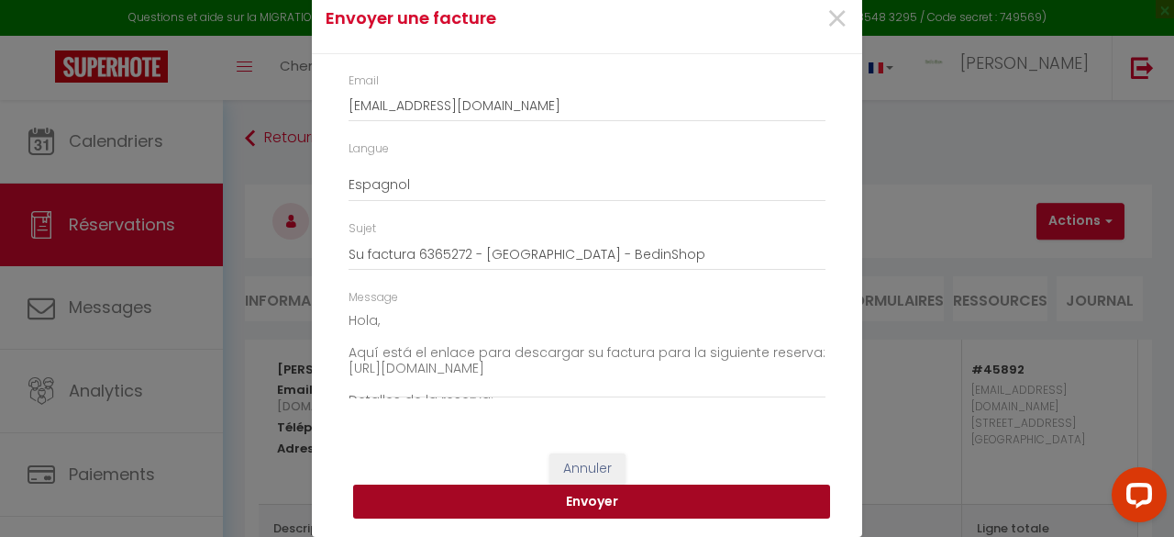
drag, startPoint x: 539, startPoint y: 505, endPoint x: 612, endPoint y: 401, distance: 127.2
click at [539, 505] on button "Envoyer" at bounding box center [591, 501] width 477 height 35
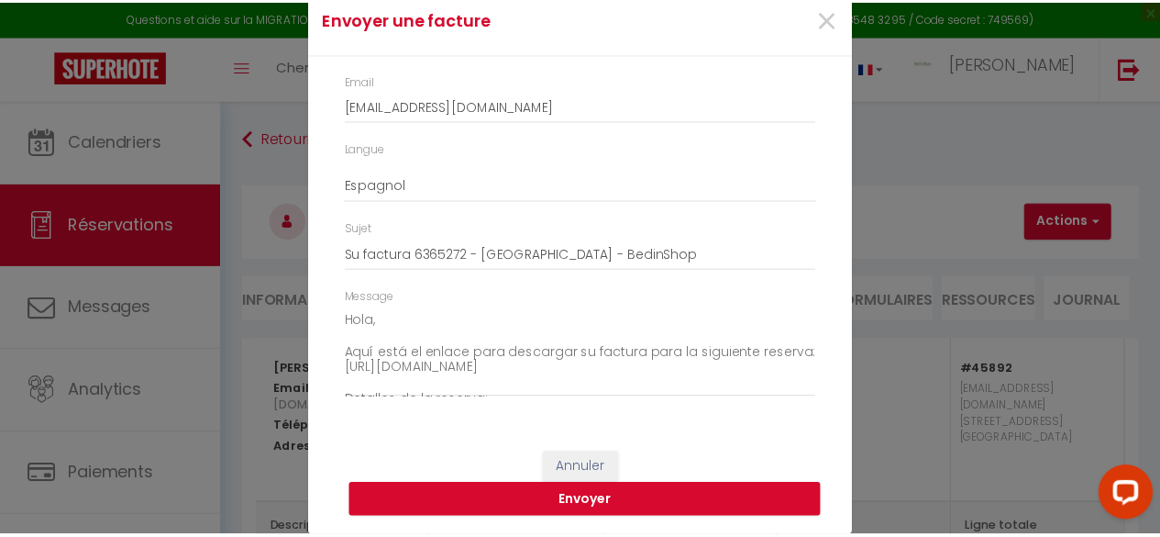
scroll to position [48, 0]
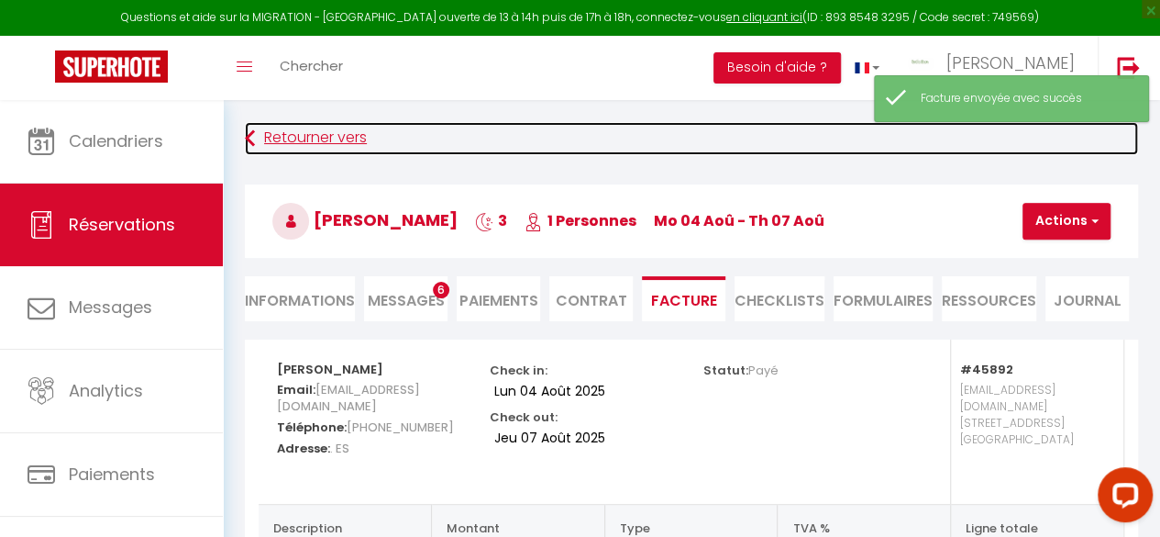
click at [288, 141] on link "Retourner vers" at bounding box center [691, 138] width 893 height 33
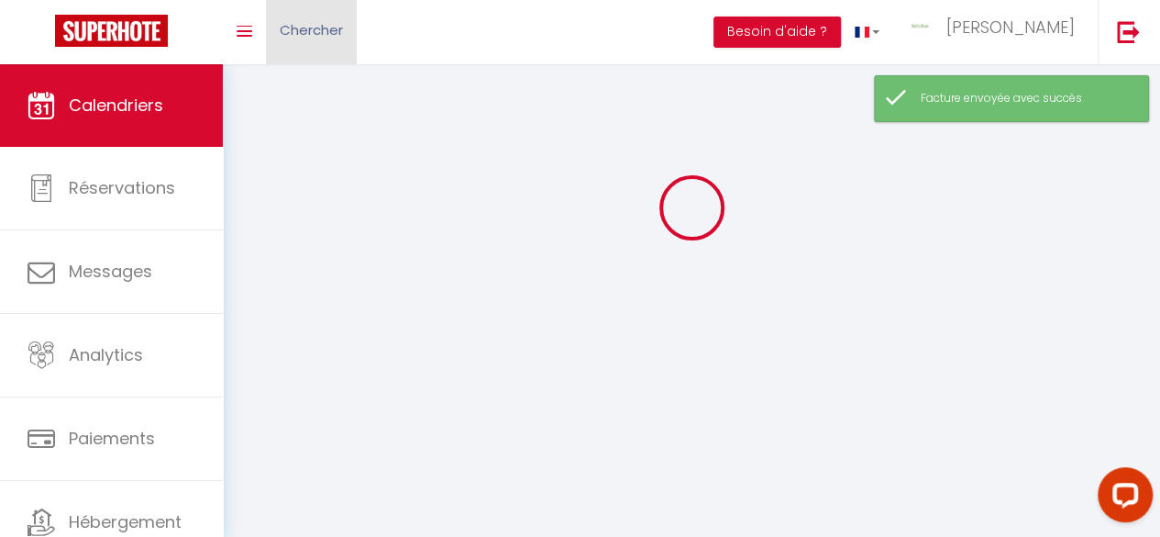
scroll to position [100, 0]
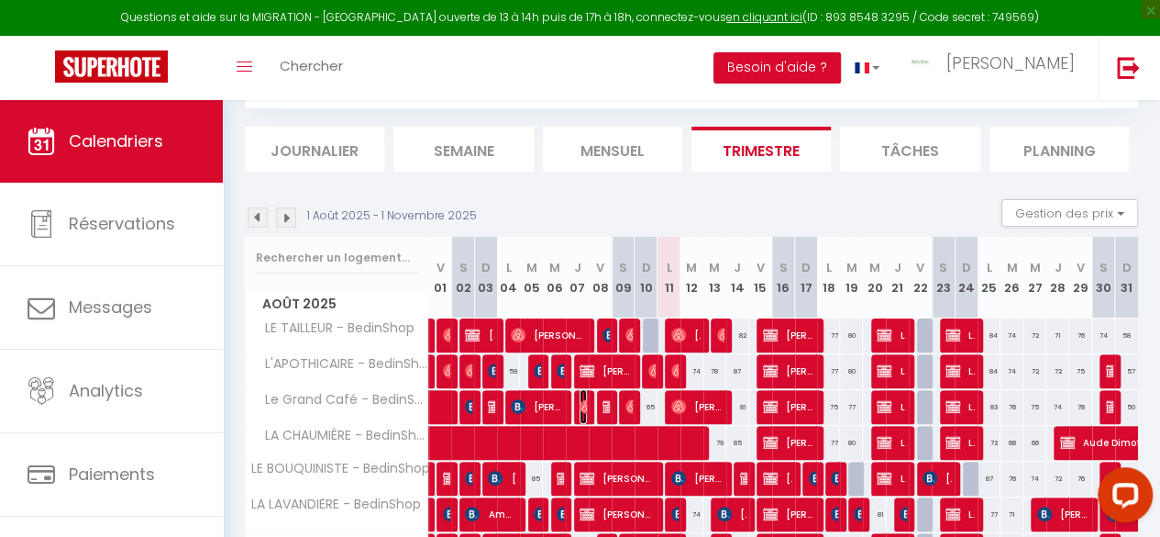
click at [581, 406] on img at bounding box center [587, 406] width 15 height 15
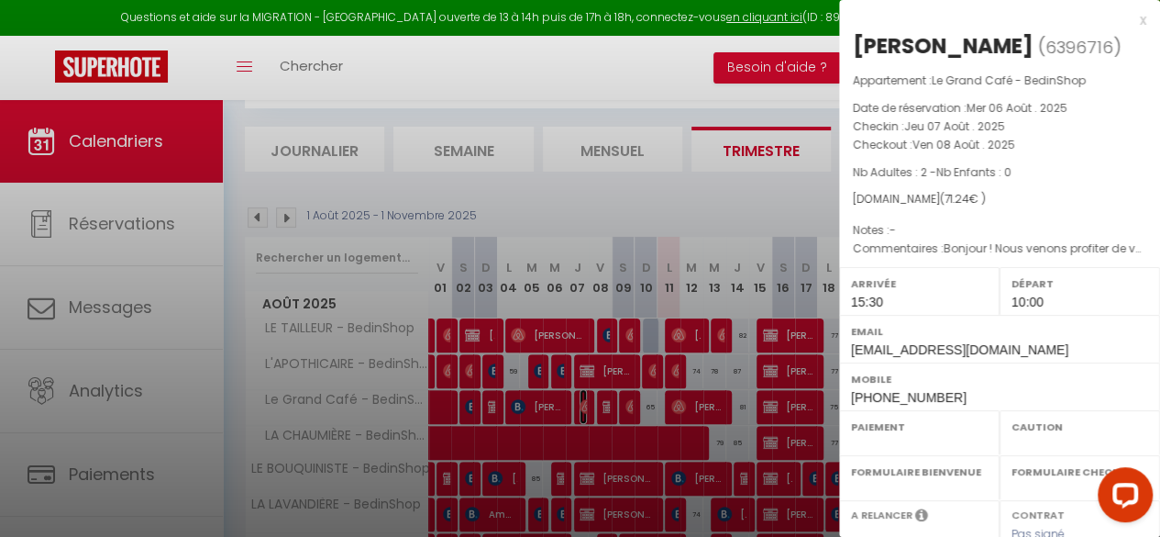
select select "OK"
select select "1"
select select "0"
select select "1"
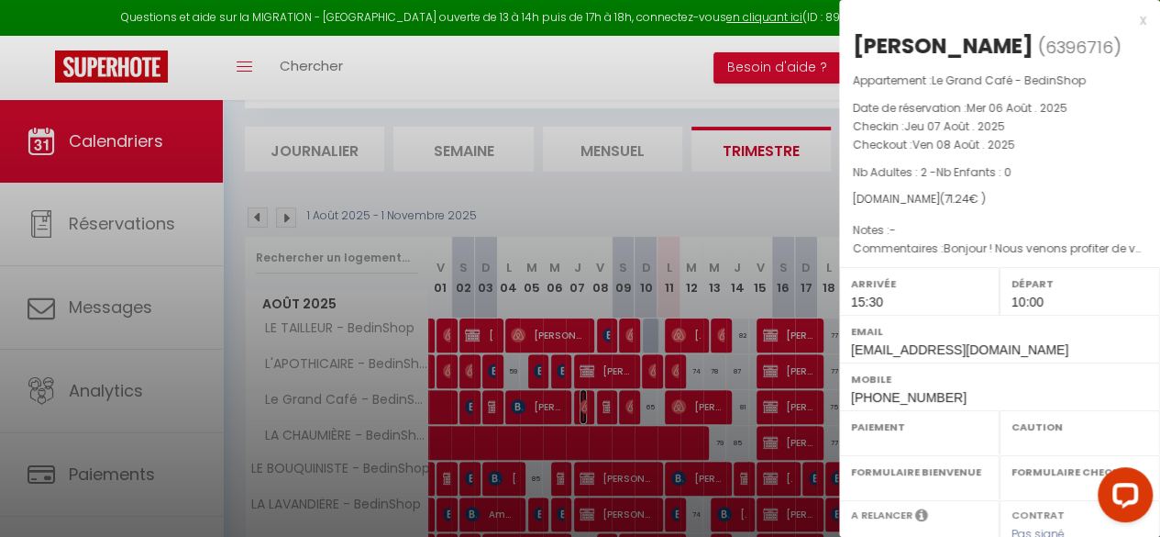
select select
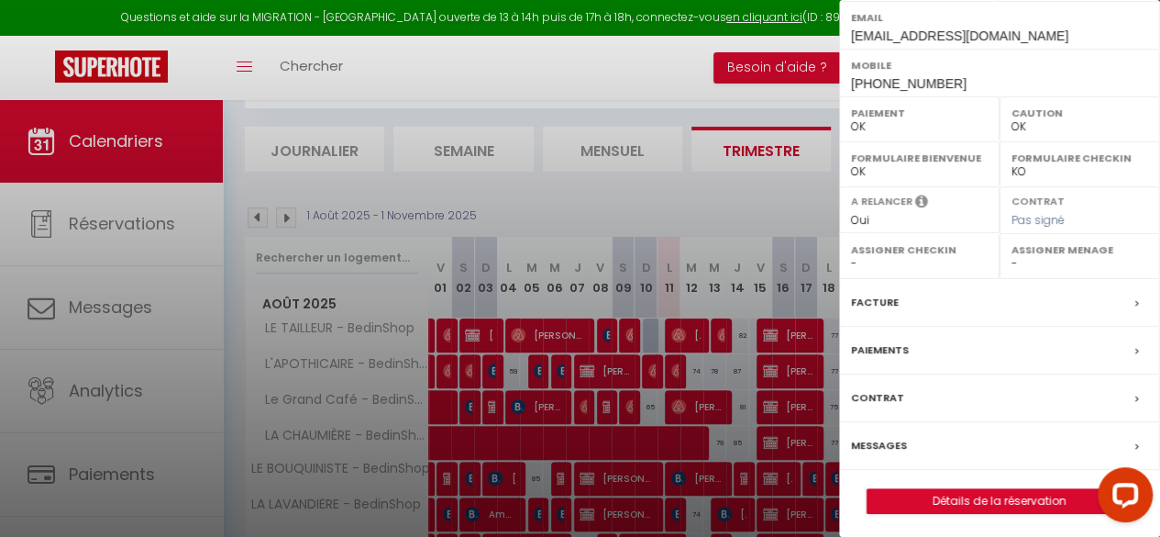
click at [878, 296] on label "Facture" at bounding box center [875, 302] width 48 height 19
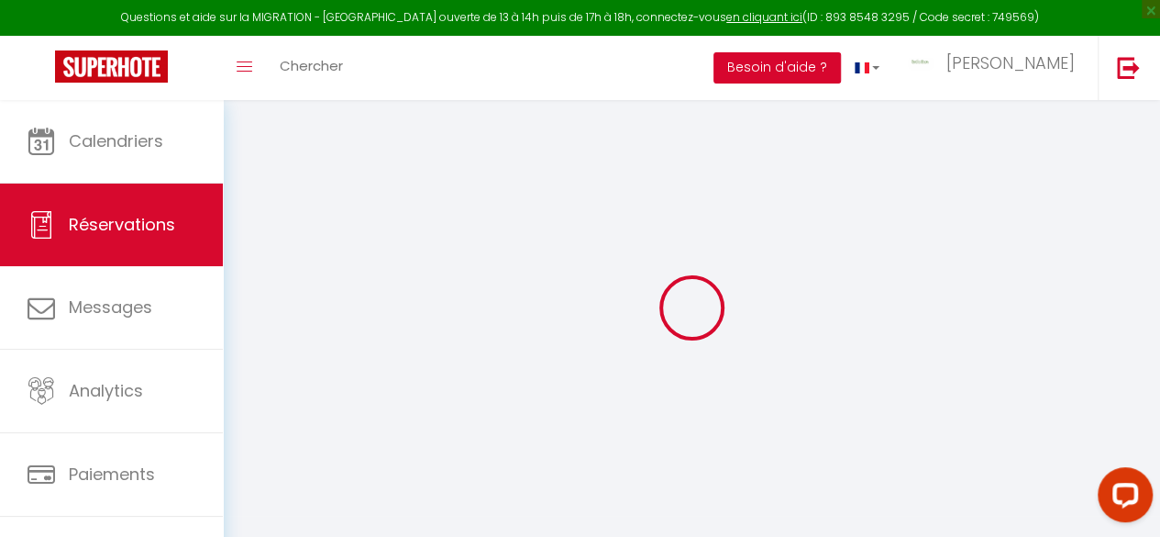
select select
checkbox input "false"
type textarea "Bonjour ! Nous venons profiter de votre bnb pendant notre trajet de vacances !"
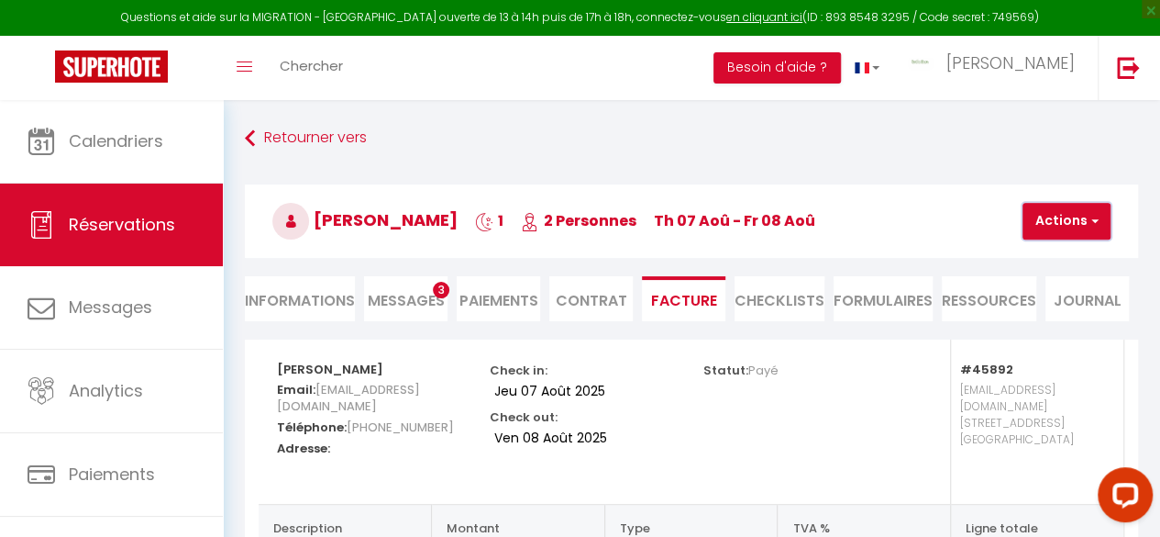
click at [1058, 223] on button "Actions" at bounding box center [1067, 221] width 88 height 37
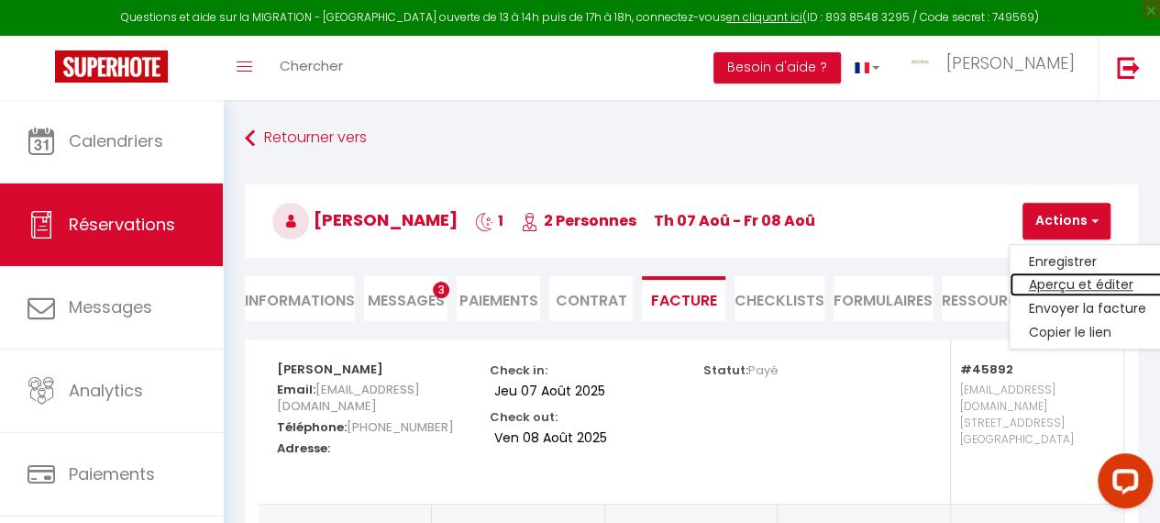
click at [1058, 282] on link "Aperçu et éditer" at bounding box center [1087, 285] width 154 height 24
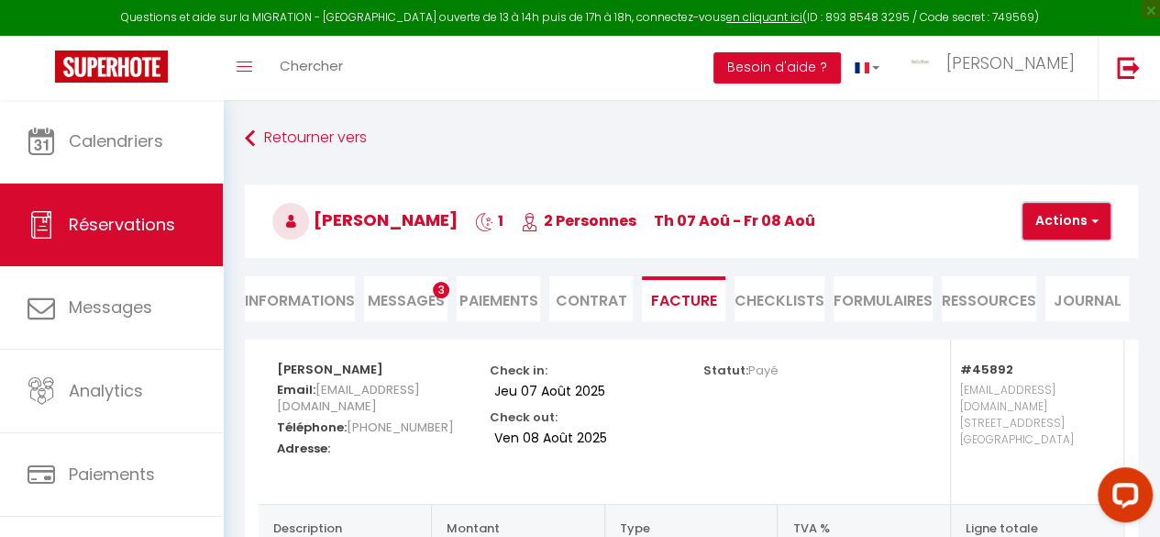
click at [1064, 221] on button "Actions" at bounding box center [1067, 221] width 88 height 37
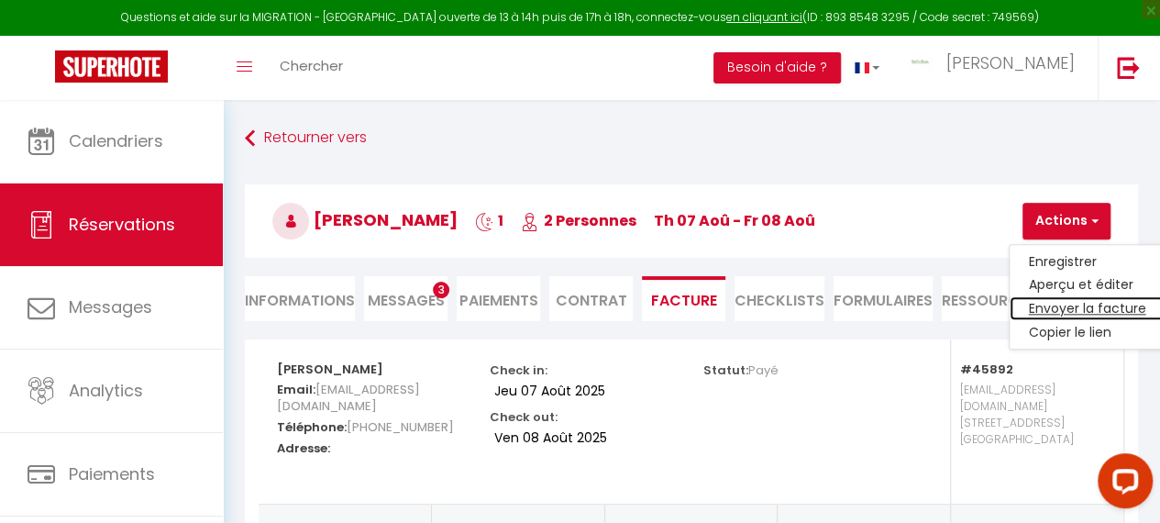
click at [1049, 309] on link "Envoyer la facture" at bounding box center [1087, 309] width 154 height 24
type input "exhrqx2fd5oz7vrf9u03zboki3zb@reply.superhote.com"
type input "Your invoice 6396716 - Le Grand Café - BedinShop"
type textarea "Hi, Here is the link to download your invoice: https://superhote.com/applink/in…"
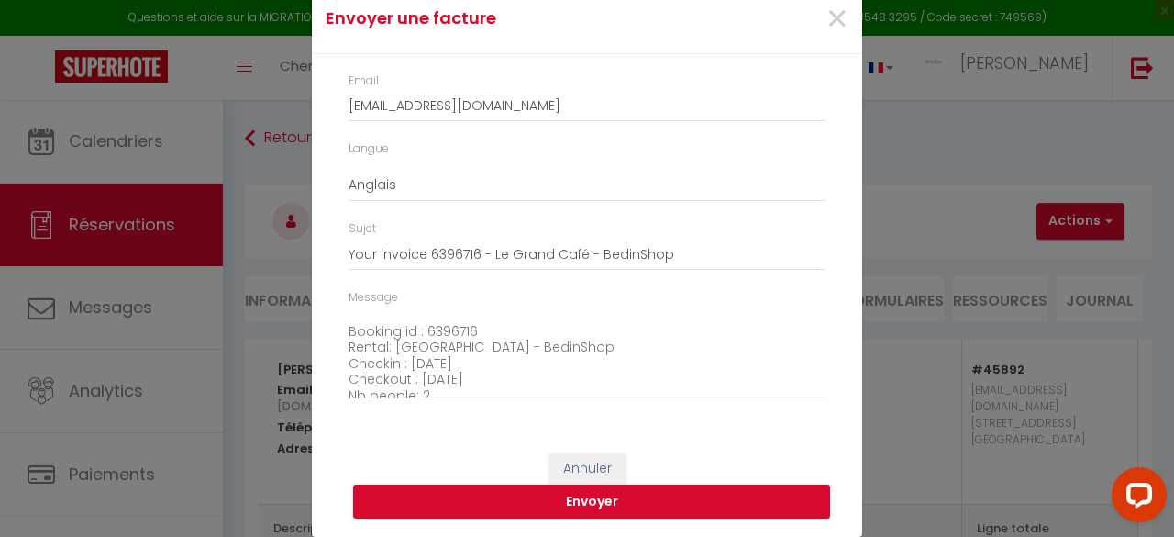
scroll to position [183, 0]
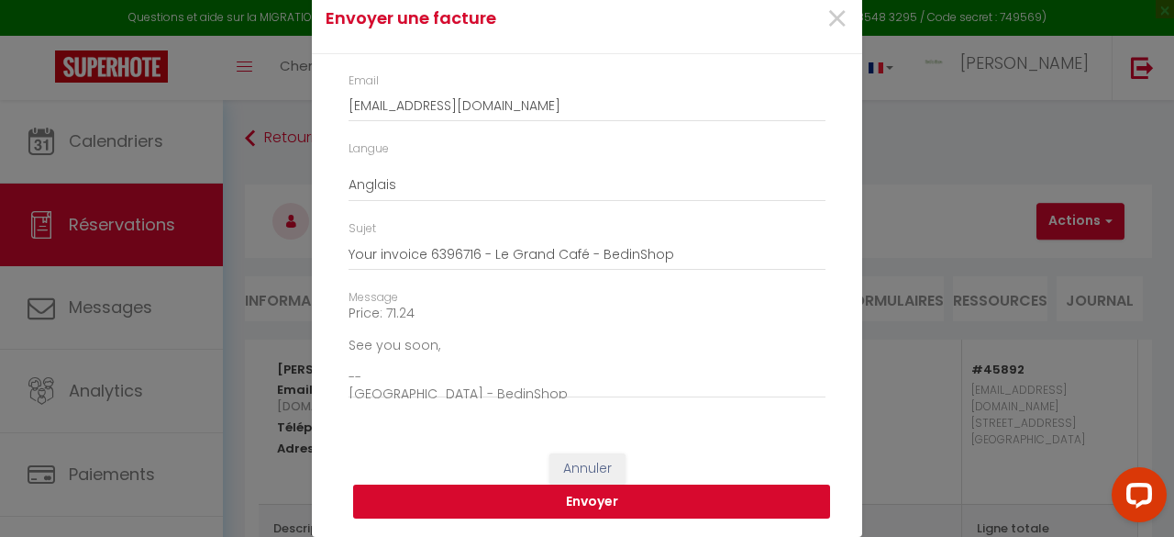
click at [588, 493] on button "Envoyer" at bounding box center [591, 501] width 477 height 35
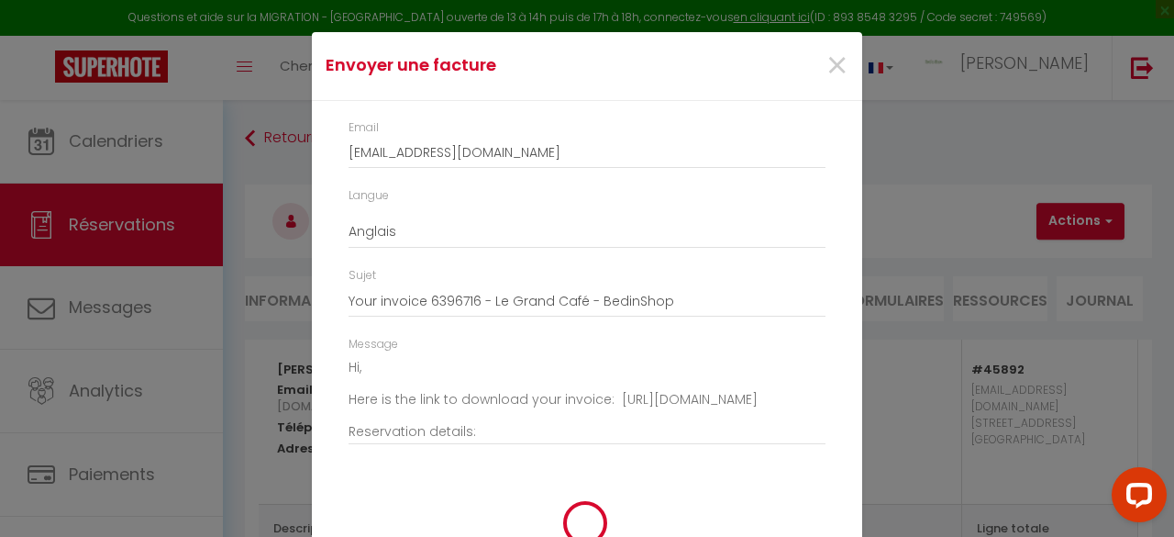
scroll to position [0, 0]
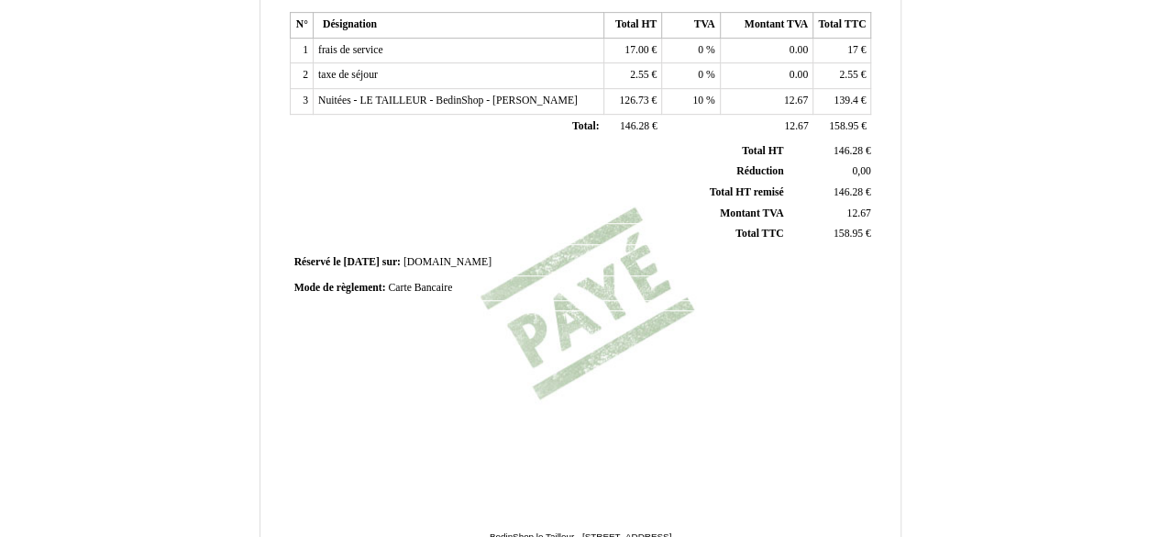
scroll to position [569, 0]
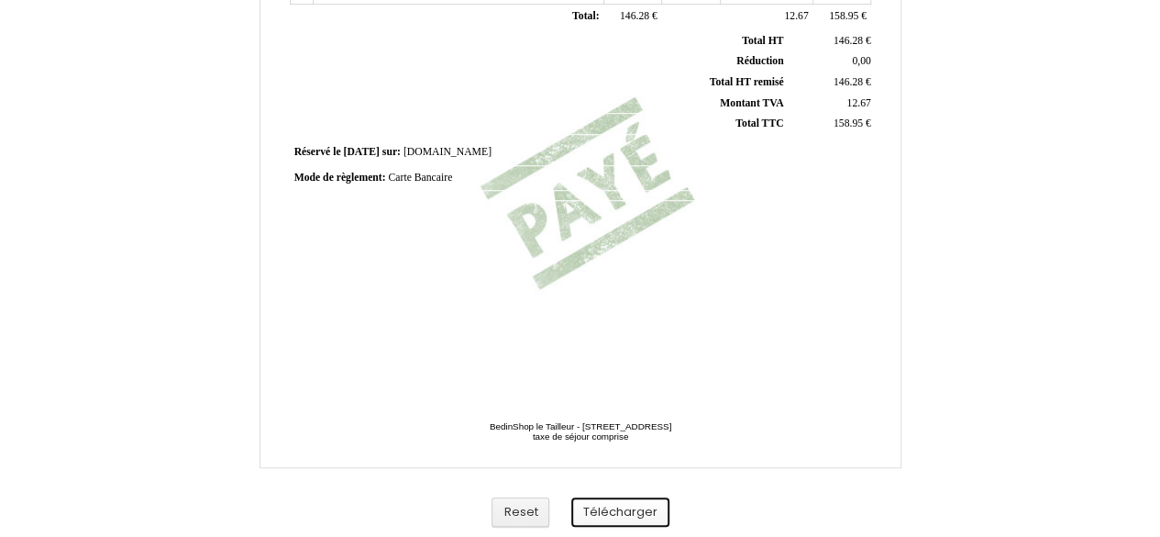
click at [618, 511] on button "Télécharger" at bounding box center [620, 512] width 98 height 30
click at [615, 505] on button "Télécharger" at bounding box center [620, 512] width 98 height 30
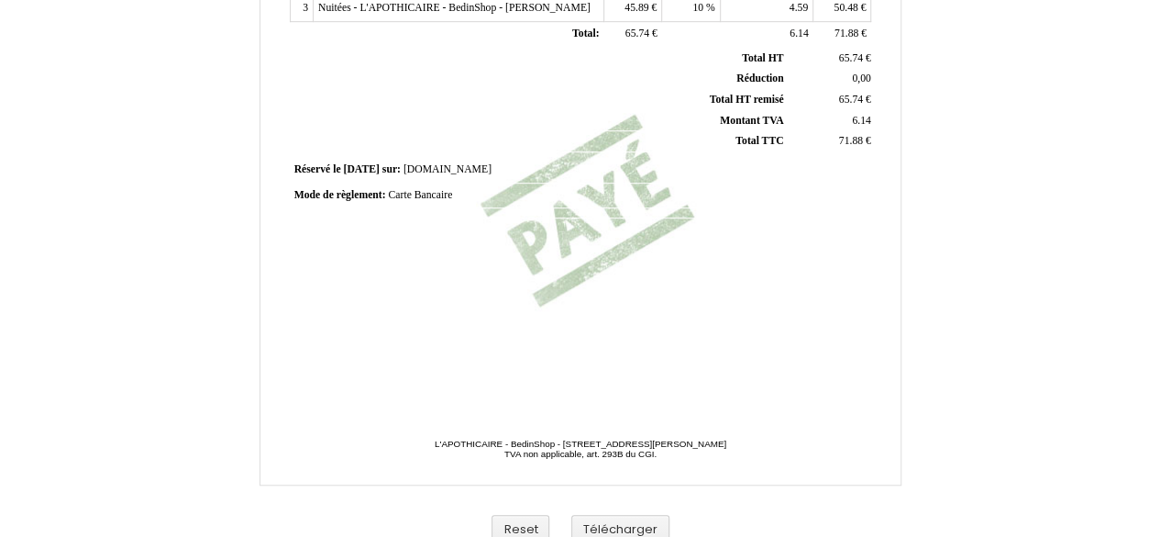
scroll to position [569, 0]
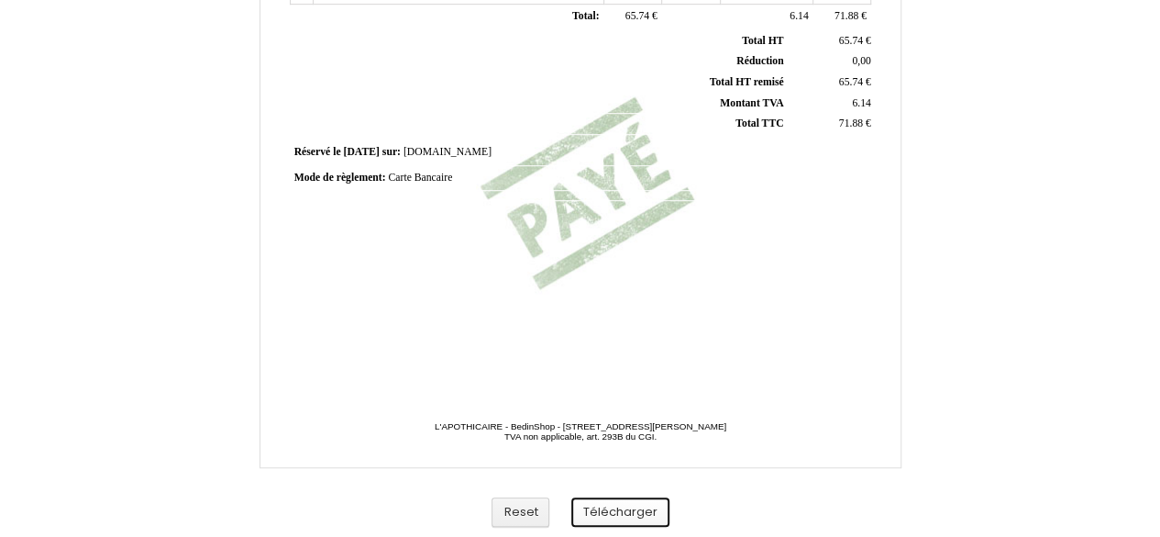
click at [626, 509] on button "Télécharger" at bounding box center [620, 512] width 98 height 30
click at [622, 509] on button "Télécharger" at bounding box center [620, 512] width 98 height 30
click at [604, 507] on button "Télécharger" at bounding box center [620, 512] width 98 height 30
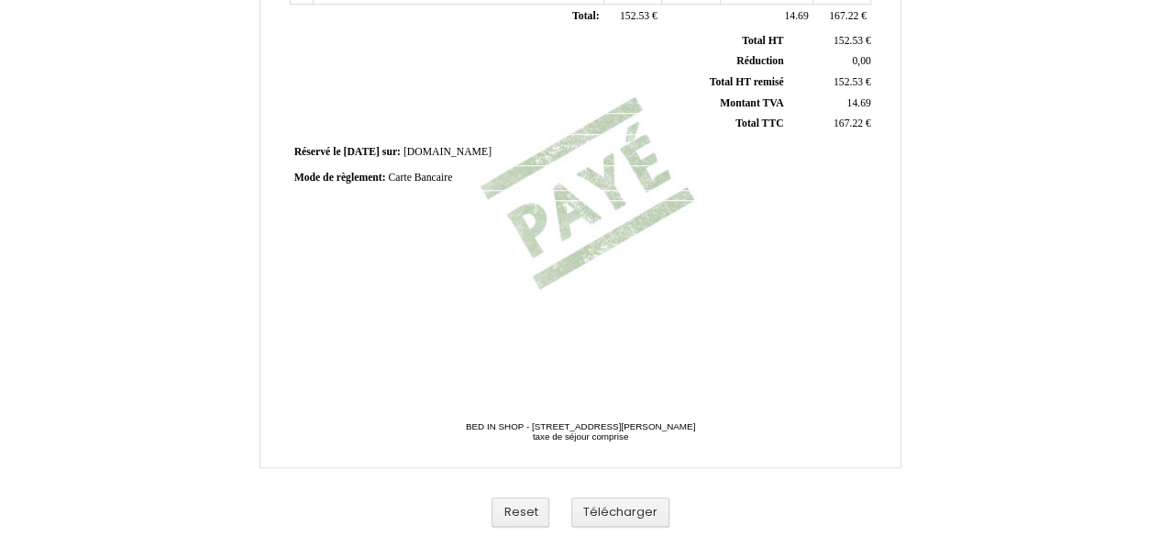
scroll to position [569, 0]
click at [604, 515] on button "Télécharger" at bounding box center [620, 512] width 98 height 30
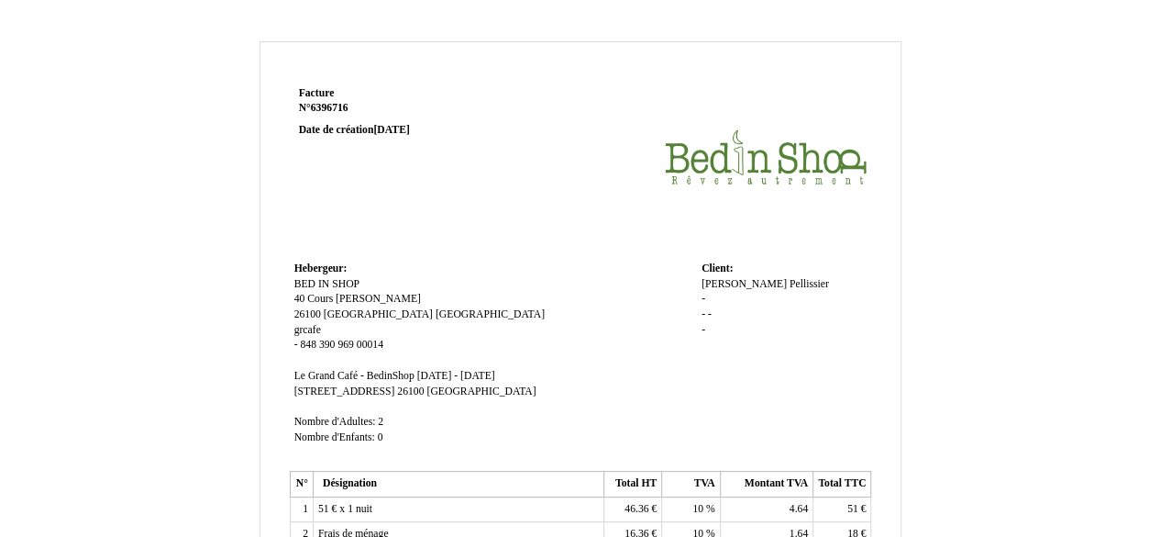
scroll to position [569, 0]
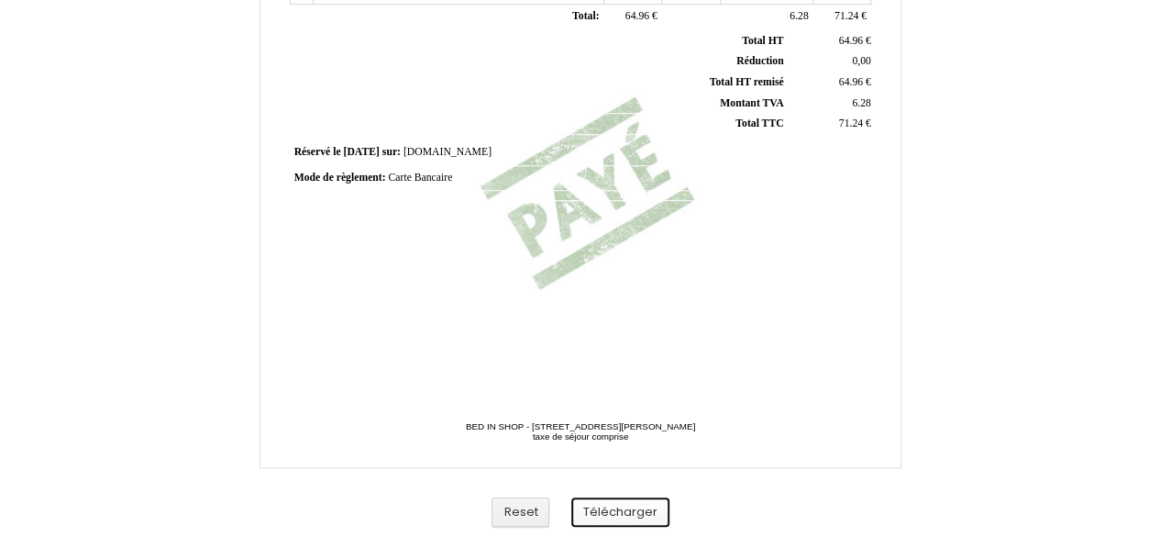
click at [627, 504] on button "Télécharger" at bounding box center [620, 512] width 98 height 30
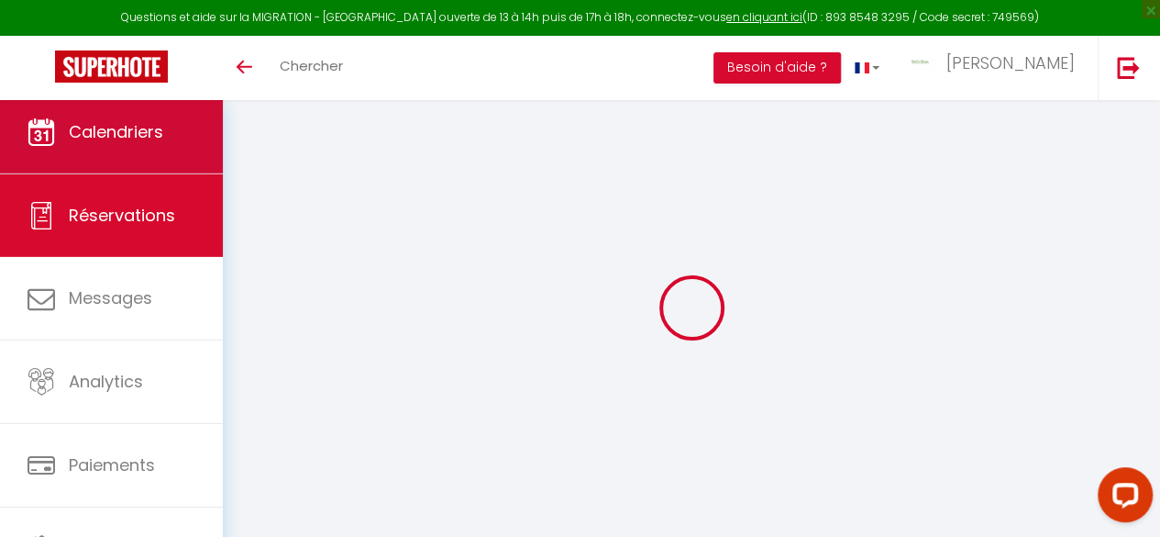
click at [116, 117] on link "Calendriers" at bounding box center [111, 132] width 223 height 83
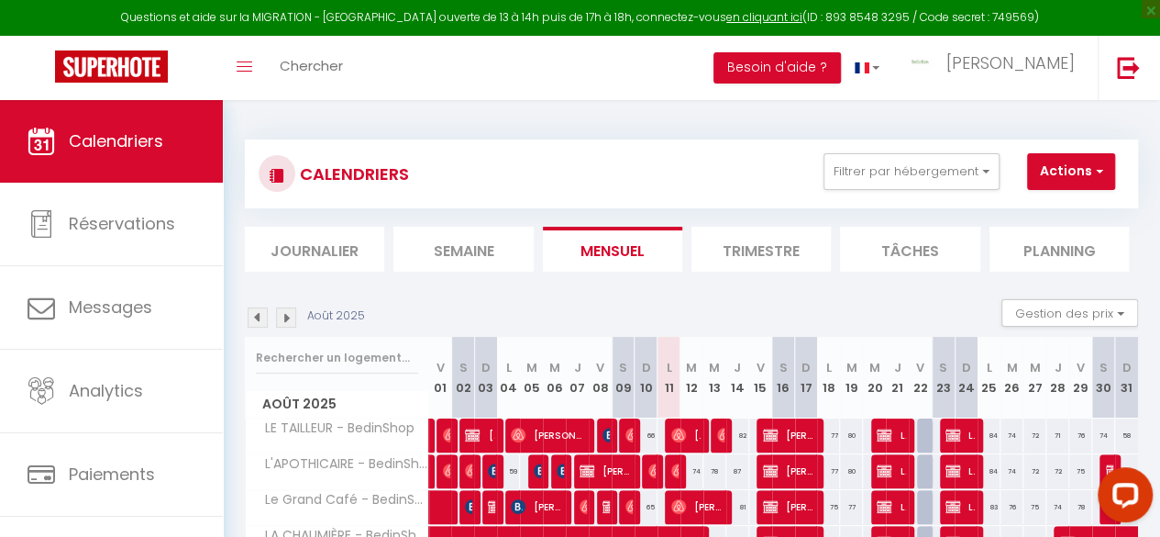
scroll to position [218, 0]
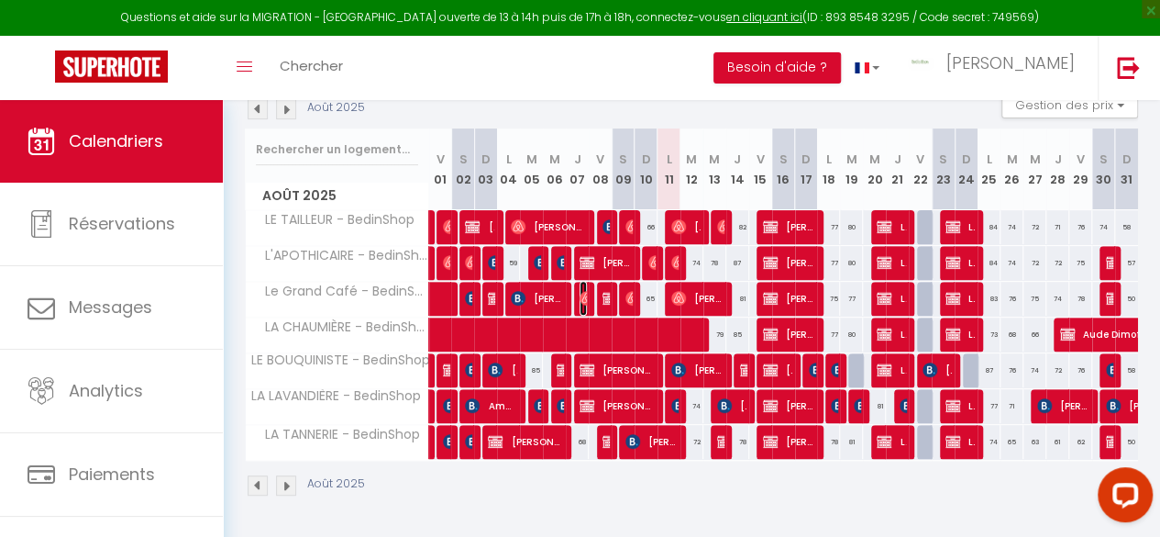
click at [580, 291] on img at bounding box center [587, 298] width 15 height 15
select select "OK"
select select "1"
select select "0"
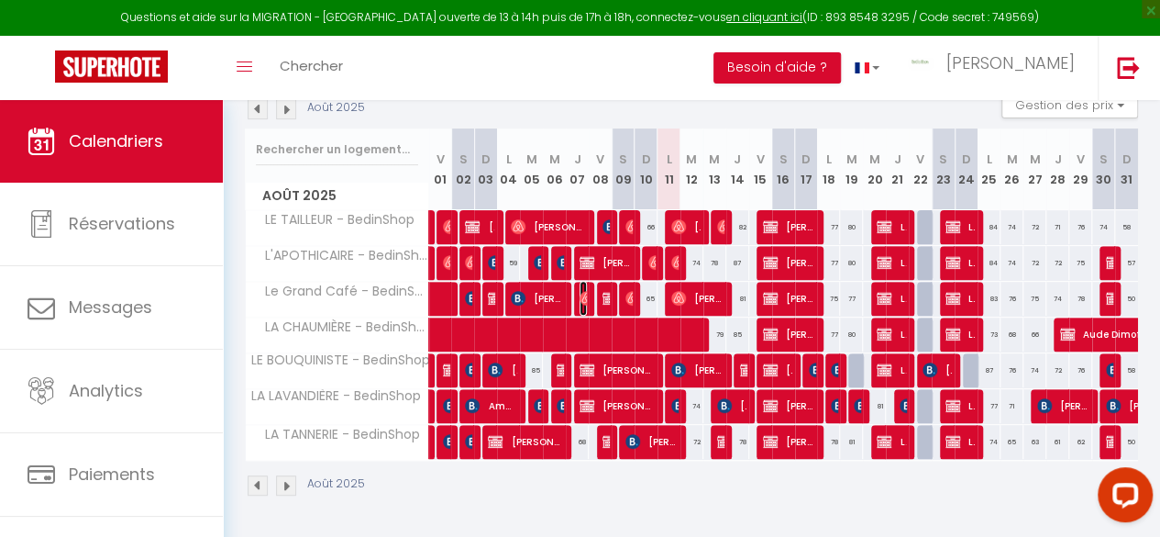
select select "1"
select select
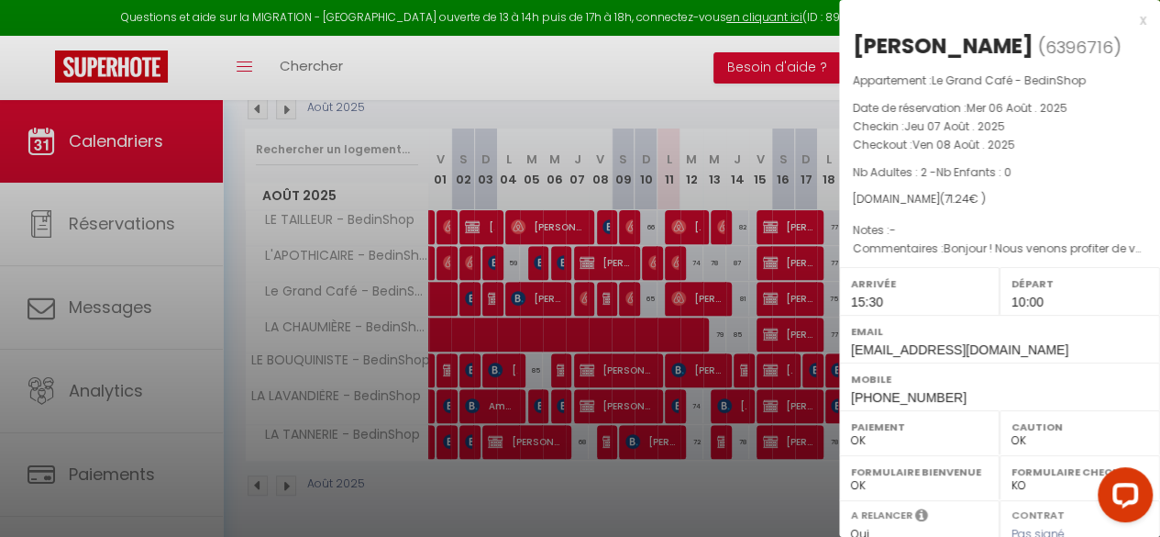
click at [1132, 17] on div "x" at bounding box center [992, 20] width 307 height 22
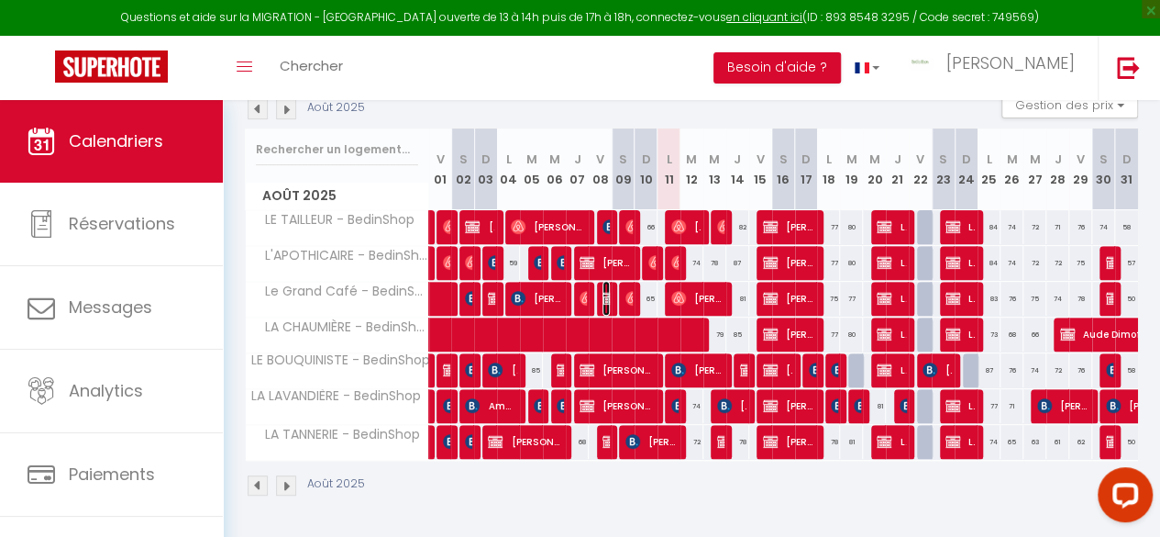
click at [603, 291] on img at bounding box center [610, 298] width 15 height 15
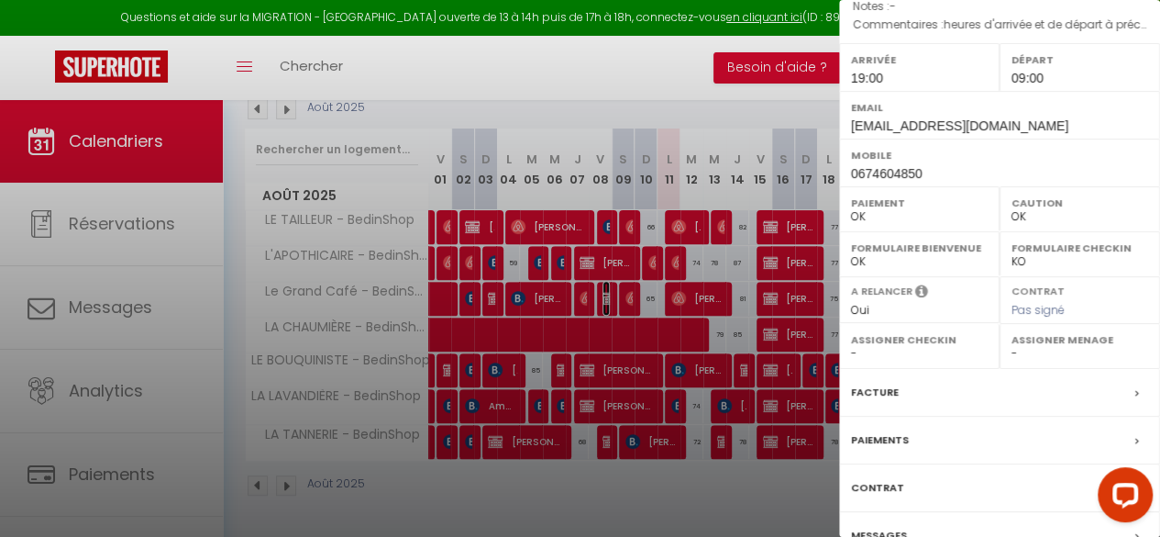
scroll to position [314, 0]
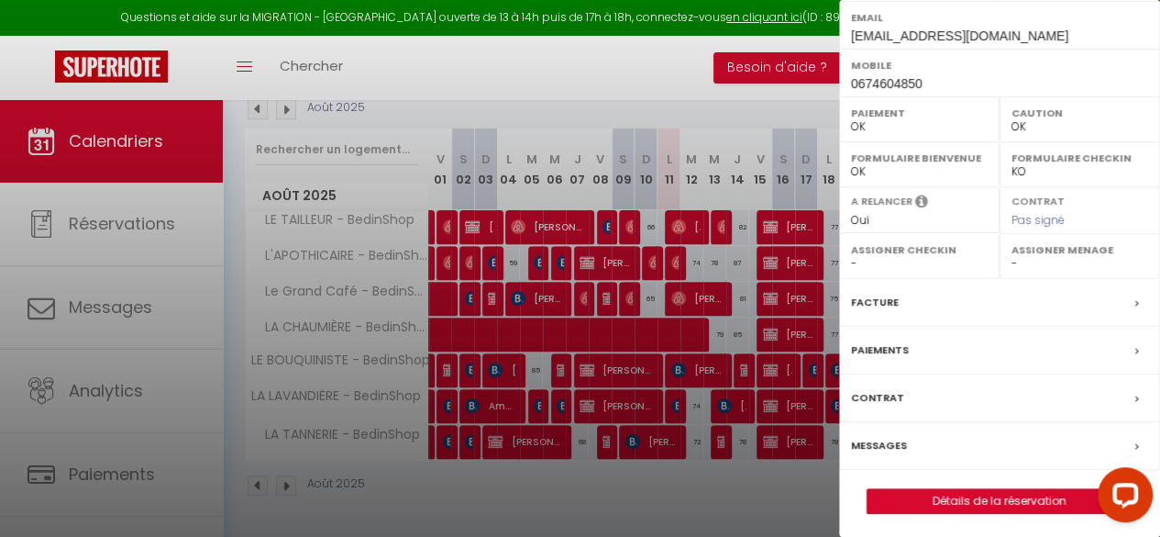
click at [871, 298] on label "Facture" at bounding box center [875, 302] width 48 height 19
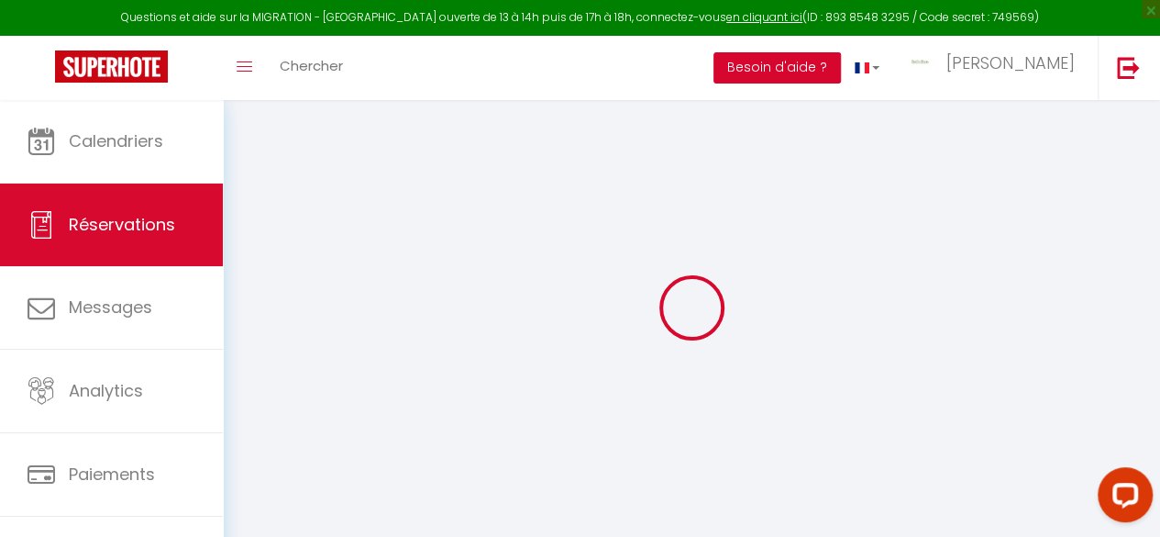
select select
checkbox input "false"
type textarea "heures d'arrivée et de départ à préciser si nécessaire le jour même car risque …"
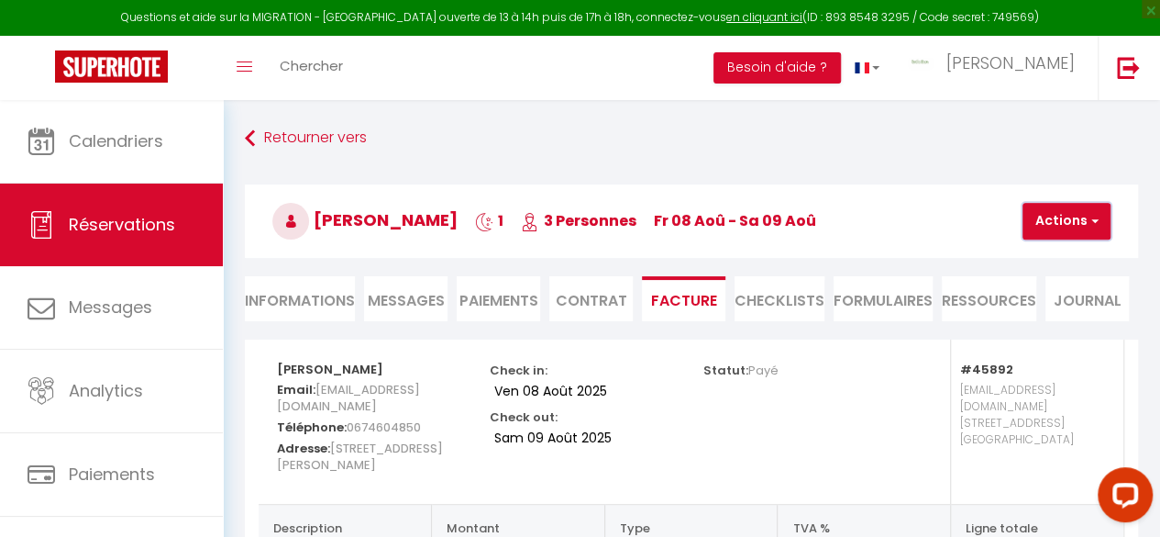
click at [1062, 223] on button "Actions" at bounding box center [1067, 221] width 88 height 37
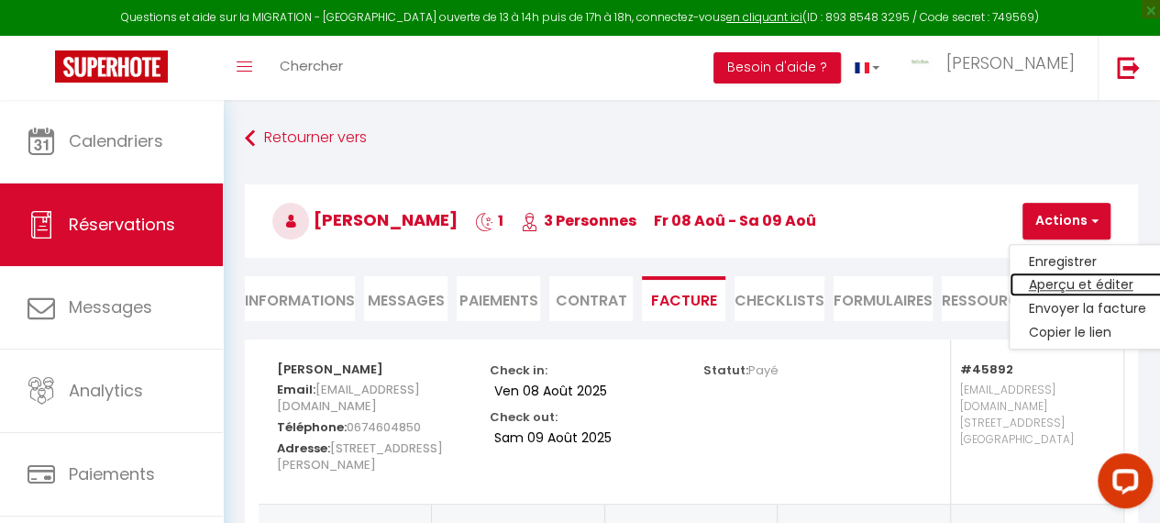
click at [1055, 281] on link "Aperçu et éditer" at bounding box center [1087, 285] width 154 height 24
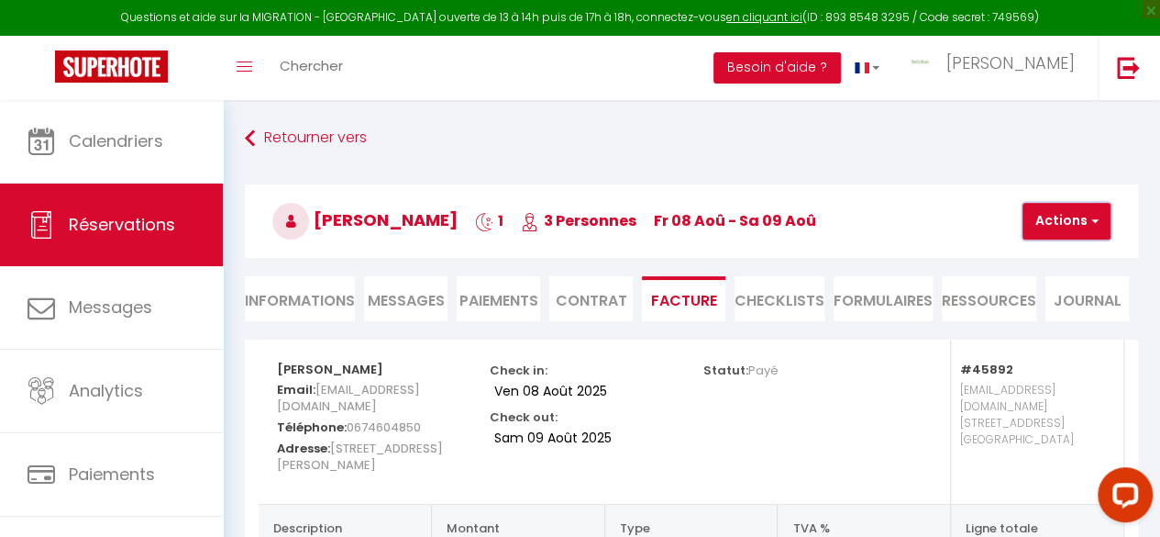
click at [1071, 217] on button "Actions" at bounding box center [1067, 221] width 88 height 37
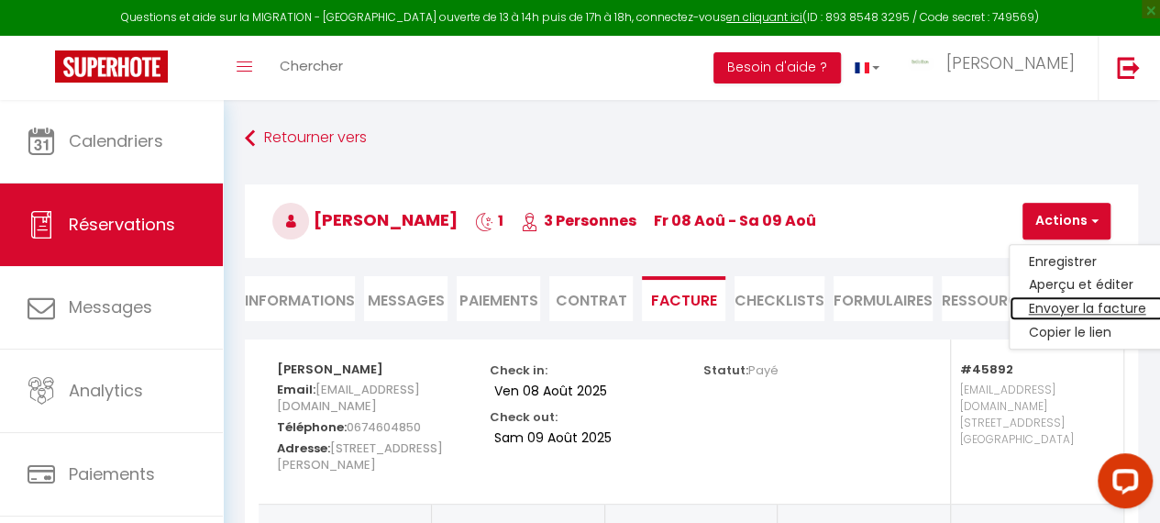
click at [1045, 308] on link "Envoyer la facture" at bounding box center [1087, 309] width 154 height 24
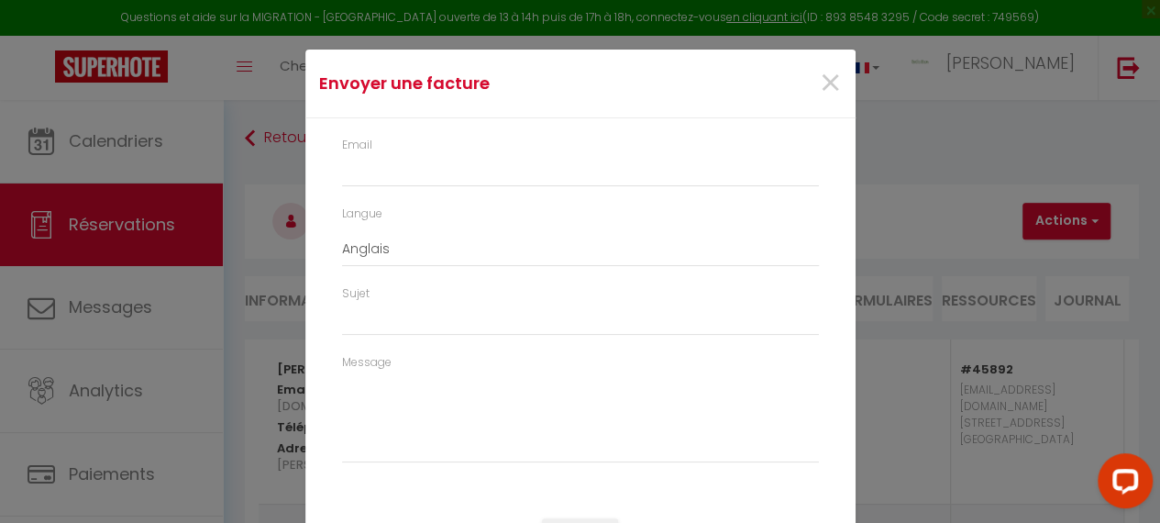
type input "yoanjacquemin@gmail.com"
select select "fr"
type input "Votre facture 6353322 - Le Grand Café - BedinShop"
type textarea "Bonjour, Voici le lien pour télécharger votre facture : https://superhote.com/a…"
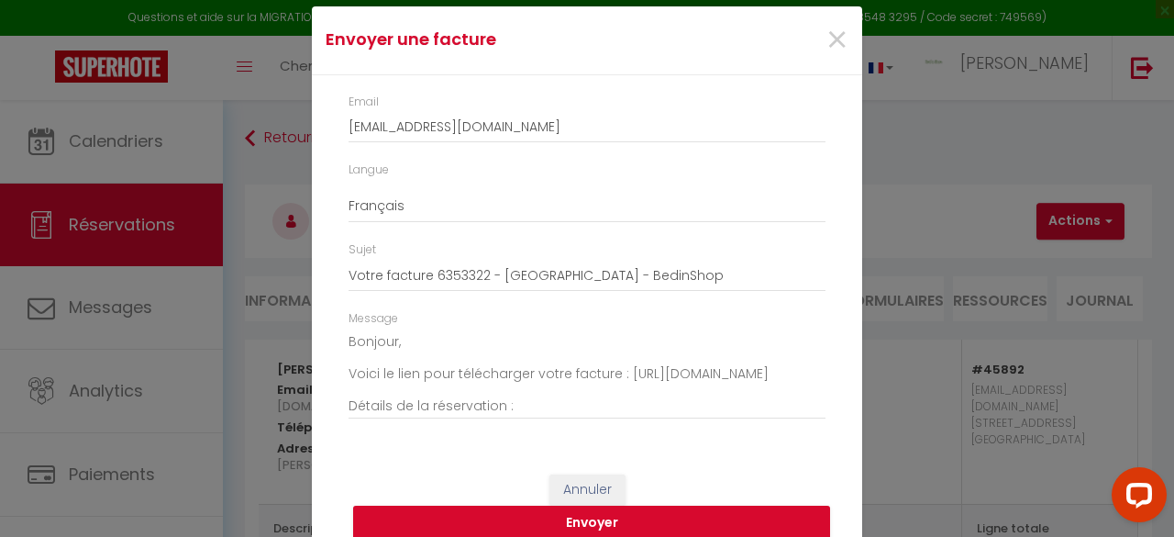
scroll to position [72, 0]
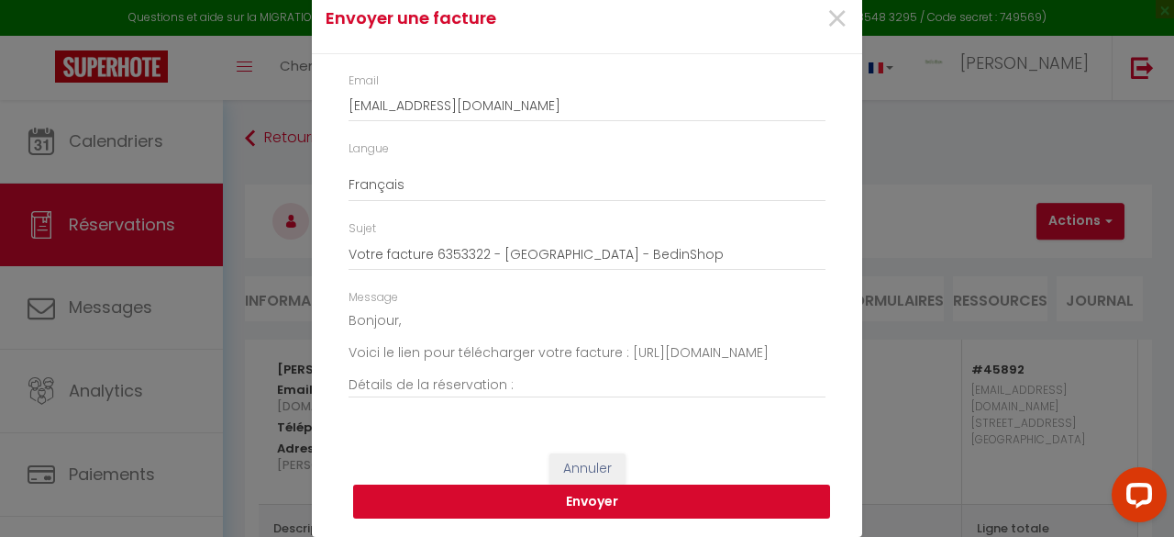
click at [558, 501] on button "Envoyer" at bounding box center [591, 501] width 477 height 35
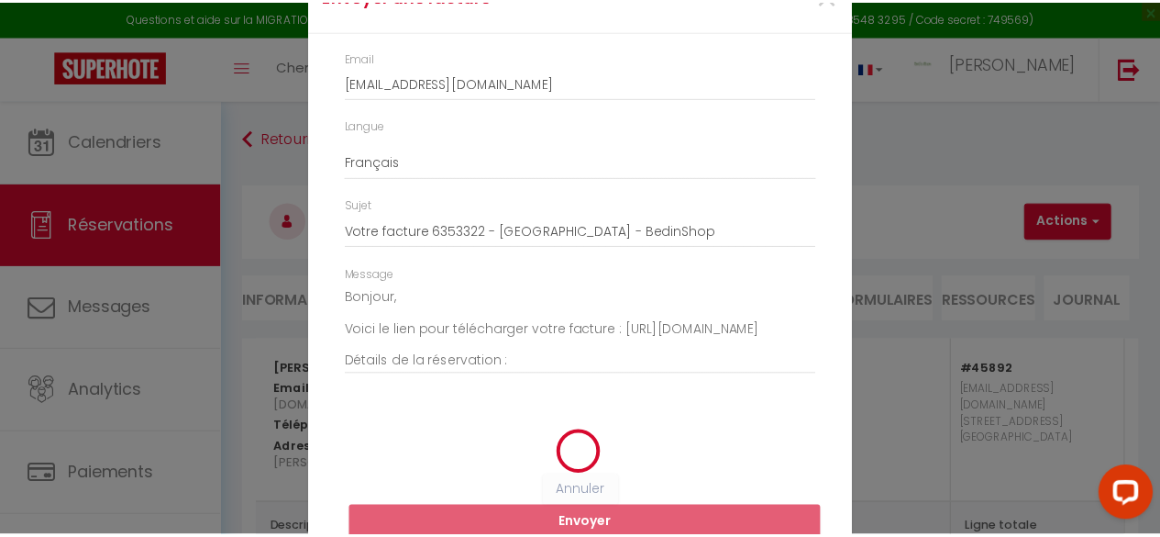
scroll to position [48, 0]
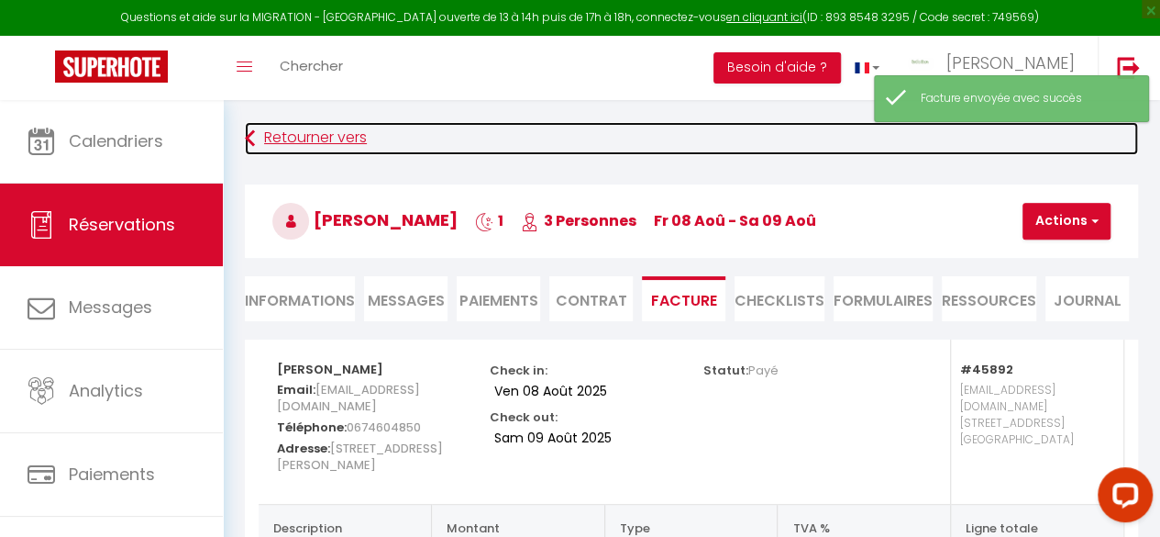
click at [282, 135] on link "Retourner vers" at bounding box center [691, 138] width 893 height 33
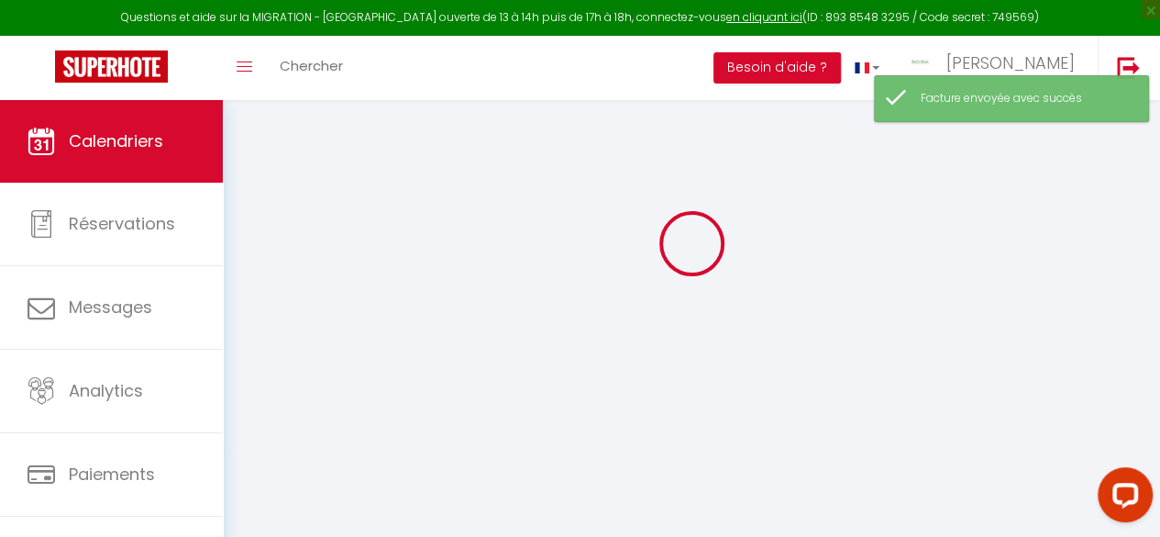
scroll to position [100, 0]
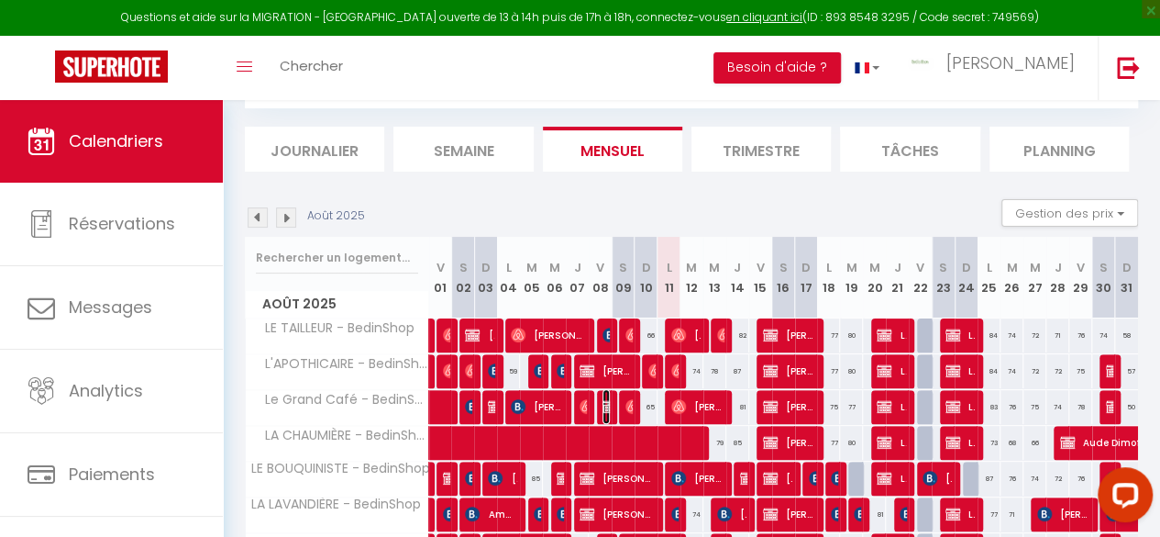
click at [603, 405] on img at bounding box center [610, 406] width 15 height 15
select select "OK"
select select "1"
select select "0"
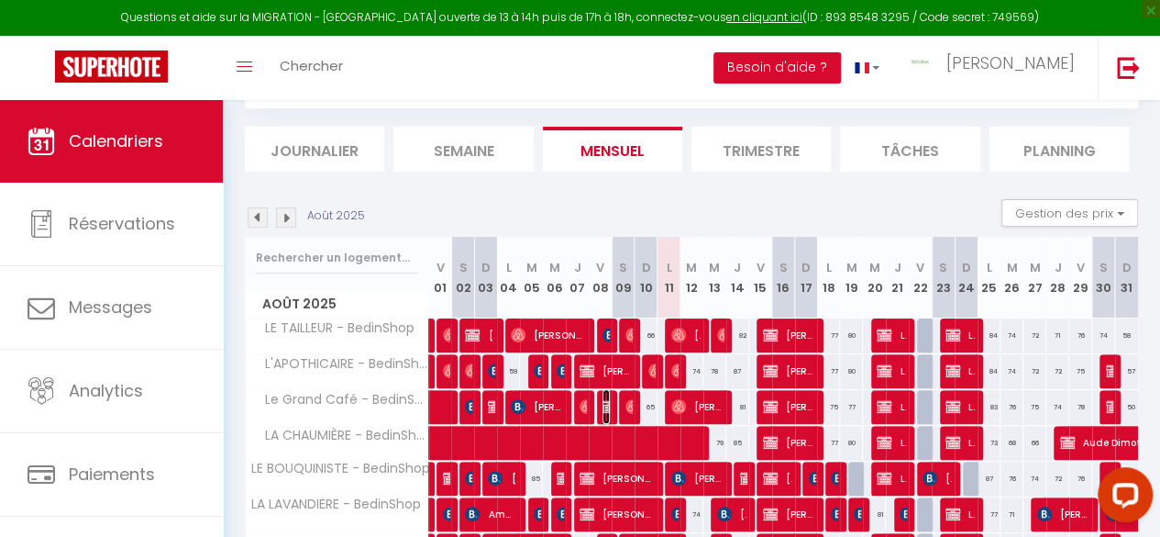
select select "1"
select select
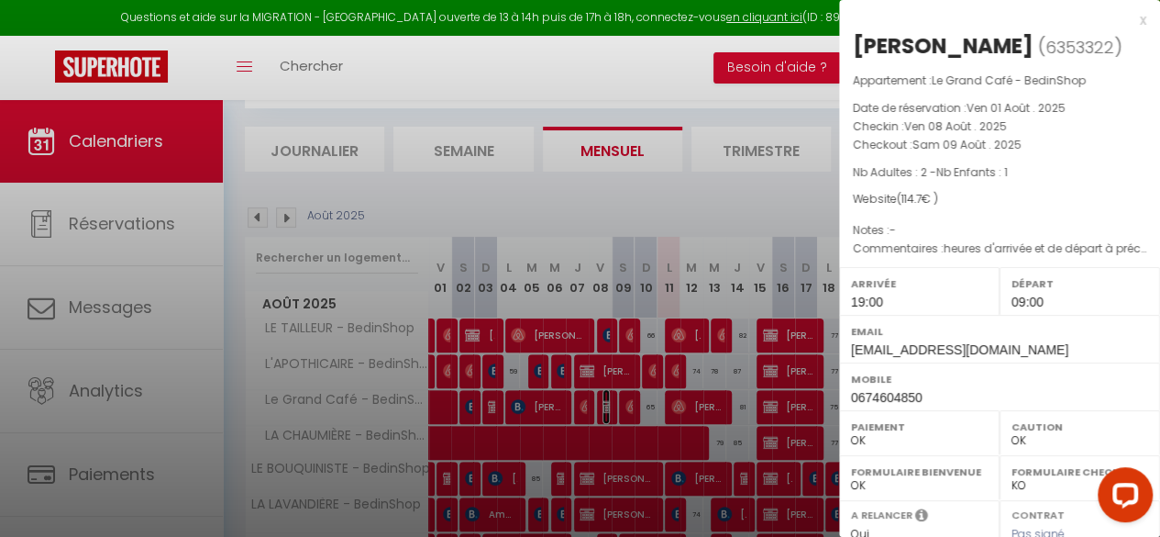
scroll to position [314, 0]
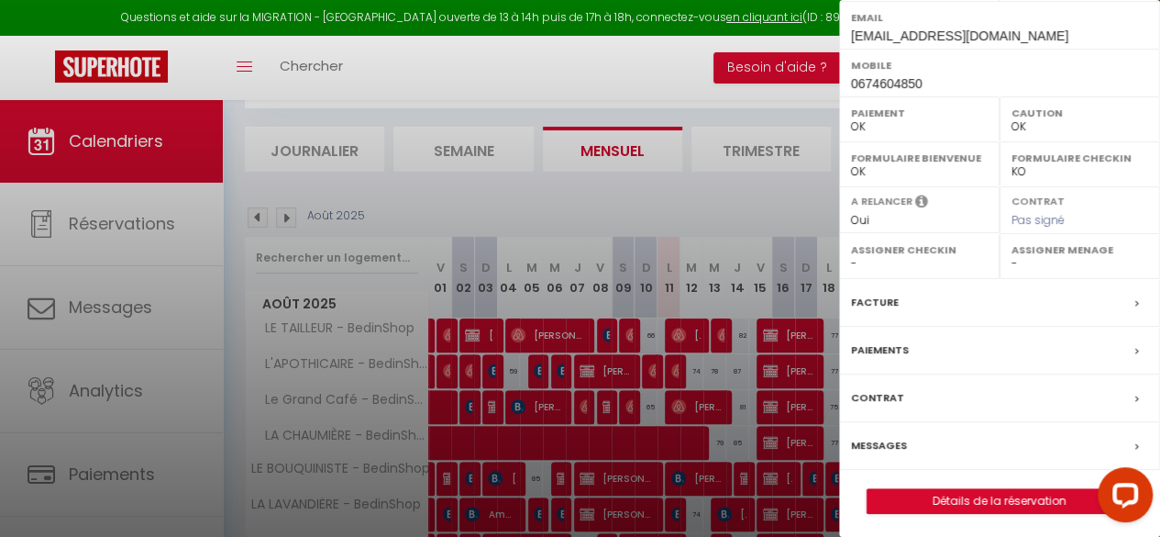
click at [886, 296] on label "Facture" at bounding box center [875, 302] width 48 height 19
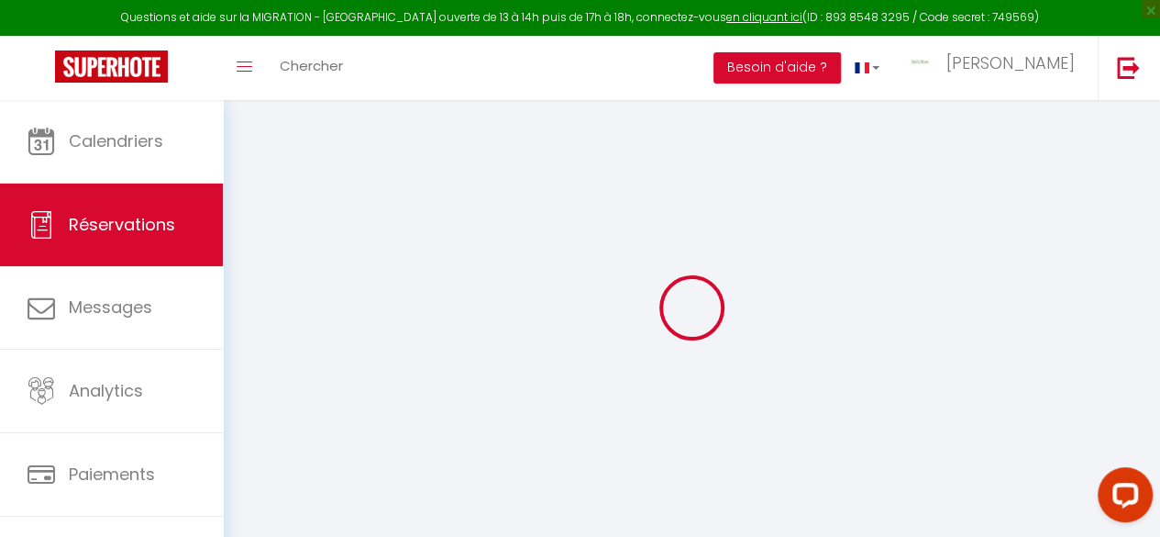
select select
checkbox input "false"
type textarea "heures d'arrivée et de départ à préciser si nécessaire le jour même car risque …"
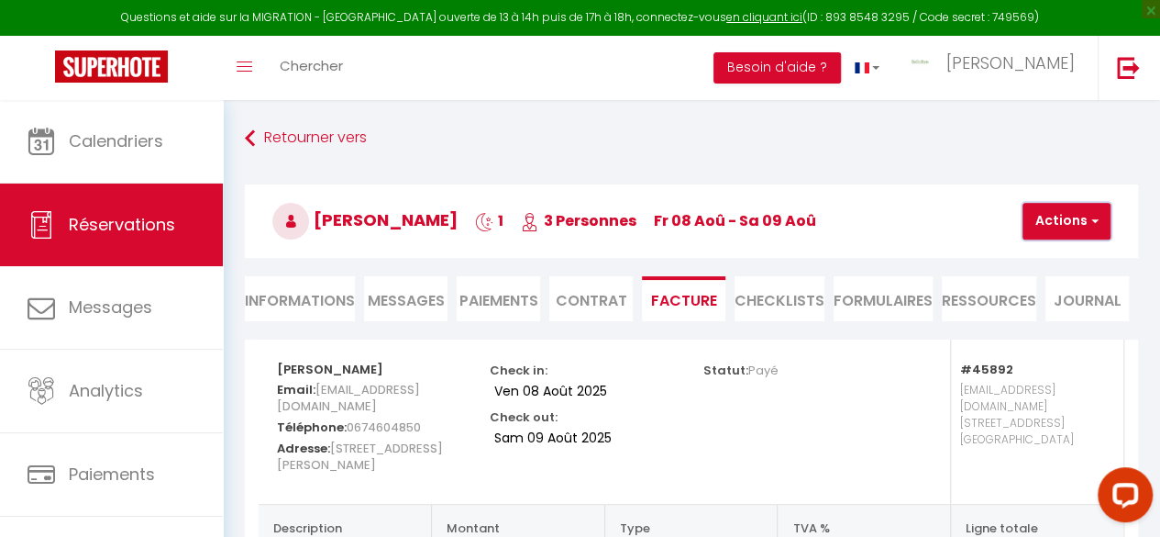
click at [1054, 223] on button "Actions" at bounding box center [1067, 221] width 88 height 37
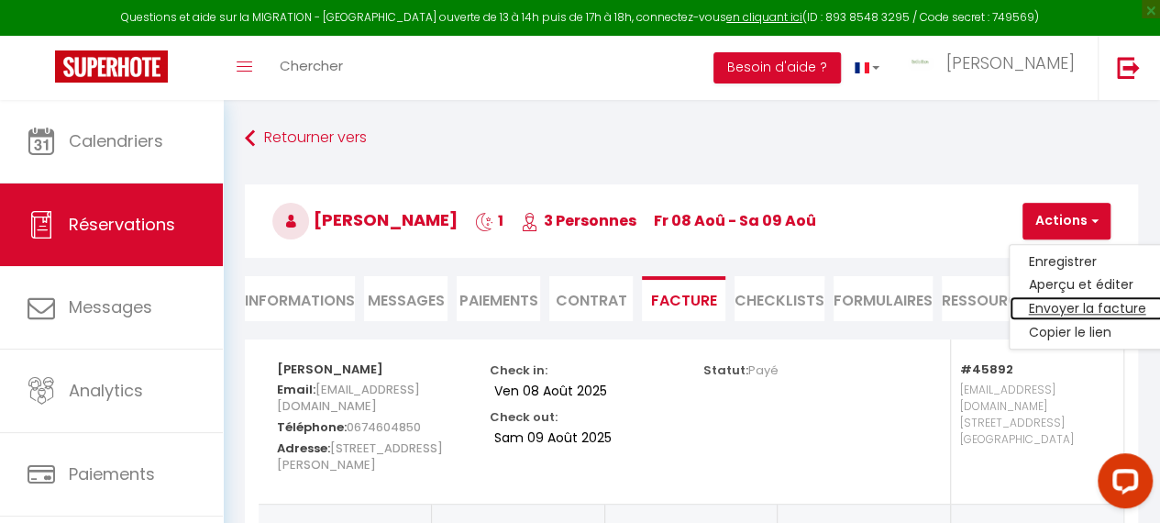
click at [1057, 301] on link "Envoyer la facture" at bounding box center [1087, 309] width 154 height 24
type input "yoanjacquemin@gmail.com"
select select "fr"
type input "Votre facture 6353322 - Le Grand Café - BedinShop"
type textarea "Bonjour, Voici le lien pour télécharger votre facture : https://superhote.com/a…"
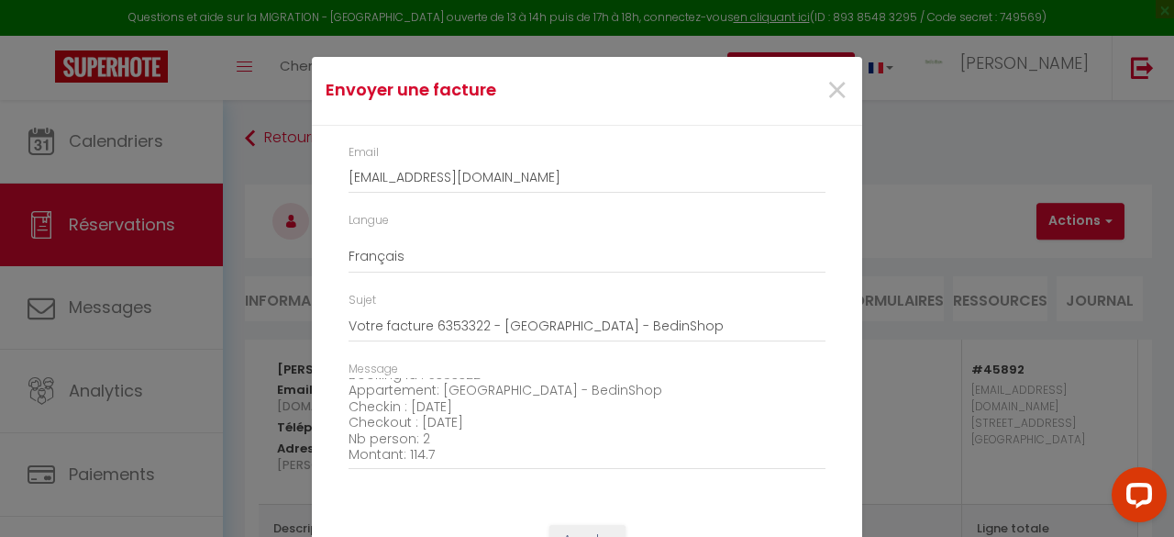
scroll to position [208, 0]
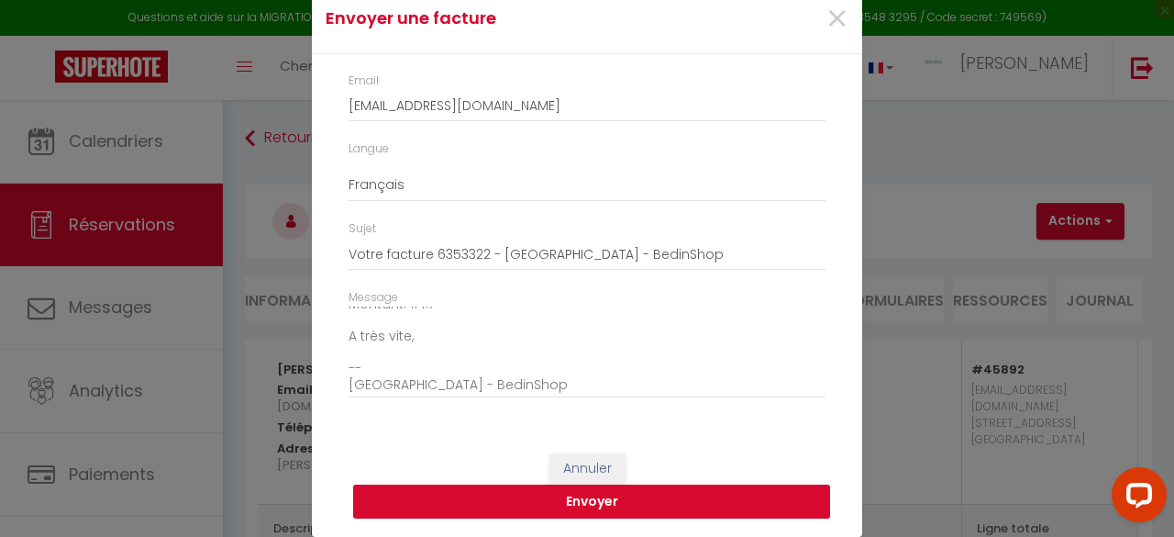
click at [566, 495] on button "Envoyer" at bounding box center [591, 501] width 477 height 35
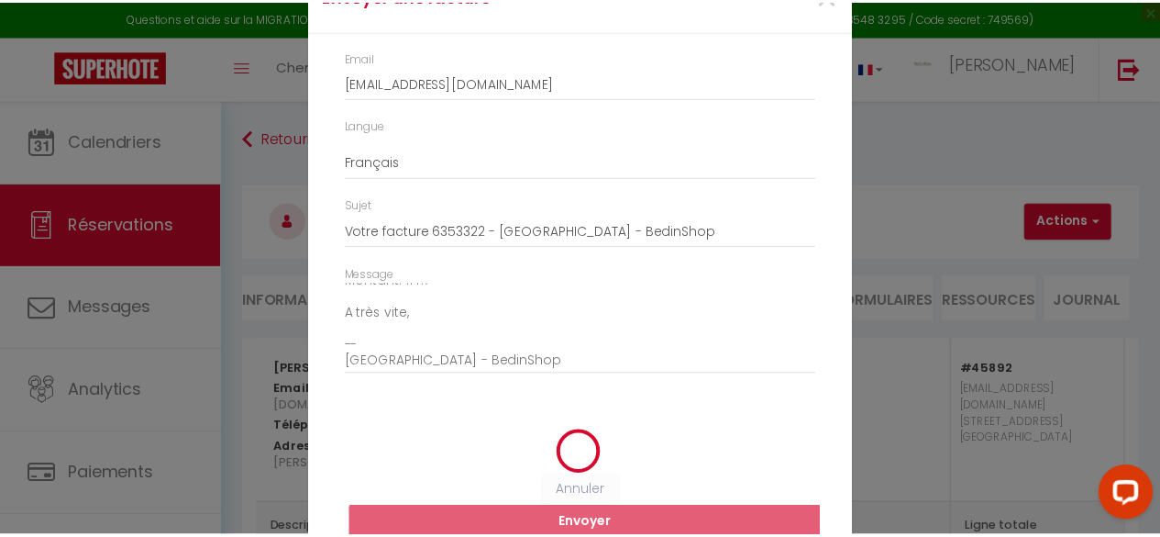
scroll to position [48, 0]
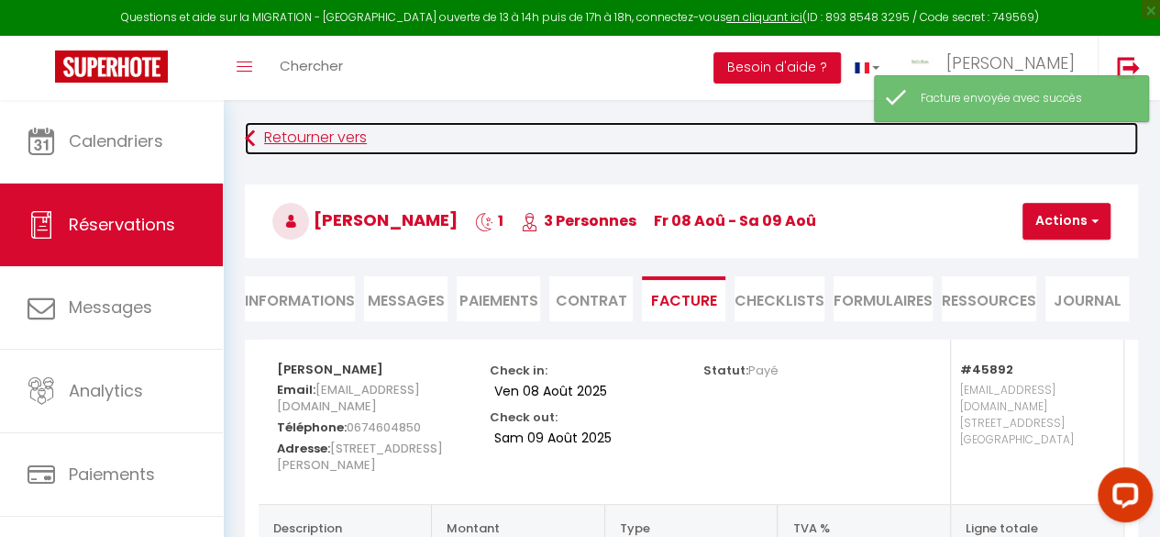
click at [279, 138] on link "Retourner vers" at bounding box center [691, 138] width 893 height 33
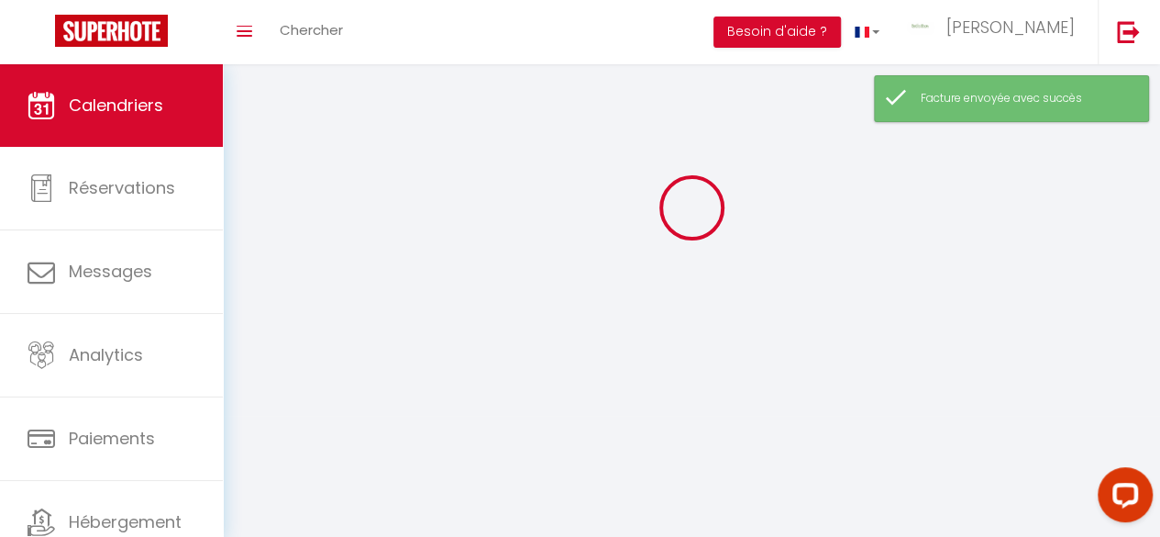
scroll to position [100, 0]
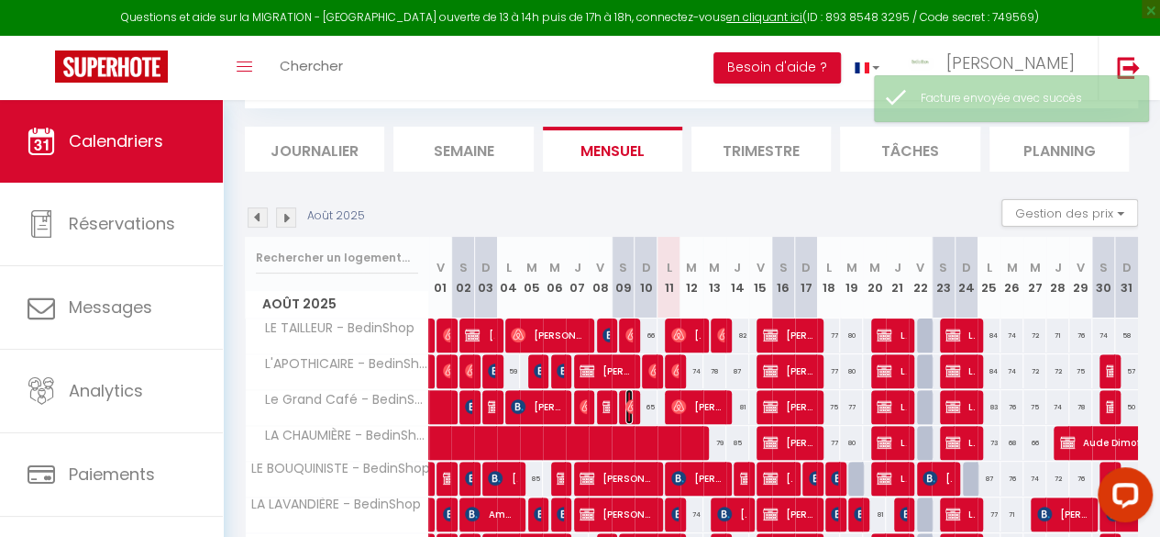
click at [626, 405] on img at bounding box center [633, 406] width 15 height 15
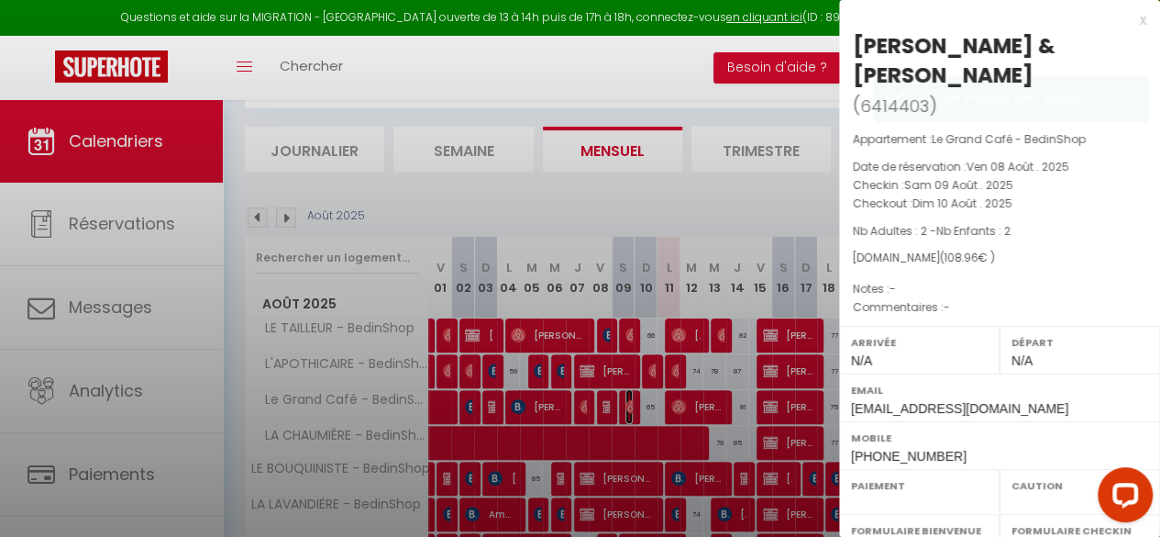
select select "OK"
select select "0"
select select "1"
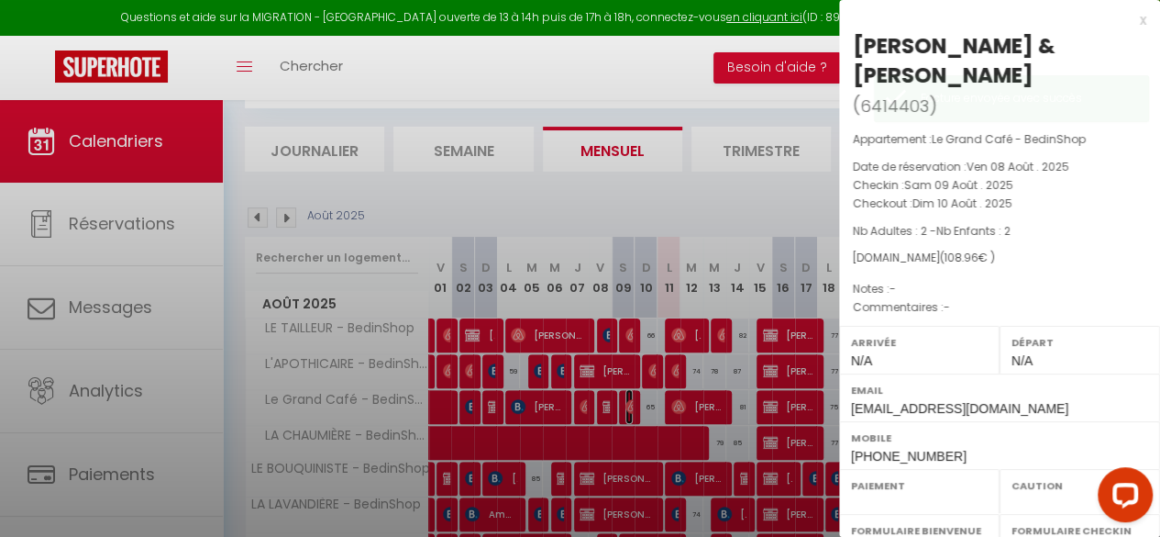
select select
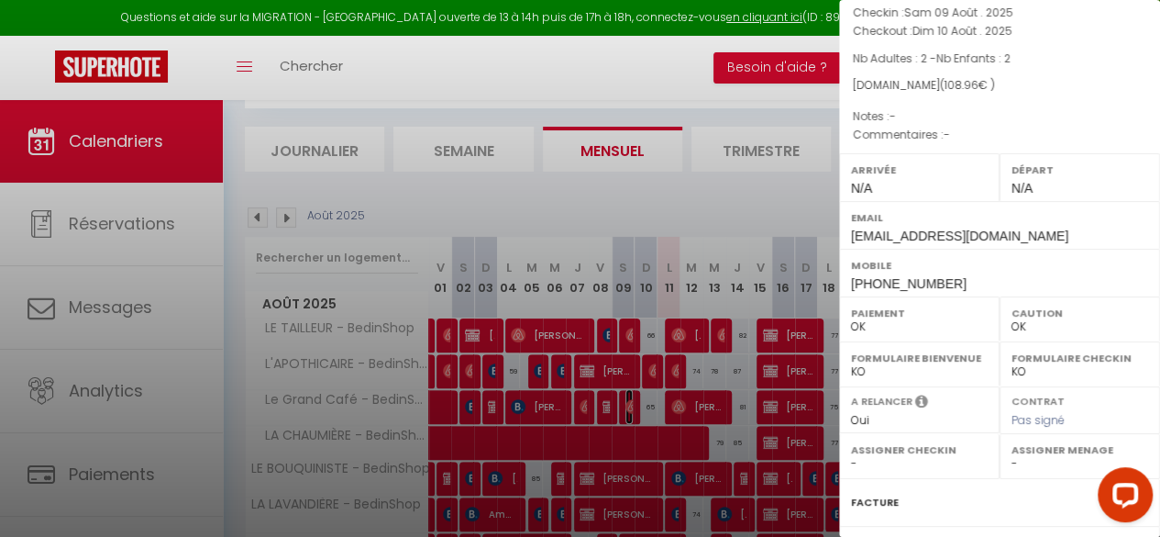
scroll to position [183, 0]
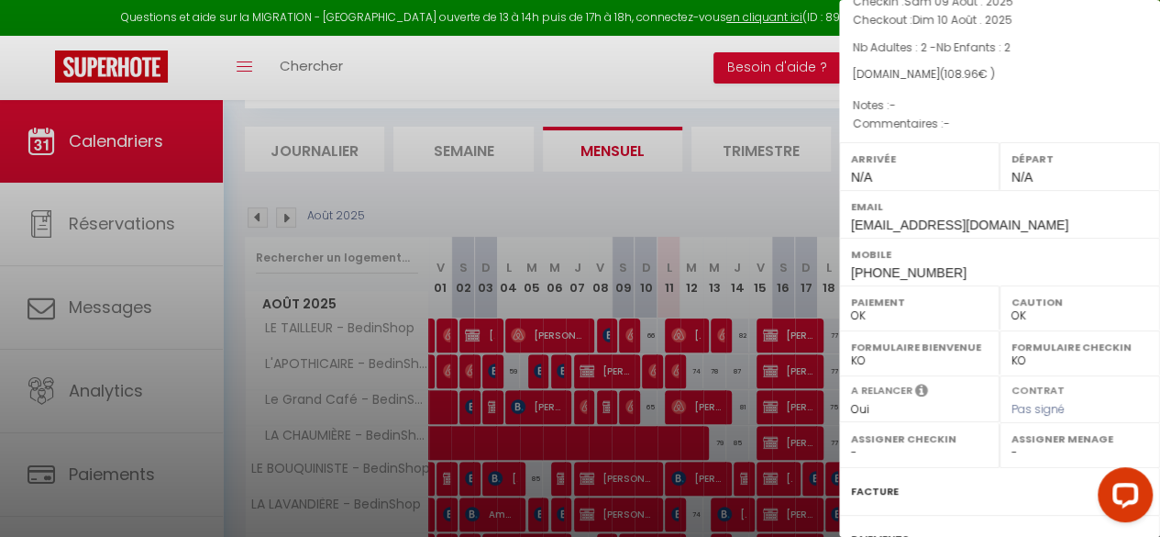
click at [878, 482] on label "Facture" at bounding box center [875, 491] width 48 height 19
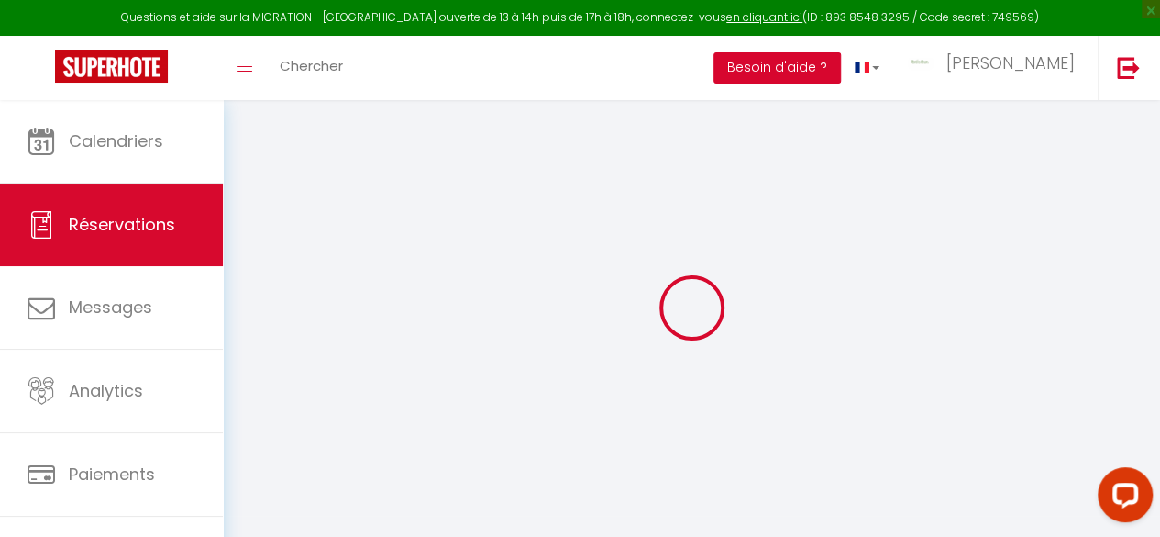
select select "cleaning"
select select "taxes"
select select
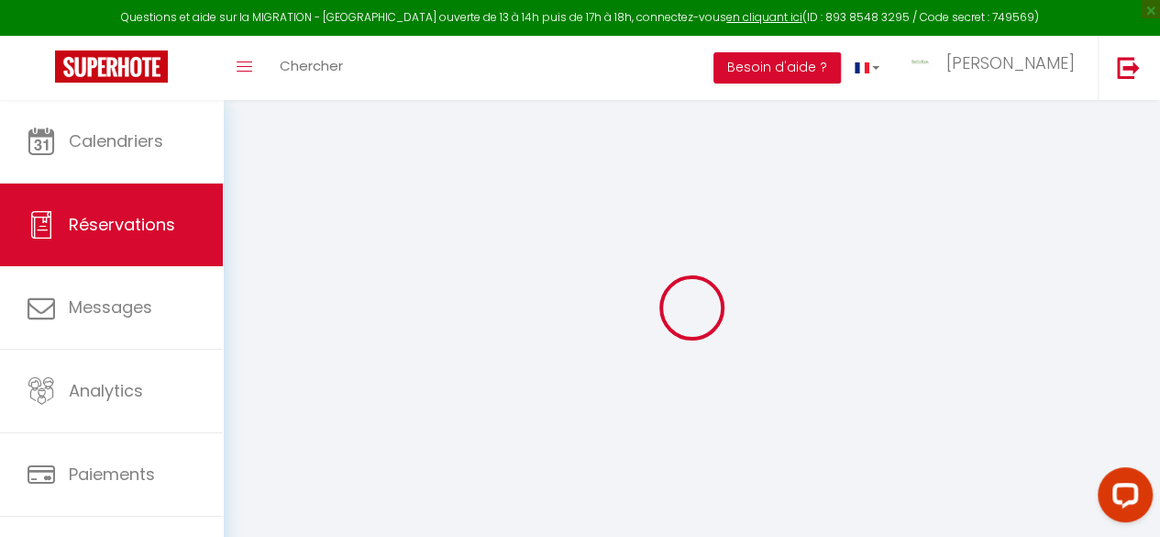
checkbox input "false"
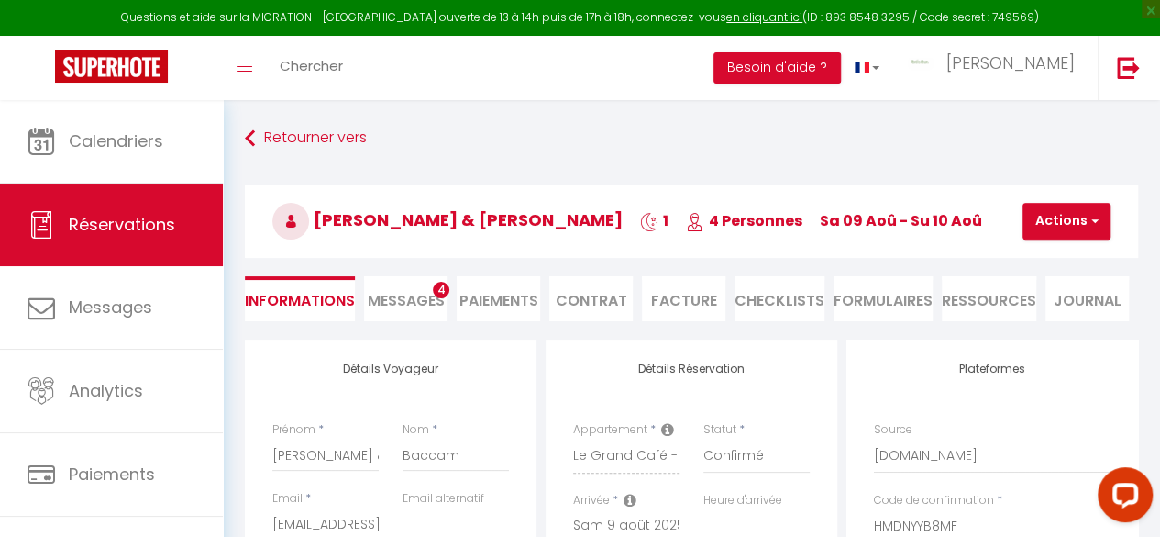
select select
checkbox input "false"
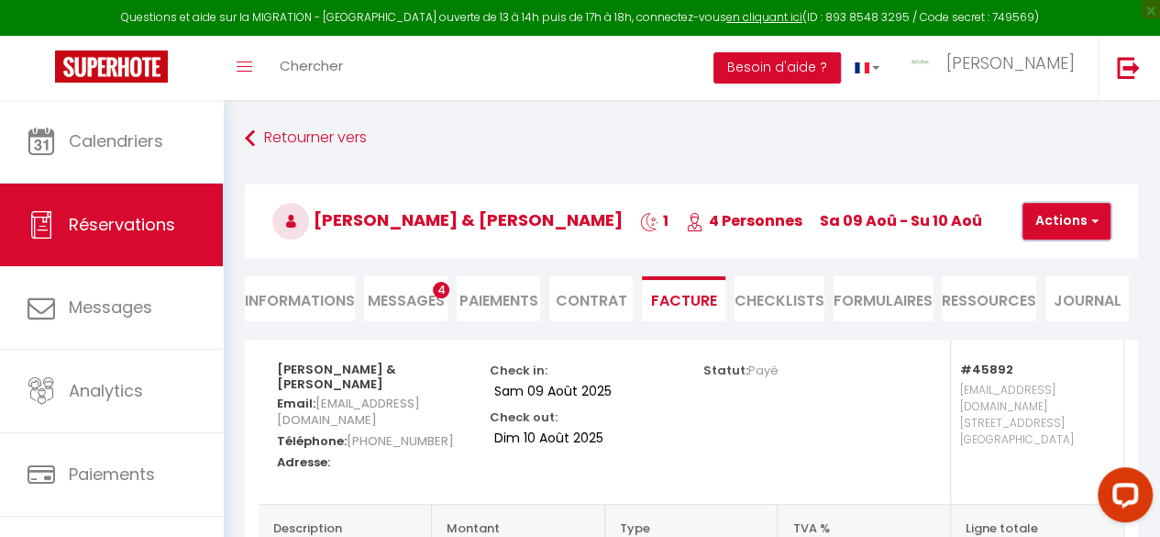
click at [1070, 222] on button "Actions" at bounding box center [1067, 221] width 88 height 37
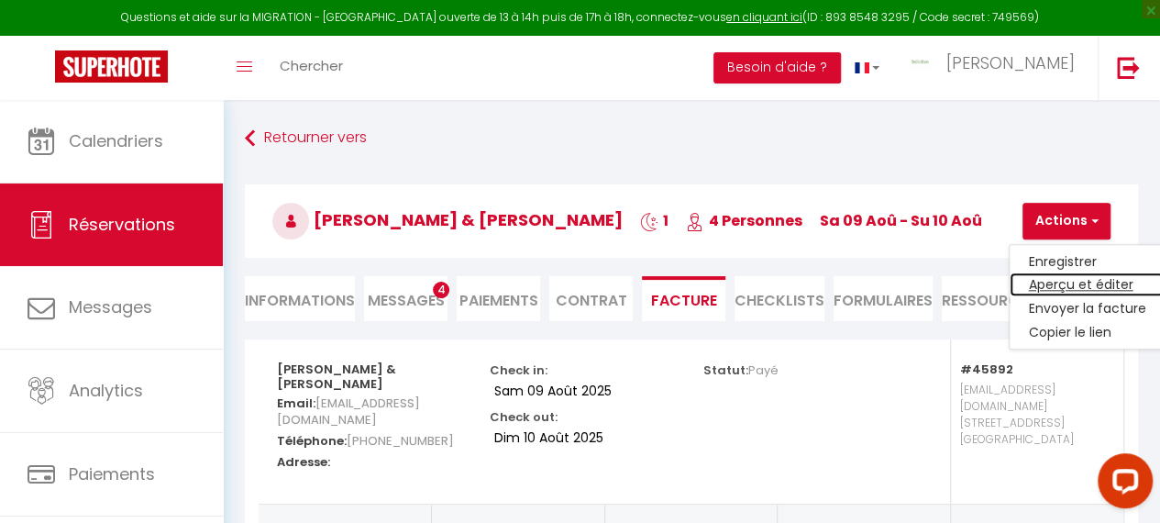
click at [1041, 281] on link "Aperçu et éditer" at bounding box center [1087, 285] width 154 height 24
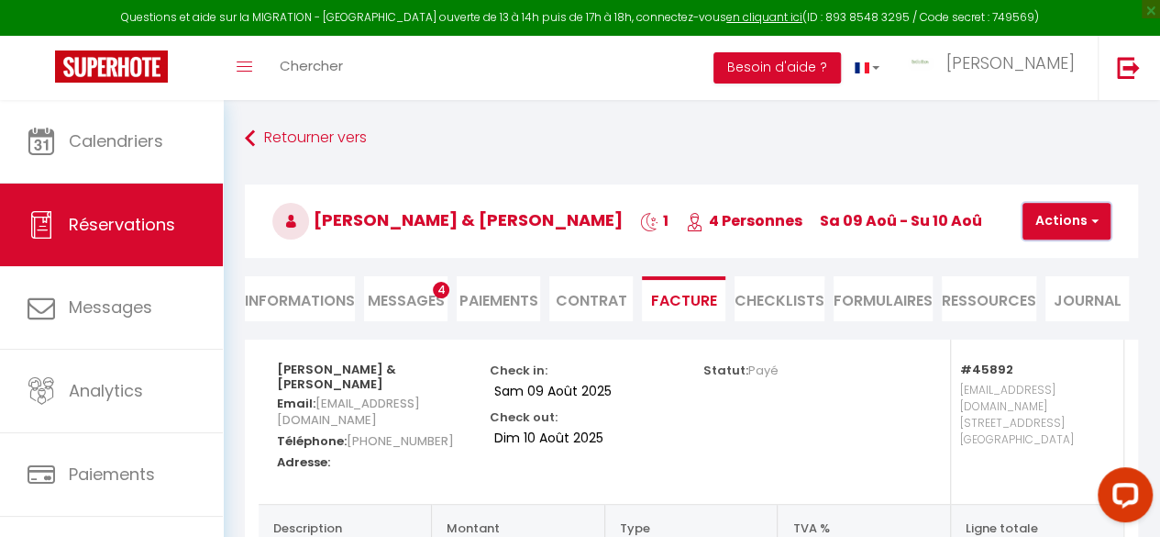
click at [1054, 218] on button "Actions" at bounding box center [1067, 221] width 88 height 37
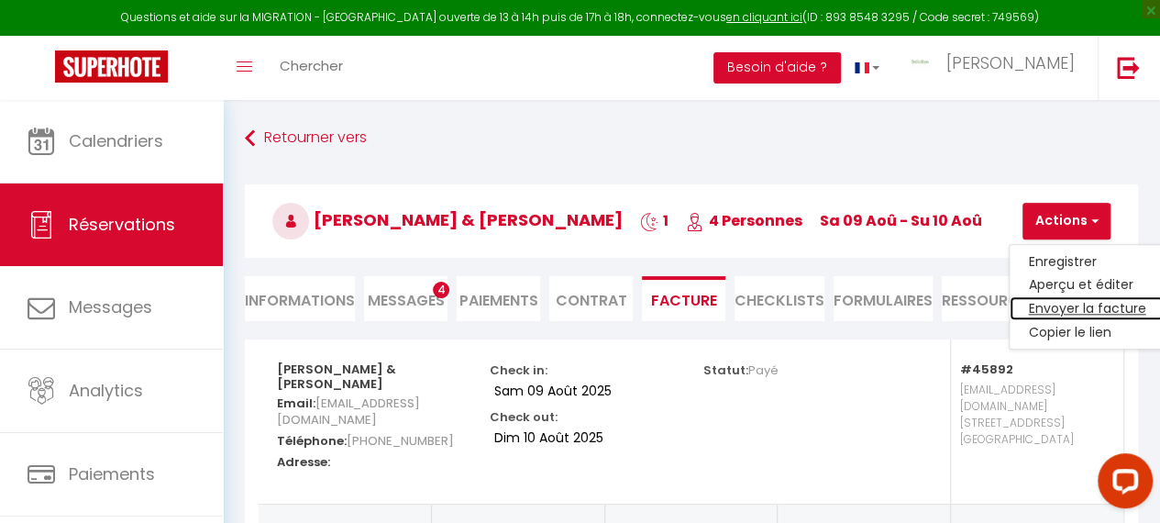
click at [1063, 304] on link "Envoyer la facture" at bounding box center [1087, 309] width 154 height 24
type input "[EMAIL_ADDRESS][DOMAIN_NAME]"
type input "Your invoice 6414403 - Le Grand Café - BedinShop"
type textarea "Hi, Here is the link to download your invoice: https://superhote.com/applink/in…"
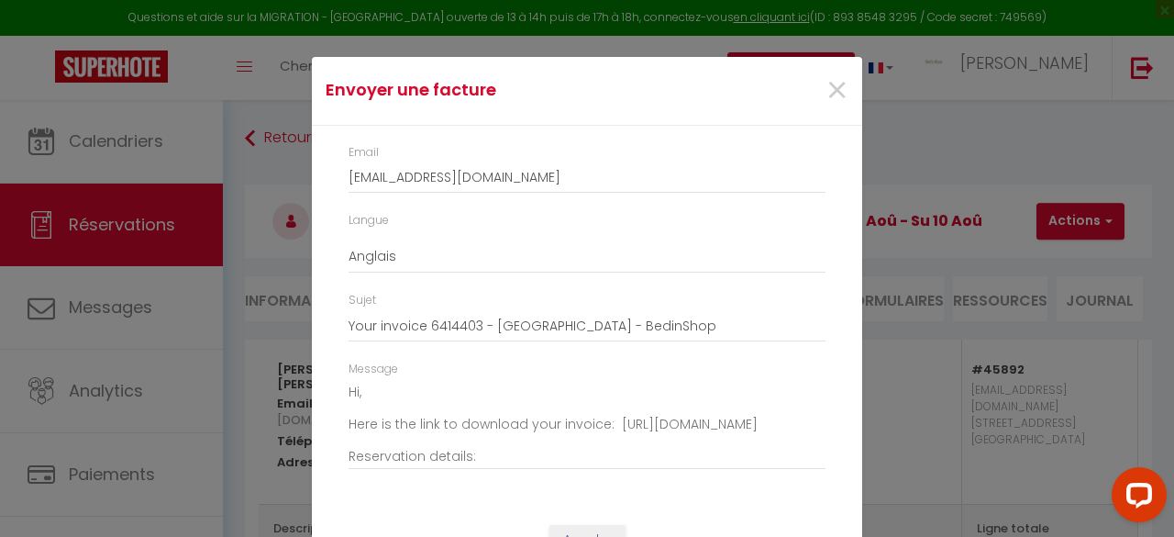
scroll to position [72, 0]
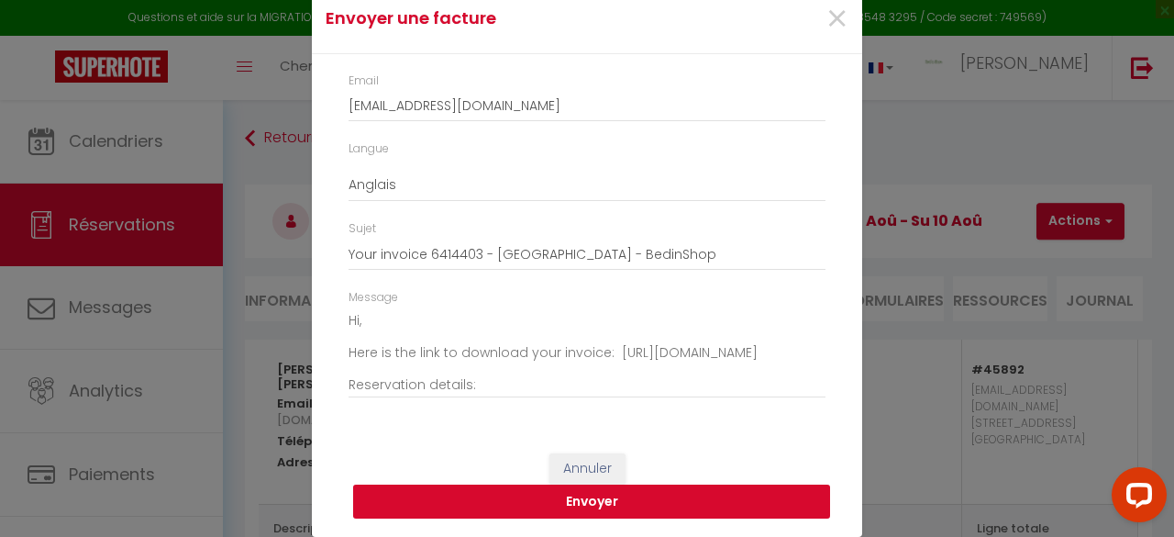
click at [595, 493] on button "Envoyer" at bounding box center [591, 501] width 477 height 35
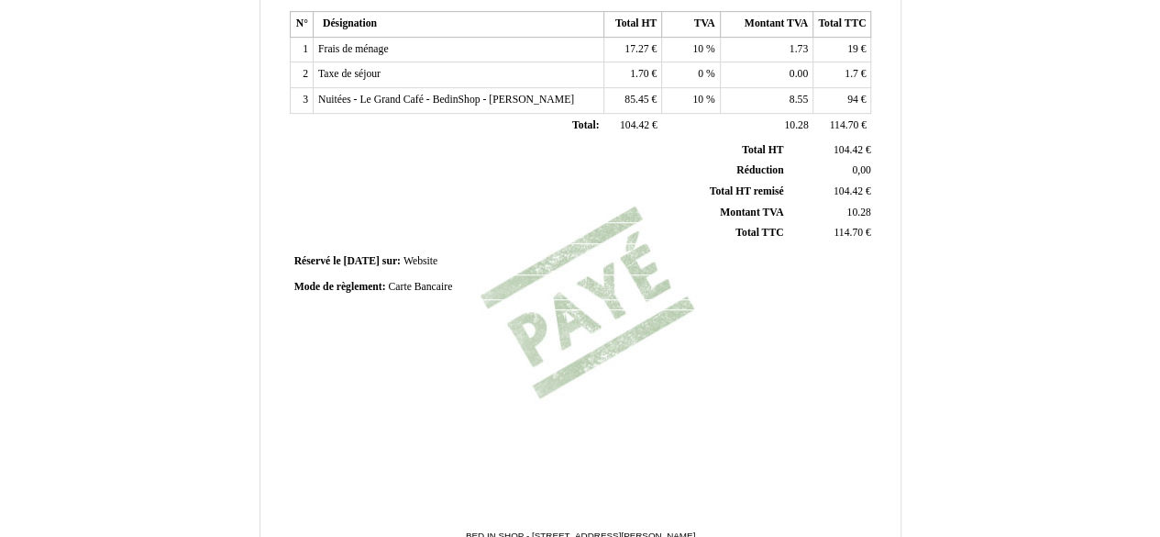
scroll to position [569, 0]
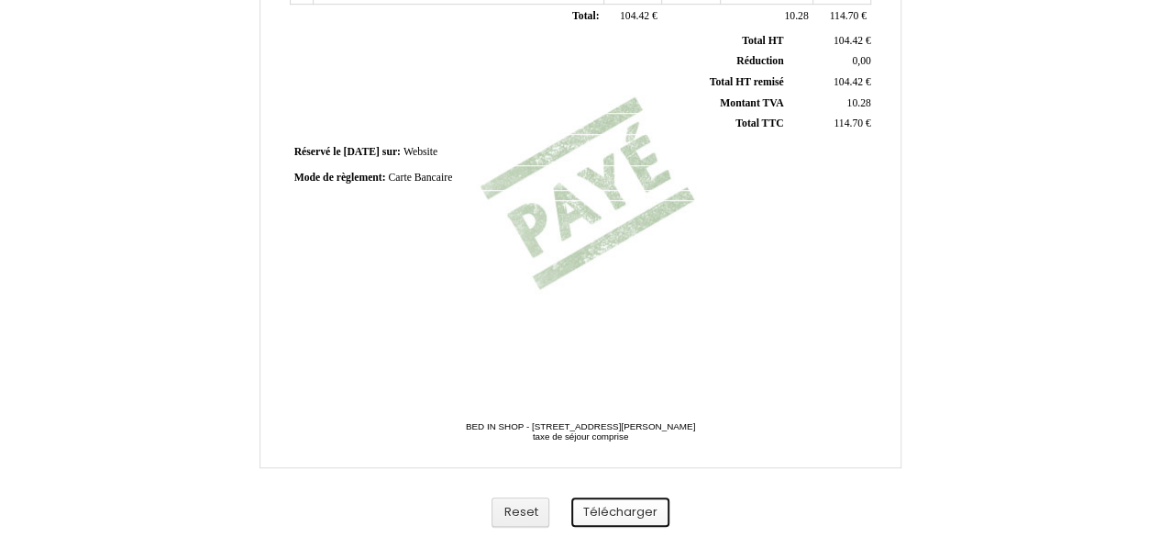
click at [615, 505] on button "Télécharger" at bounding box center [620, 512] width 98 height 30
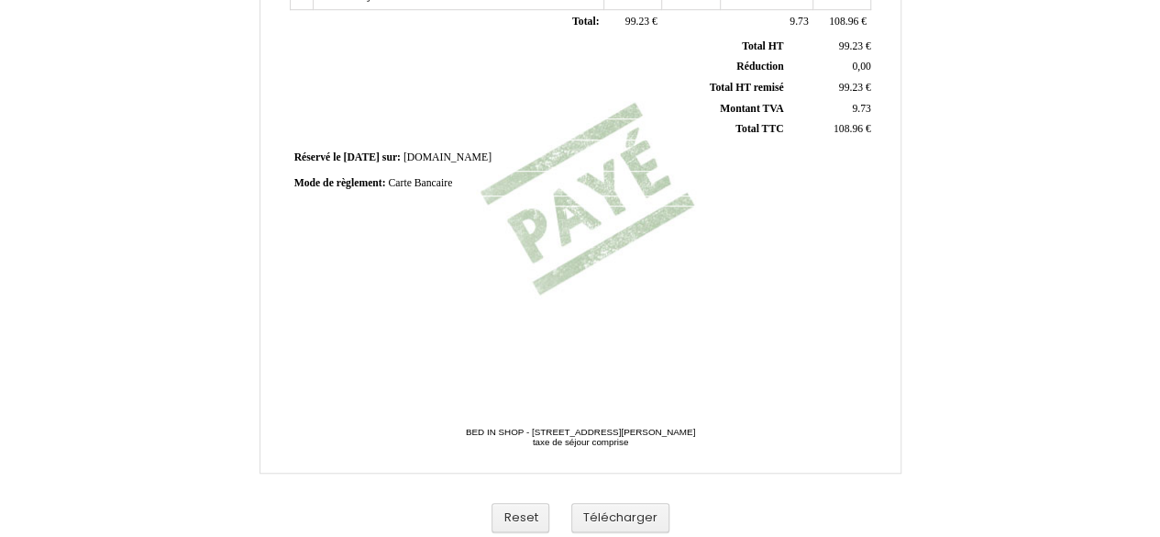
scroll to position [569, 0]
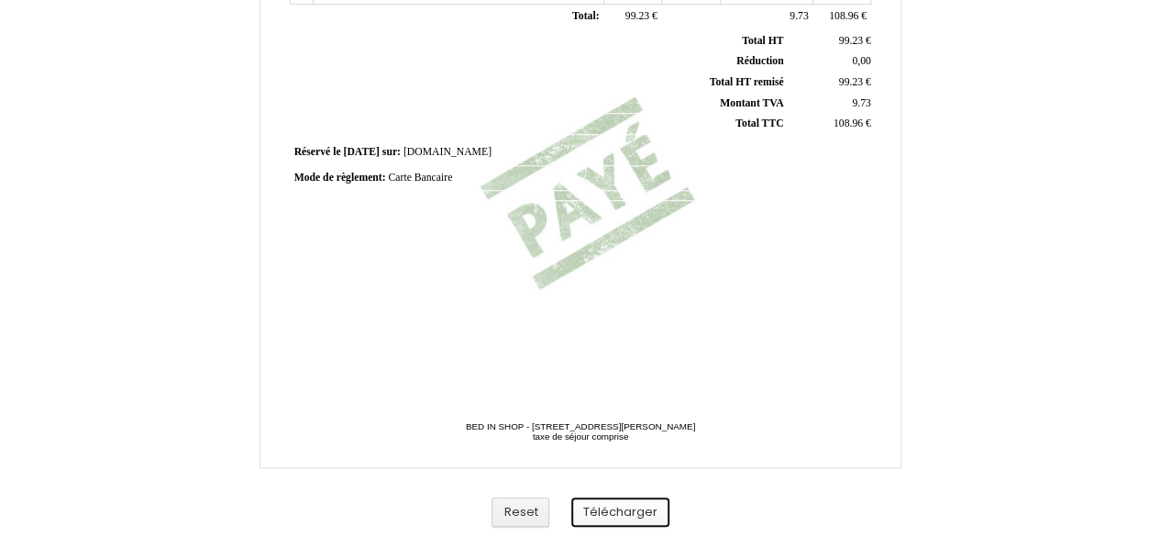
click at [615, 504] on button "Télécharger" at bounding box center [620, 512] width 98 height 30
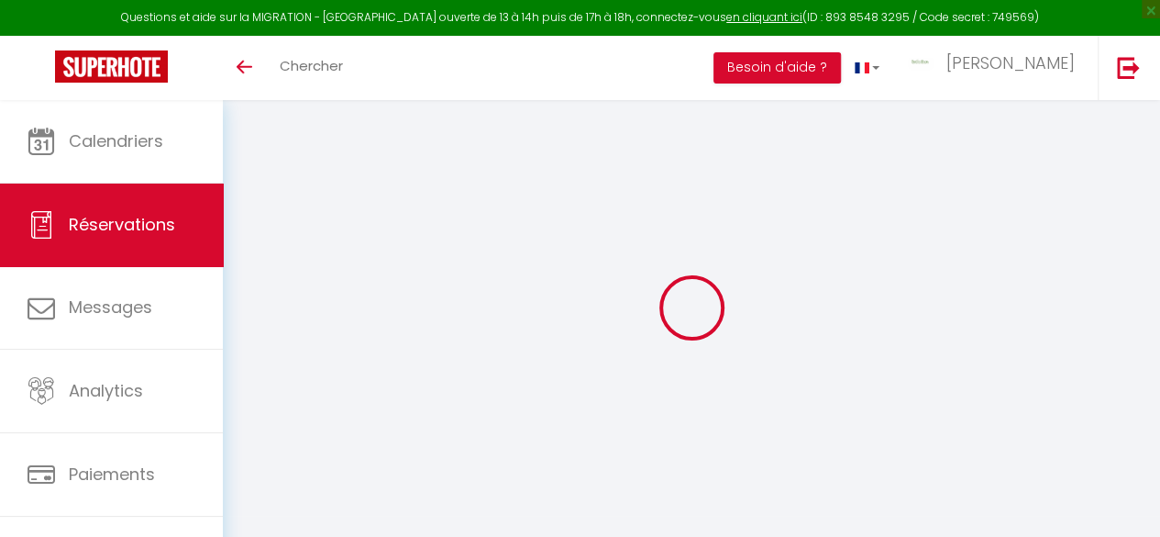
type input "[PERSON_NAME] & [PERSON_NAME]"
type input "Baccam"
type input "[EMAIL_ADDRESS][DOMAIN_NAME]"
type input "[PHONE_NUMBER]"
select select
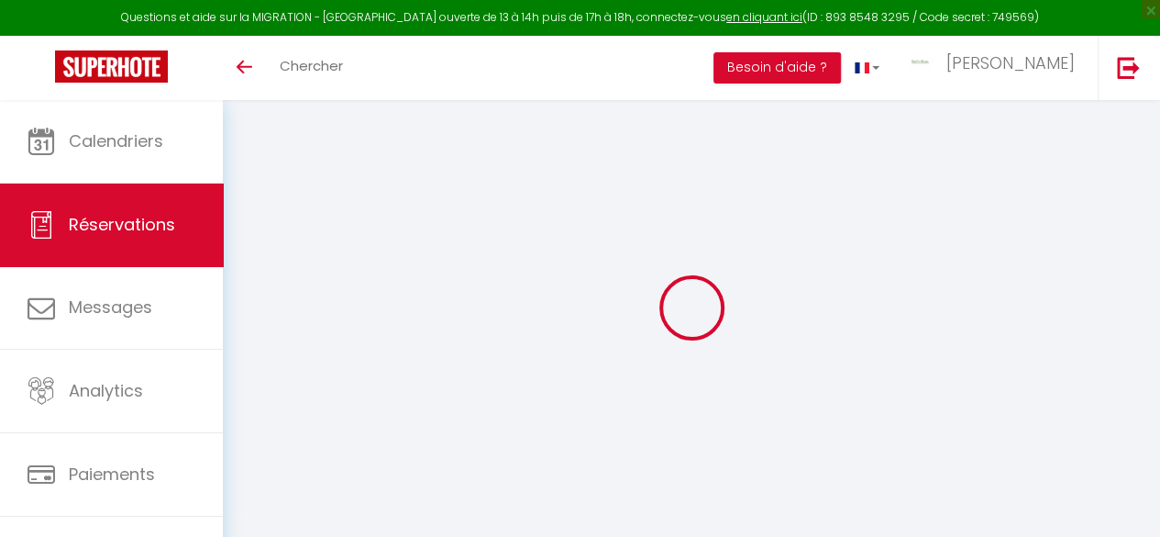
type input "16.05"
select select "45892"
select select "1"
select select
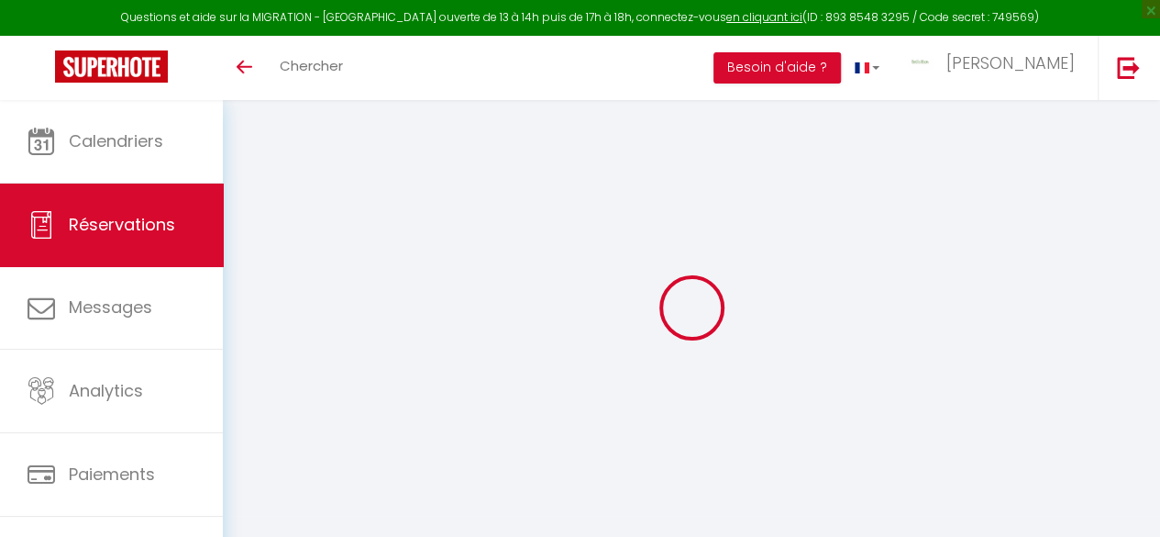
type input "2"
select select "12"
select select
type input "89"
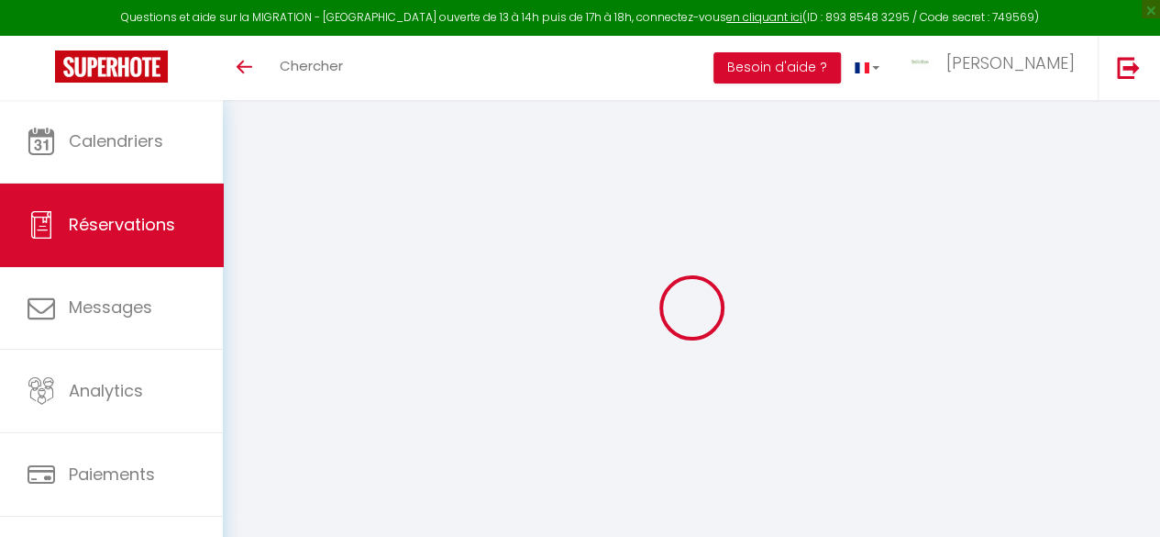
checkbox input "false"
type input "0"
select select "1"
type input "0"
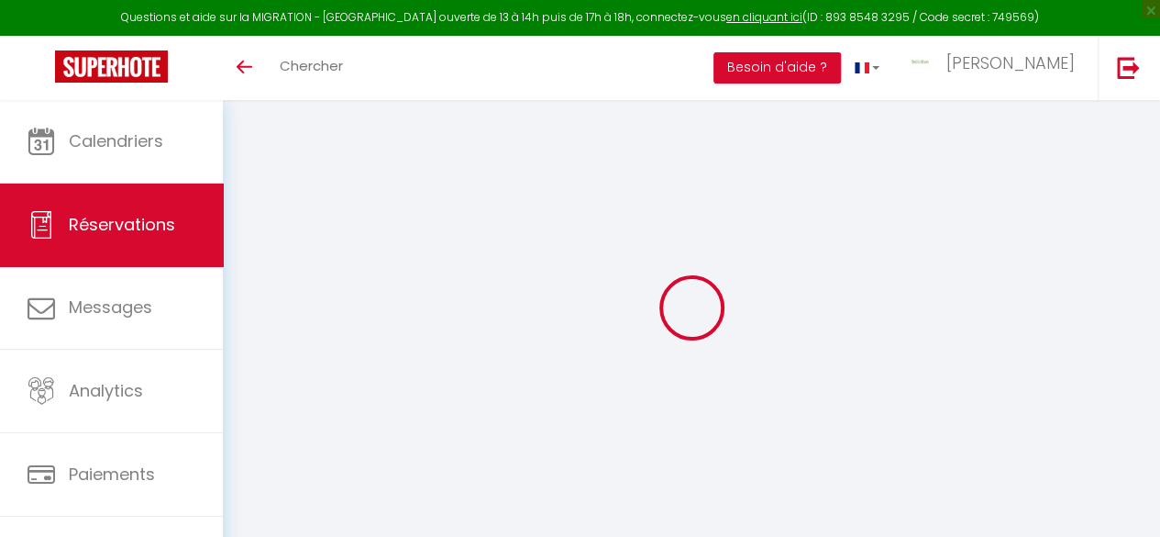
type input "0"
select select
select select "15"
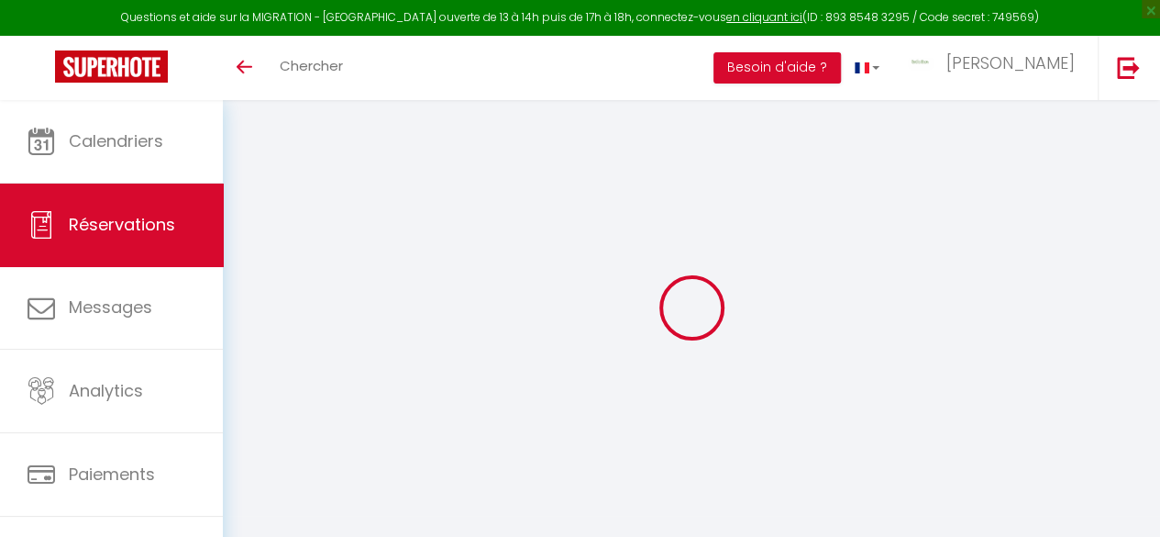
checkbox input "false"
select select
checkbox input "false"
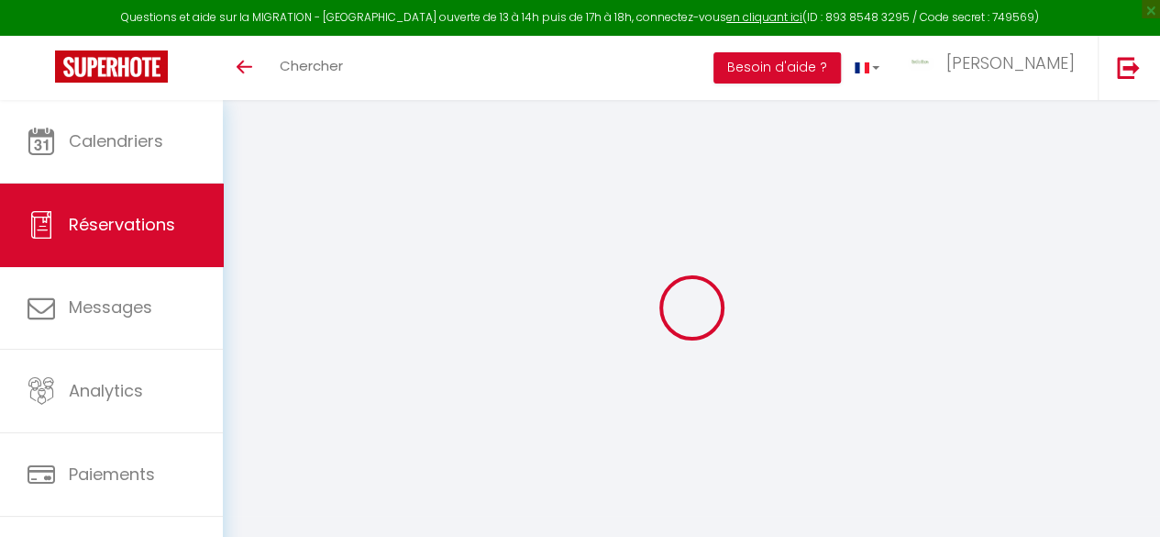
select select
checkbox input "false"
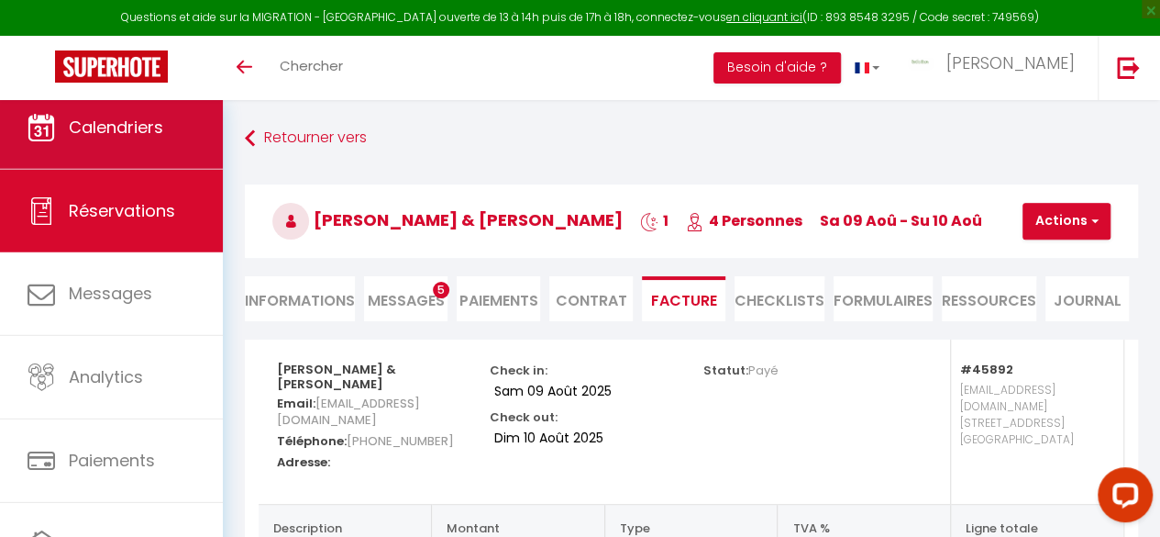
click at [105, 130] on span "Calendriers" at bounding box center [116, 127] width 94 height 23
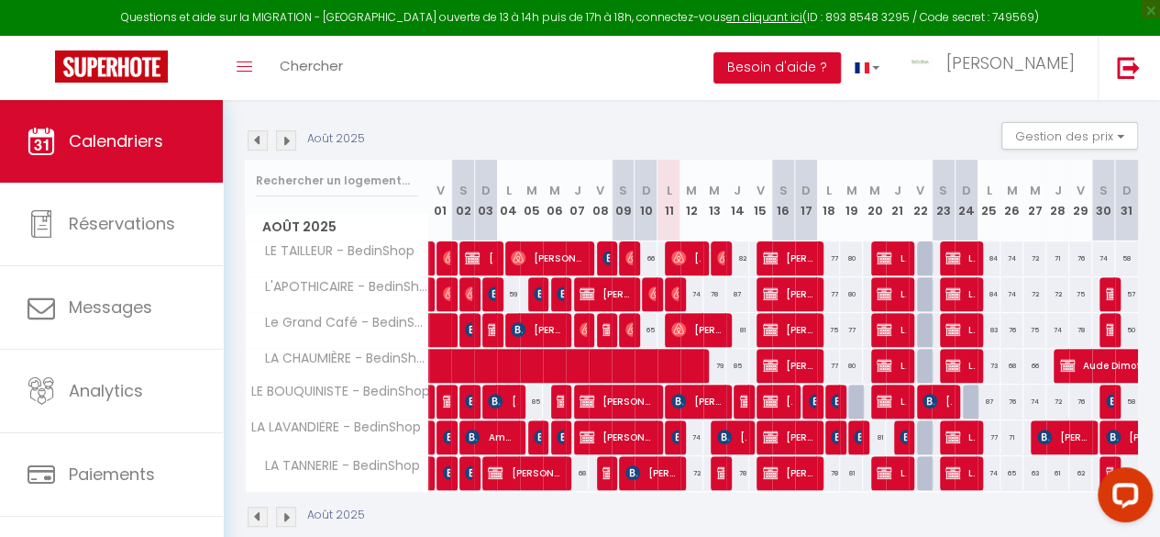
scroll to position [218, 0]
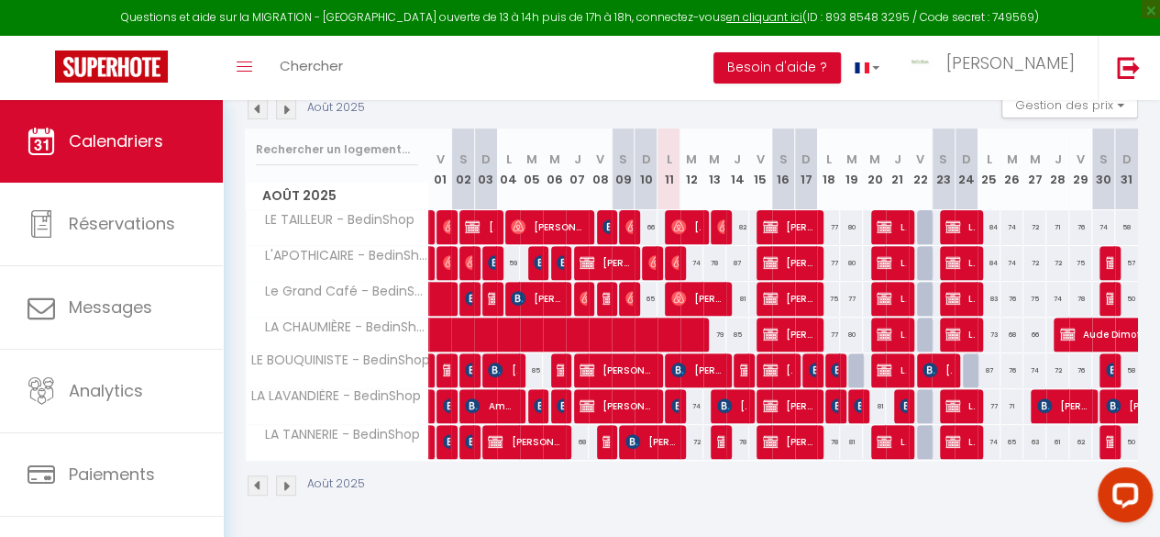
click at [848, 358] on div at bounding box center [859, 370] width 23 height 35
type input "90"
type input "[DATE] Août 2025"
type input "Mer 20 Août 2025"
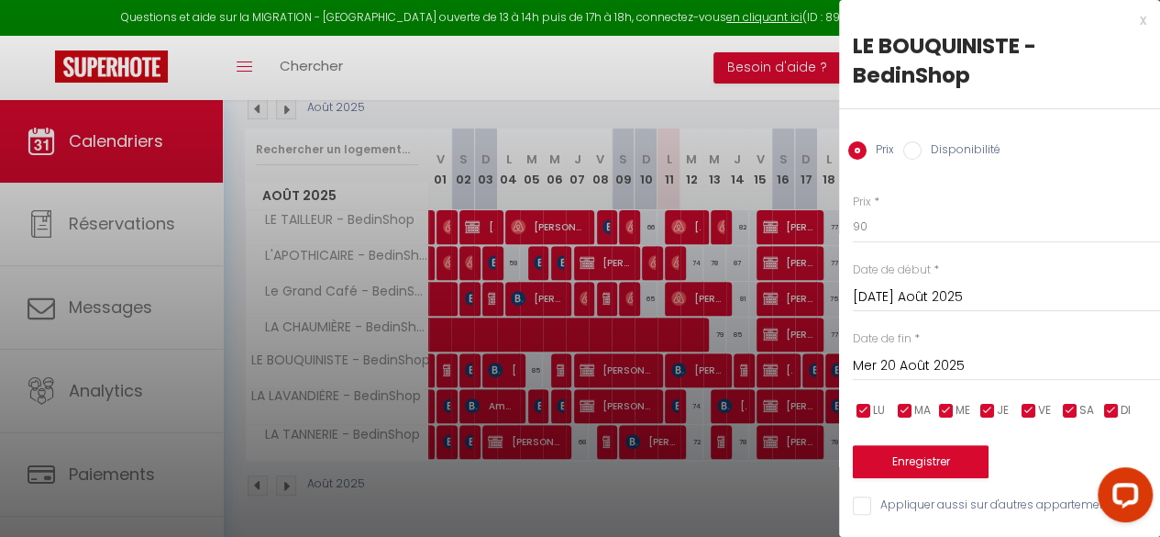
click at [987, 145] on label "Disponibilité" at bounding box center [961, 151] width 79 height 20
click at [922, 145] on input "Disponibilité" at bounding box center [912, 150] width 18 height 18
radio input "true"
radio input "false"
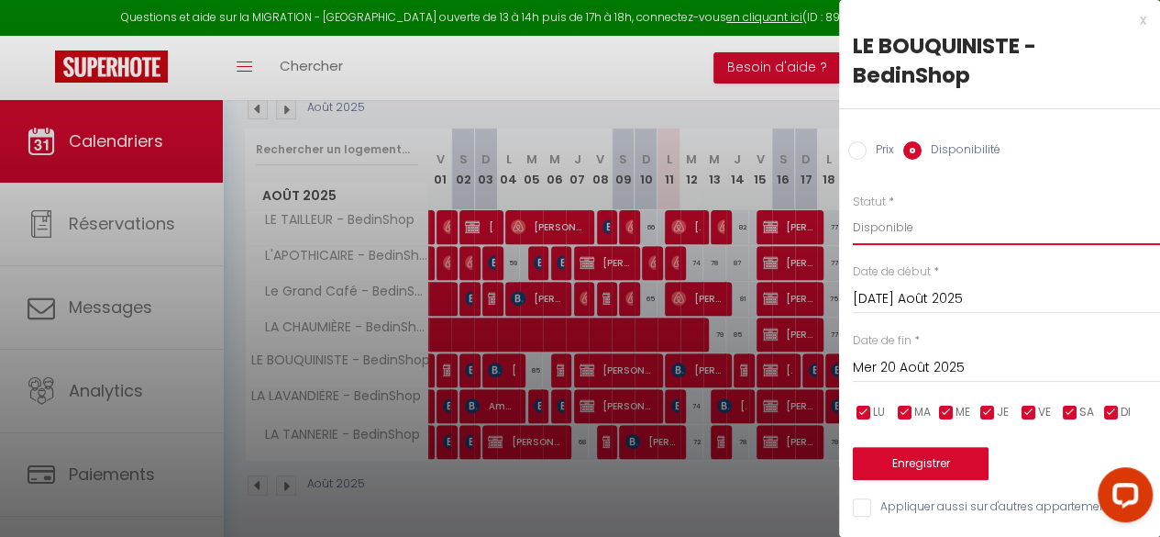
click at [881, 225] on select "Disponible Indisponible" at bounding box center [1006, 227] width 307 height 35
click at [853, 210] on select "Disponible Indisponible" at bounding box center [1006, 227] width 307 height 35
click at [915, 459] on button "Enregistrer" at bounding box center [921, 463] width 136 height 33
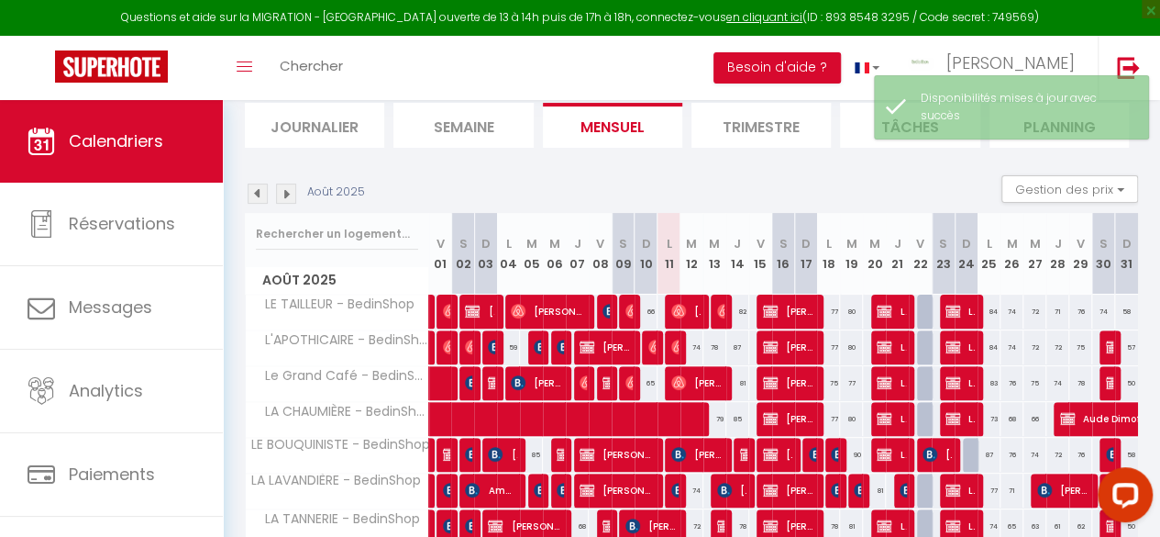
scroll to position [0, 0]
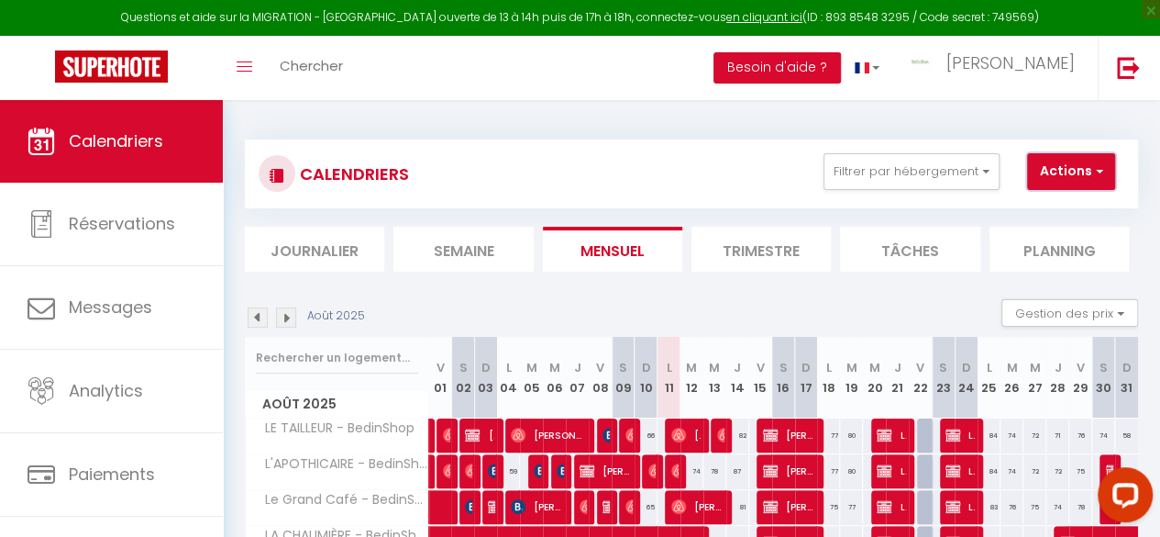
click at [1059, 173] on button "Actions" at bounding box center [1071, 171] width 88 height 37
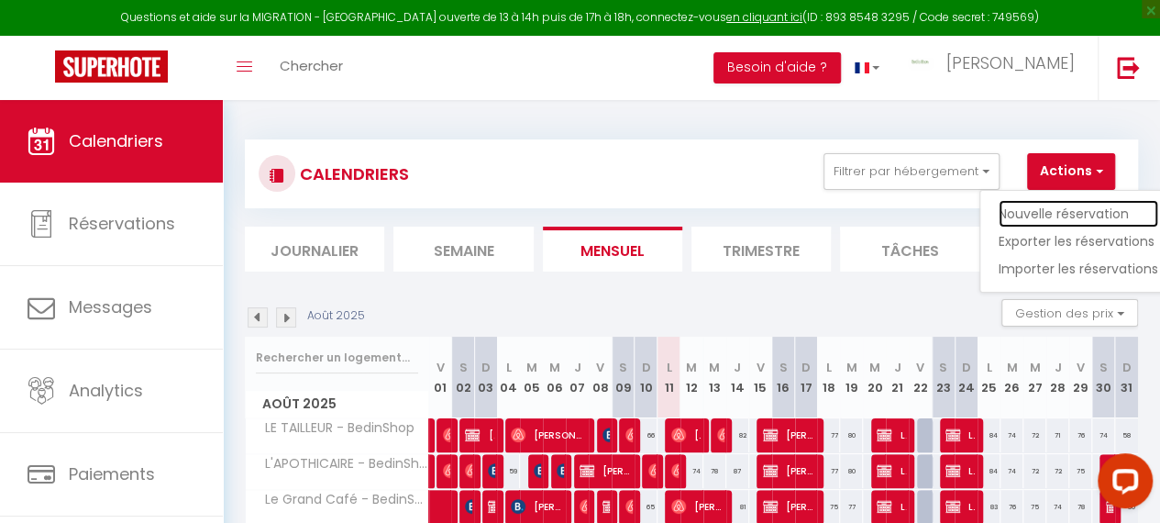
click at [1041, 210] on link "Nouvelle réservation" at bounding box center [1079, 214] width 160 height 28
select select
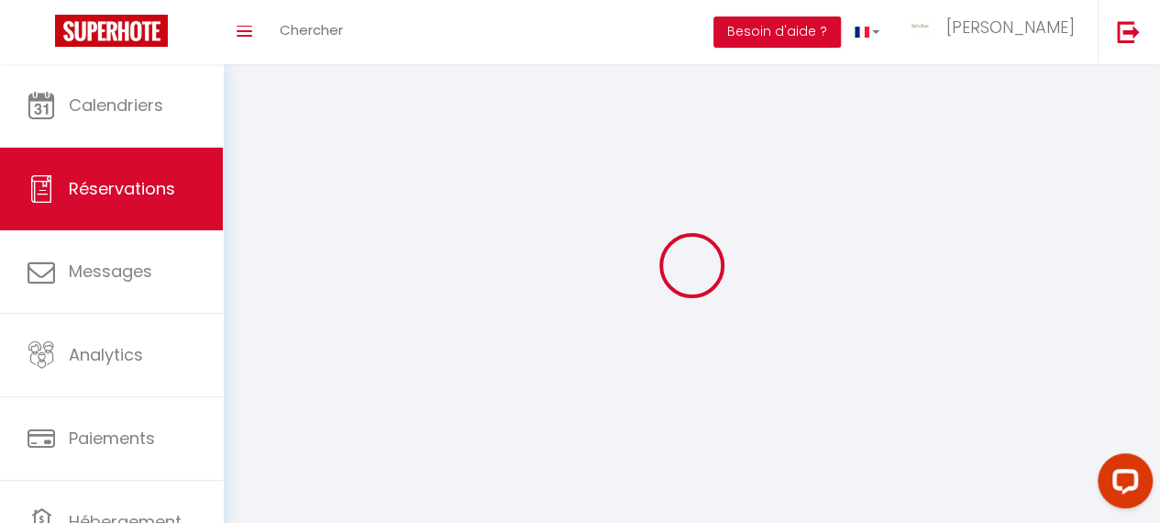
select select
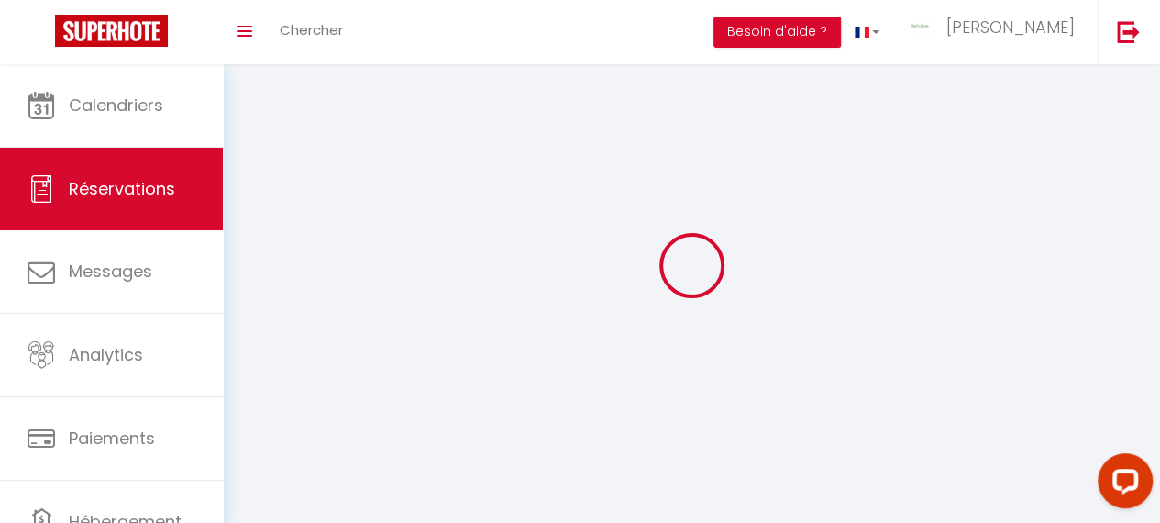
select select
checkbox input "false"
select select
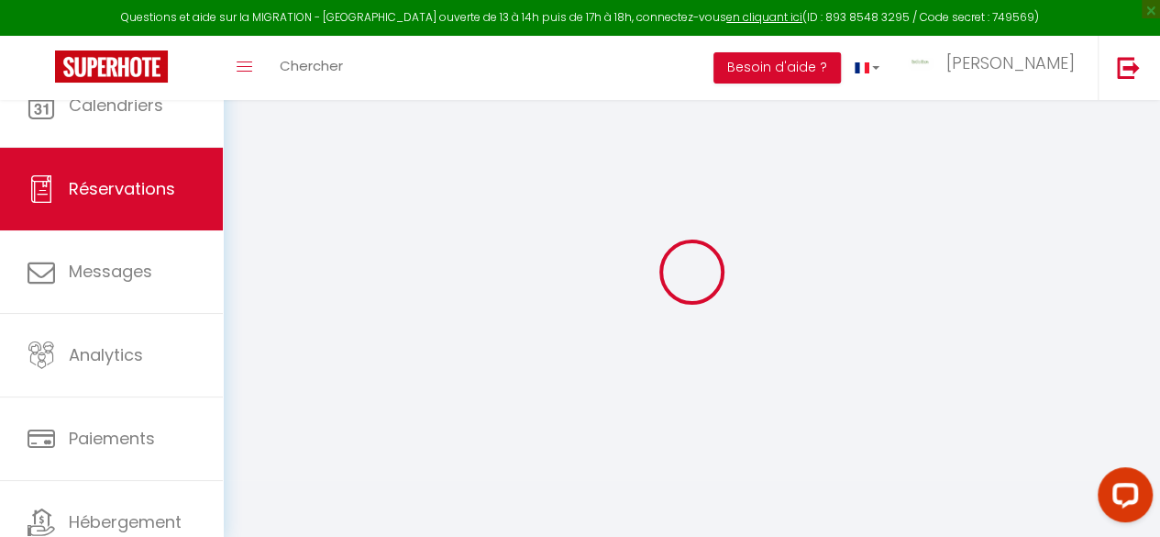
select select
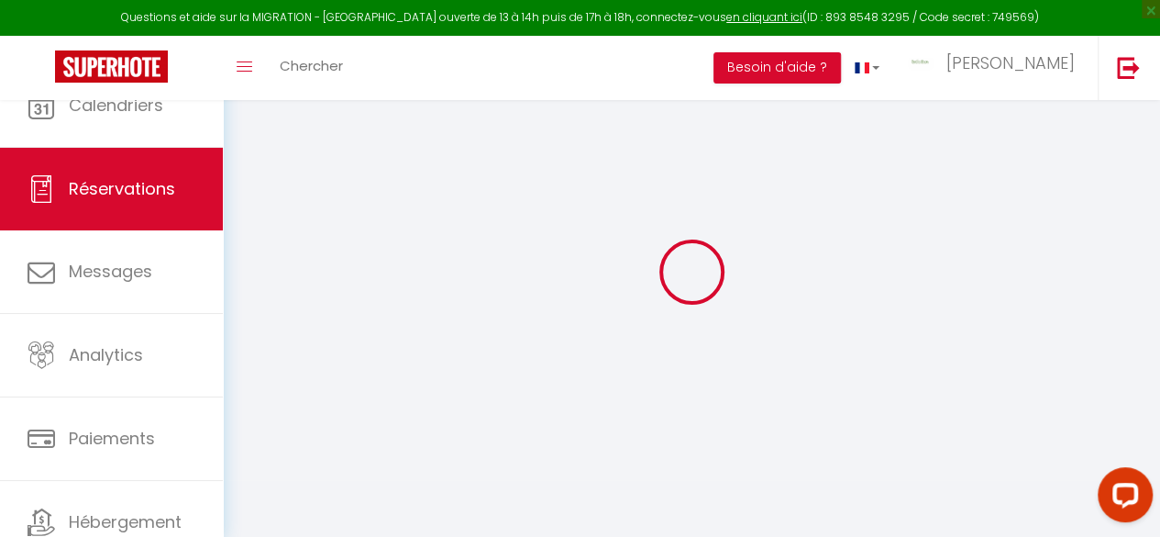
select select
checkbox input "false"
select select
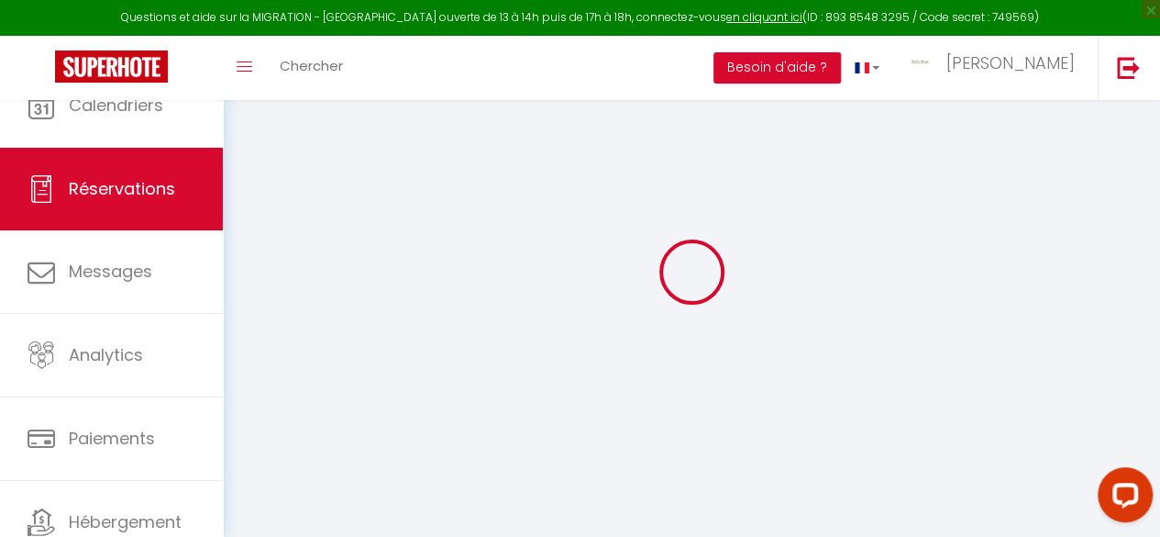
select select
checkbox input "false"
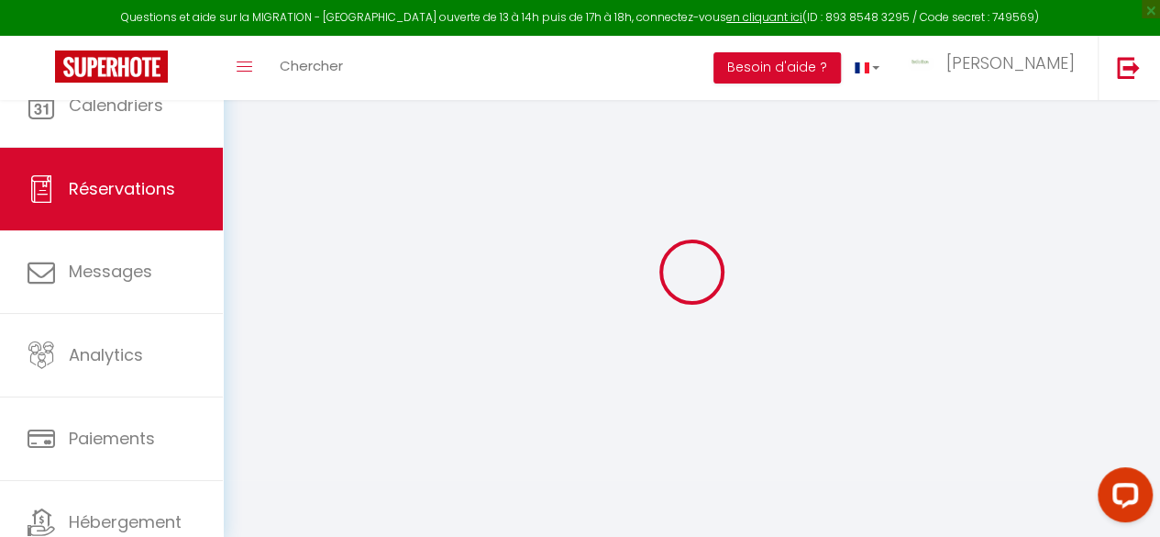
select select
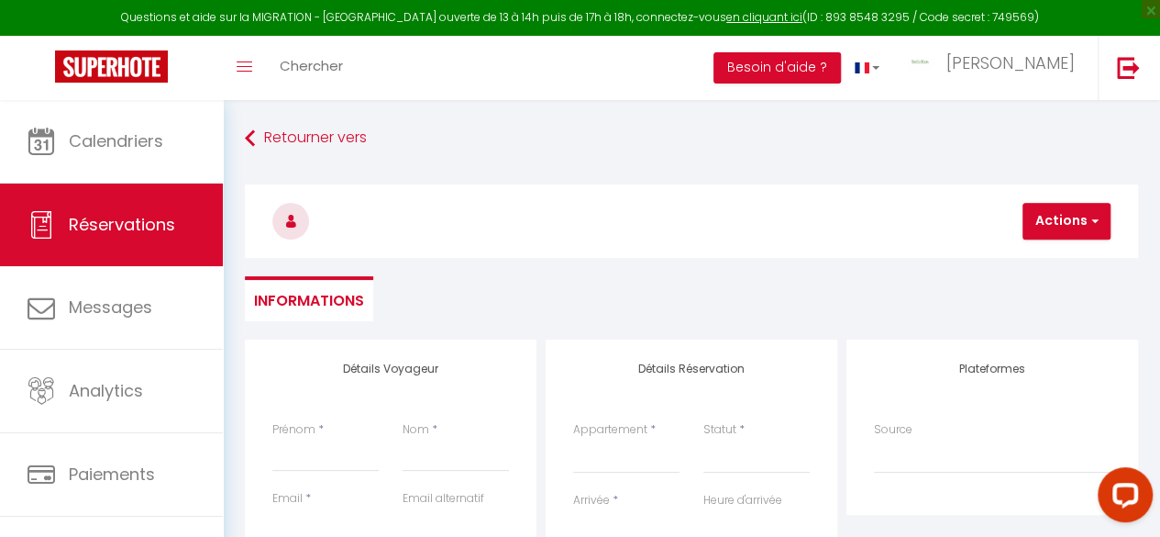
select select
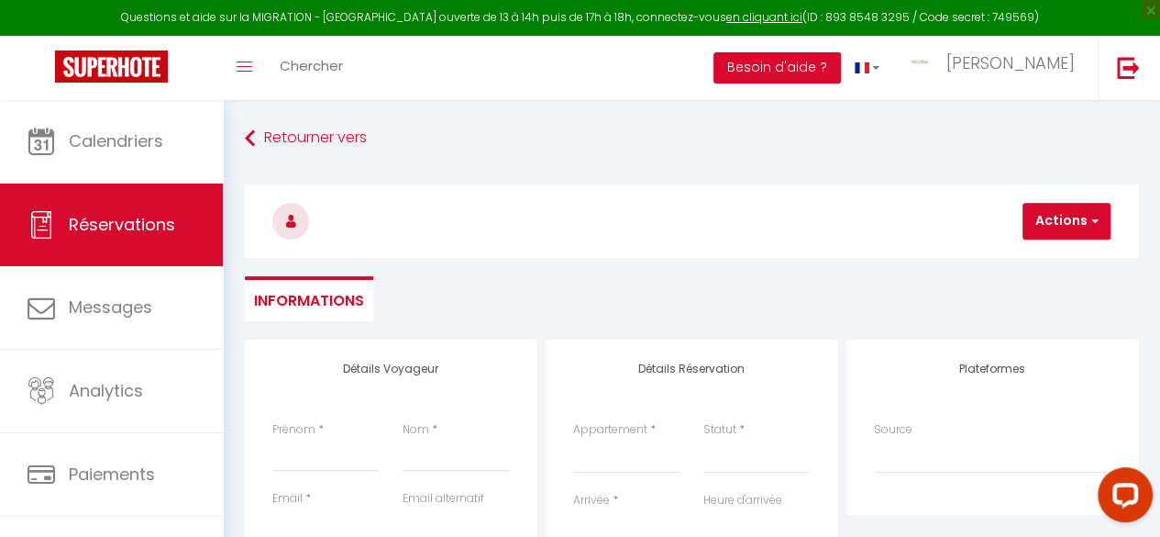
checkbox input "false"
select select
click at [318, 451] on input "Prénom" at bounding box center [325, 454] width 106 height 33
type input "J"
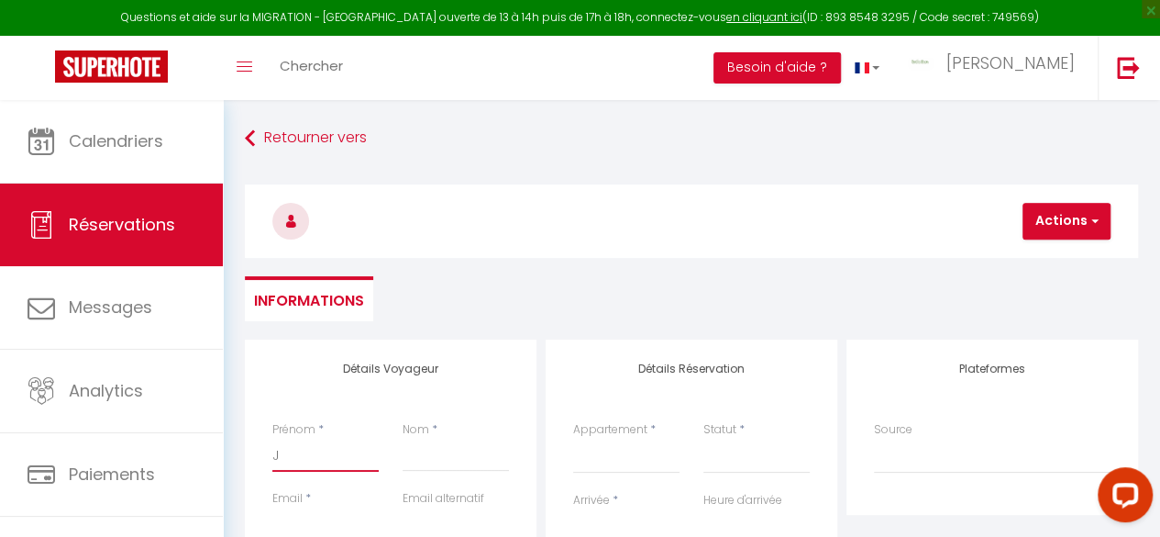
select select
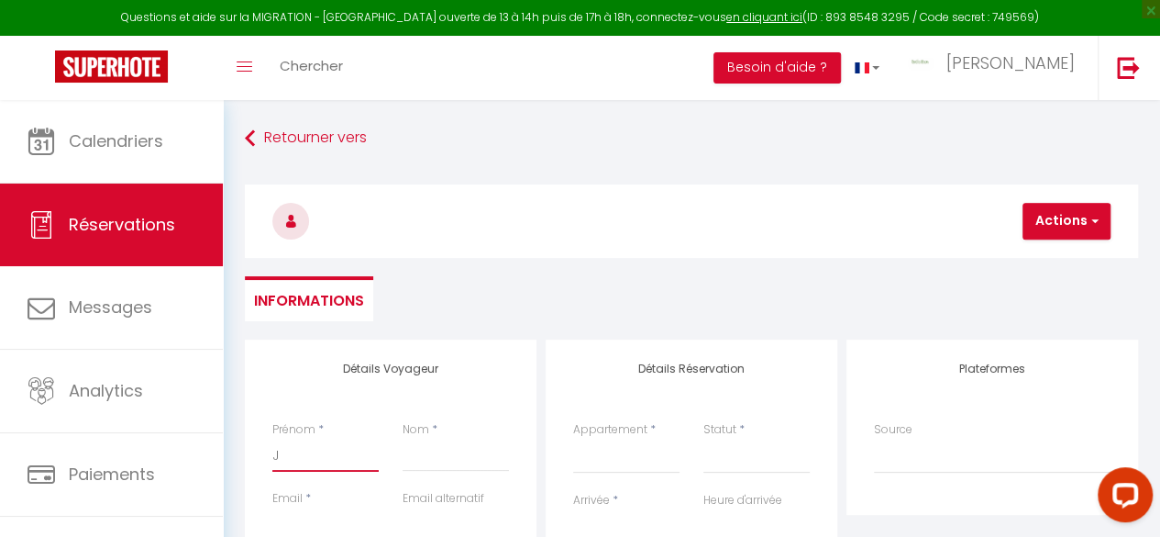
select select
checkbox input "false"
type input "Je"
select select
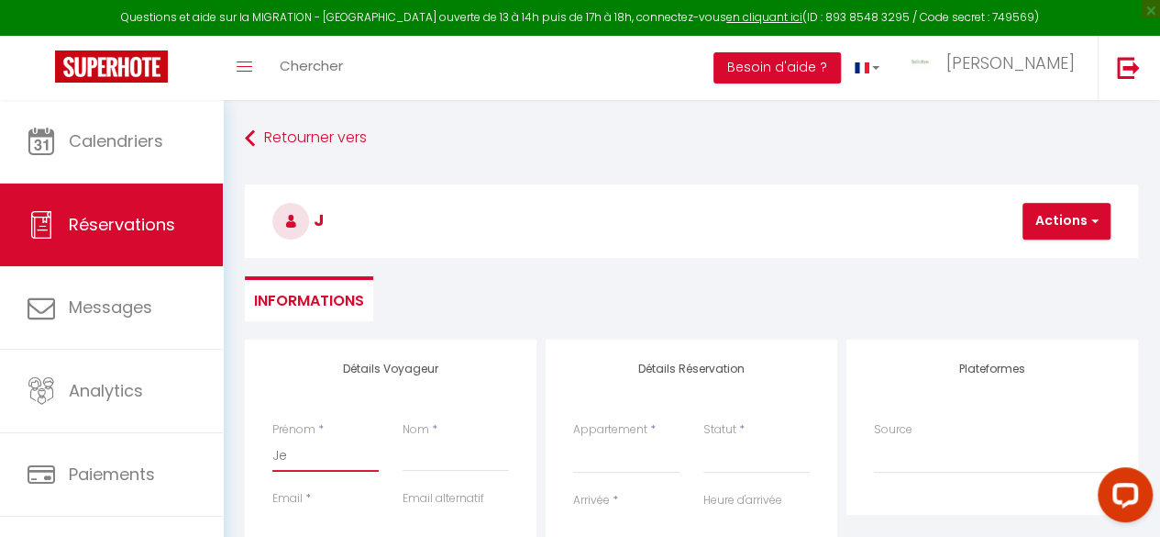
select select
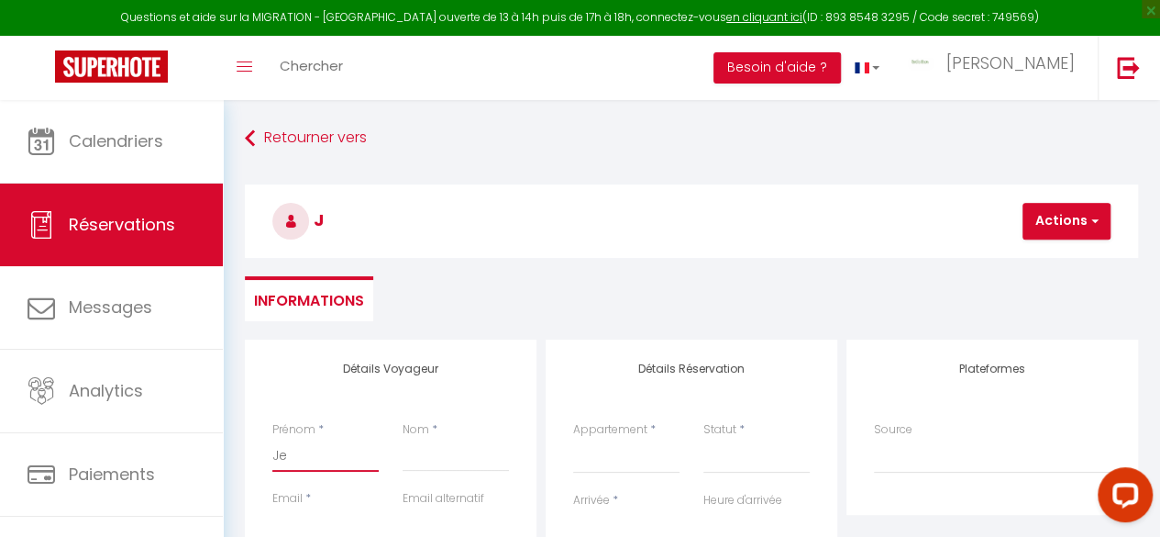
select select
checkbox input "false"
type input "Jea"
select select
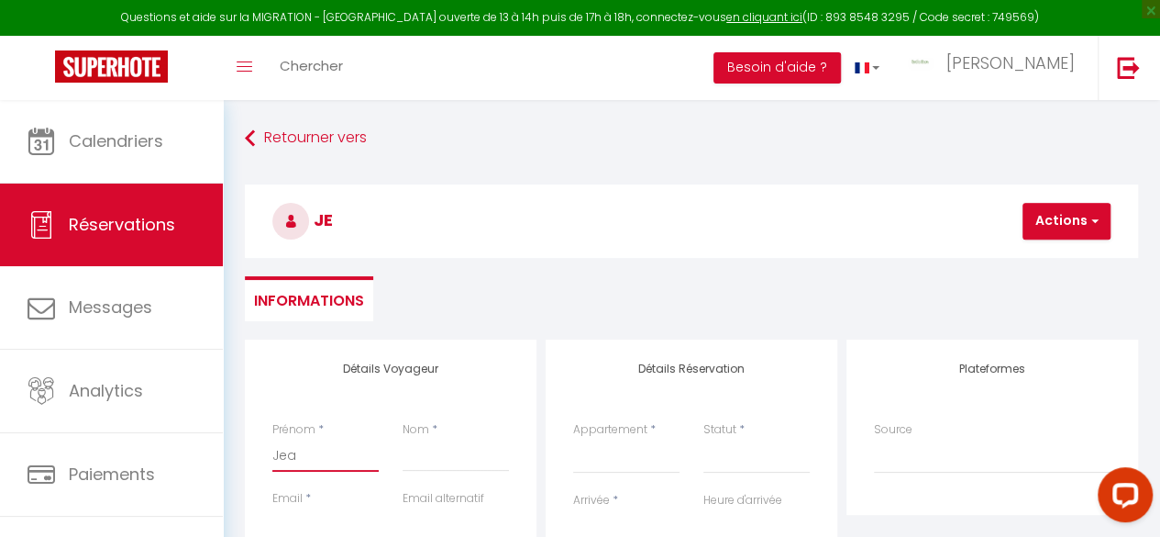
select select
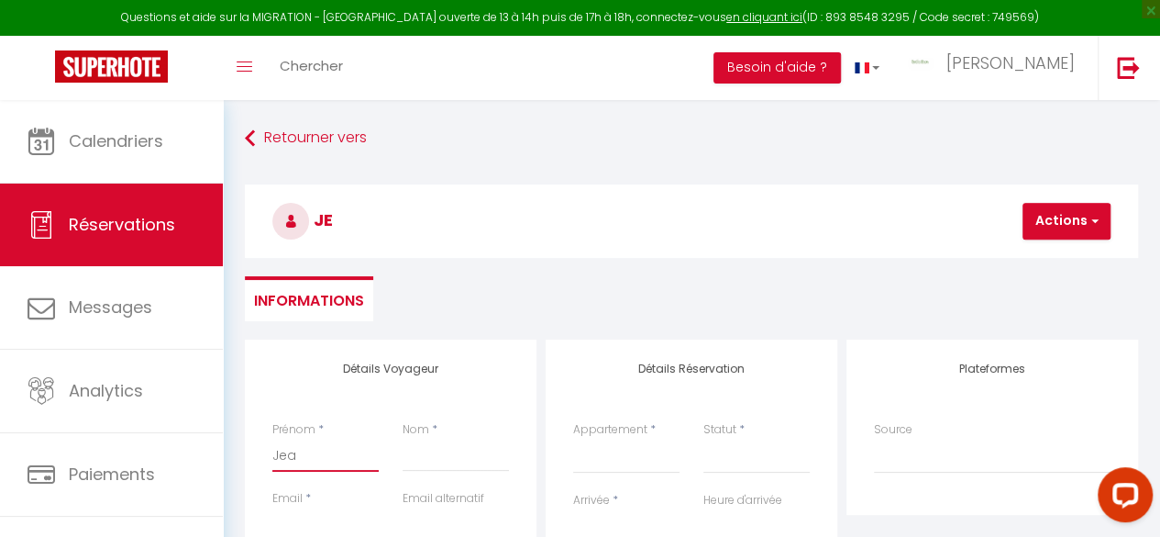
checkbox input "false"
type input "Jean"
select select
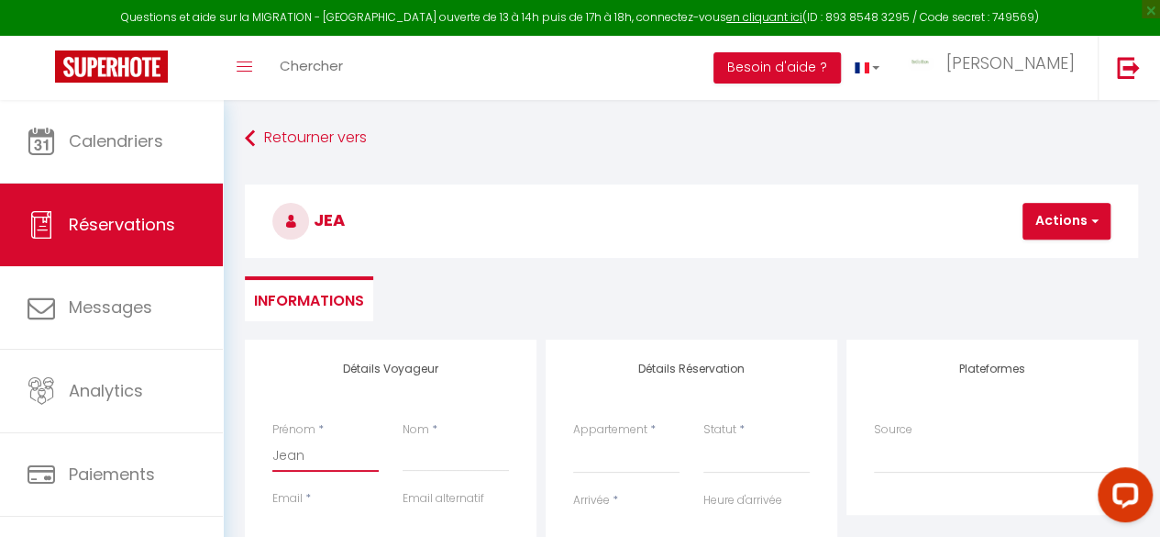
select select
checkbox input "false"
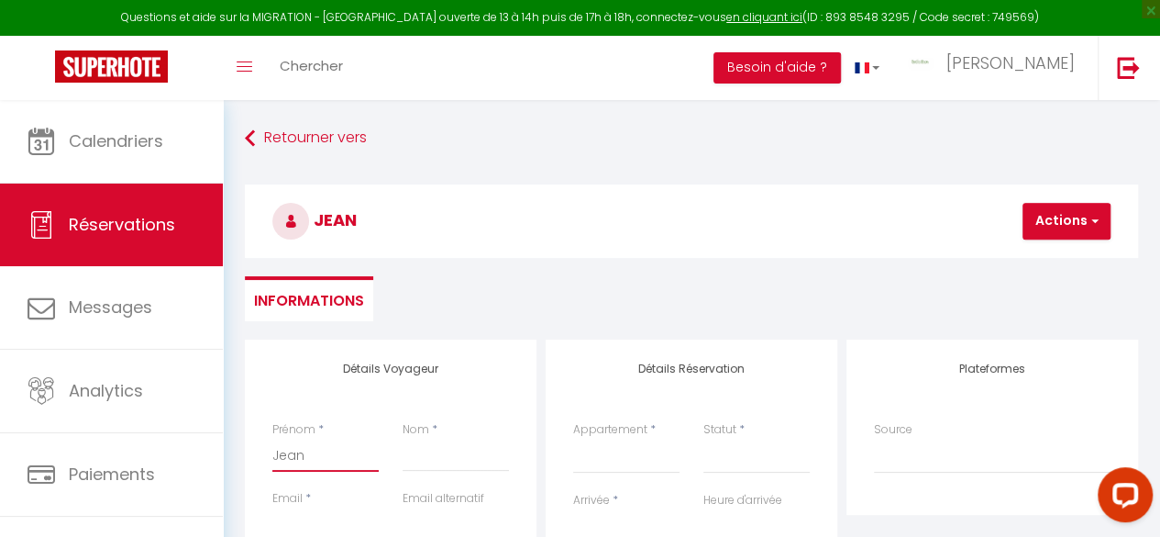
type input "Jean-"
select select
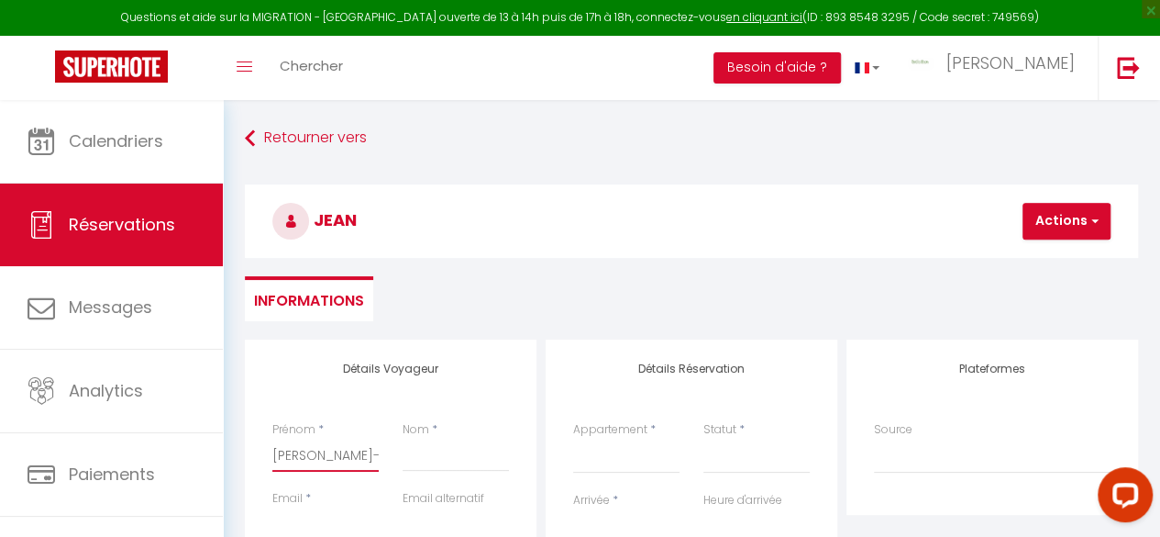
select select
checkbox input "false"
type input "Jean-M"
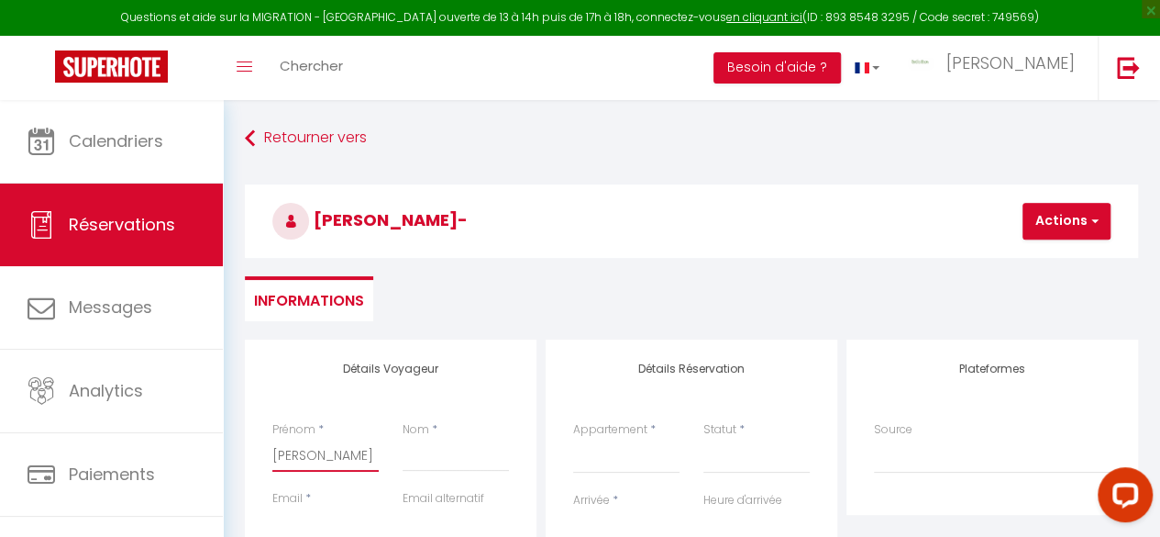
select select
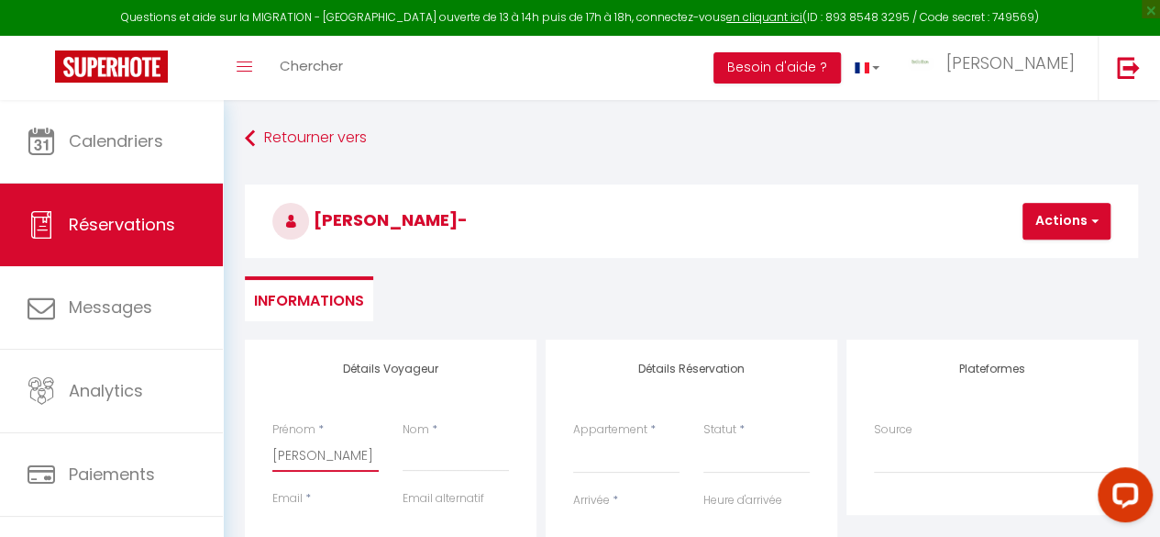
select select
checkbox input "false"
type input "Jean-Ma"
select select
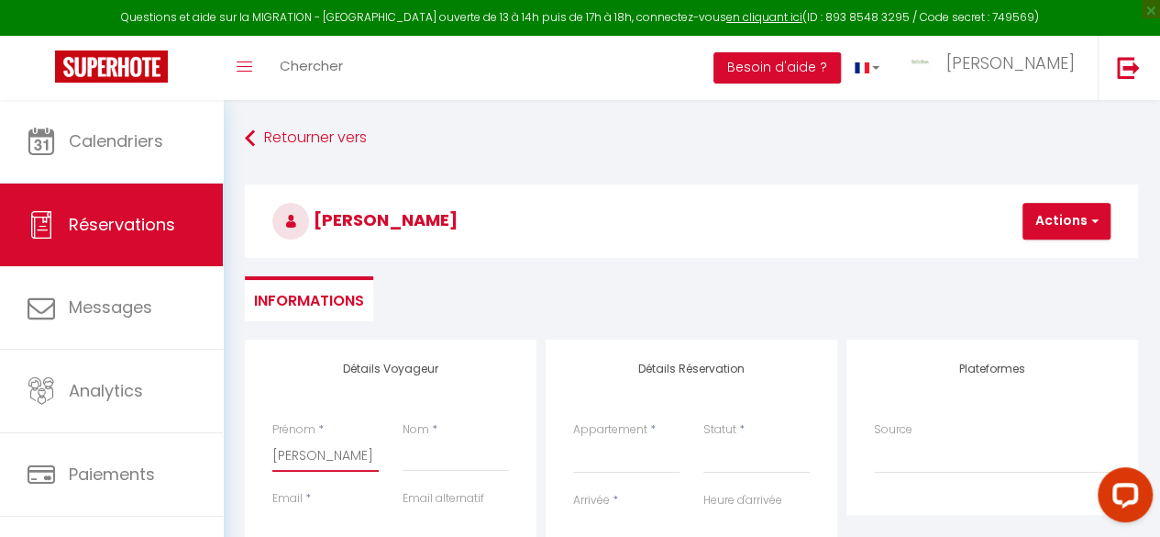
select select
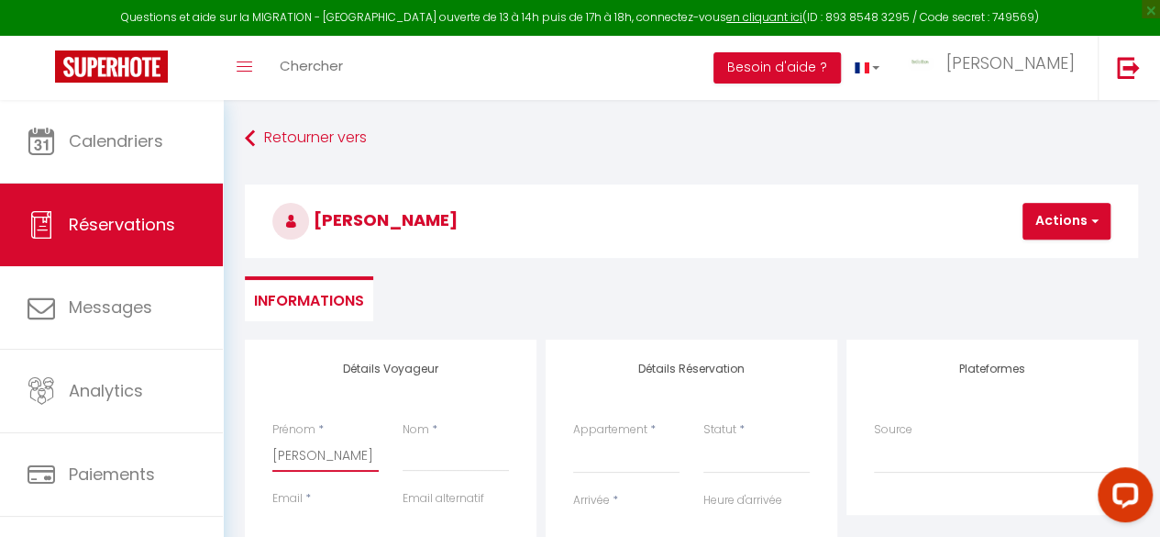
select select
checkbox input "false"
type input "Jean-Mar"
select select
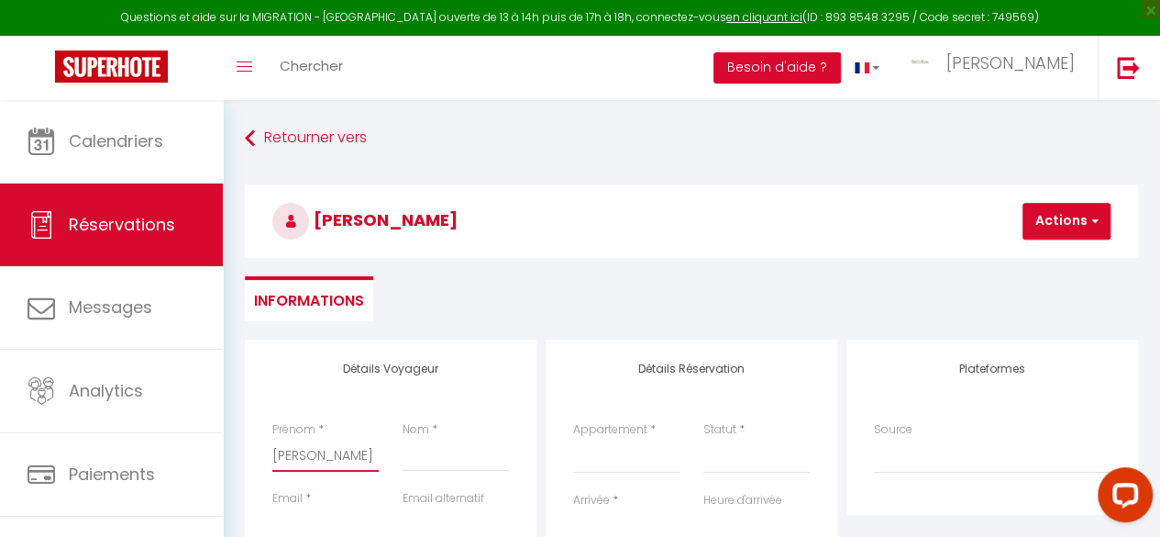
select select
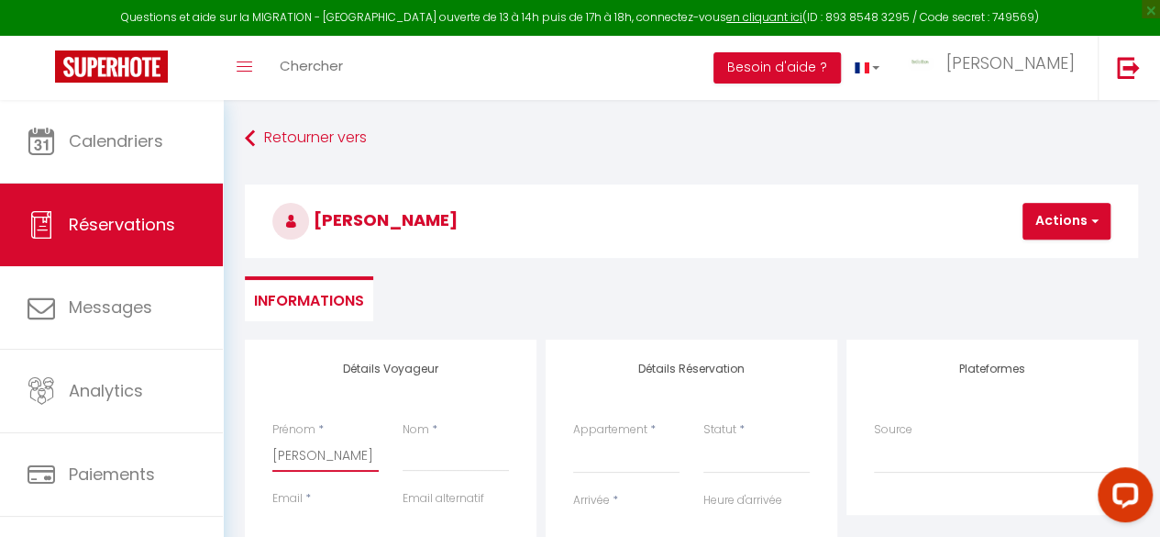
checkbox input "false"
type input "Jean-Marc"
select select
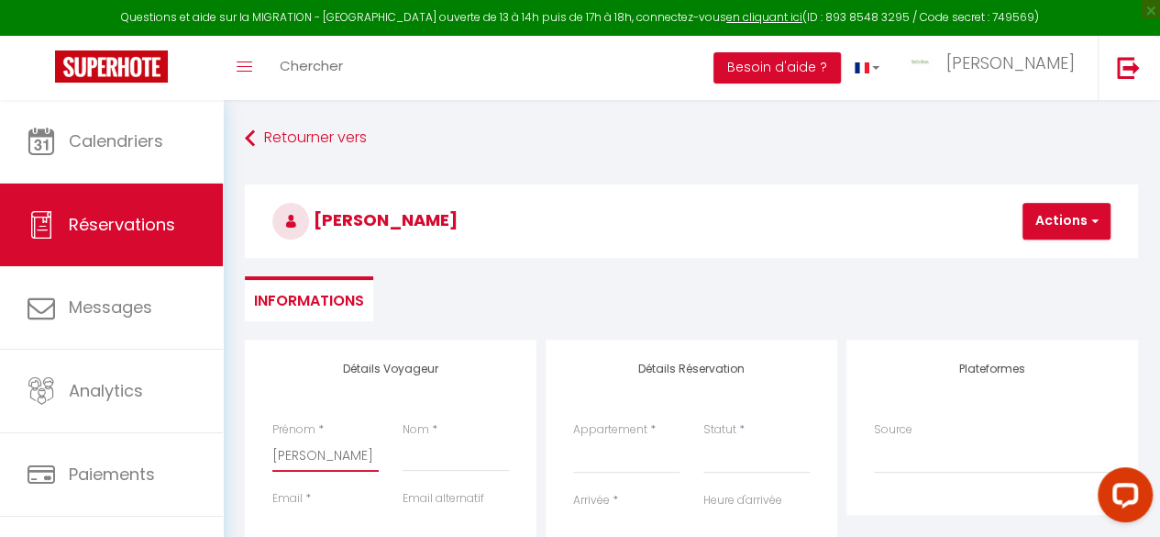
select select
checkbox input "false"
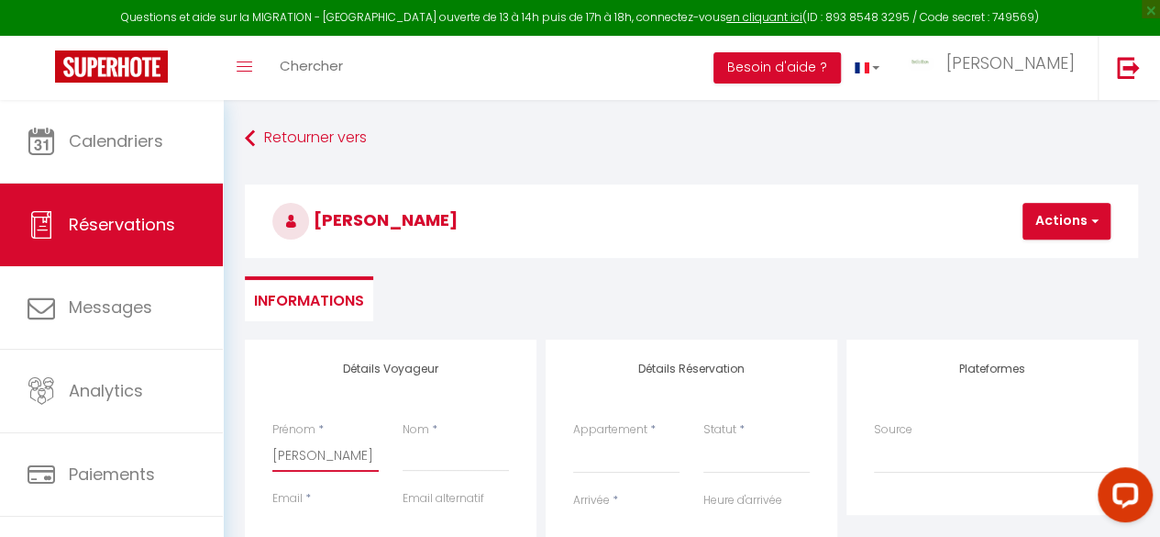
type input "Jean-Marc"
select select
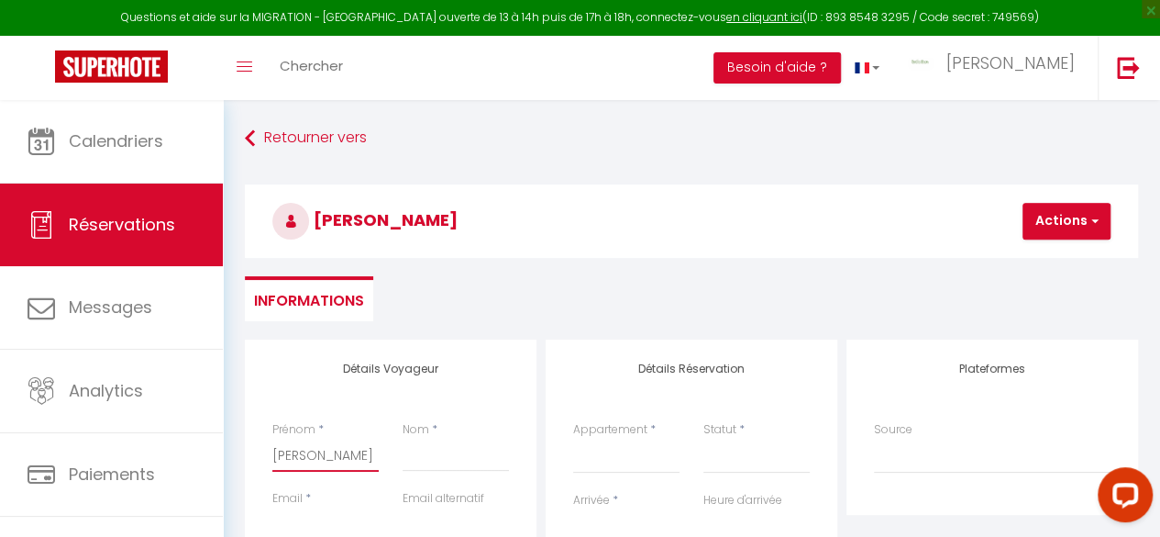
select select
checkbox input "false"
type input "Jean-Marc e"
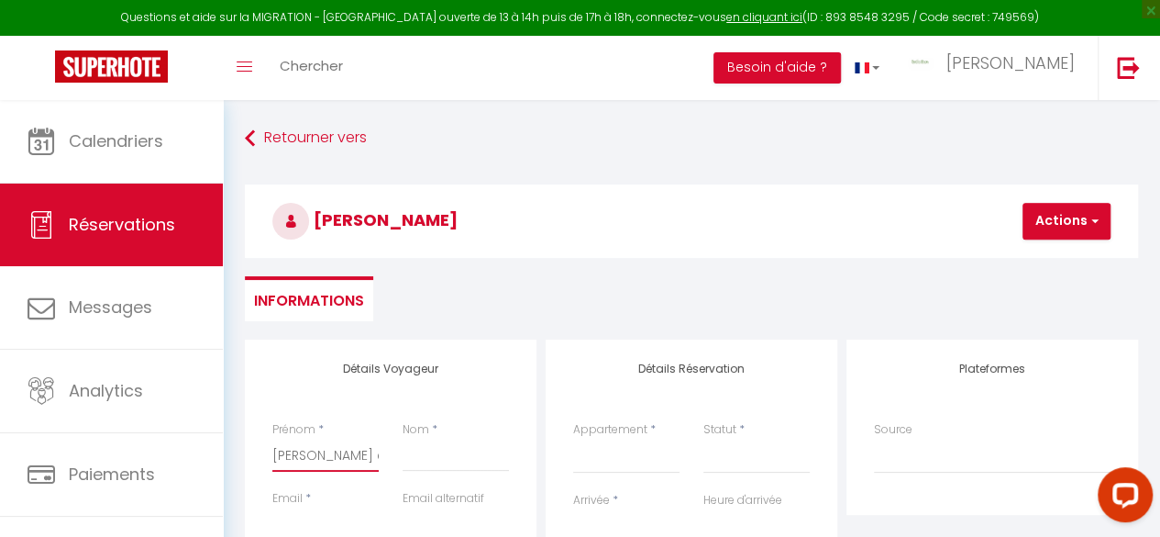
select select
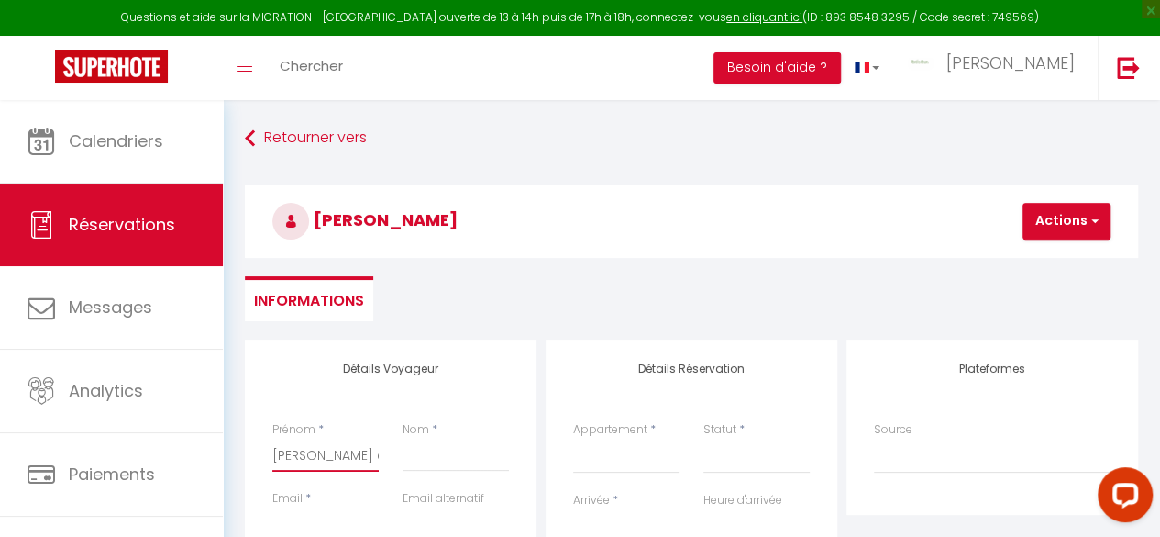
select select
checkbox input "false"
type input "Jean-Marc et"
select select
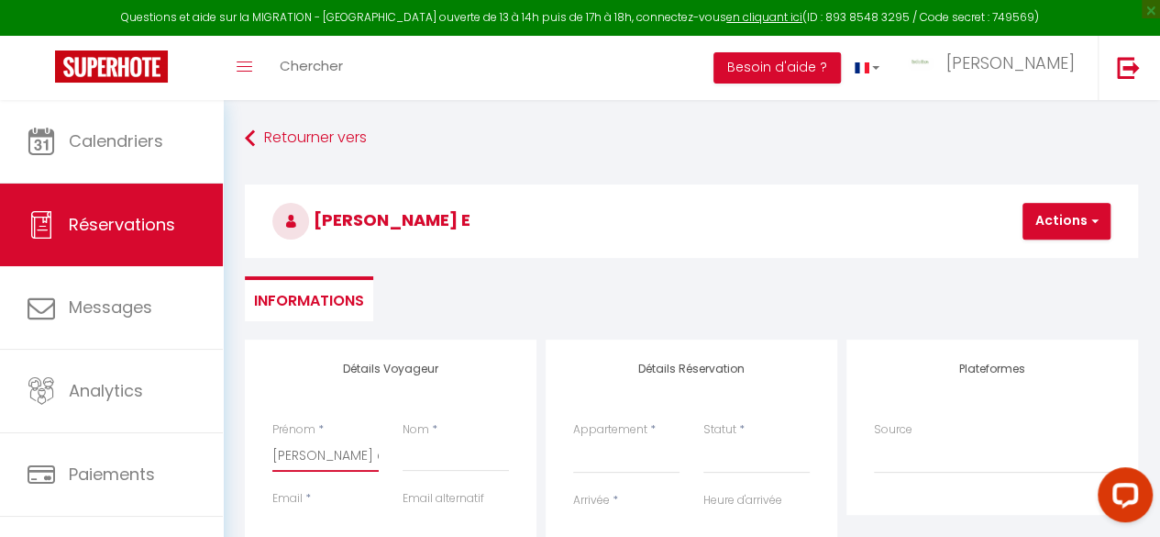
select select
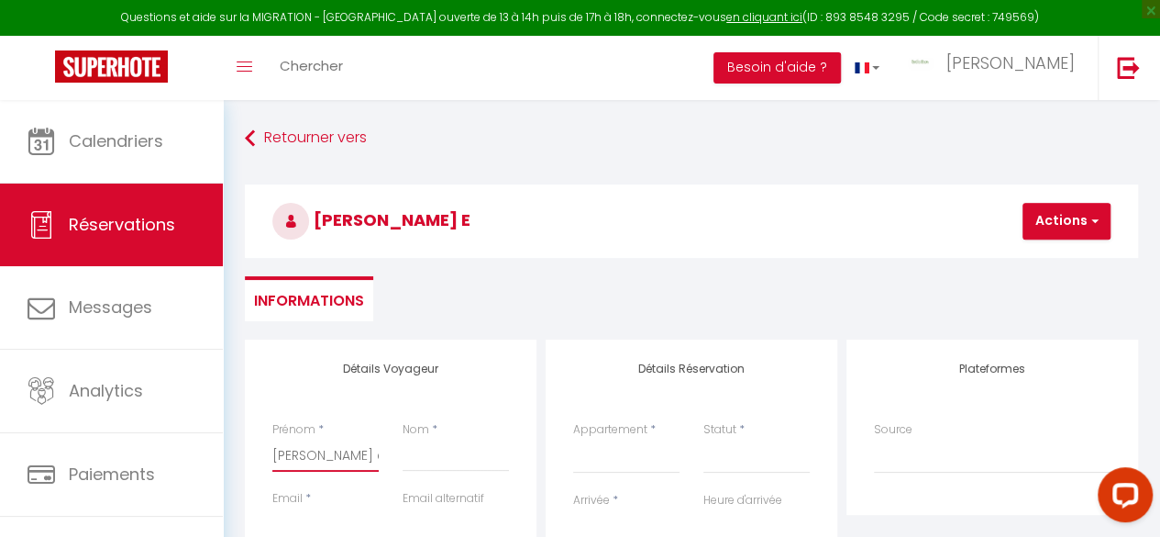
select select
checkbox input "false"
type input "Jean-Marc et"
select select
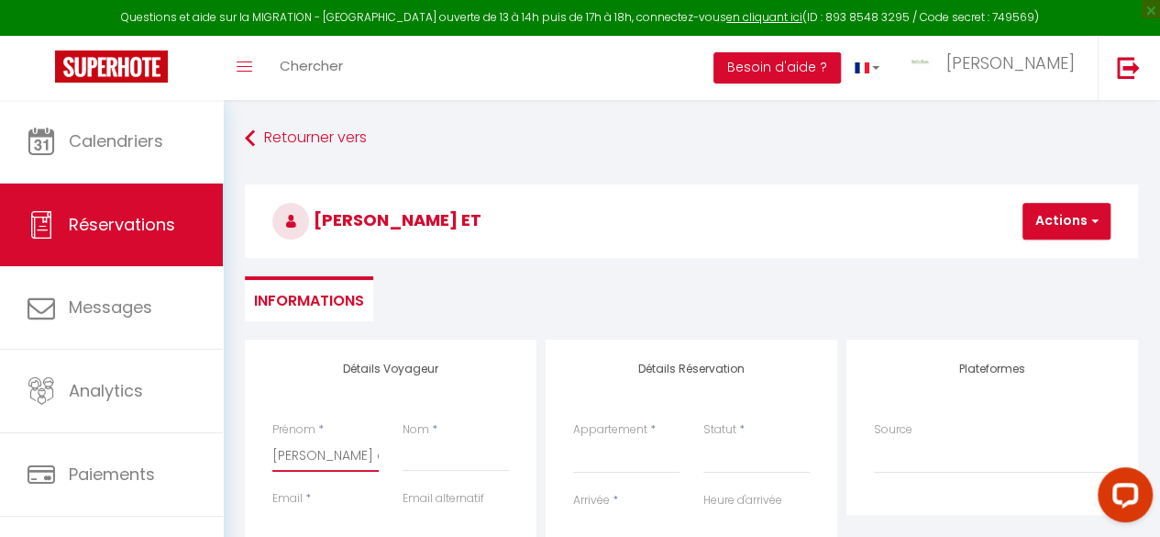
select select
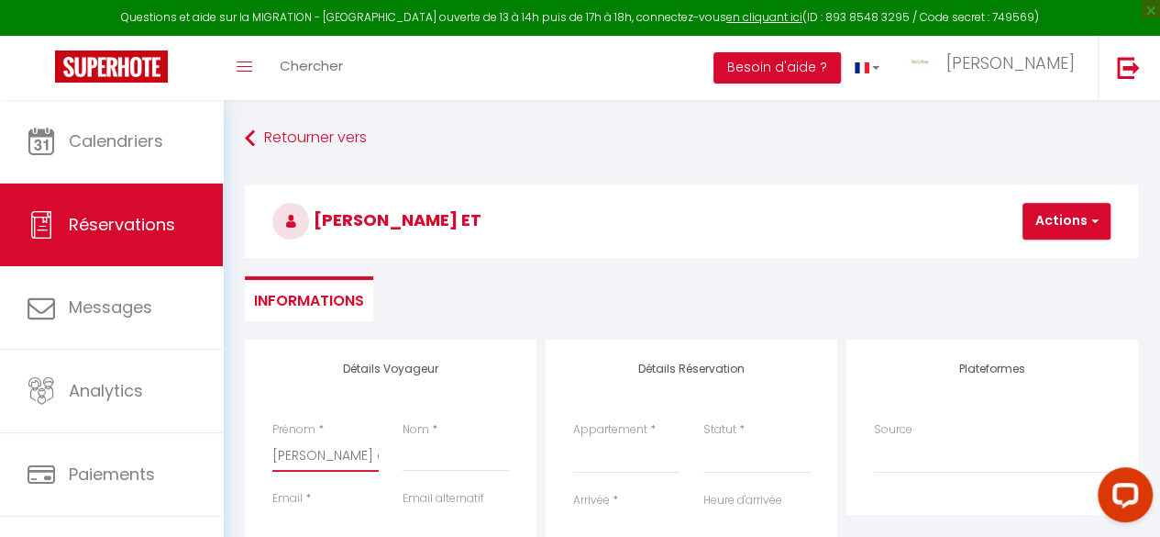
checkbox input "false"
type input "Jean-Marc et M"
select select
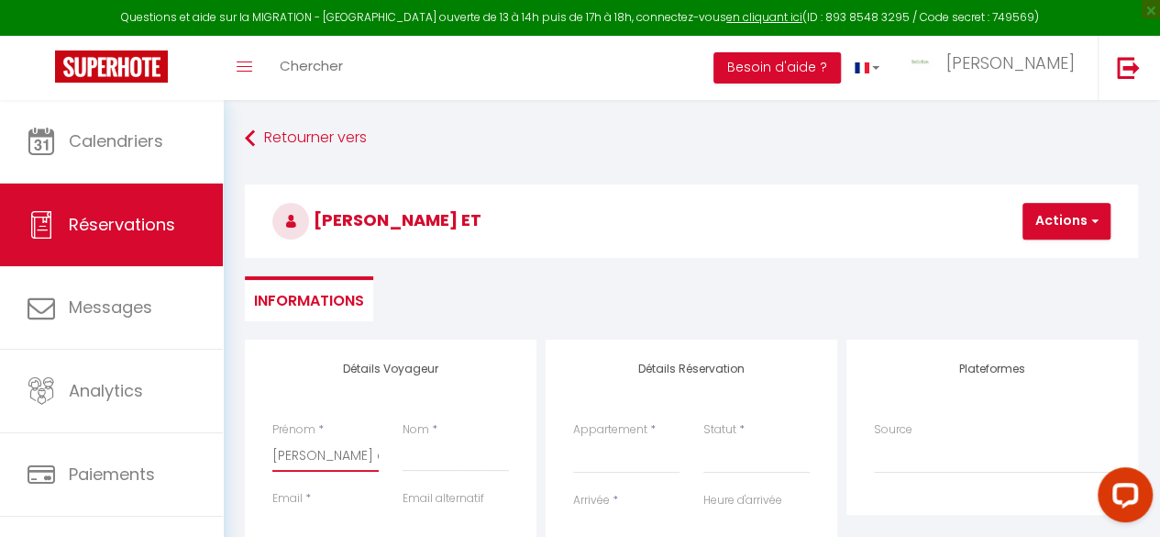
select select
checkbox input "false"
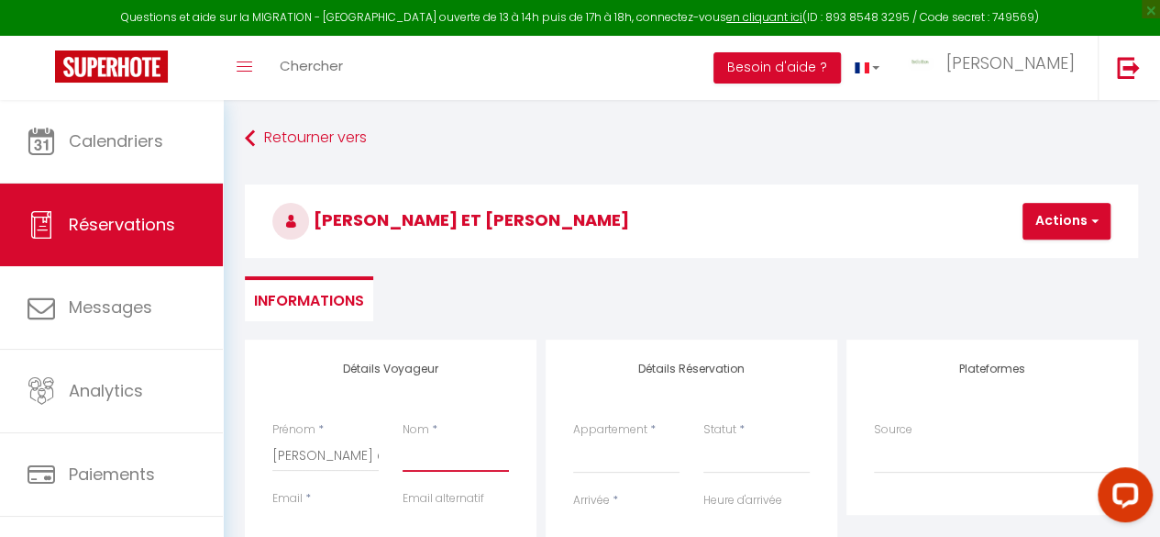
click at [438, 456] on input "Nom" at bounding box center [456, 454] width 106 height 33
click at [616, 452] on select "LE TAILLEUR - BedinShop LA CHAUMIÈRE - BedinShop LE BOUQUINISTE - BedinShop LA …" at bounding box center [626, 455] width 106 height 35
click at [573, 438] on select "LE TAILLEUR - BedinShop LA CHAUMIÈRE - BedinShop LE BOUQUINISTE - BedinShop LA …" at bounding box center [626, 455] width 106 height 35
click at [732, 276] on ul "Informations" at bounding box center [691, 298] width 893 height 45
click at [717, 276] on ul "Informations" at bounding box center [691, 298] width 893 height 45
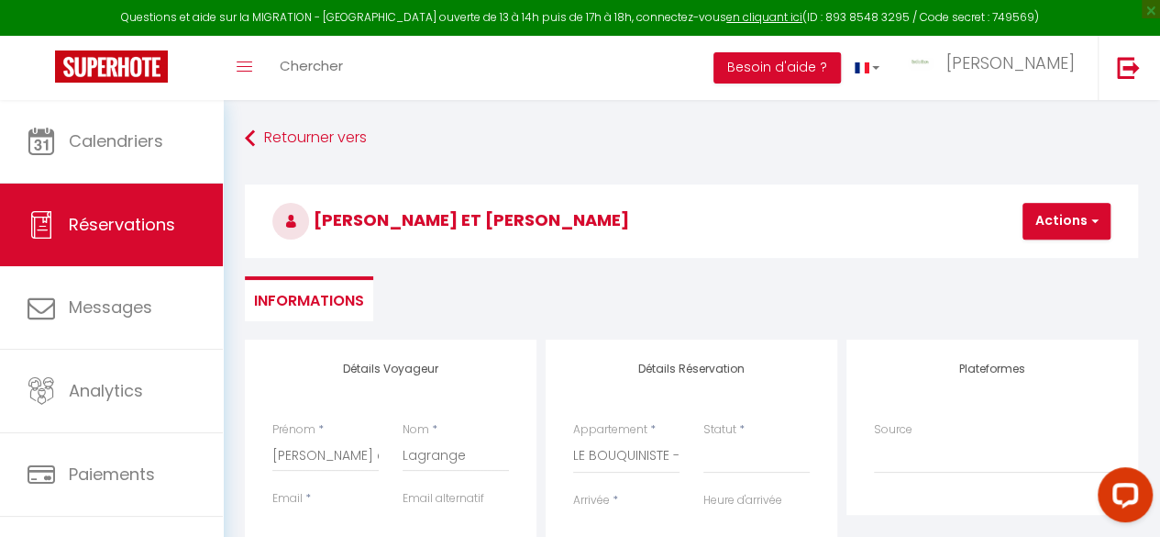
scroll to position [183, 0]
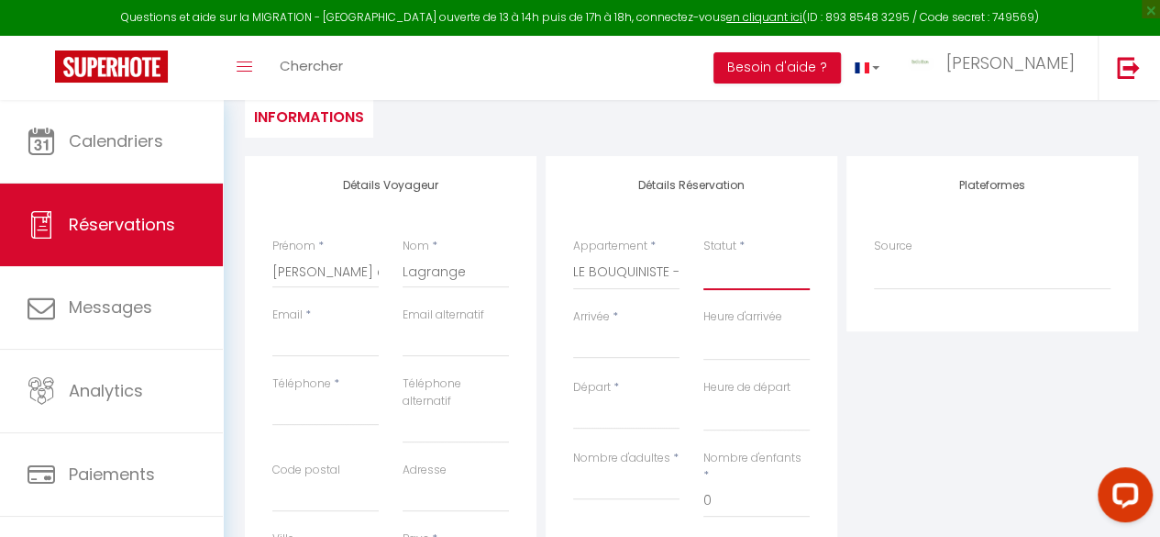
click at [717, 281] on select "Confirmé Non Confirmé Annulé Annulé par le voyageur No Show Request" at bounding box center [756, 272] width 106 height 35
click at [703, 255] on select "Confirmé Non Confirmé Annulé Annulé par le voyageur No Show Request" at bounding box center [756, 272] width 106 height 35
click at [609, 350] on input "Arrivée" at bounding box center [626, 344] width 106 height 24
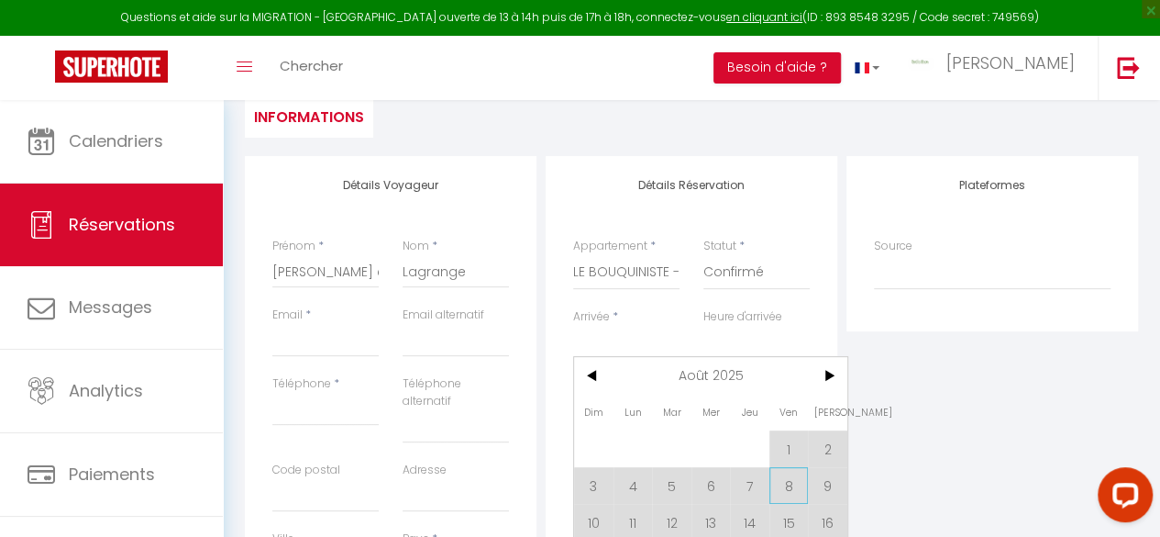
scroll to position [367, 0]
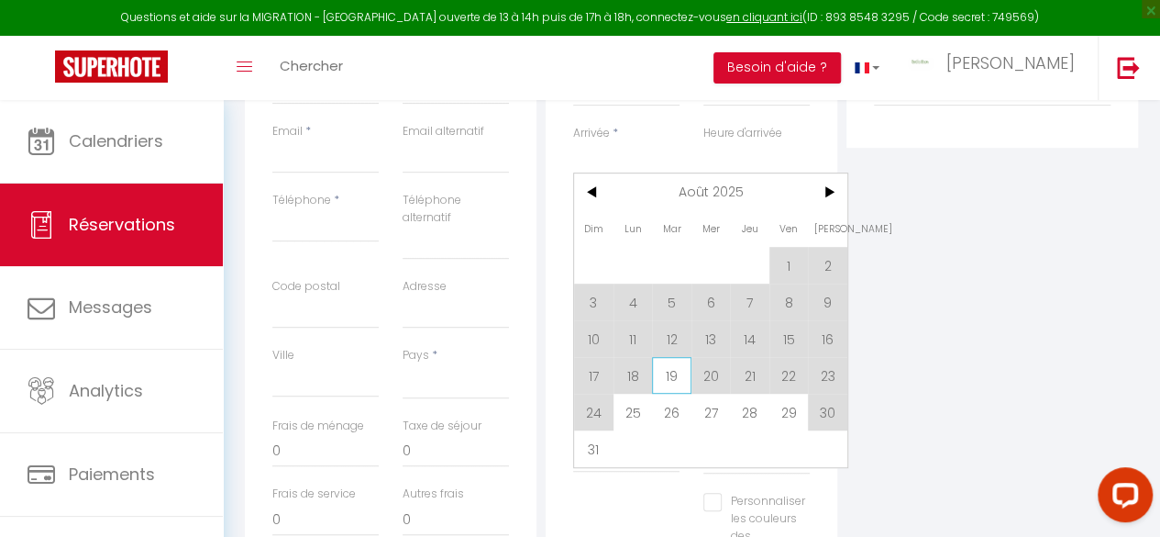
click at [678, 378] on span "19" at bounding box center [671, 375] width 39 height 37
click at [292, 231] on input "Téléphone" at bounding box center [325, 225] width 106 height 33
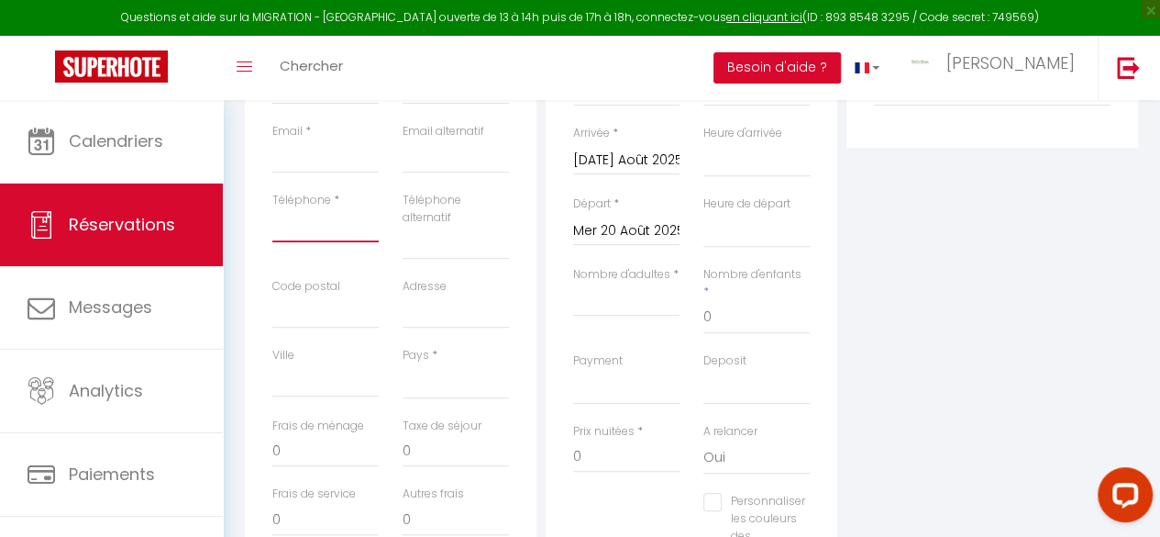
scroll to position [275, 0]
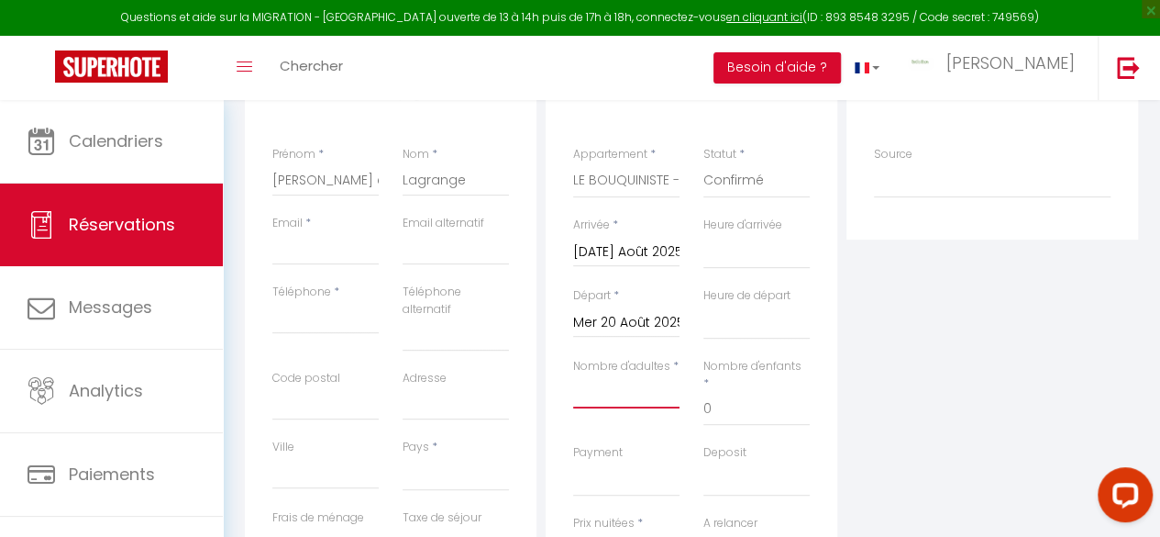
click at [627, 399] on input "Nombre d'adultes" at bounding box center [626, 391] width 106 height 33
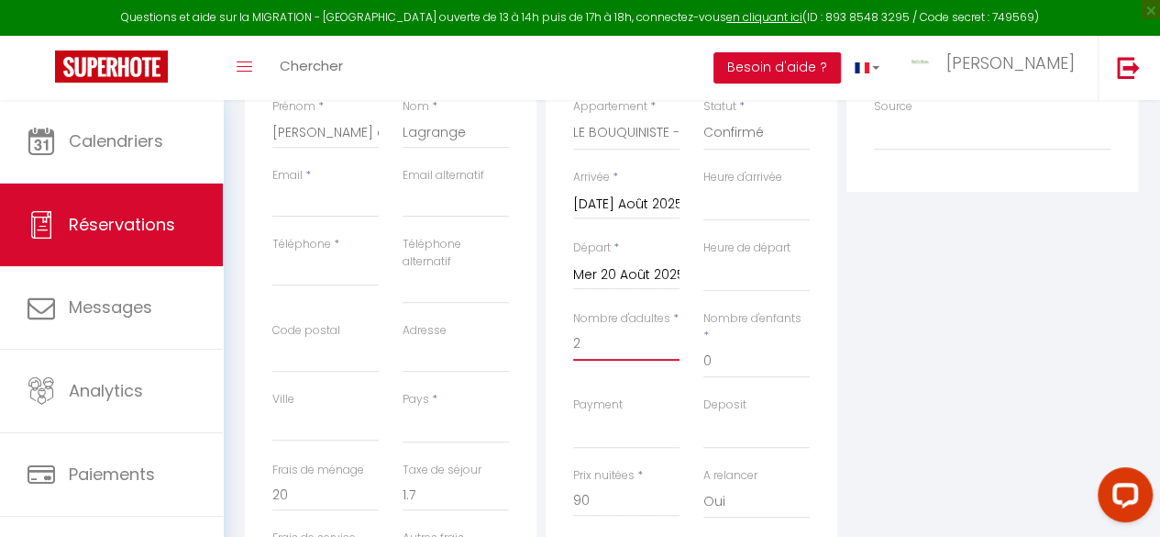
scroll to position [367, 0]
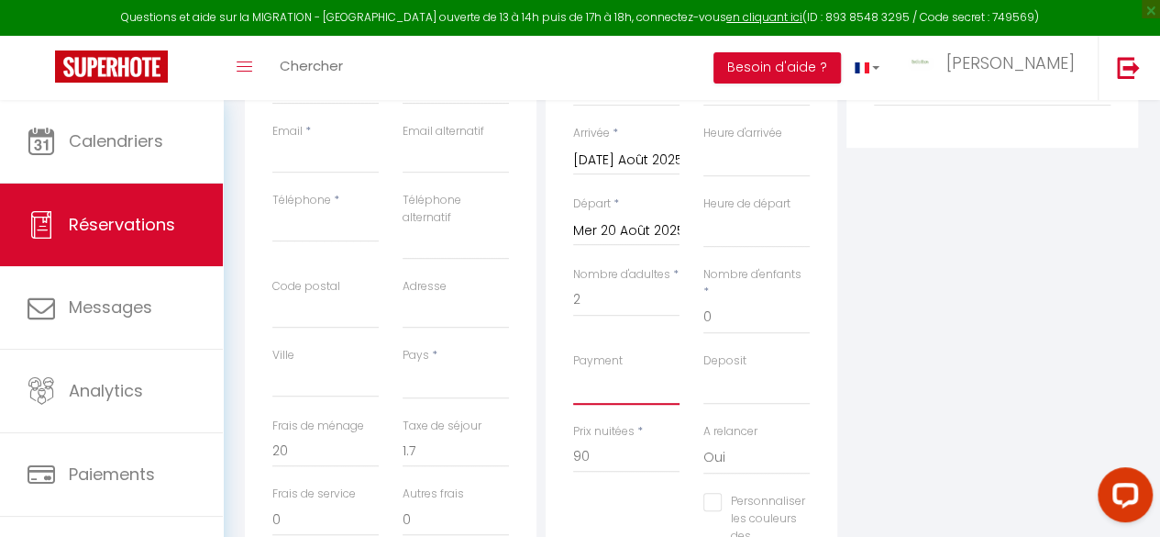
click at [611, 371] on select "OK KO" at bounding box center [626, 387] width 106 height 35
click at [573, 370] on select "OK KO" at bounding box center [626, 387] width 106 height 35
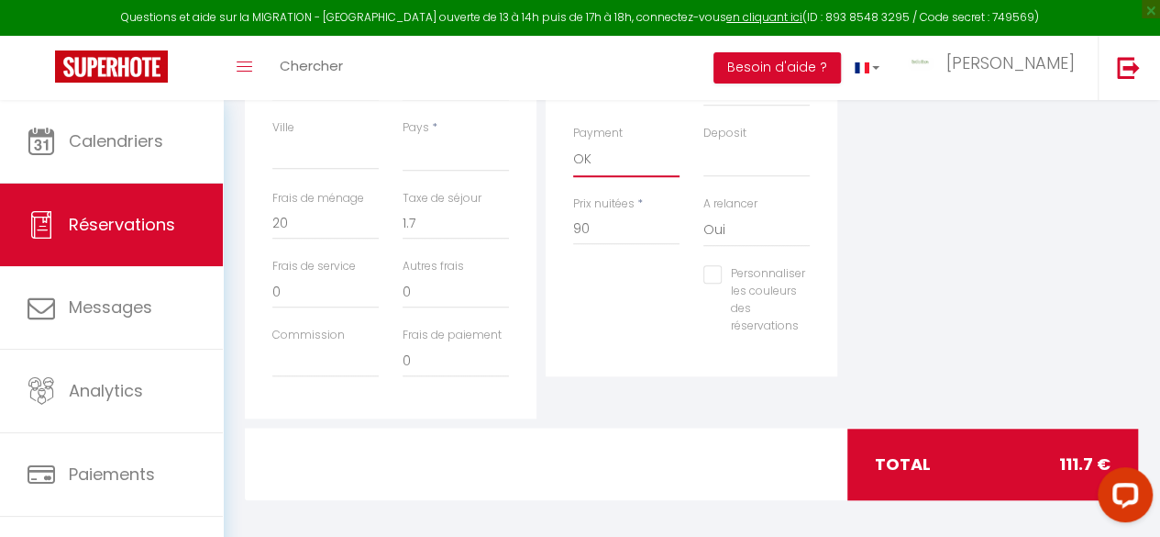
scroll to position [604, 0]
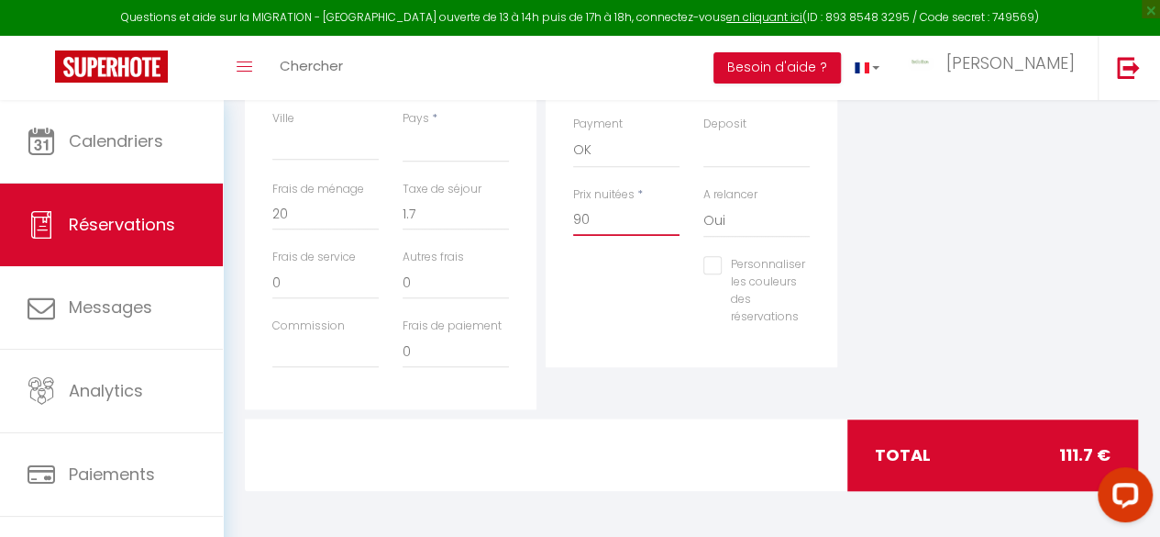
drag, startPoint x: 635, startPoint y: 204, endPoint x: 477, endPoint y: 224, distance: 159.0
click at [477, 224] on div "Détails Voyageur Prénom * Jean-Marc et Monique Nom * Lagrange Email * Email alt…" at bounding box center [691, 72] width 903 height 673
click at [584, 386] on div "Détails Réservation Appartement * LE TAILLEUR - BedinShop LA CHAUMIÈRE - BedinS…" at bounding box center [691, 72] width 301 height 673
drag, startPoint x: 411, startPoint y: 216, endPoint x: 319, endPoint y: 219, distance: 91.8
click at [321, 219] on div "Frais de ménage 20 Taxe de séjour 1.7" at bounding box center [390, 215] width 260 height 69
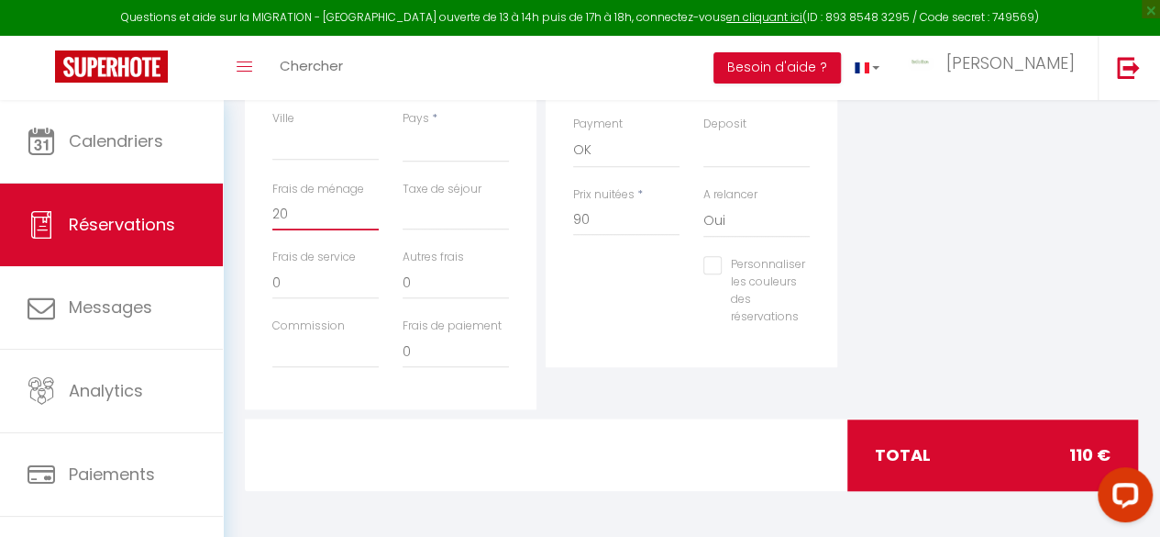
drag, startPoint x: 312, startPoint y: 211, endPoint x: 229, endPoint y: 208, distance: 82.6
click at [229, 208] on div "Retourner vers Jean-Marc et Monique Lagrange Actions Enregistrer Actions Enregi…" at bounding box center [691, 16] width 937 height 1041
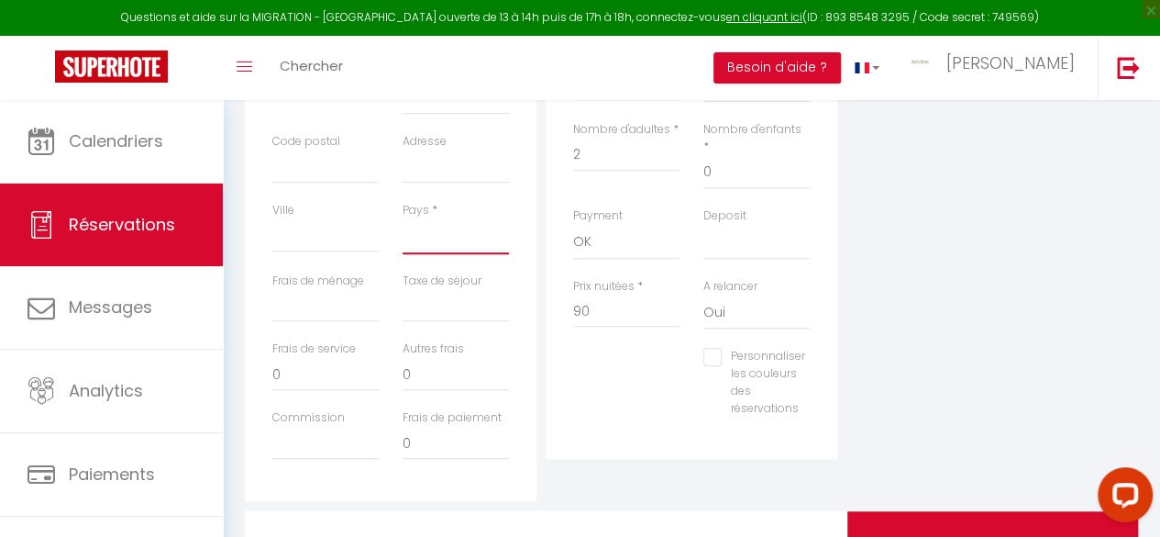
click at [448, 246] on select "France Portugal Afghanistan Albania Algeria American Samoa Andorra Angola Angui…" at bounding box center [456, 236] width 106 height 35
click at [403, 219] on select "France Portugal Afghanistan Albania Algeria American Samoa Andorra Angola Angui…" at bounding box center [456, 236] width 106 height 35
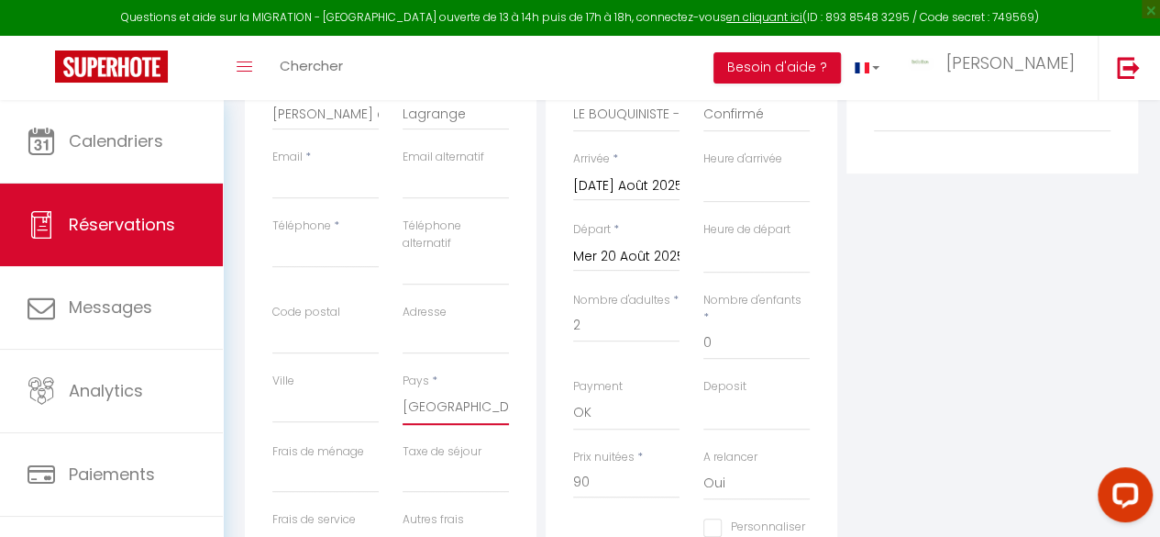
scroll to position [328, 0]
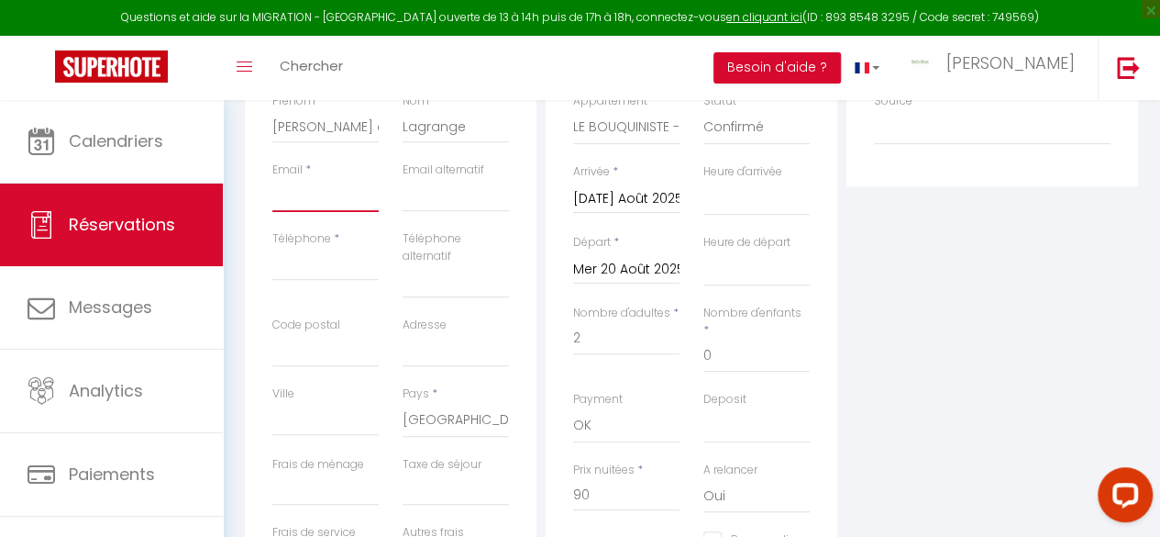
click at [323, 198] on input "Email client" at bounding box center [325, 195] width 106 height 33
click at [458, 195] on input "email" at bounding box center [456, 195] width 106 height 33
click at [319, 264] on input "Téléphone" at bounding box center [325, 264] width 106 height 33
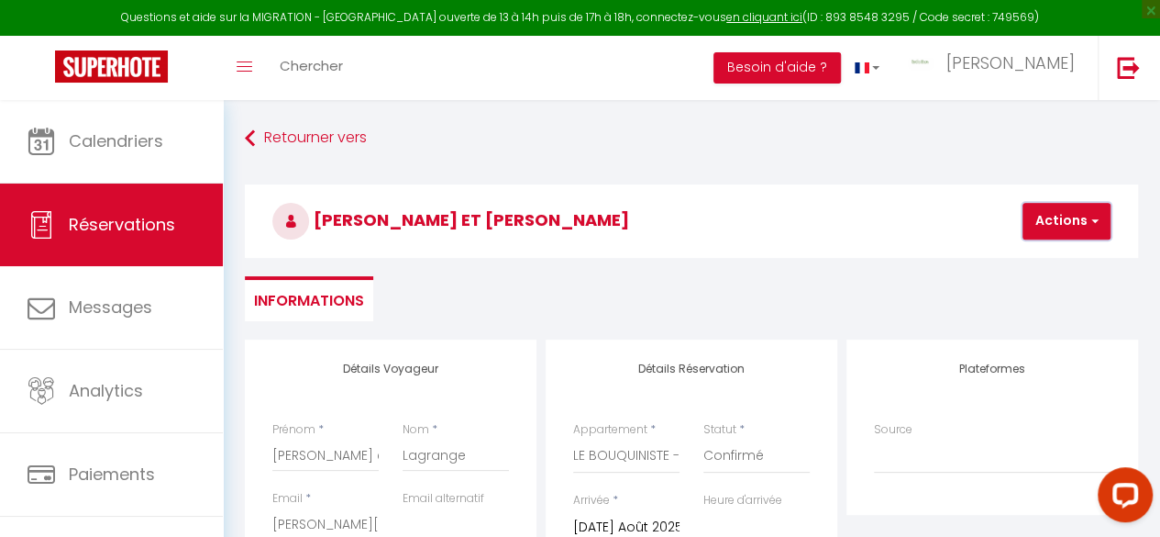
click at [1057, 224] on button "Actions" at bounding box center [1067, 221] width 88 height 37
click at [1046, 251] on link "Enregistrer" at bounding box center [1082, 261] width 145 height 24
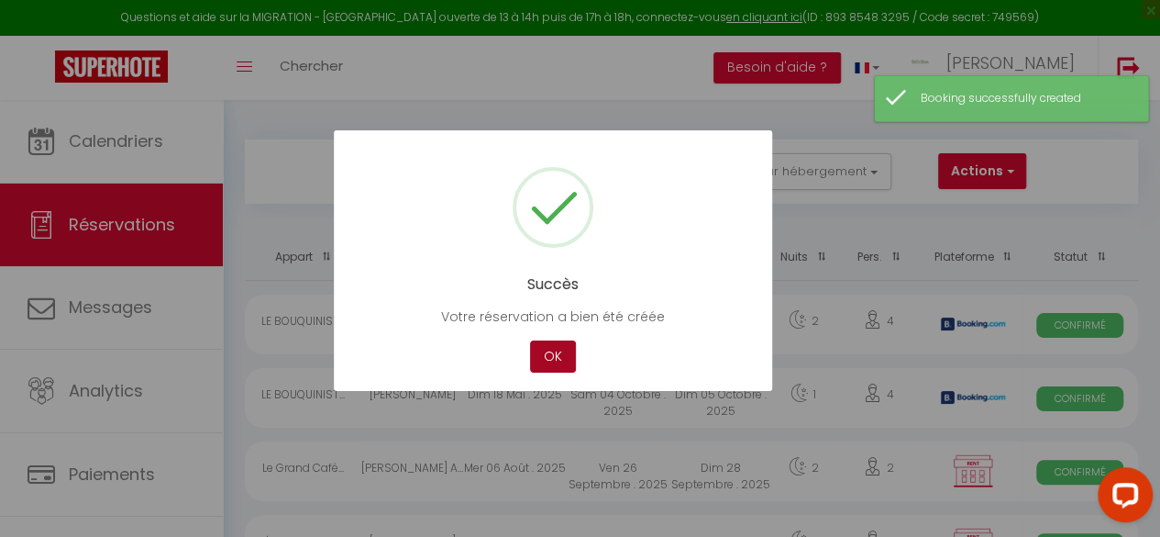
click at [557, 350] on button "OK" at bounding box center [553, 356] width 46 height 32
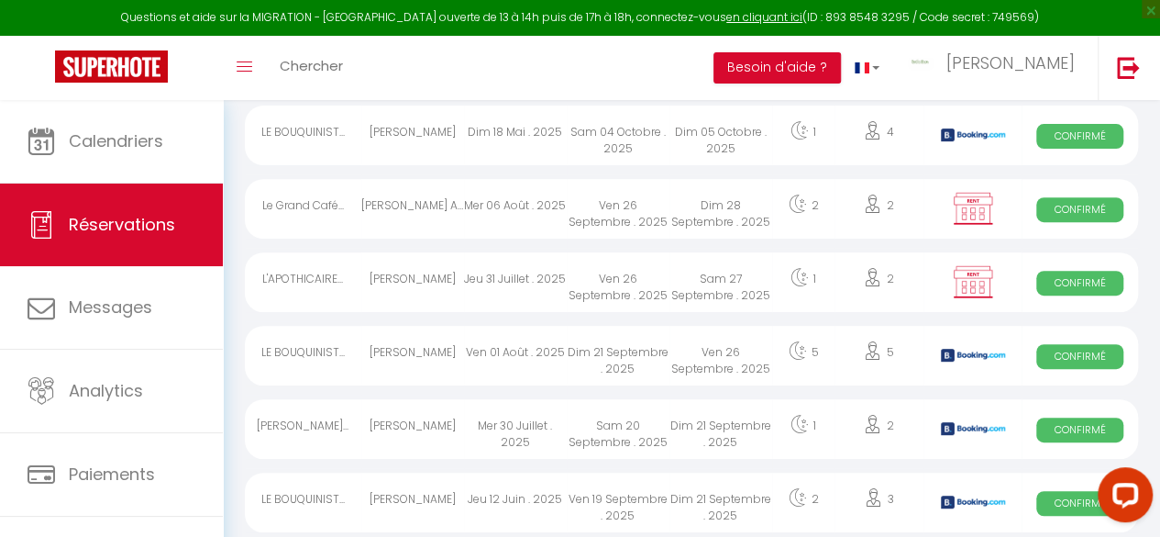
scroll to position [275, 0]
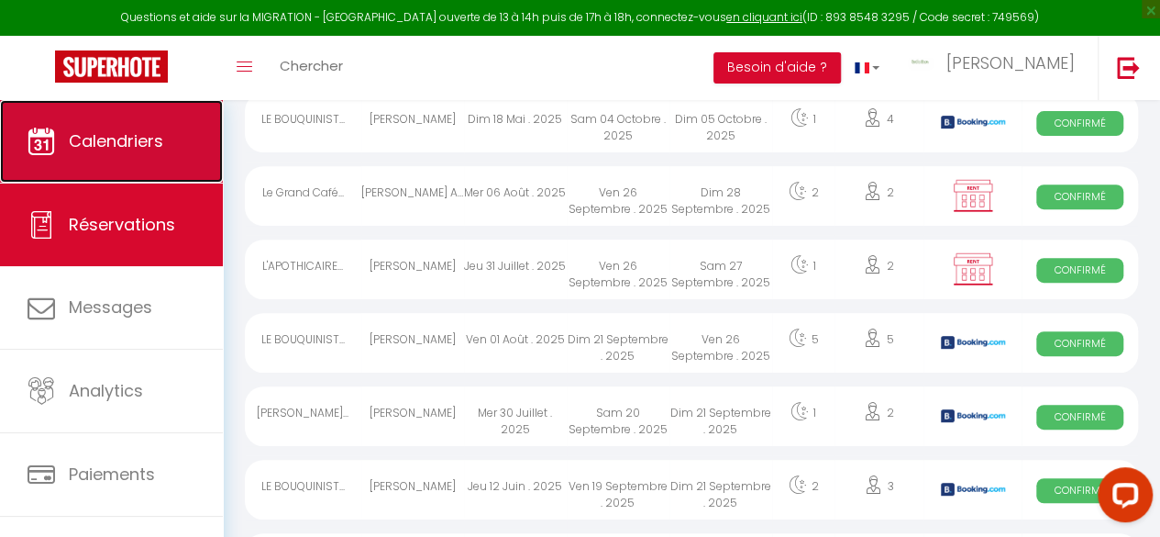
click at [88, 169] on link "Calendriers" at bounding box center [111, 141] width 223 height 83
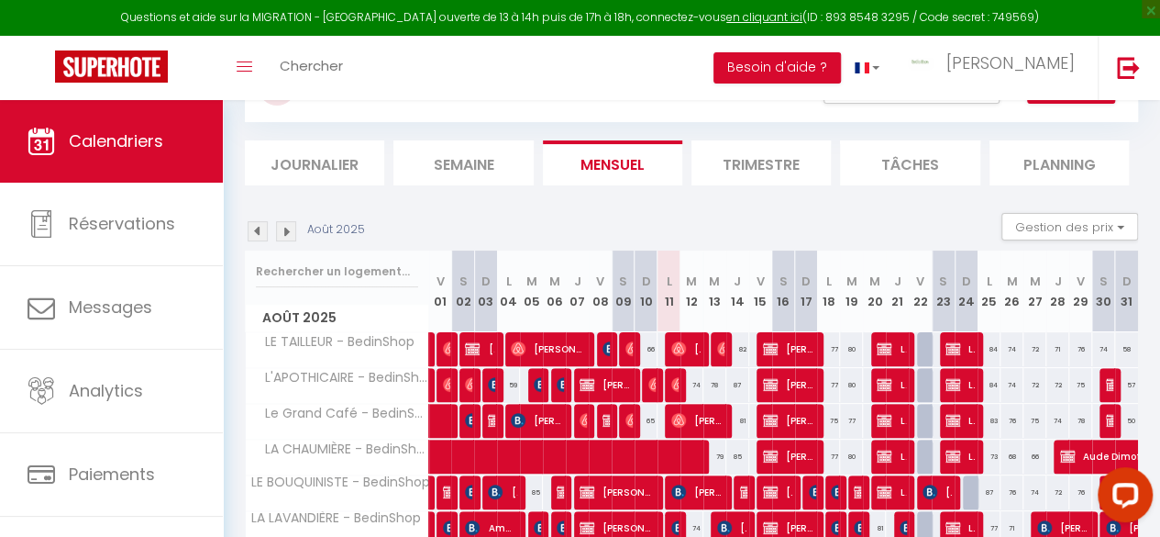
scroll to position [183, 0]
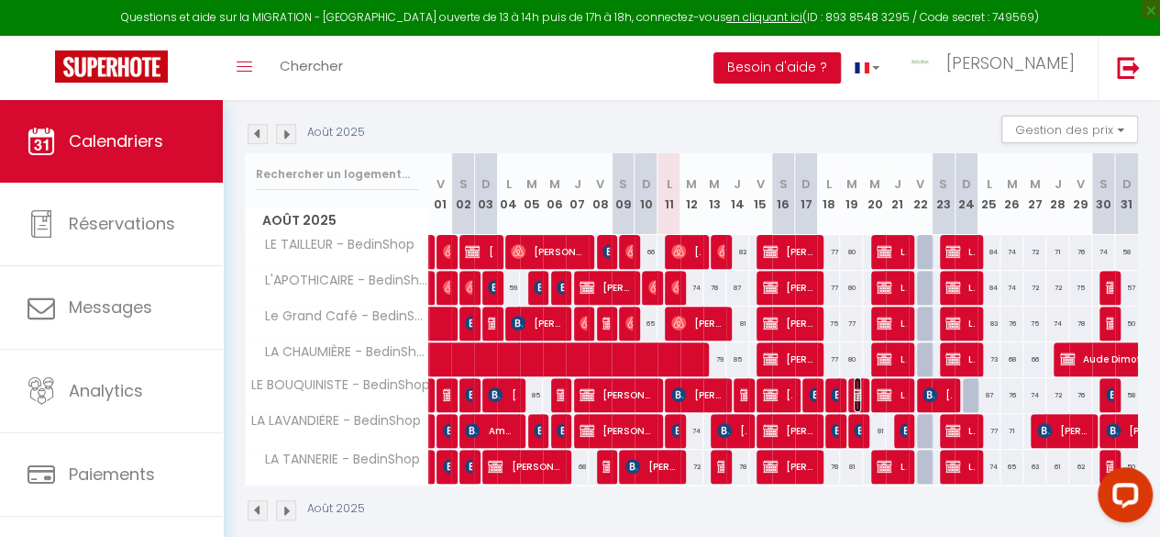
click at [854, 388] on img at bounding box center [861, 394] width 15 height 15
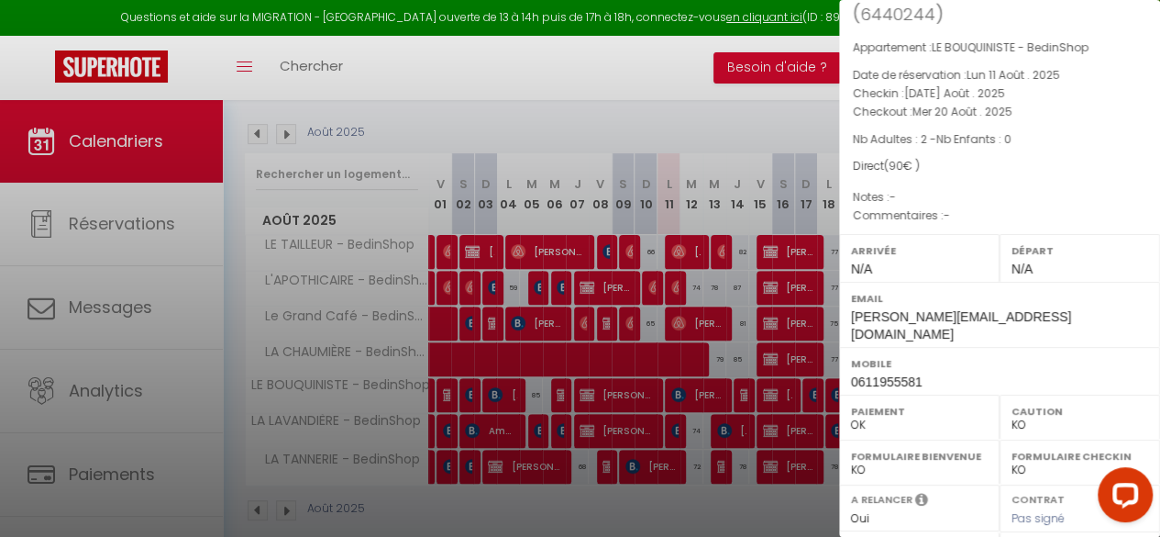
scroll to position [0, 0]
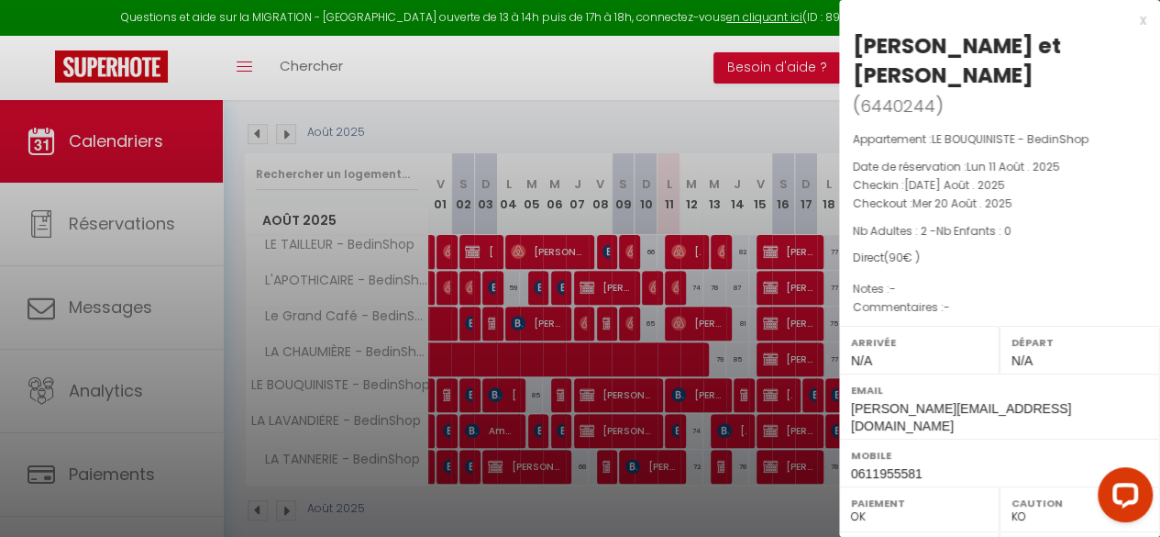
click at [1128, 21] on div "x" at bounding box center [992, 20] width 307 height 22
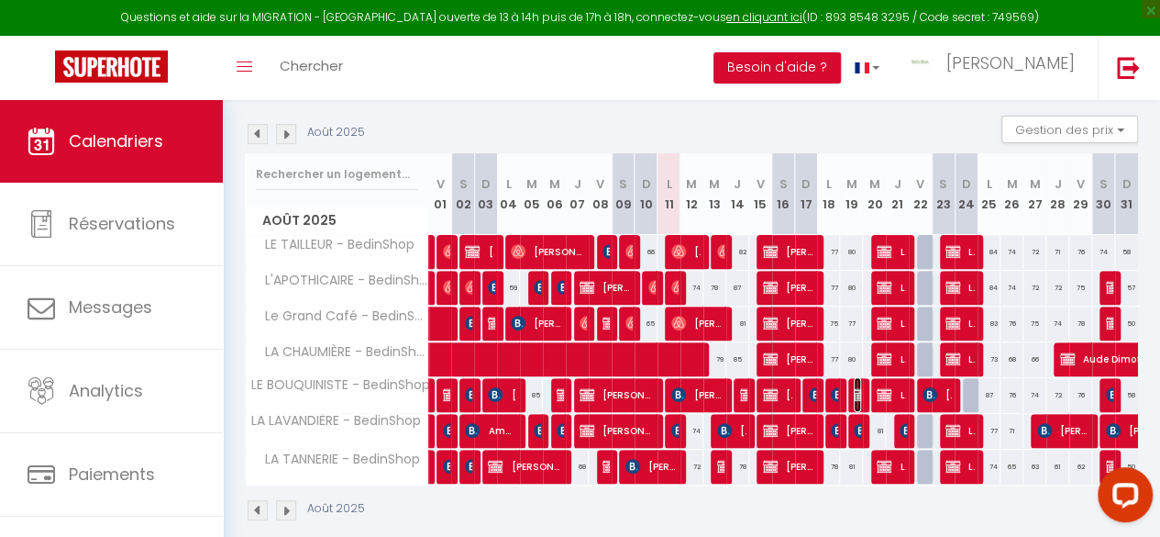
click at [854, 392] on img at bounding box center [861, 394] width 15 height 15
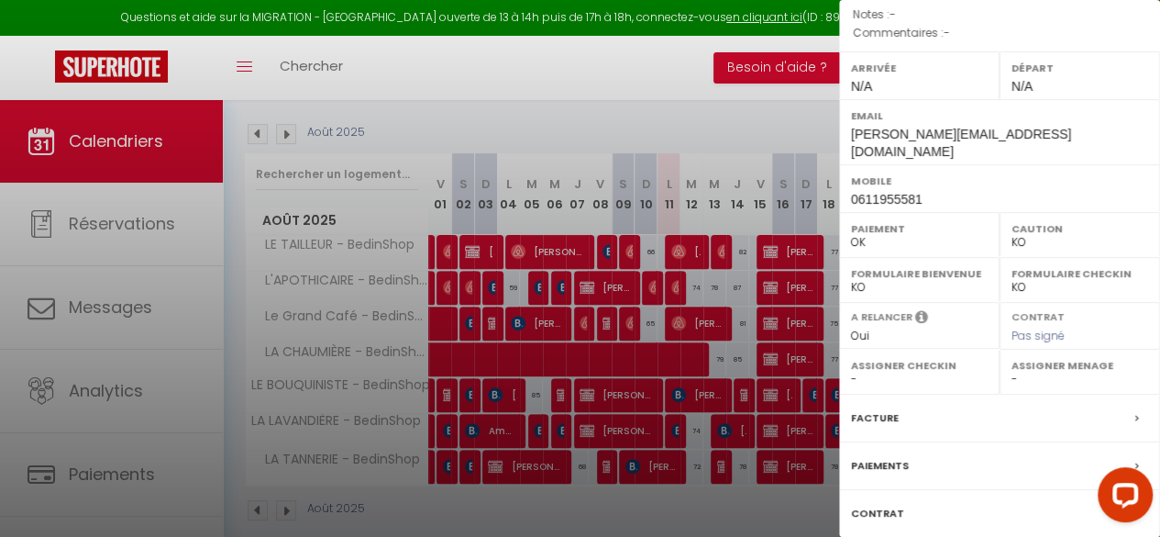
scroll to position [275, 0]
click at [883, 407] on label "Facture" at bounding box center [875, 416] width 48 height 19
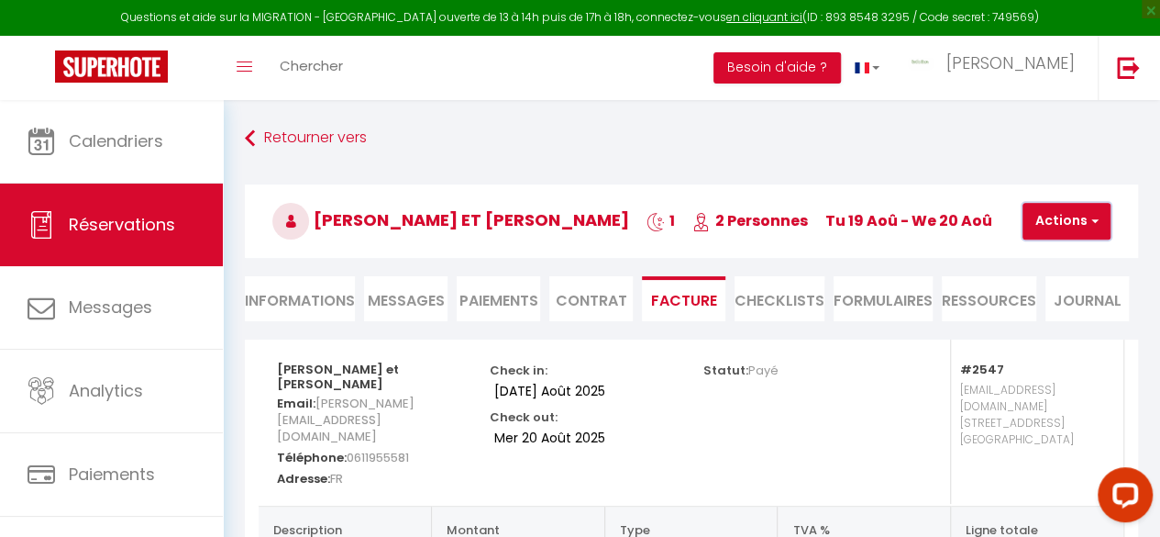
click at [1047, 216] on button "Actions" at bounding box center [1067, 221] width 88 height 37
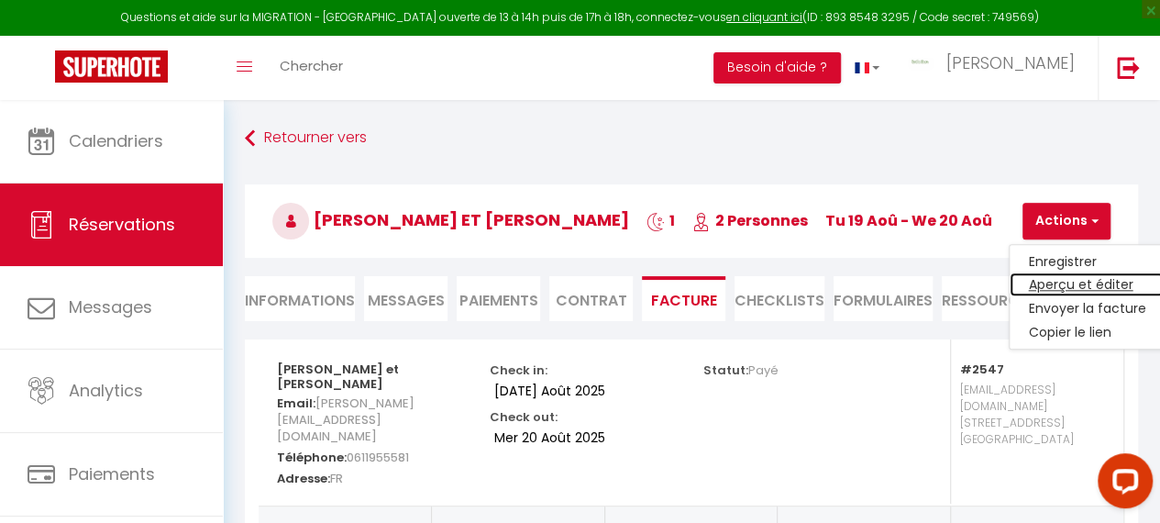
click at [1046, 282] on link "Aperçu et éditer" at bounding box center [1087, 285] width 154 height 24
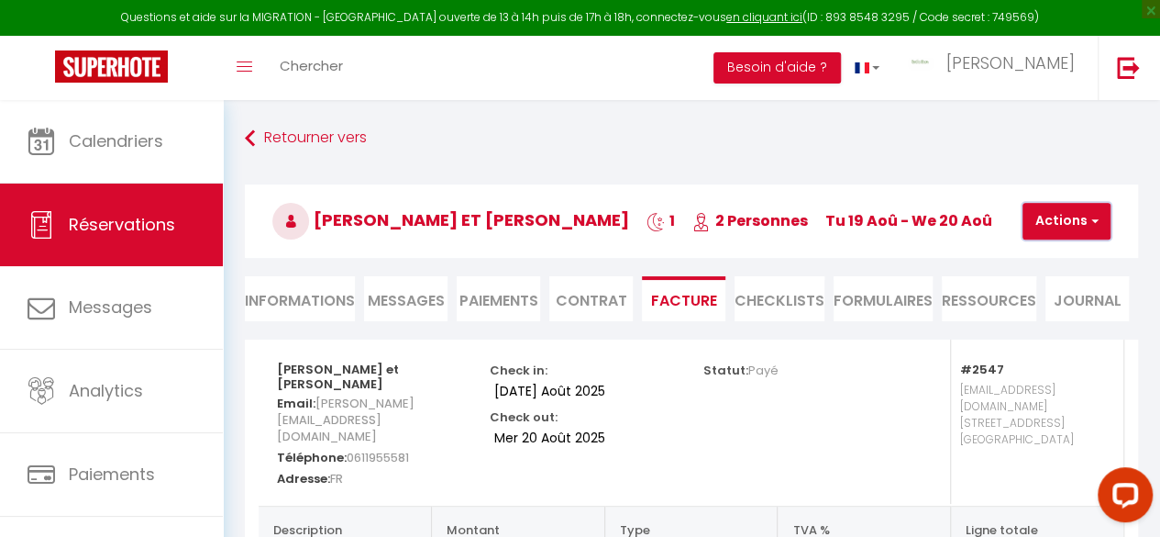
click at [1058, 227] on button "Actions" at bounding box center [1067, 221] width 88 height 37
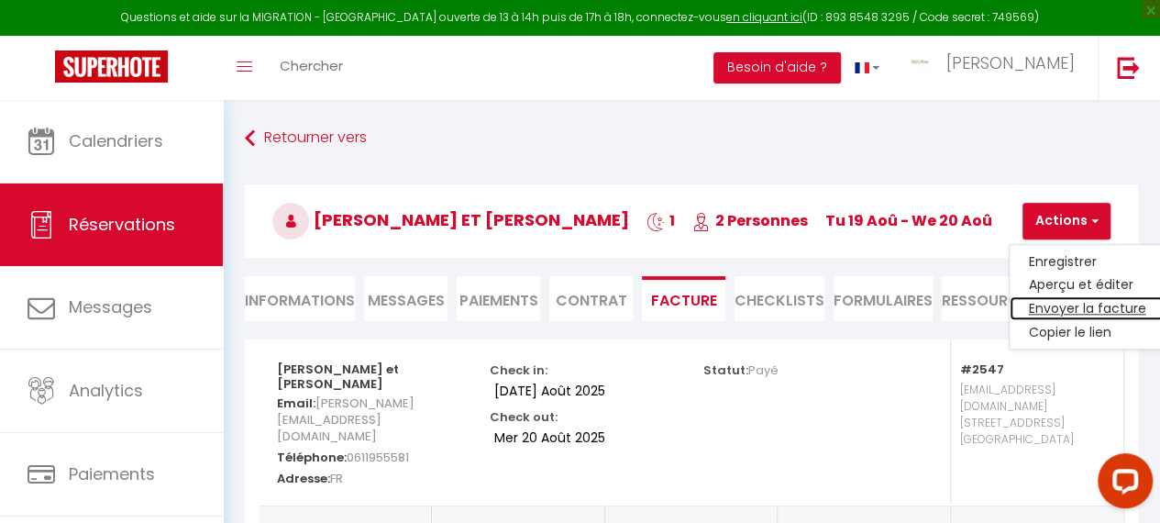
click at [1062, 306] on link "Envoyer la facture" at bounding box center [1087, 309] width 154 height 24
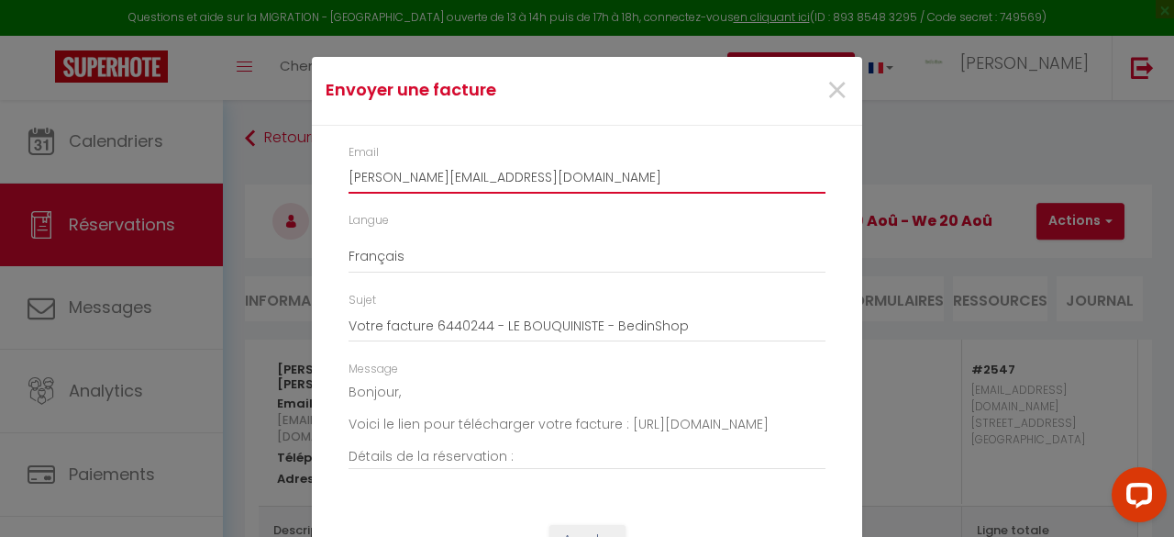
drag, startPoint x: 594, startPoint y: 175, endPoint x: 316, endPoint y: 191, distance: 278.3
click at [316, 191] on div "Email jean-marc.lagrange@wanadoo.fr Langue Anglais Français Espagnol Portugais …" at bounding box center [587, 317] width 550 height 382
paste input "contact@elliotetroxanne.com"
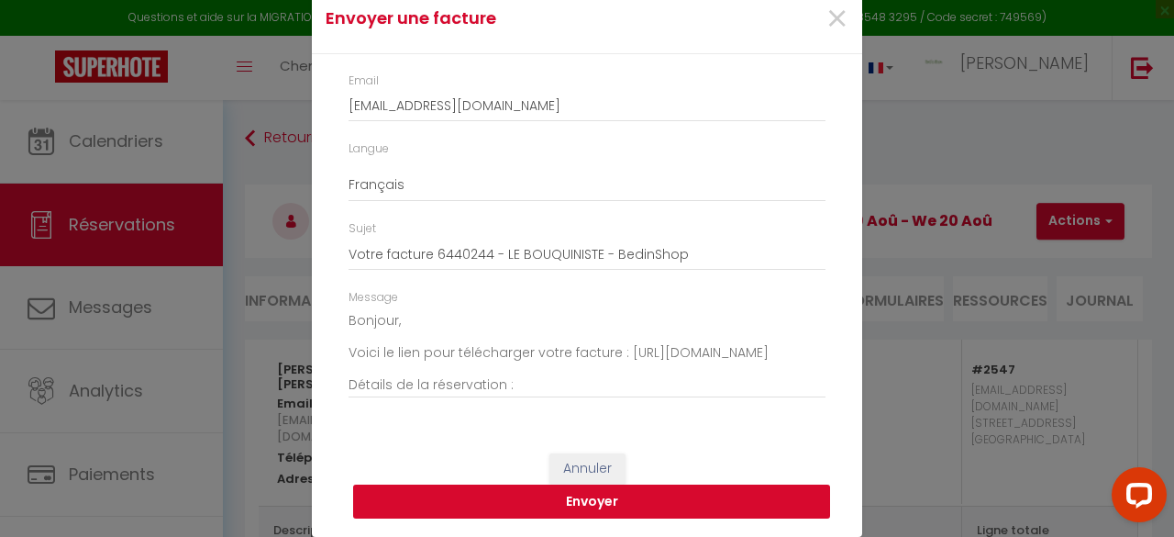
click at [588, 500] on button "Envoyer" at bounding box center [591, 501] width 477 height 35
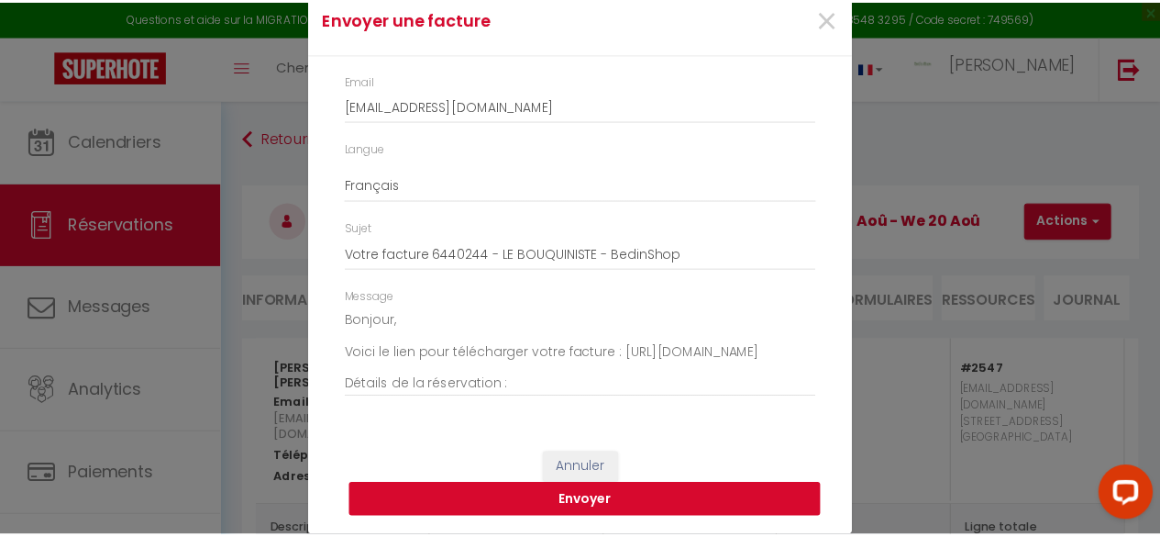
scroll to position [48, 0]
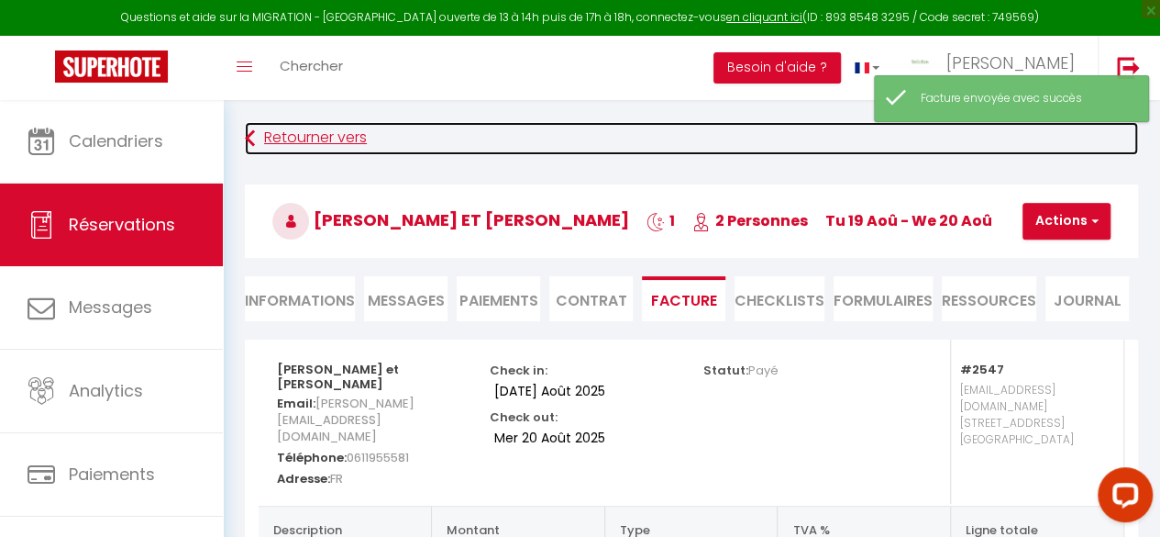
click at [312, 135] on link "Retourner vers" at bounding box center [691, 138] width 893 height 33
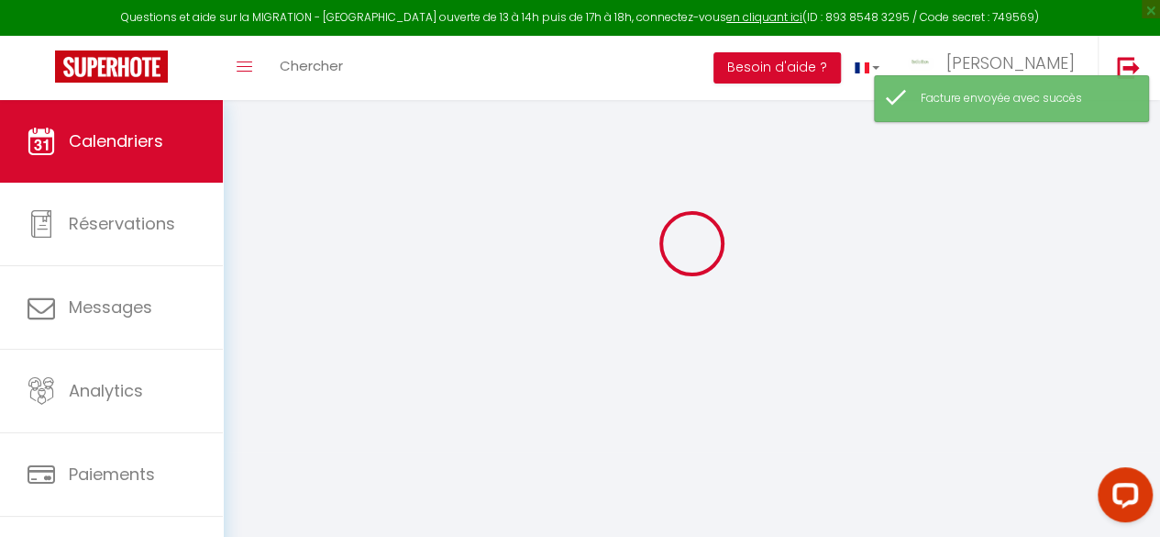
scroll to position [100, 0]
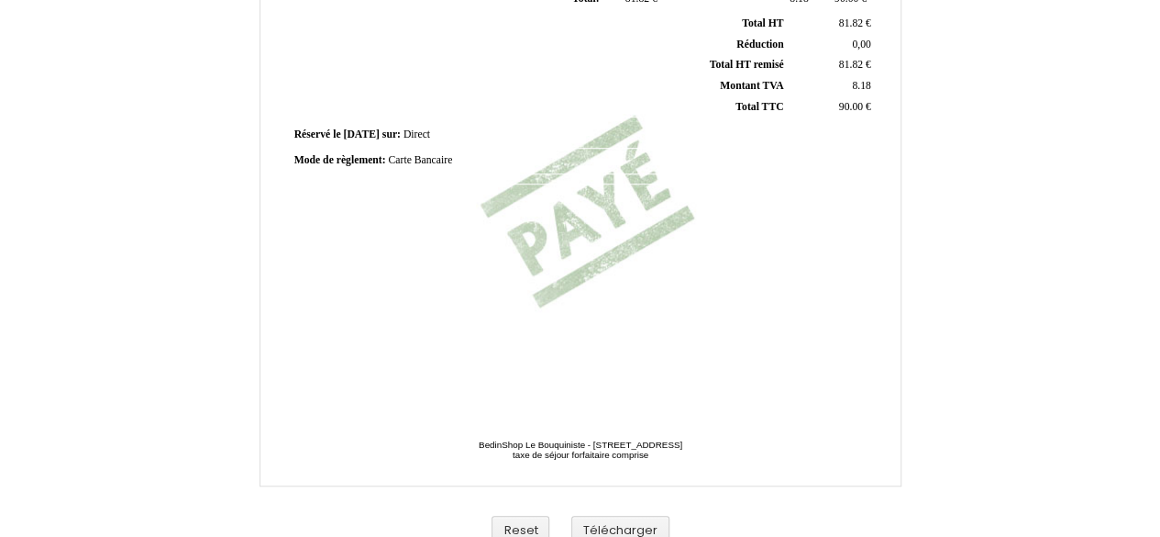
scroll to position [569, 0]
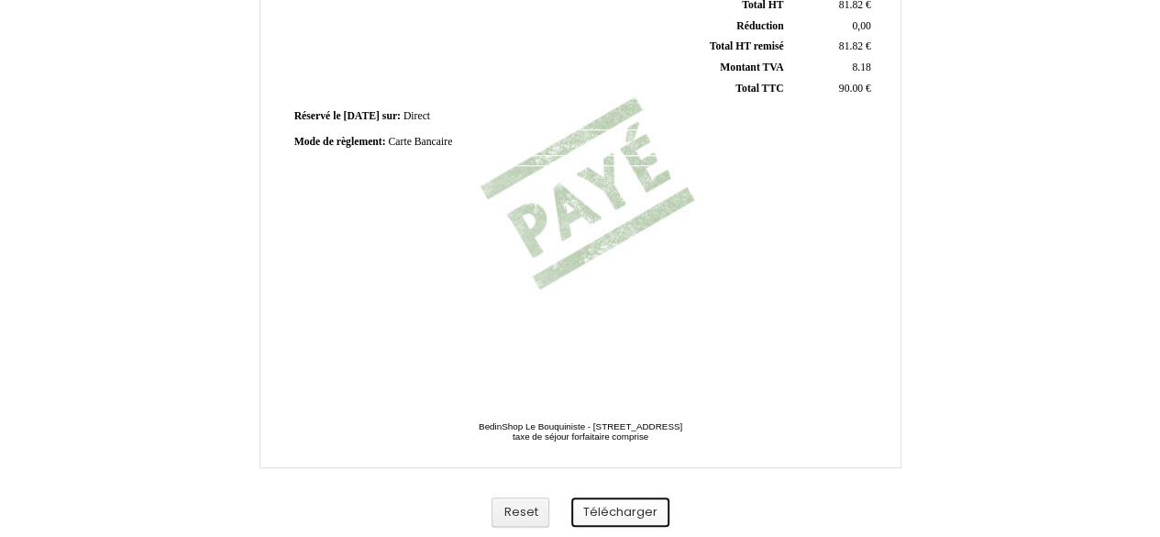
click at [616, 504] on button "Télécharger" at bounding box center [620, 512] width 98 height 30
